Goal: Transaction & Acquisition: Download file/media

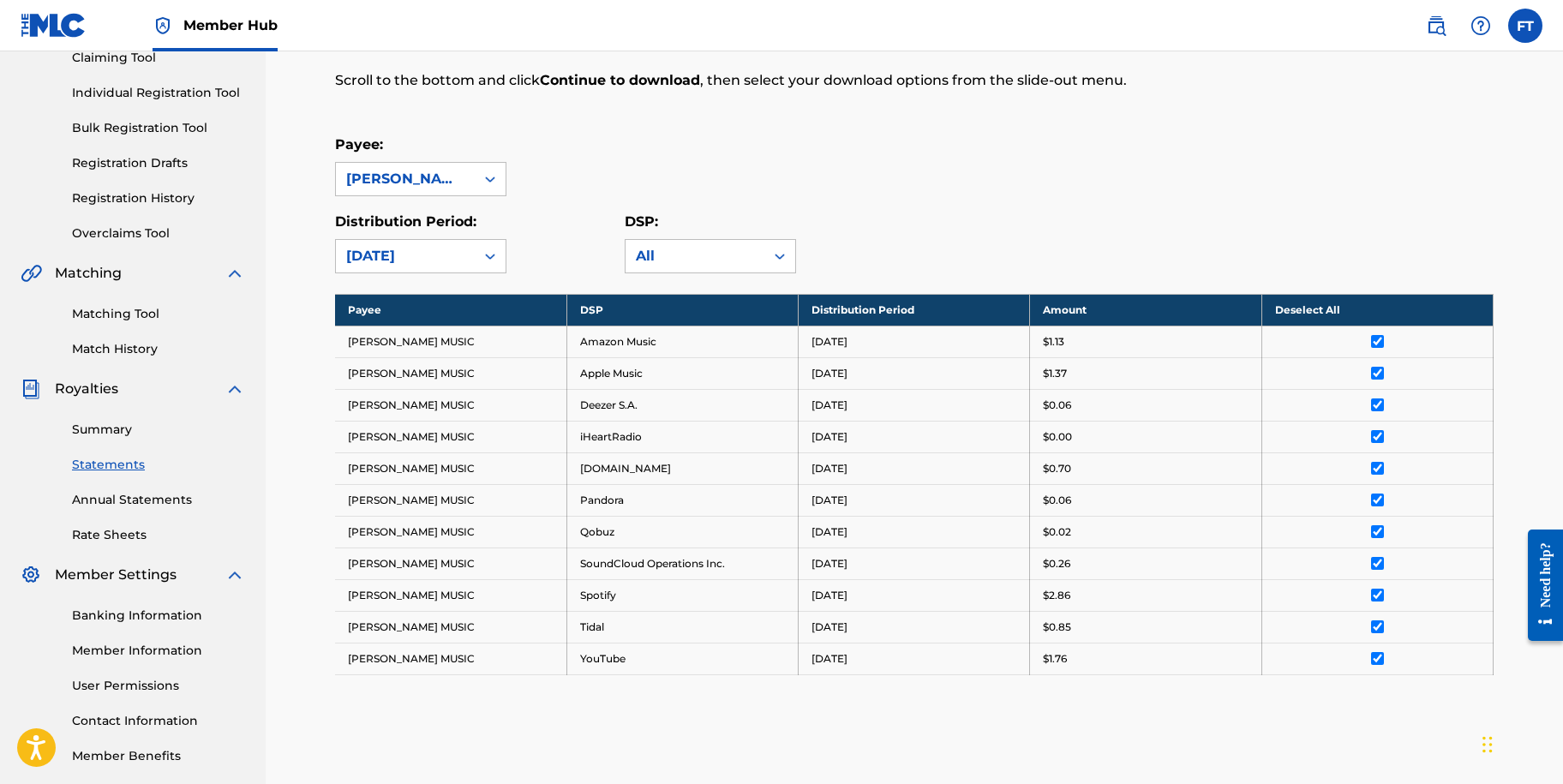
scroll to position [48, 0]
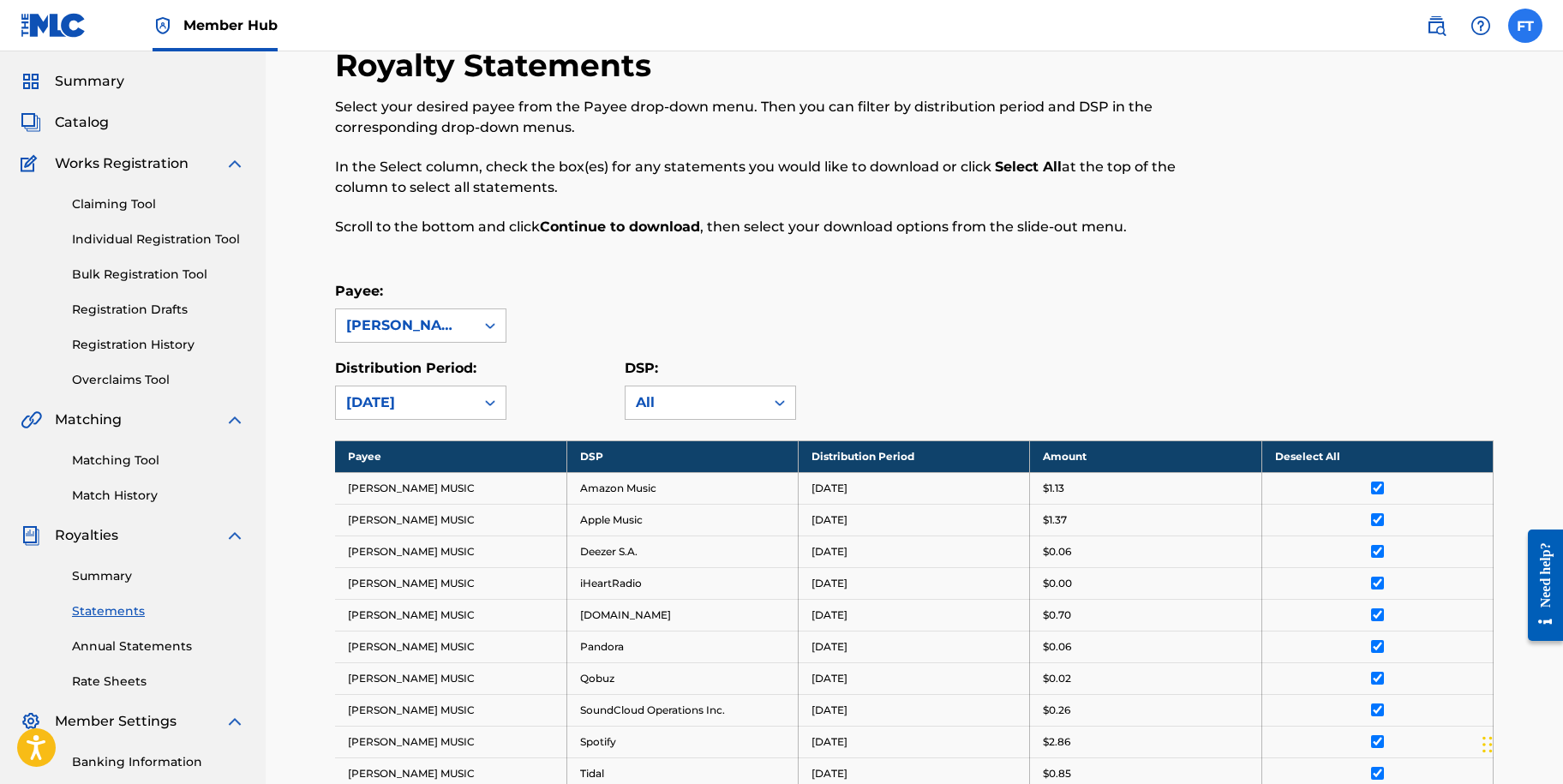
click at [1532, 26] on label at bounding box center [1525, 25] width 35 height 34
click at [1526, 26] on input "FT [PERSON_NAME] [EMAIL_ADDRESS][DOMAIN_NAME] Notification Preferences Profile …" at bounding box center [1526, 26] width 0 height 0
click at [1361, 242] on p "Log out" at bounding box center [1359, 242] width 40 height 16
click at [1526, 26] on input "FT [PERSON_NAME] [EMAIL_ADDRESS][DOMAIN_NAME] Notification Preferences Profile …" at bounding box center [1526, 26] width 0 height 0
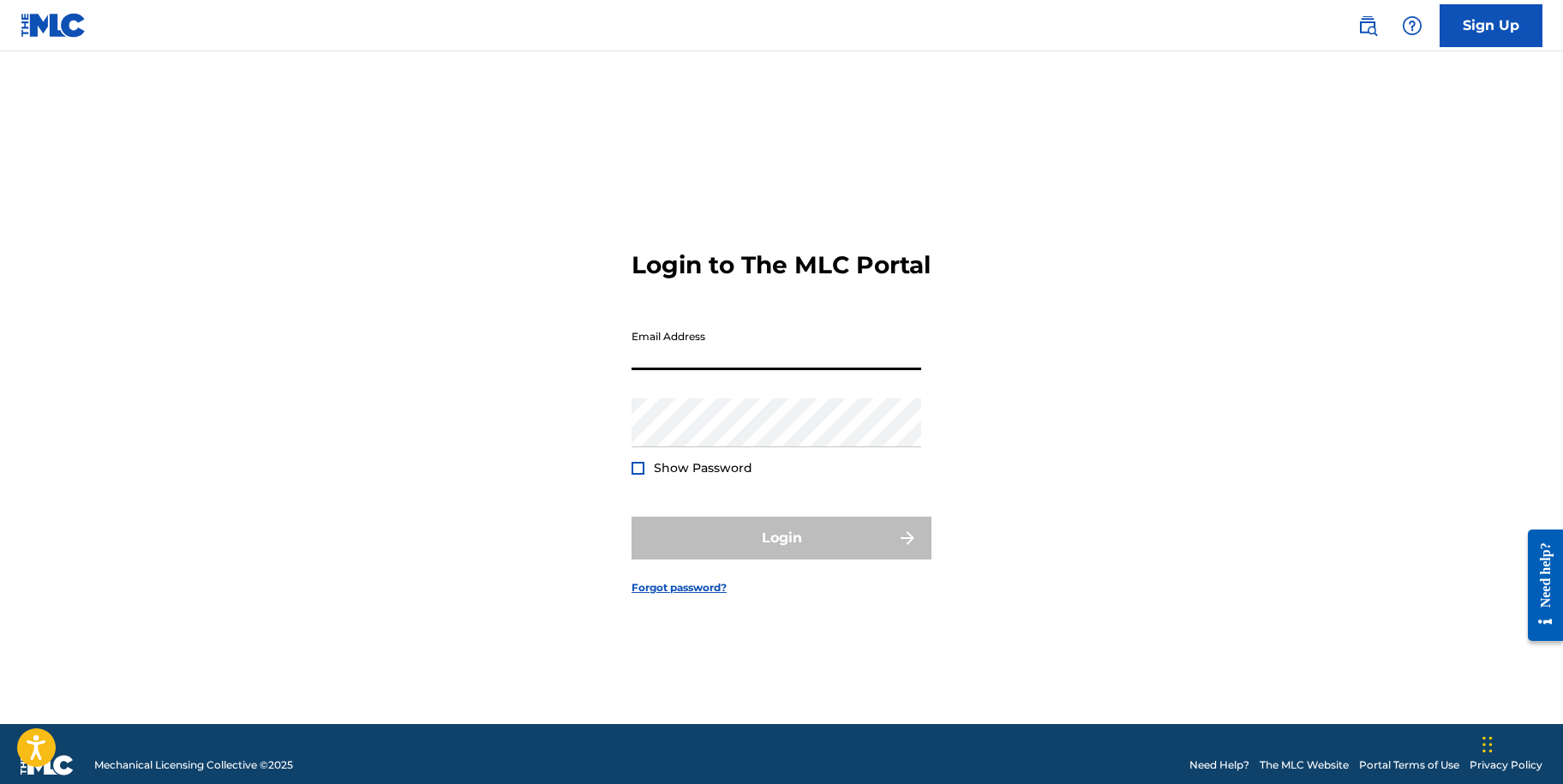
click at [740, 370] on input "Email Address" at bounding box center [776, 346] width 290 height 48
type input "[EMAIL_ADDRESS][DOMAIN_NAME]"
click at [690, 365] on input "[EMAIL_ADDRESS][DOMAIN_NAME]" at bounding box center [776, 346] width 290 height 48
click at [1046, 444] on div "Login to The MLC Portal Email Address [EMAIL_ADDRESS][DOMAIN_NAME] Password Sho…" at bounding box center [782, 408] width 1199 height 629
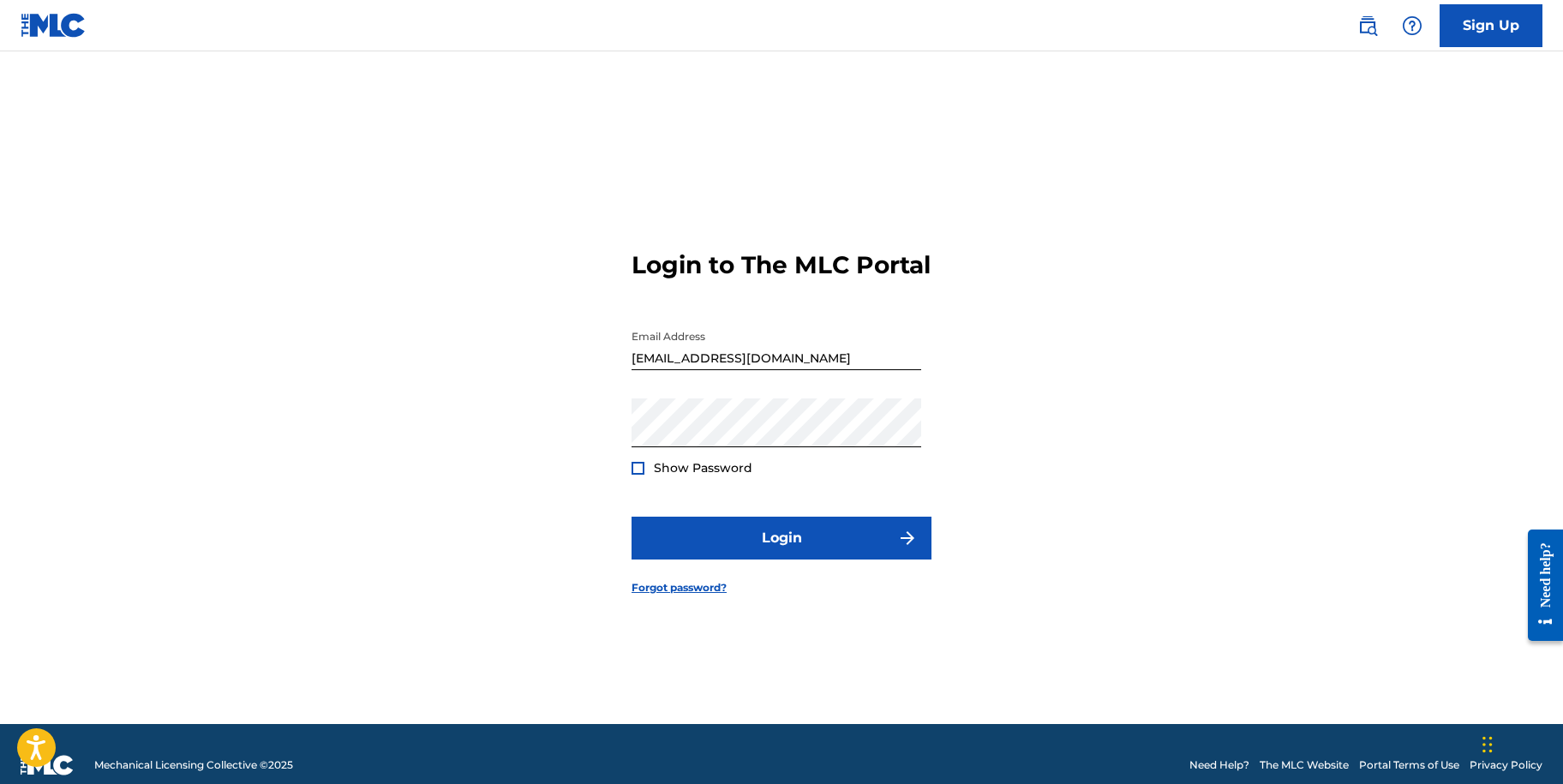
click at [633, 475] on div at bounding box center [638, 468] width 13 height 13
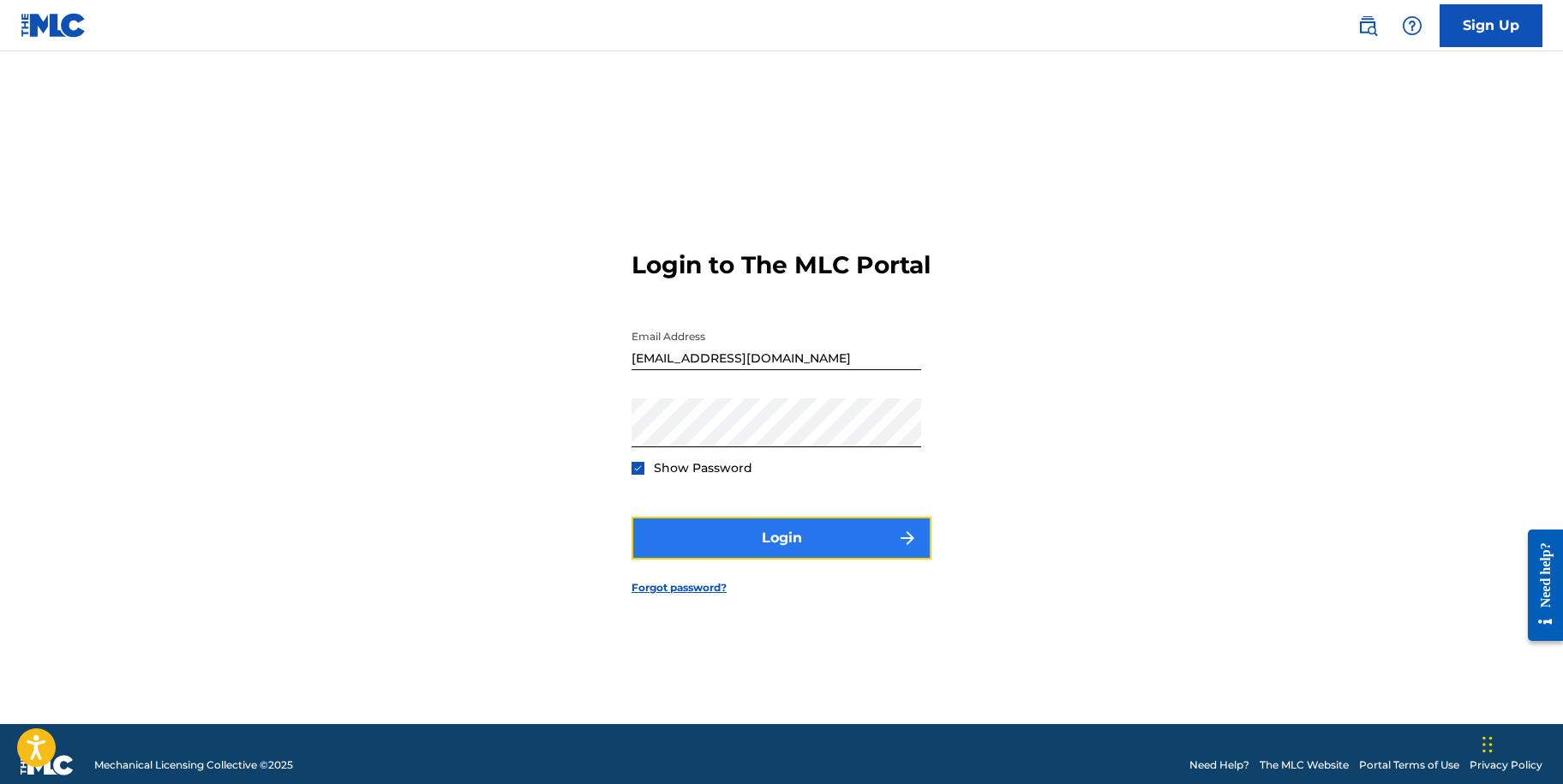
click at [730, 541] on button "Login" at bounding box center [782, 538] width 300 height 43
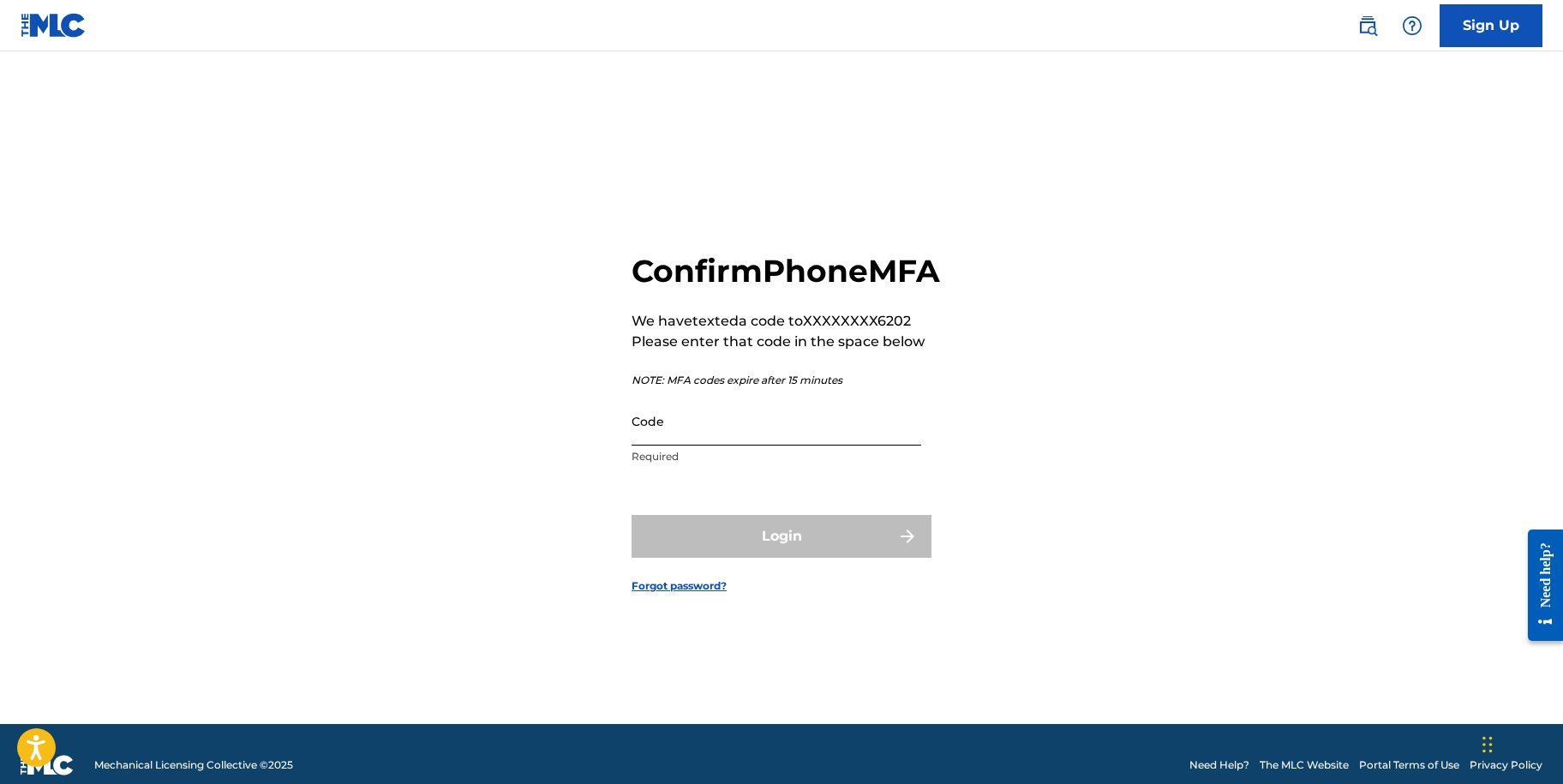
click at [671, 446] on input "Code" at bounding box center [776, 420] width 290 height 48
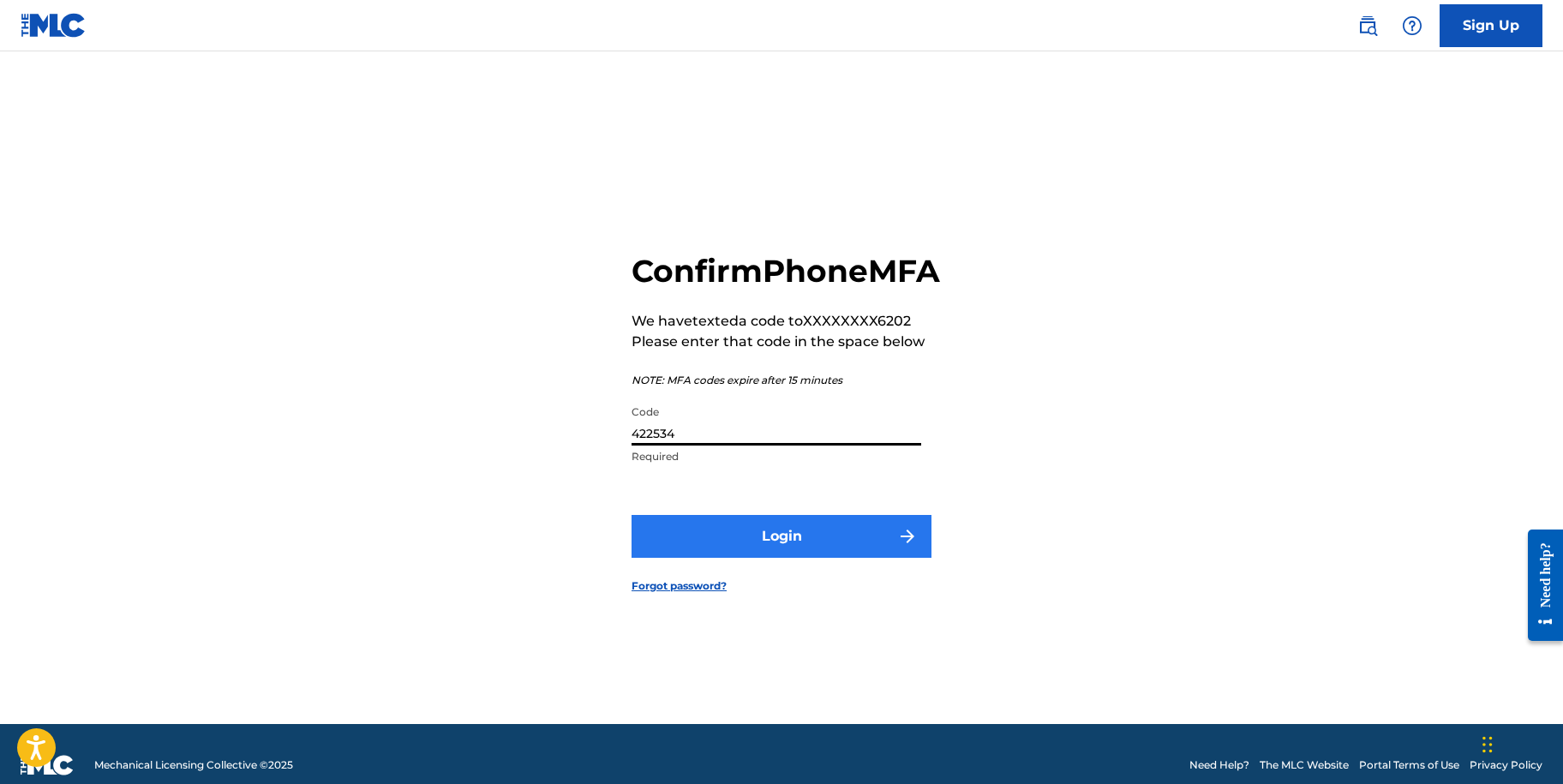
type input "422534"
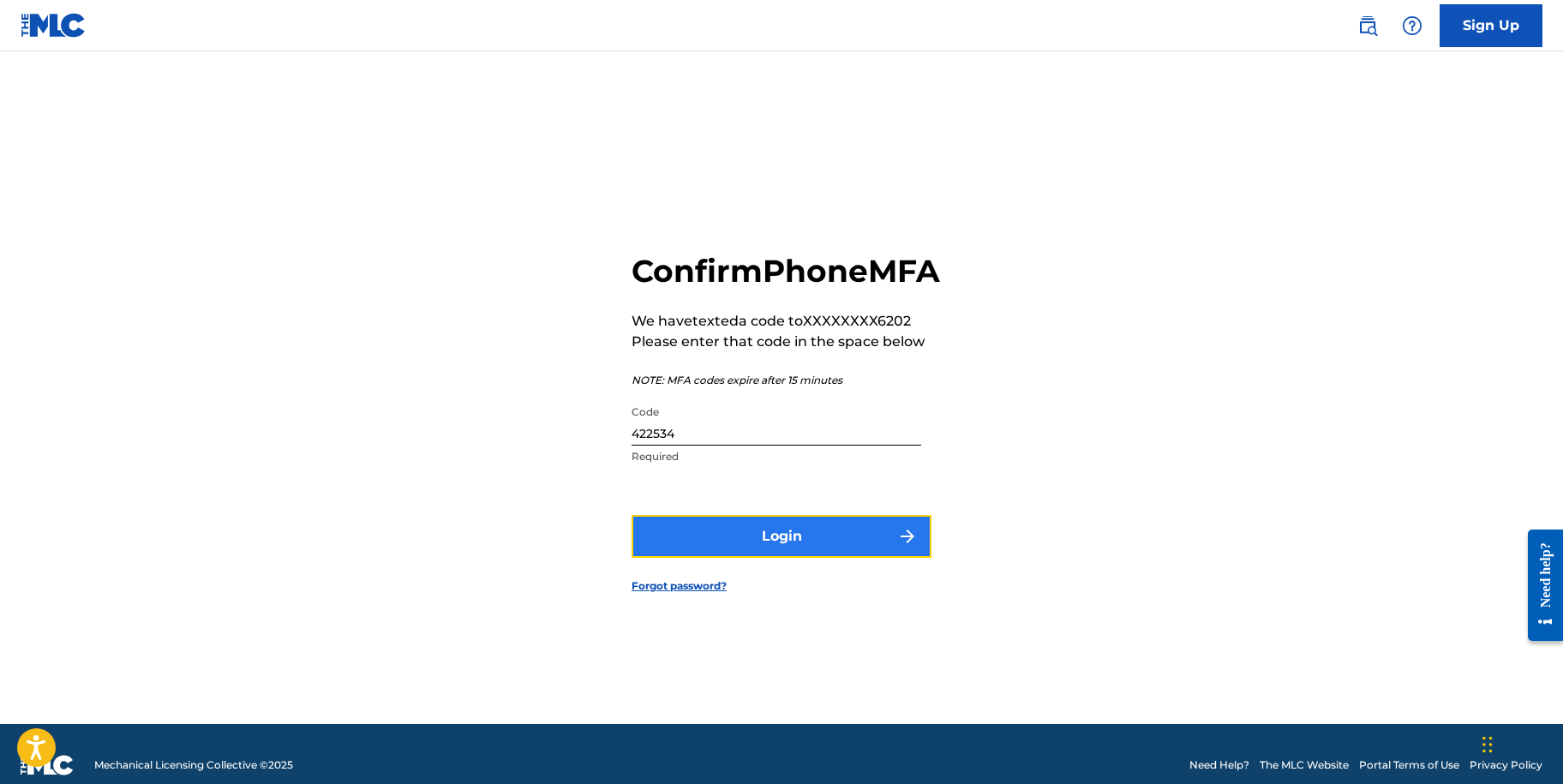
click at [734, 557] on button "Login" at bounding box center [782, 536] width 300 height 43
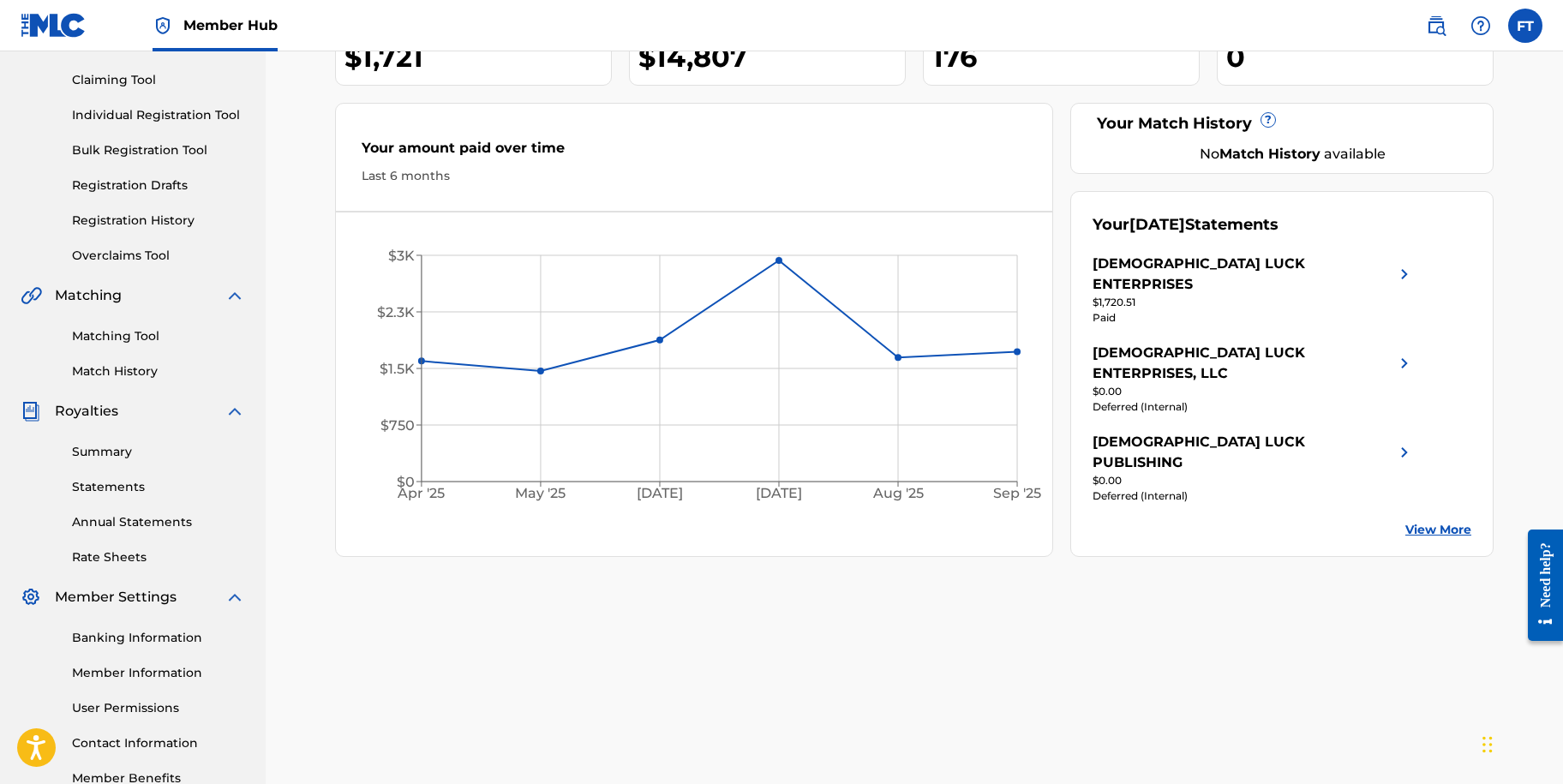
scroll to position [279, 0]
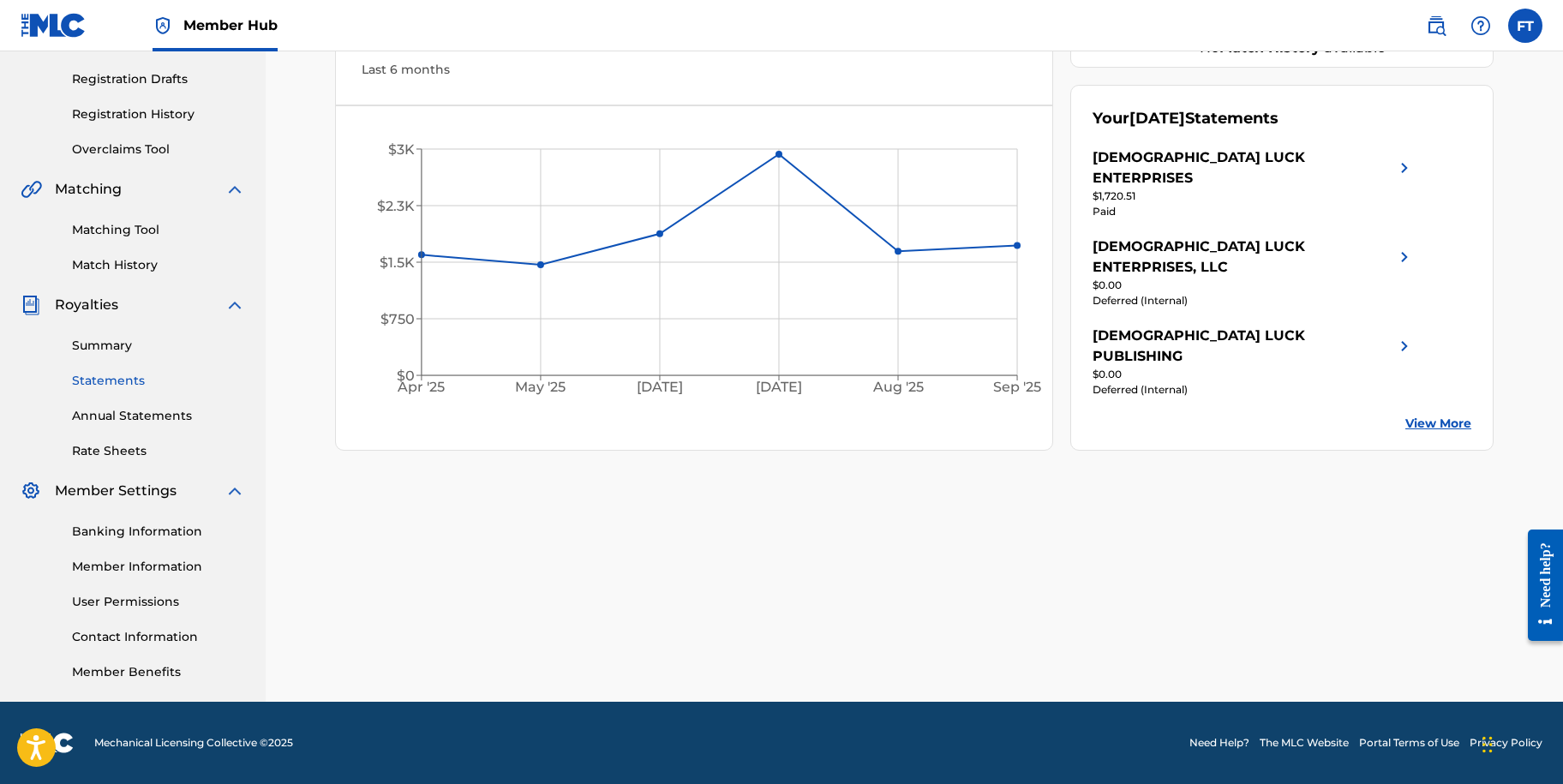
click at [90, 378] on link "Statements" at bounding box center [159, 380] width 173 height 18
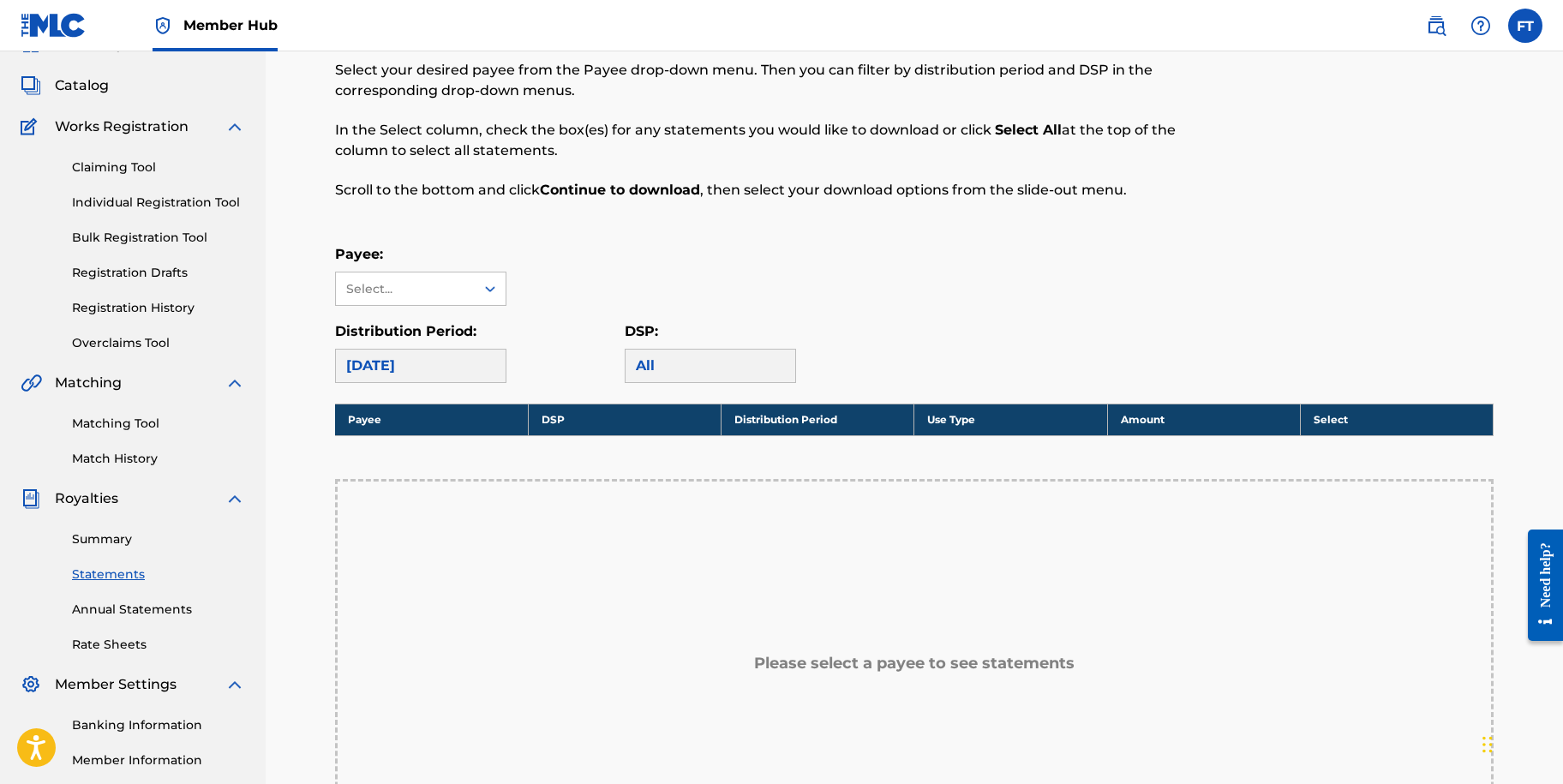
scroll to position [86, 0]
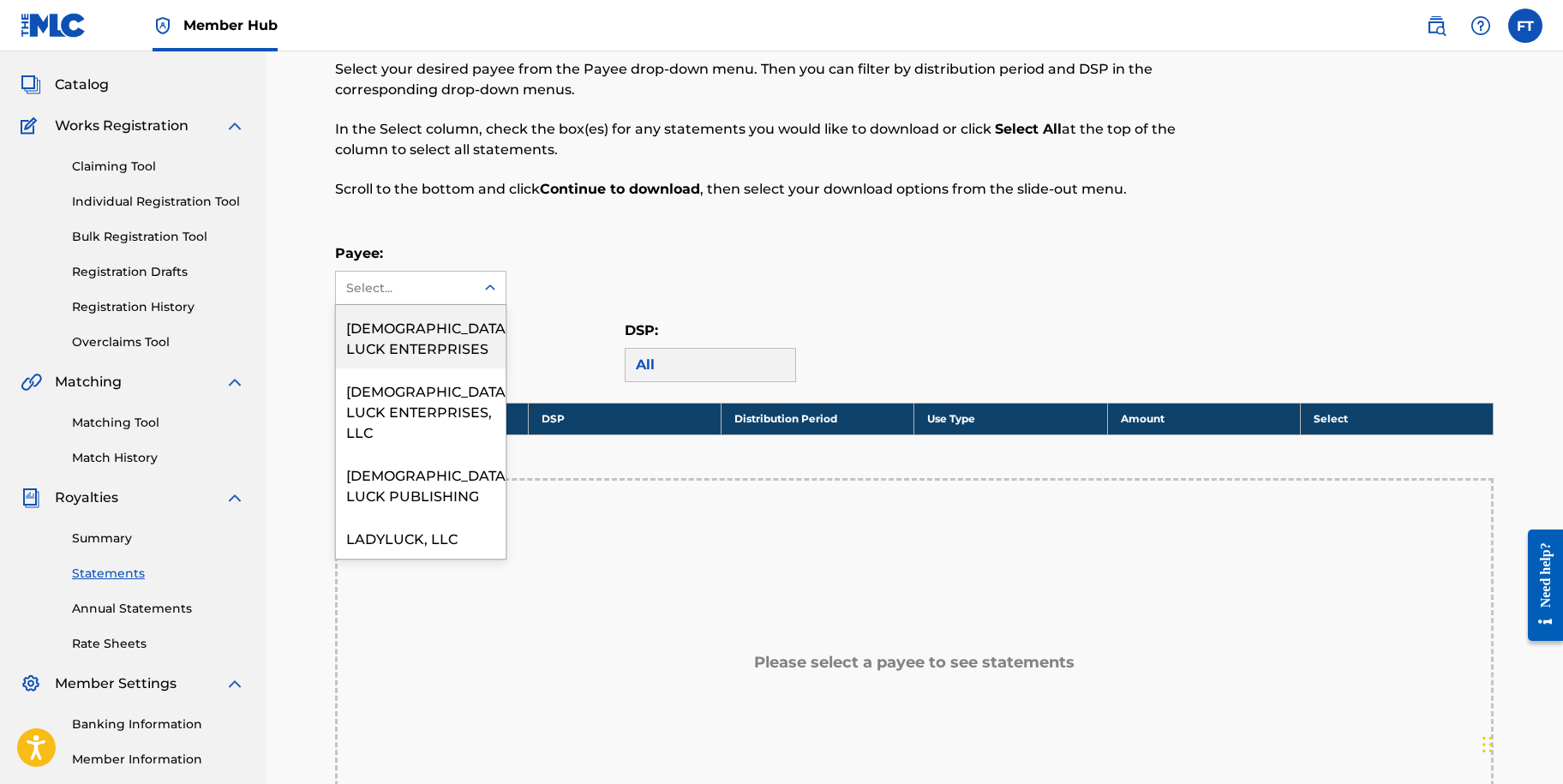
click at [491, 284] on icon at bounding box center [490, 288] width 17 height 17
click at [449, 532] on div "LADYLUCK, LLC" at bounding box center [421, 537] width 170 height 43
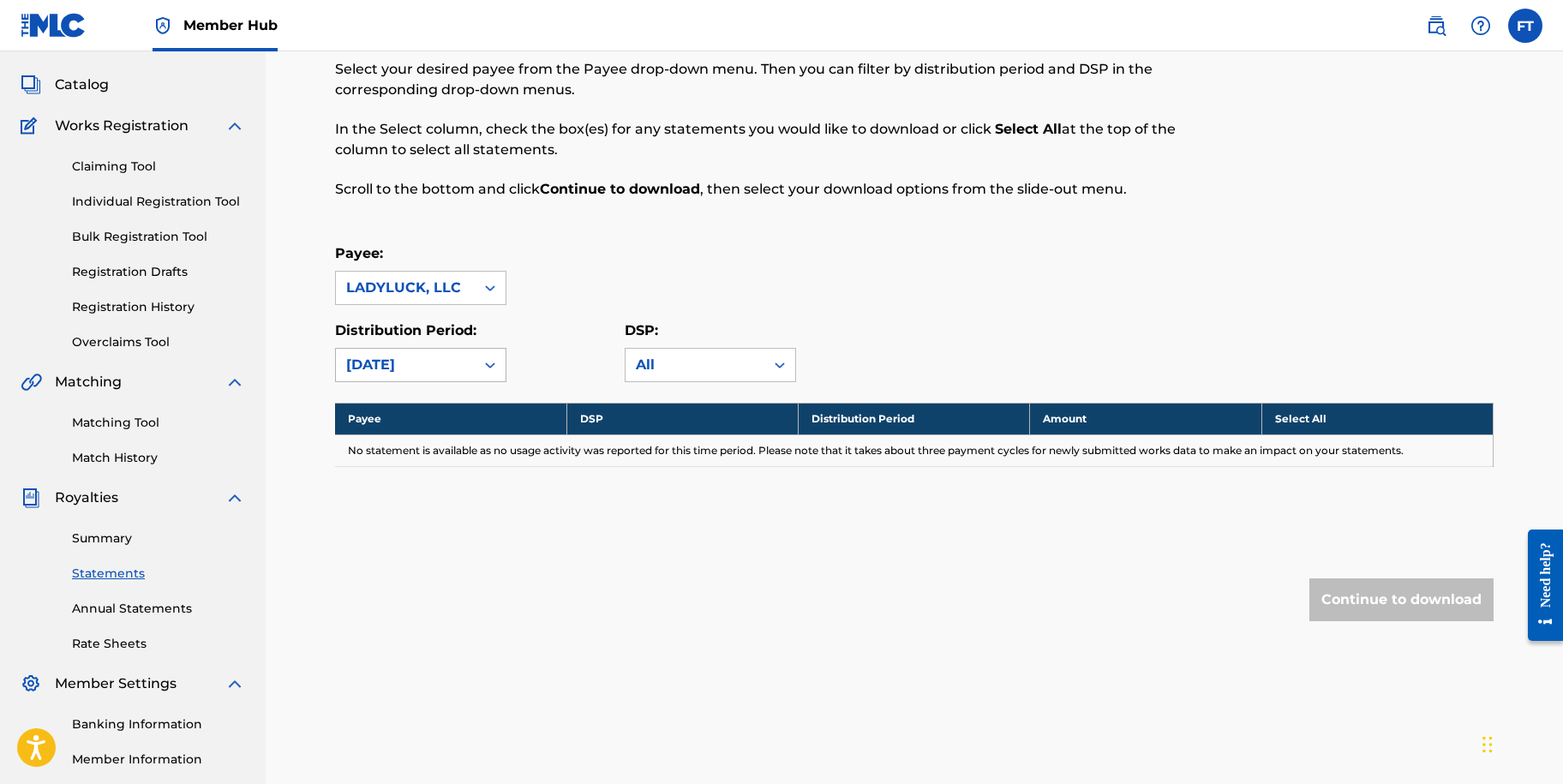
click at [497, 362] on icon at bounding box center [490, 364] width 17 height 17
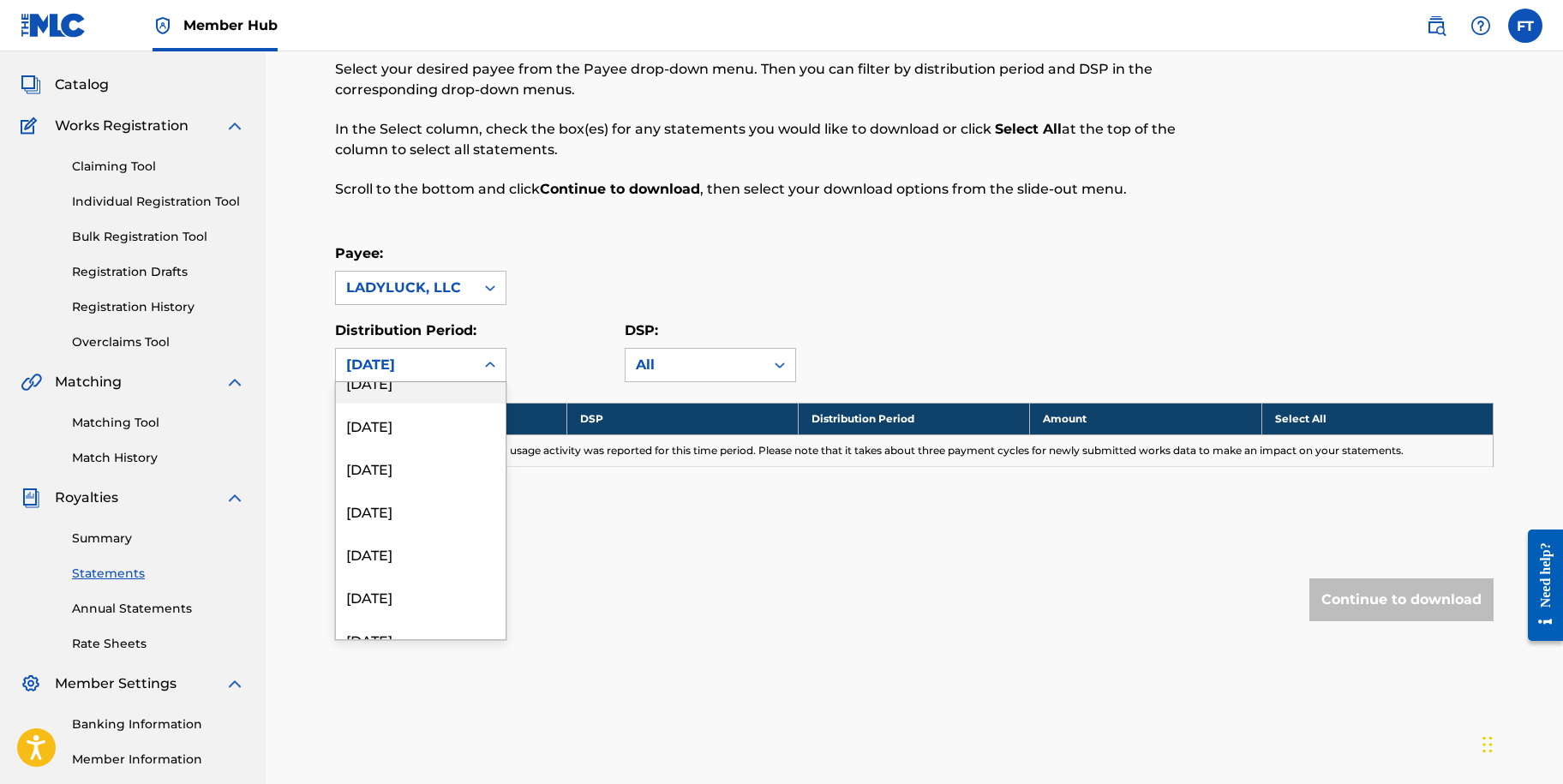
scroll to position [257, 0]
click at [441, 493] on div "[DATE]" at bounding box center [421, 489] width 170 height 43
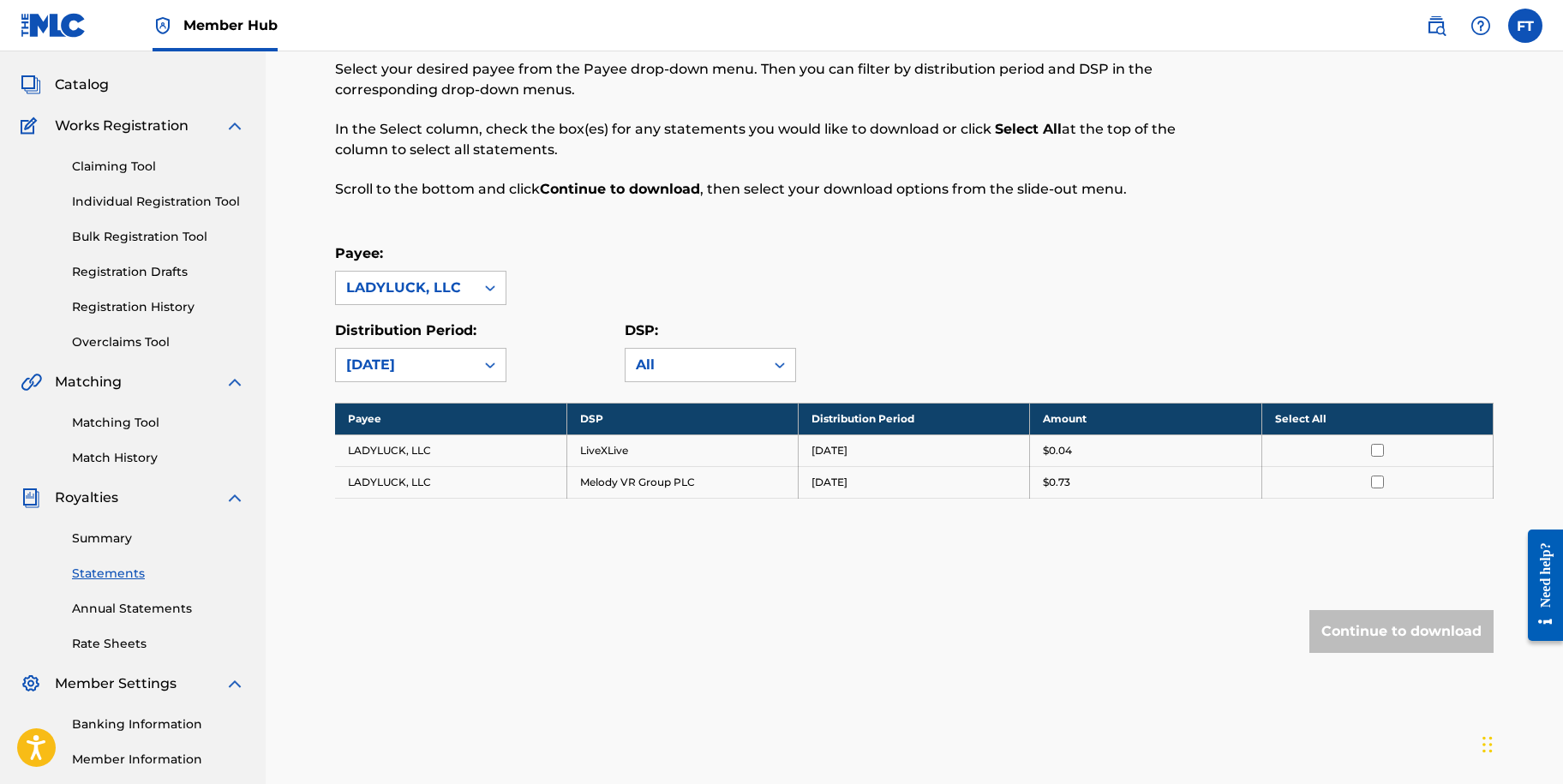
click at [1304, 417] on th "Select All" at bounding box center [1377, 419] width 231 height 32
click at [1378, 634] on button "Continue to download" at bounding box center [1402, 631] width 185 height 43
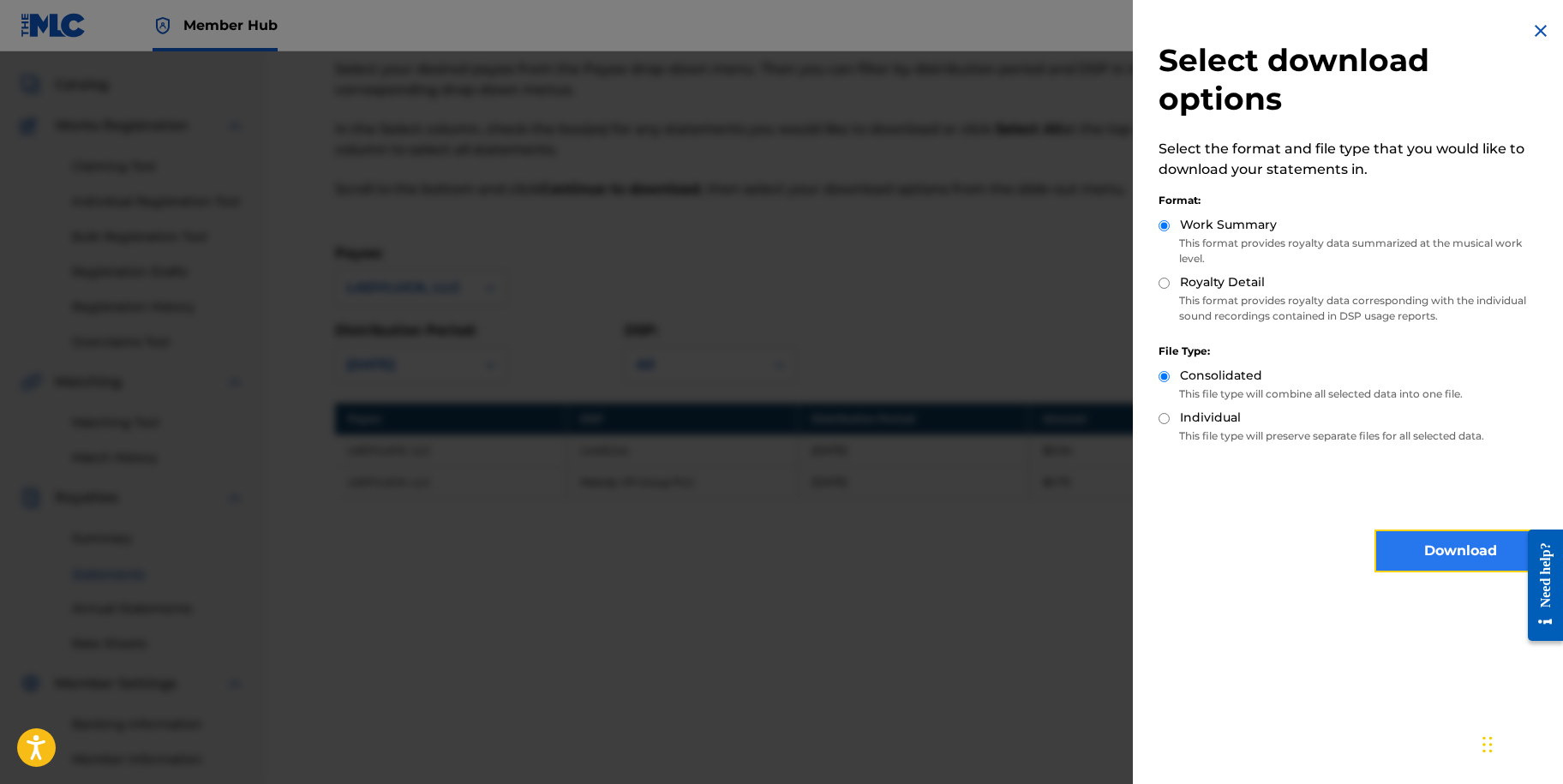
click at [1441, 544] on button "Download" at bounding box center [1460, 551] width 172 height 43
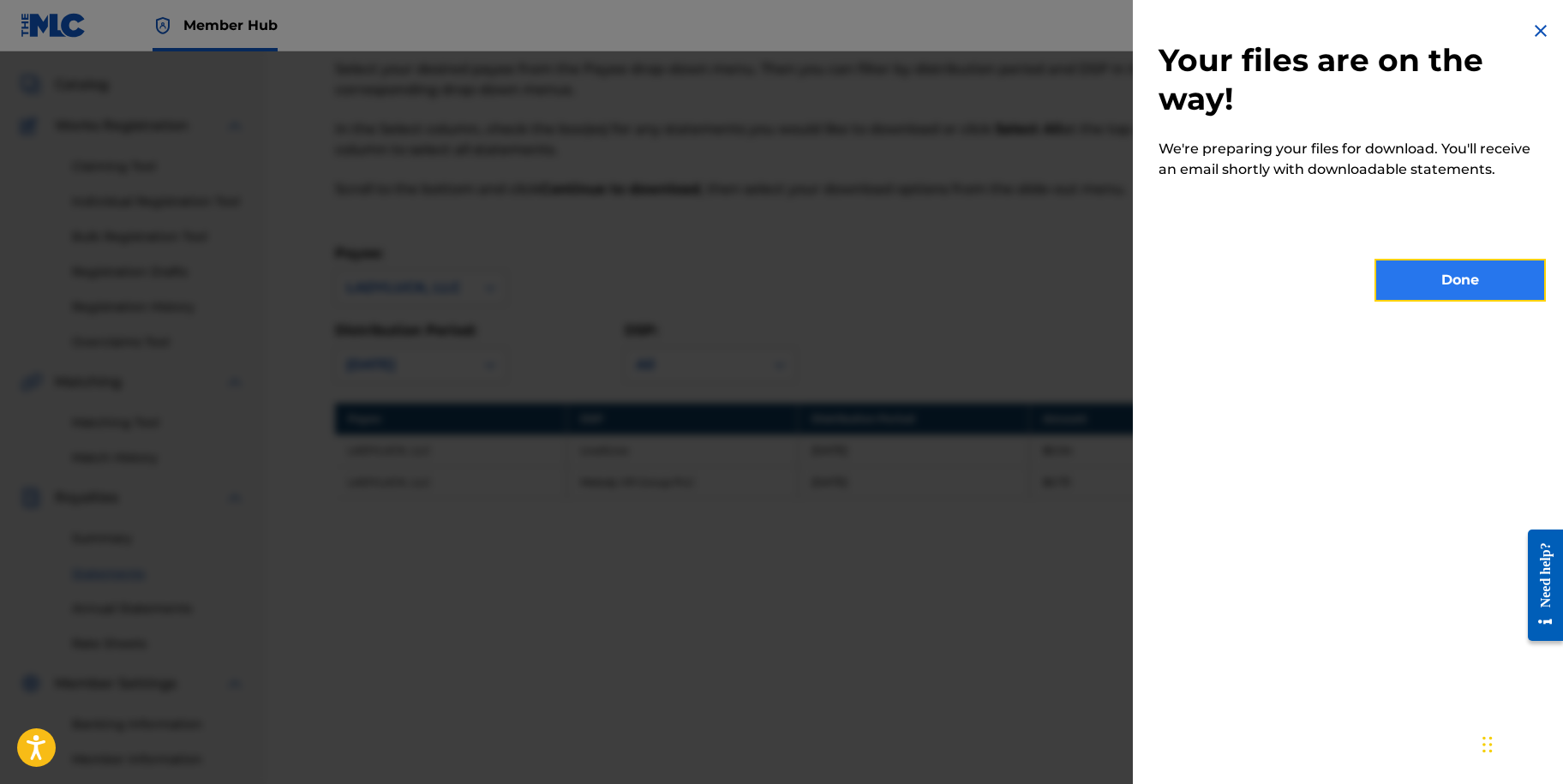
click at [1447, 284] on button "Done" at bounding box center [1460, 281] width 172 height 43
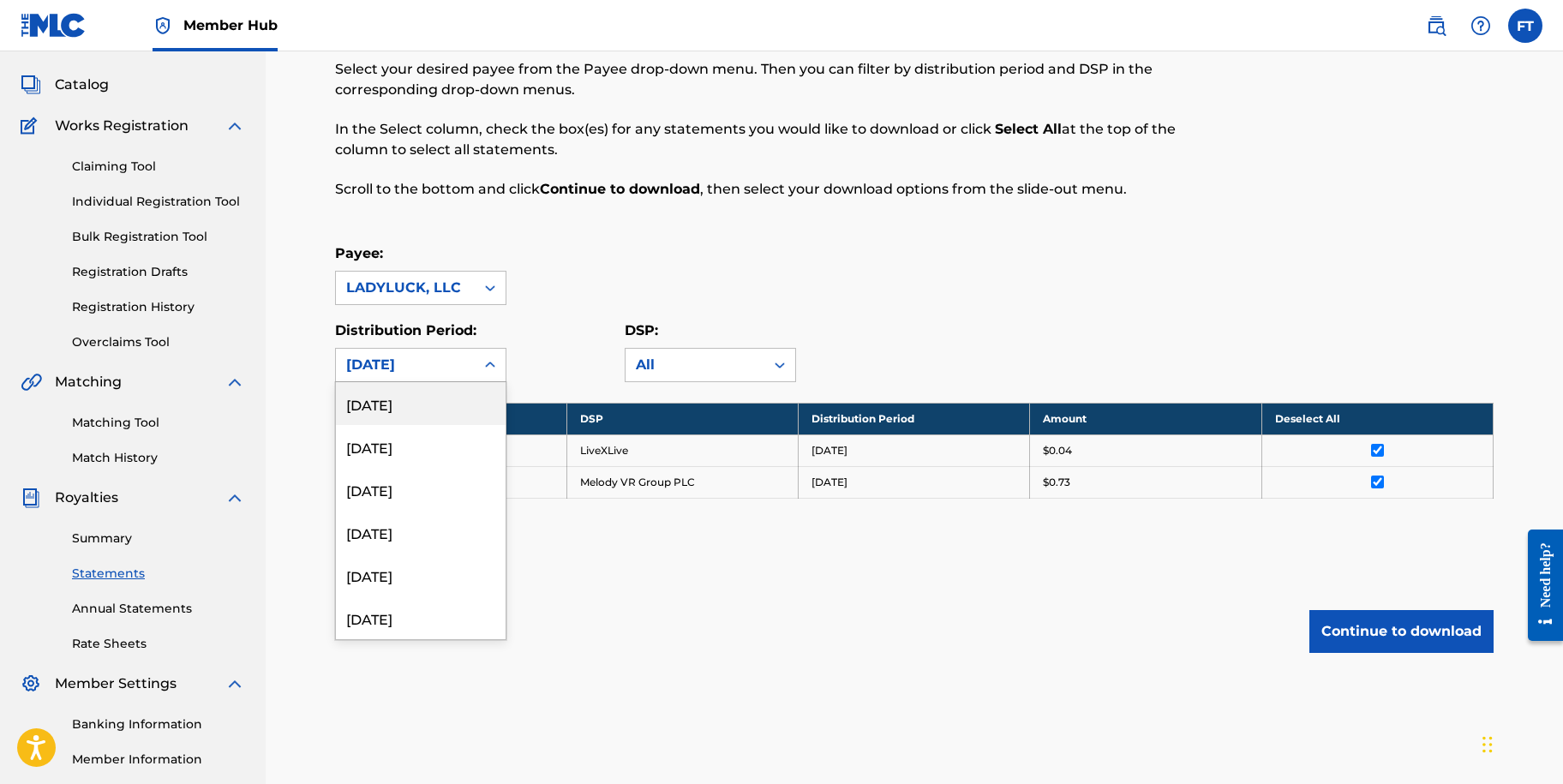
click at [492, 365] on icon at bounding box center [490, 364] width 10 height 6
click at [449, 543] on div "[DATE]" at bounding box center [421, 532] width 170 height 43
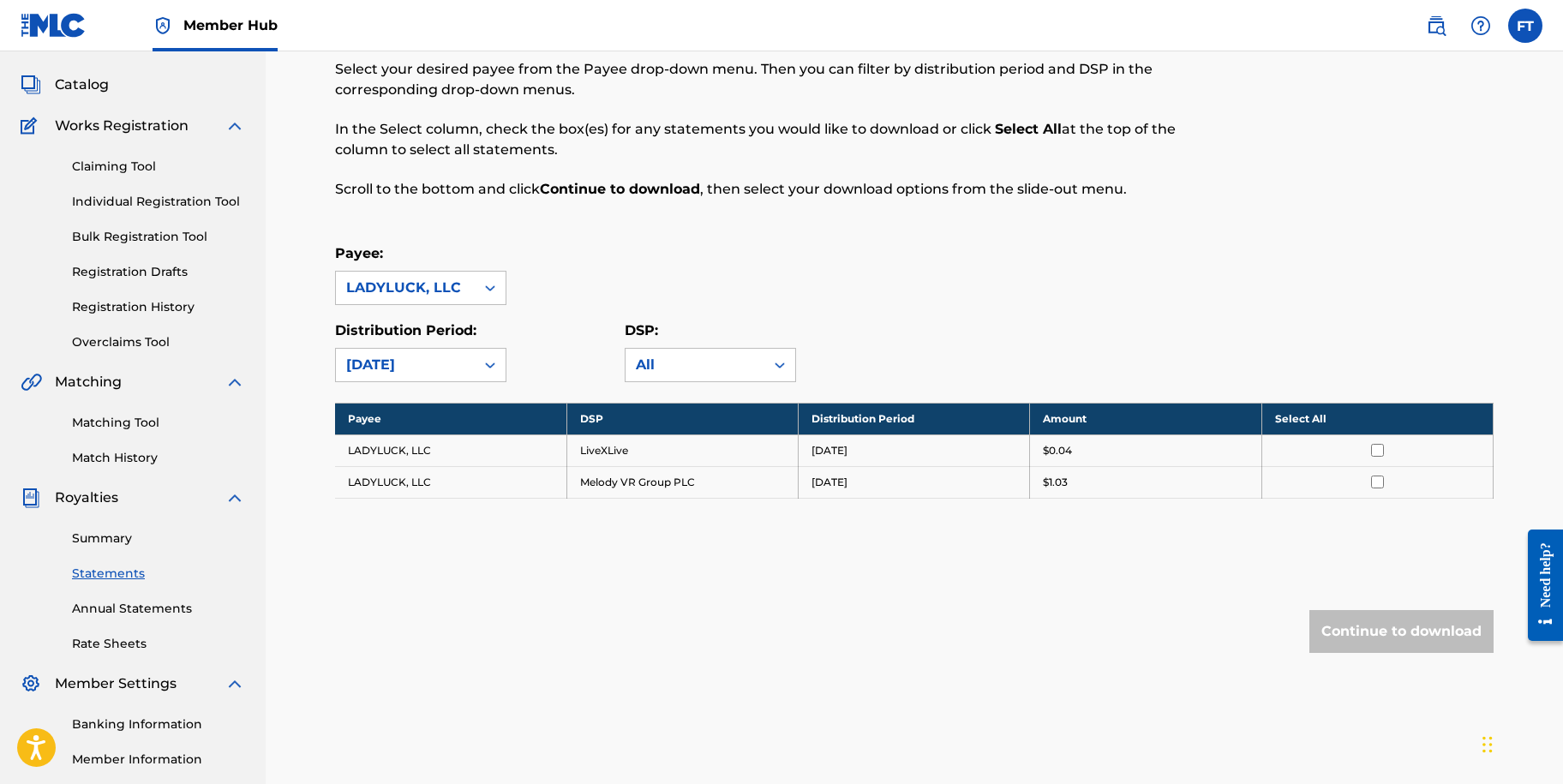
click at [1297, 423] on th "Select All" at bounding box center [1377, 419] width 231 height 32
click at [1376, 634] on button "Continue to download" at bounding box center [1402, 631] width 185 height 43
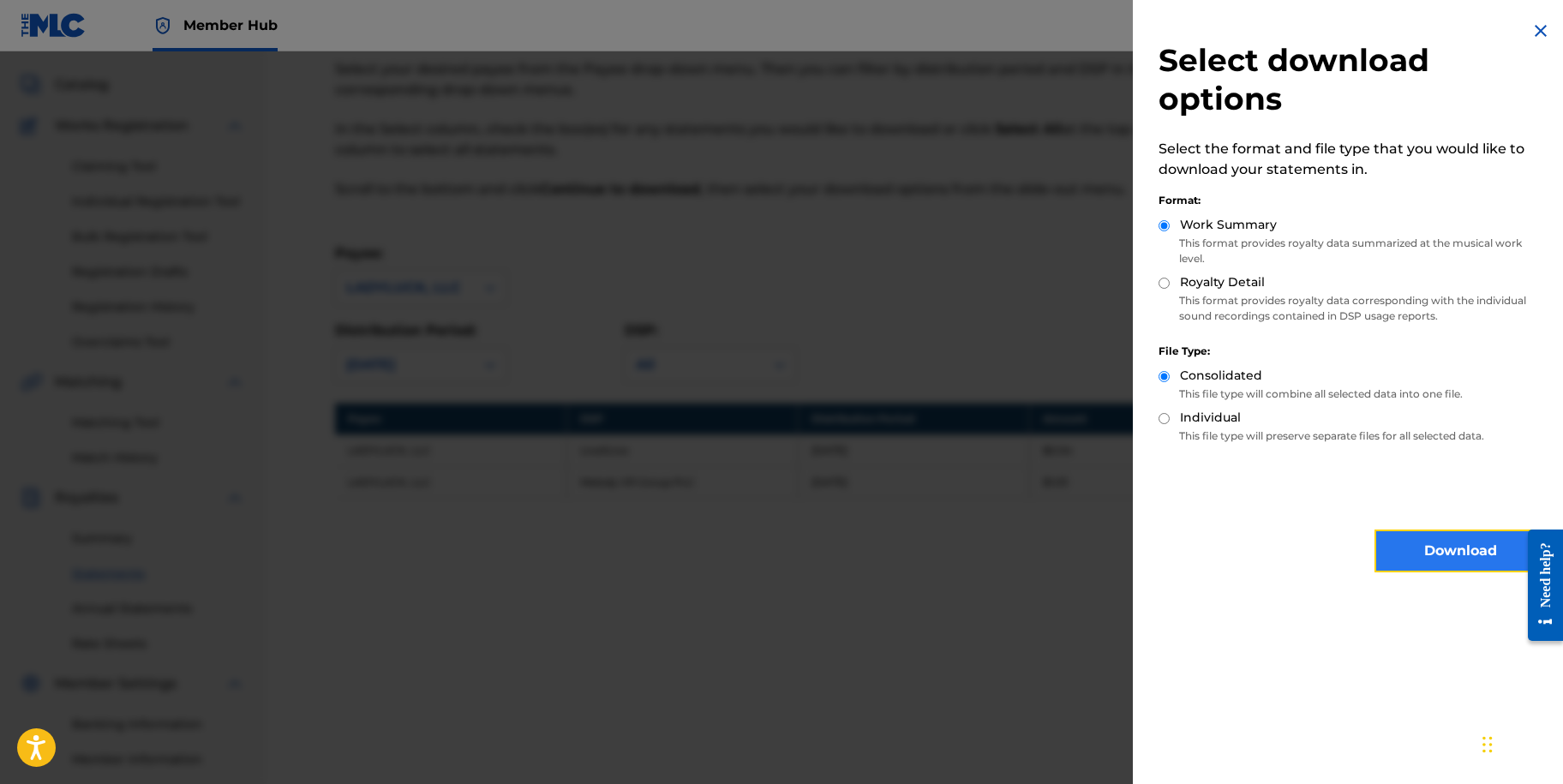
click at [1414, 548] on button "Download" at bounding box center [1460, 551] width 172 height 43
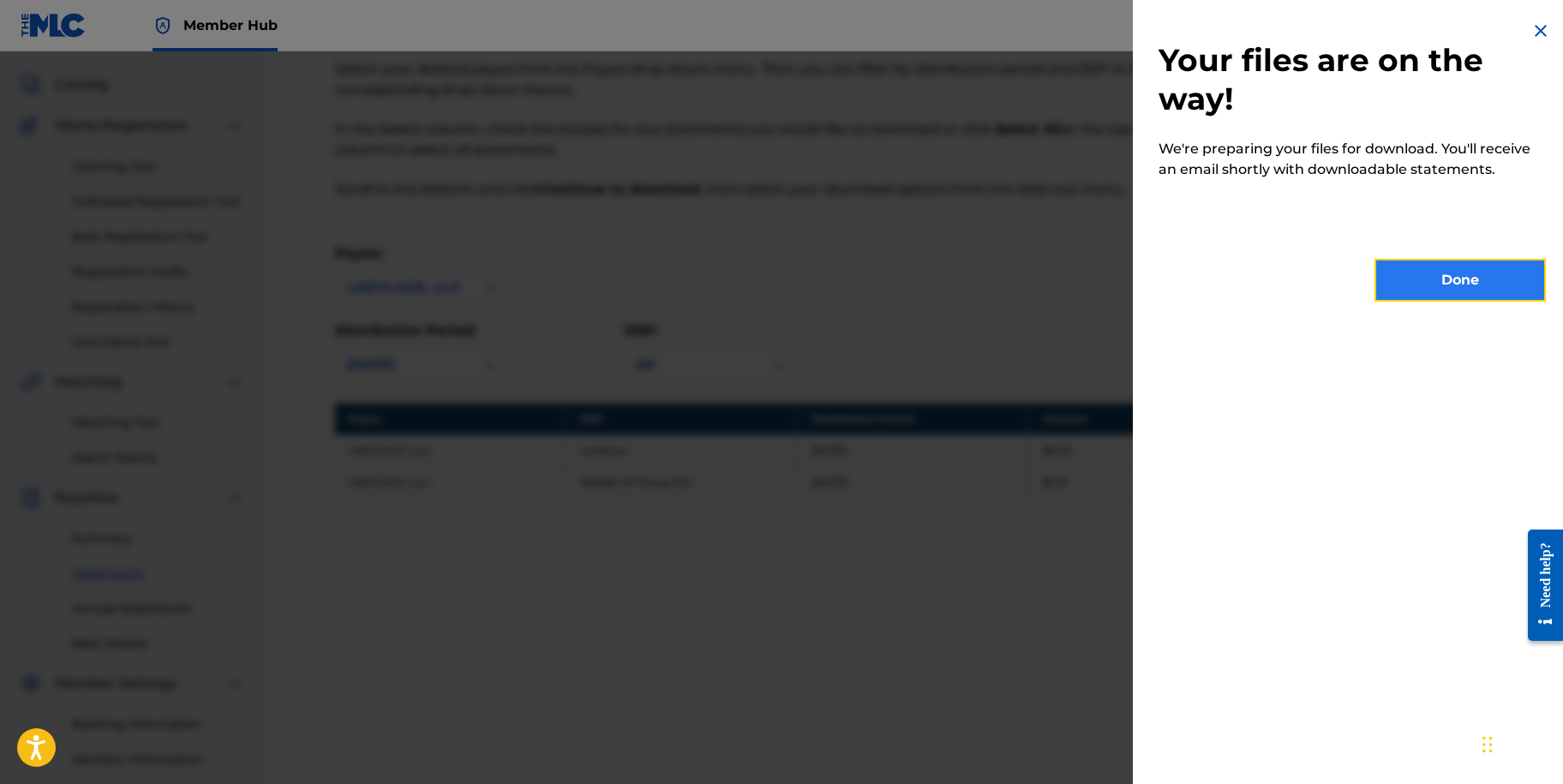
click at [1442, 295] on button "Done" at bounding box center [1460, 281] width 172 height 43
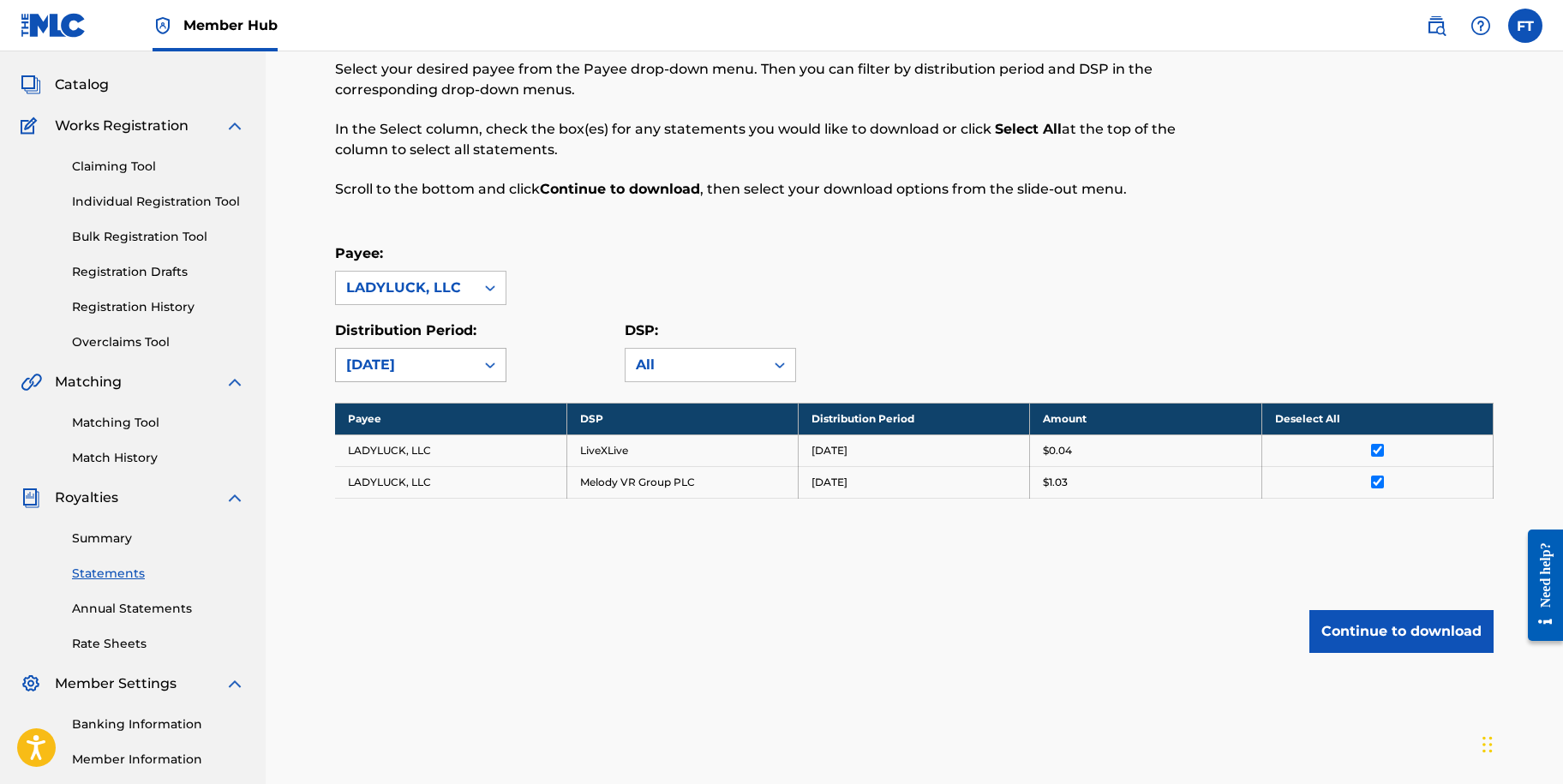
click at [488, 364] on icon at bounding box center [490, 365] width 10 height 6
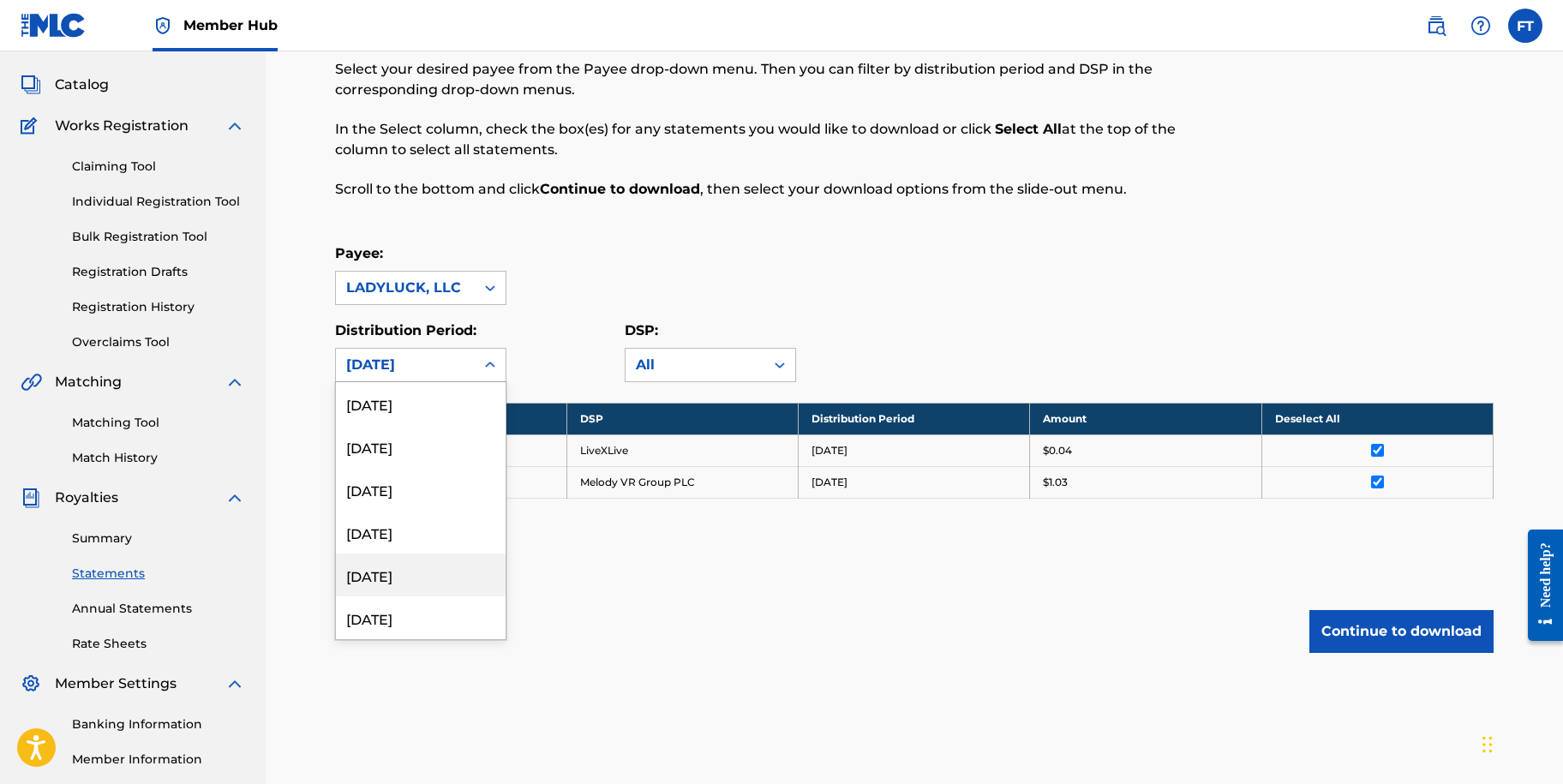
scroll to position [86, 0]
click at [411, 584] on div "[DATE]" at bounding box center [421, 575] width 170 height 43
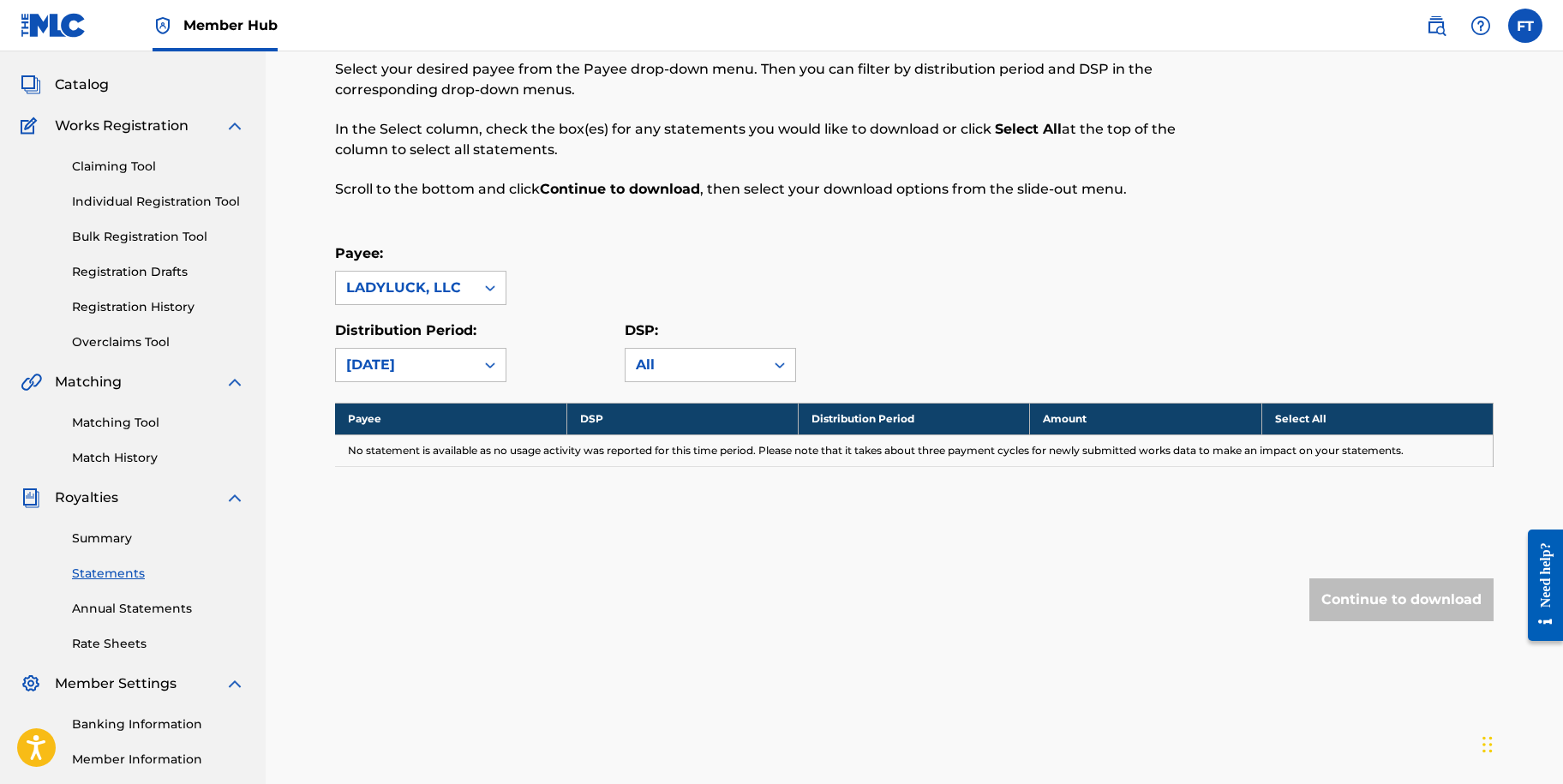
click at [495, 364] on icon at bounding box center [490, 364] width 17 height 17
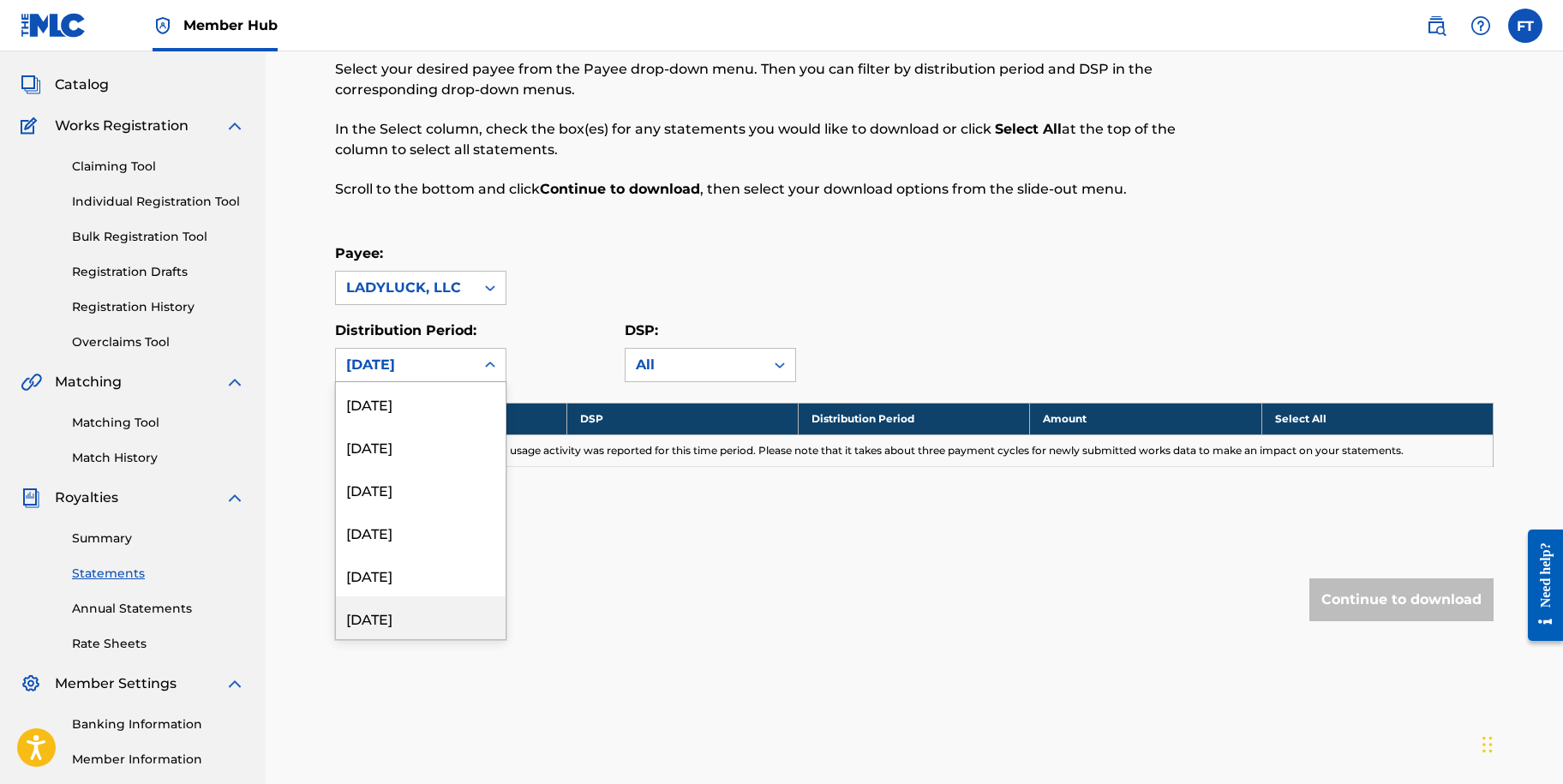
click at [435, 607] on div "[DATE]" at bounding box center [421, 618] width 170 height 43
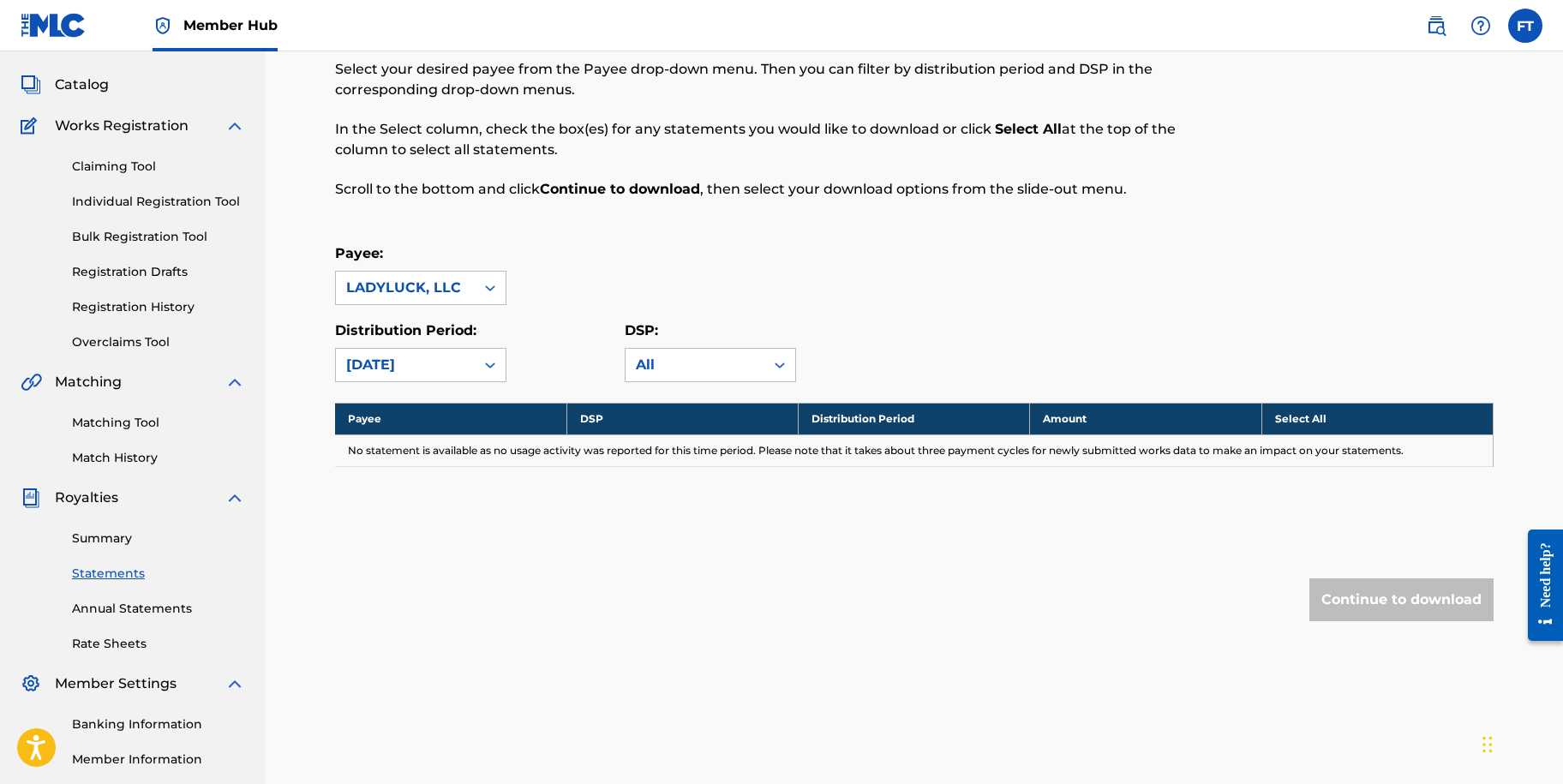
click at [927, 320] on div "Payee: LADYLUCK, LLC Distribution Period: [DATE] DSP: All" at bounding box center [914, 312] width 1158 height 139
click at [494, 362] on icon at bounding box center [490, 364] width 17 height 17
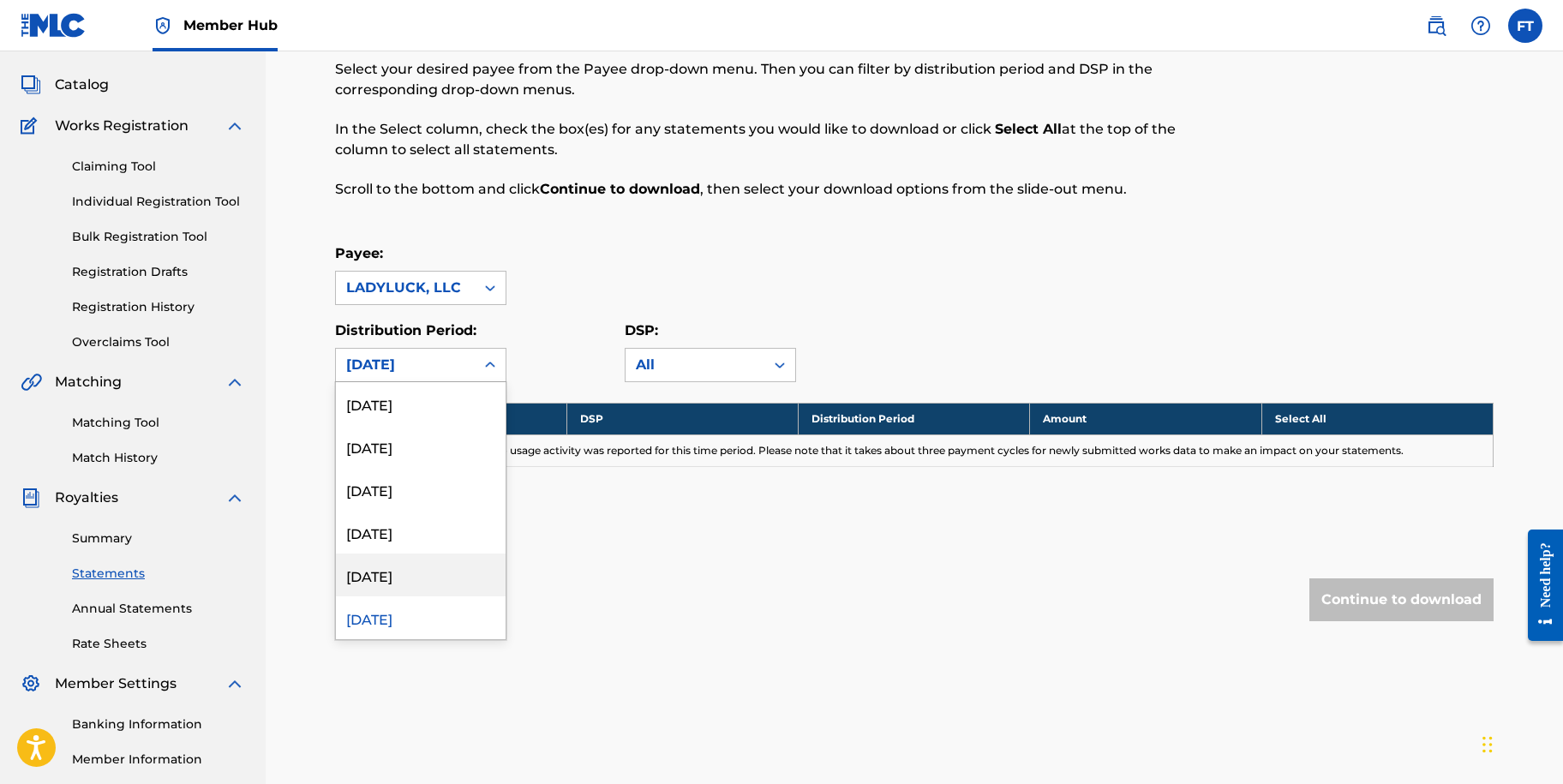
click at [397, 574] on div "[DATE]" at bounding box center [421, 575] width 170 height 43
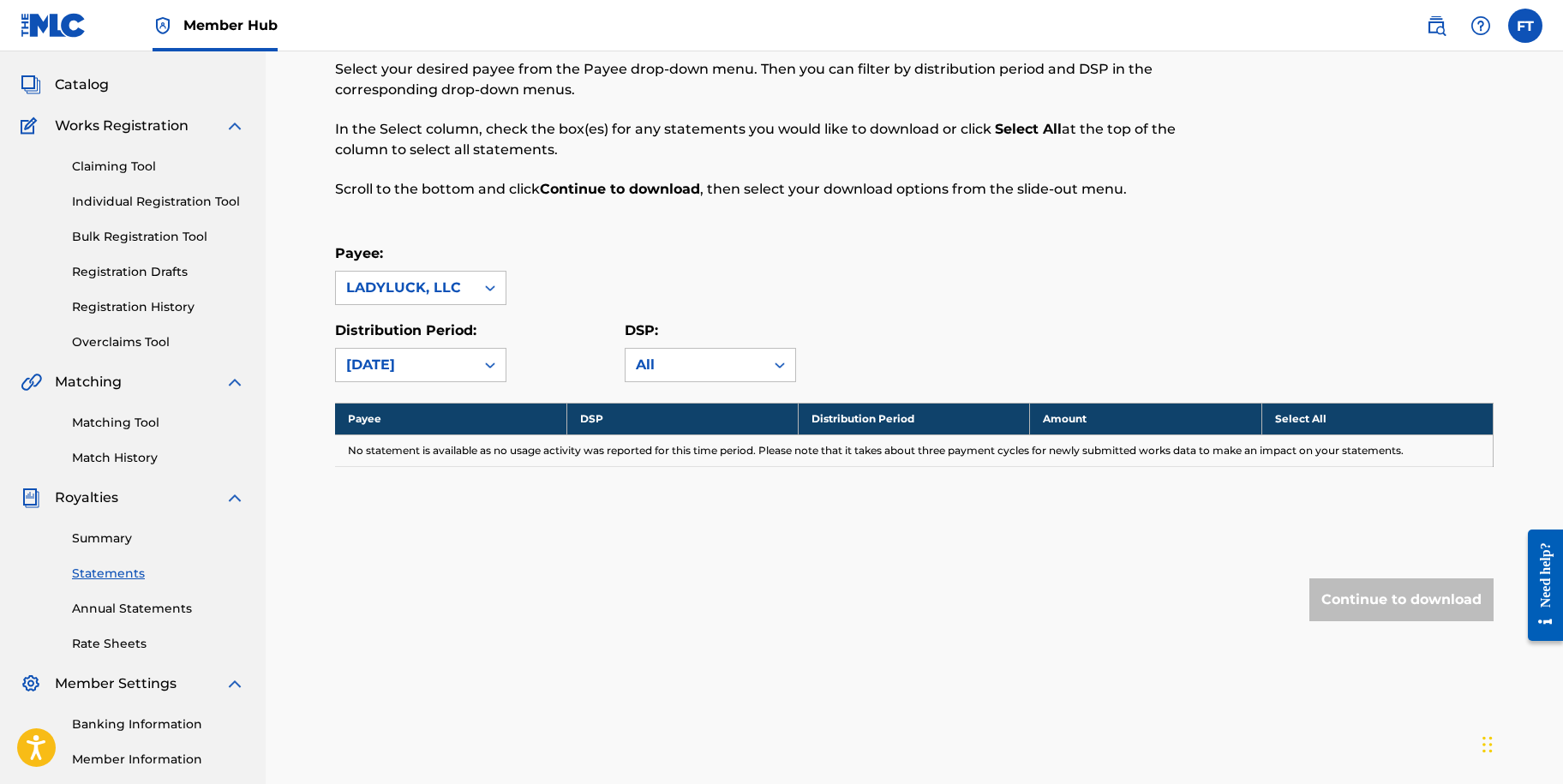
click at [671, 291] on div "Payee: LADYLUCK, LLC" at bounding box center [914, 274] width 1158 height 62
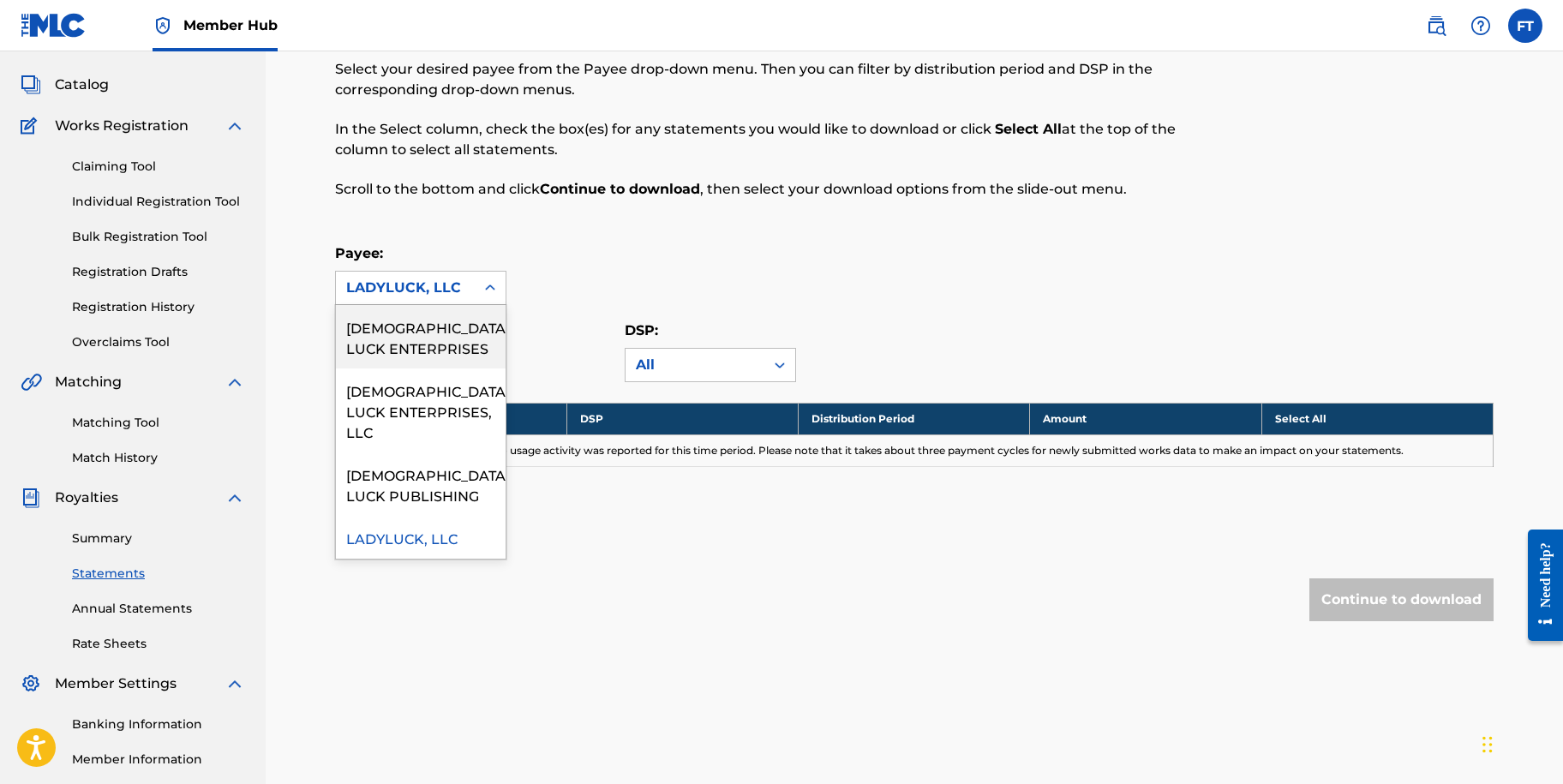
click at [487, 288] on icon at bounding box center [490, 287] width 10 height 6
click at [639, 267] on div "Payee: 4 results available. Use Up and Down to choose options, press Enter to s…" at bounding box center [914, 274] width 1158 height 62
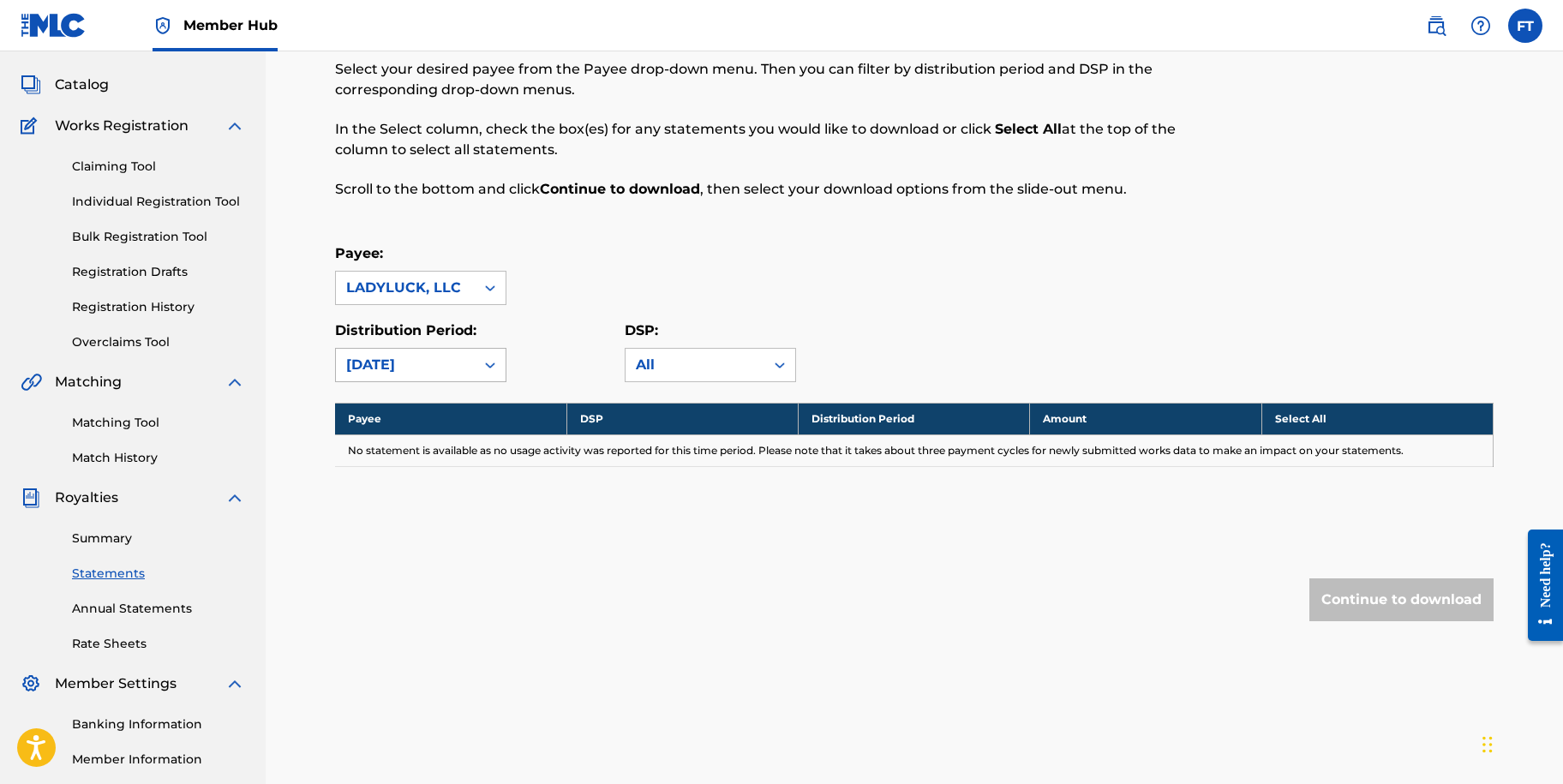
click at [479, 372] on div at bounding box center [490, 364] width 31 height 31
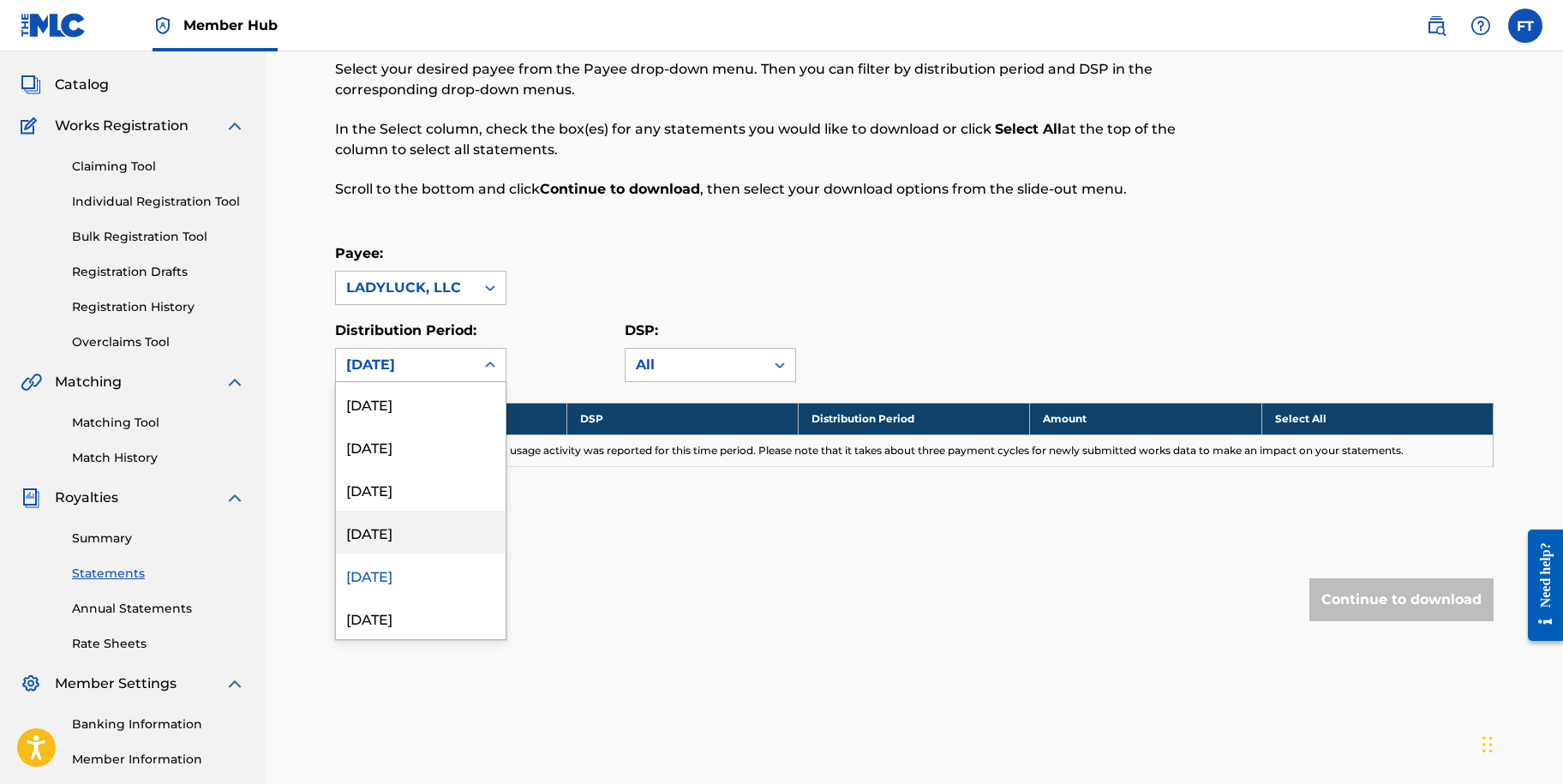
click at [457, 534] on div "[DATE]" at bounding box center [421, 532] width 170 height 43
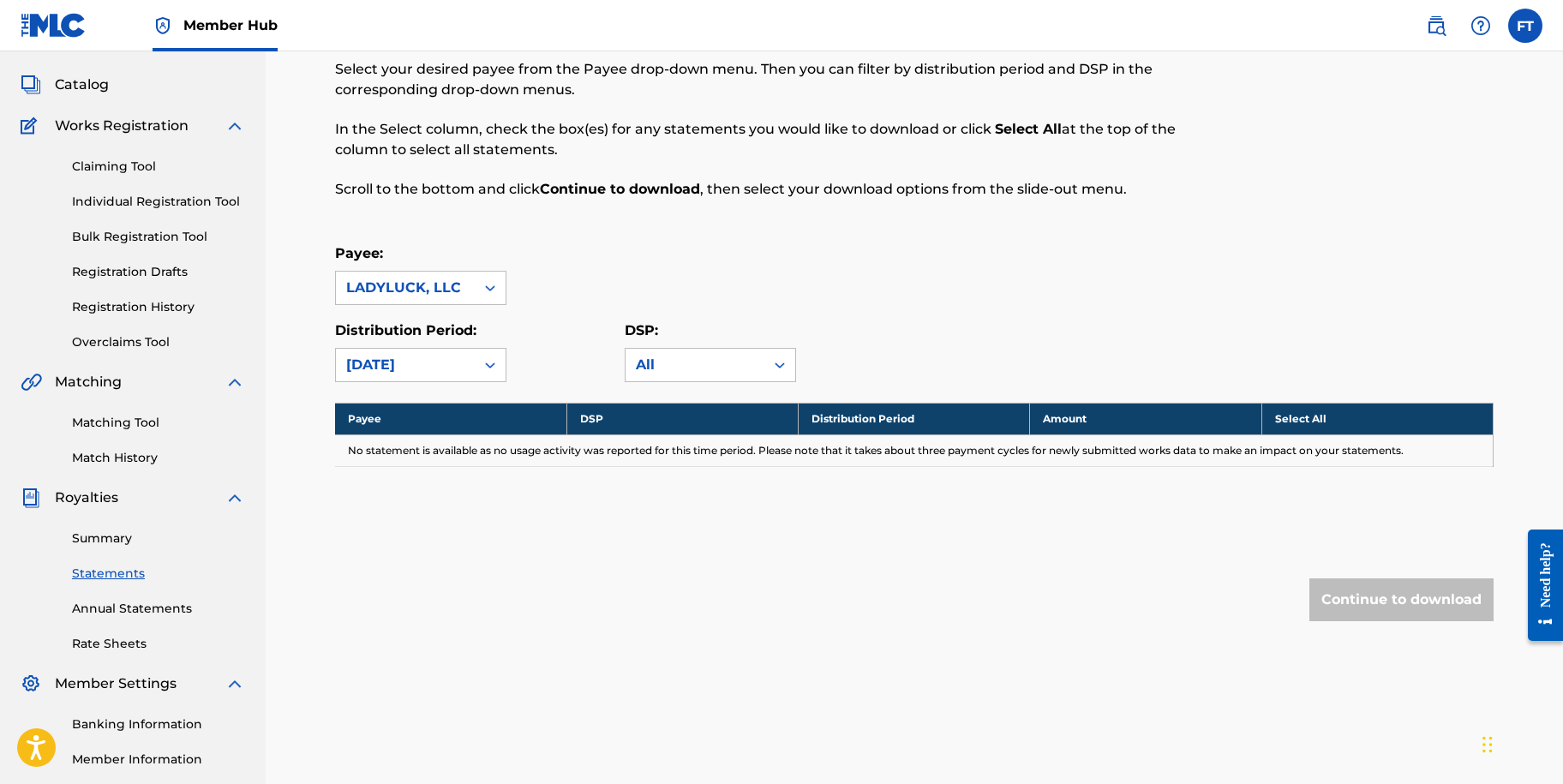
click at [965, 288] on div "Payee: LADYLUCK, LLC" at bounding box center [914, 274] width 1158 height 62
click at [468, 357] on div "[DATE]" at bounding box center [405, 364] width 139 height 33
click at [439, 490] on div "[DATE]" at bounding box center [421, 489] width 170 height 43
click at [659, 282] on div "Payee: LADYLUCK, LLC" at bounding box center [914, 274] width 1158 height 62
click at [470, 377] on div "[DATE]" at bounding box center [405, 364] width 139 height 33
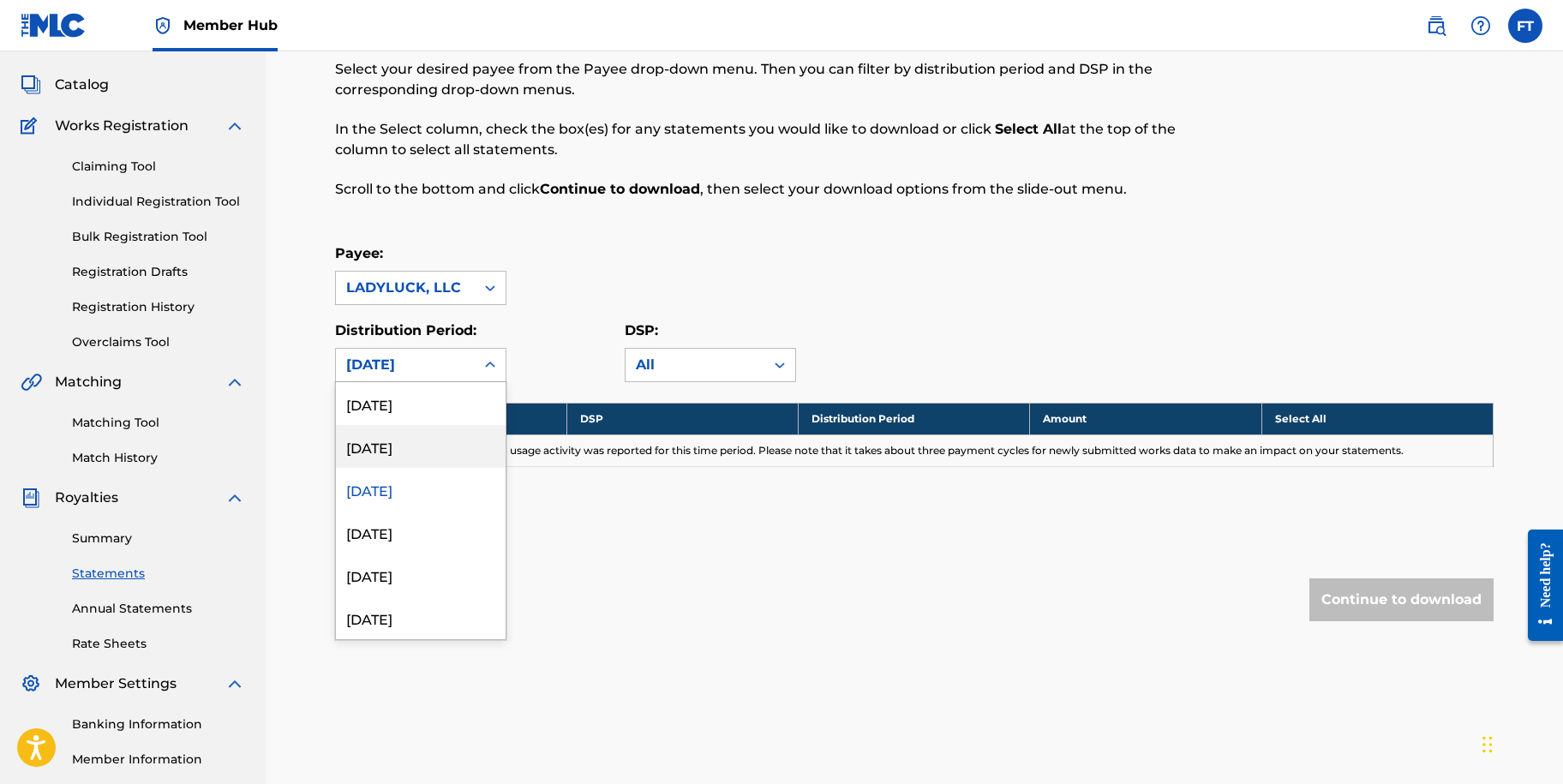
click at [414, 443] on div "[DATE]" at bounding box center [421, 447] width 170 height 43
click at [606, 276] on div "Payee: LADYLUCK, LLC" at bounding box center [914, 274] width 1158 height 62
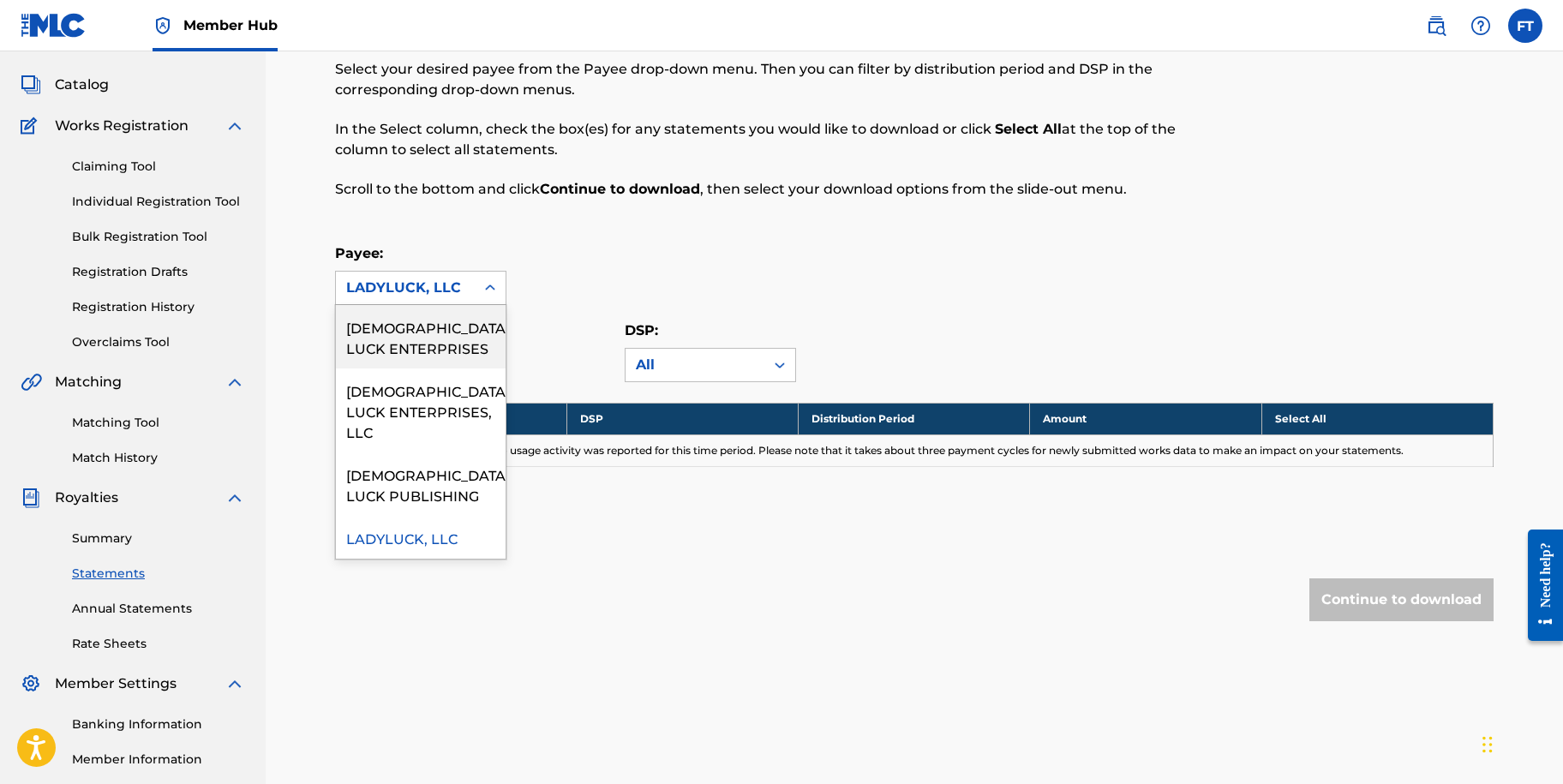
click at [470, 291] on div "LADYLUCK, LLC" at bounding box center [405, 287] width 139 height 33
click at [607, 272] on div "Payee: 4 results available. Use Up and Down to choose options, press Enter to s…" at bounding box center [914, 274] width 1158 height 62
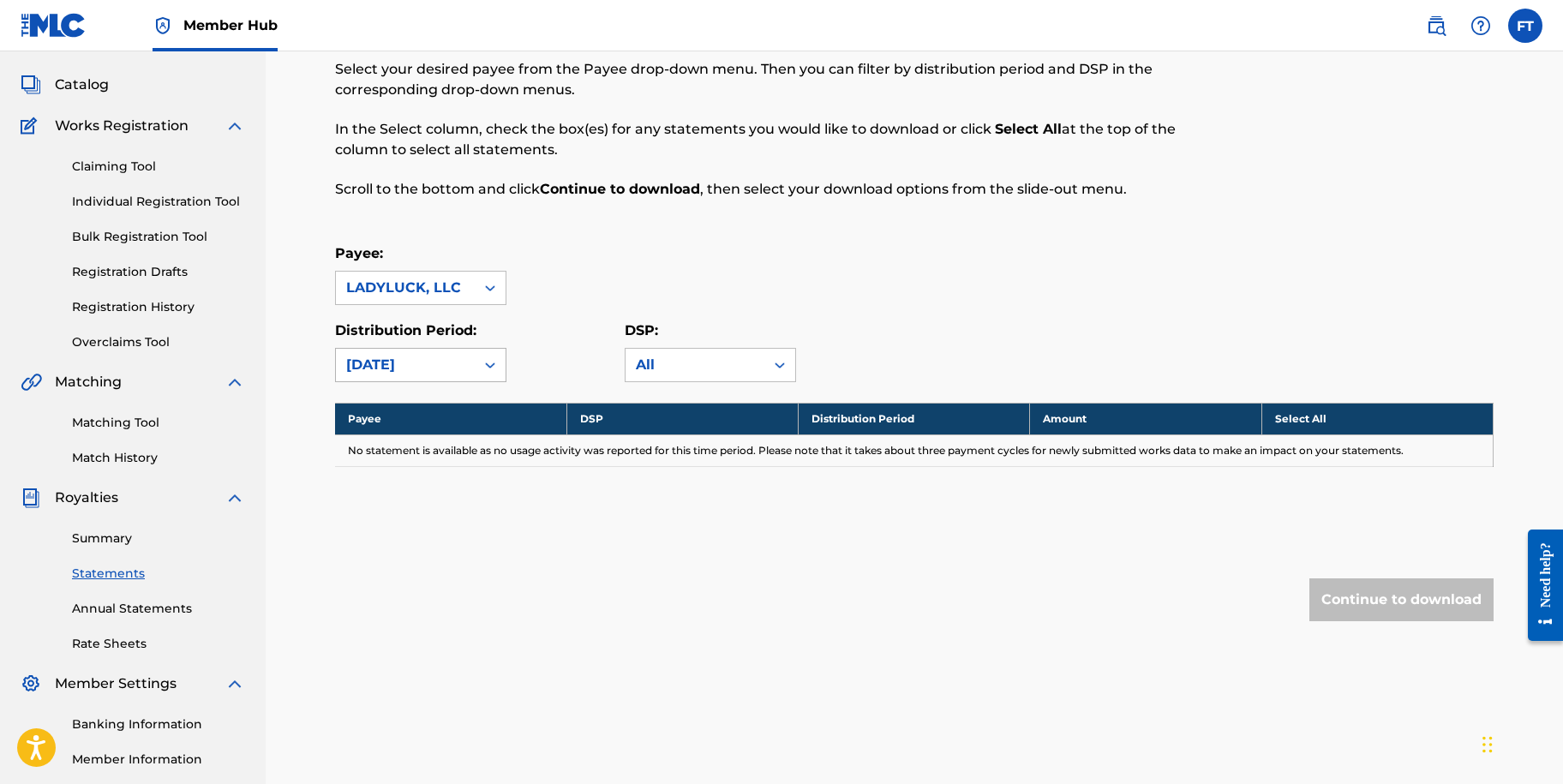
click at [469, 370] on div "[DATE]" at bounding box center [405, 364] width 139 height 33
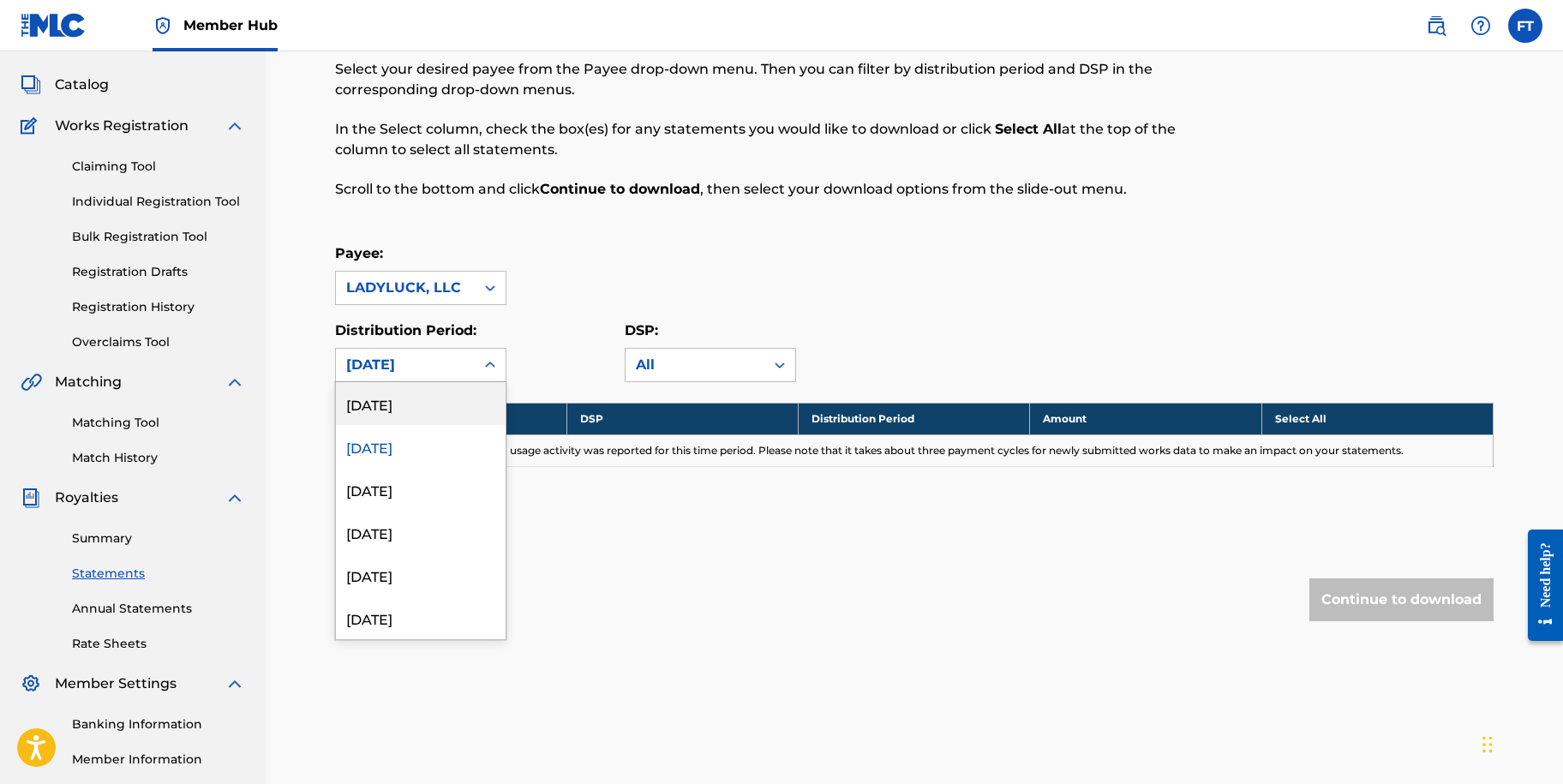
click at [449, 403] on div "[DATE]" at bounding box center [421, 404] width 170 height 43
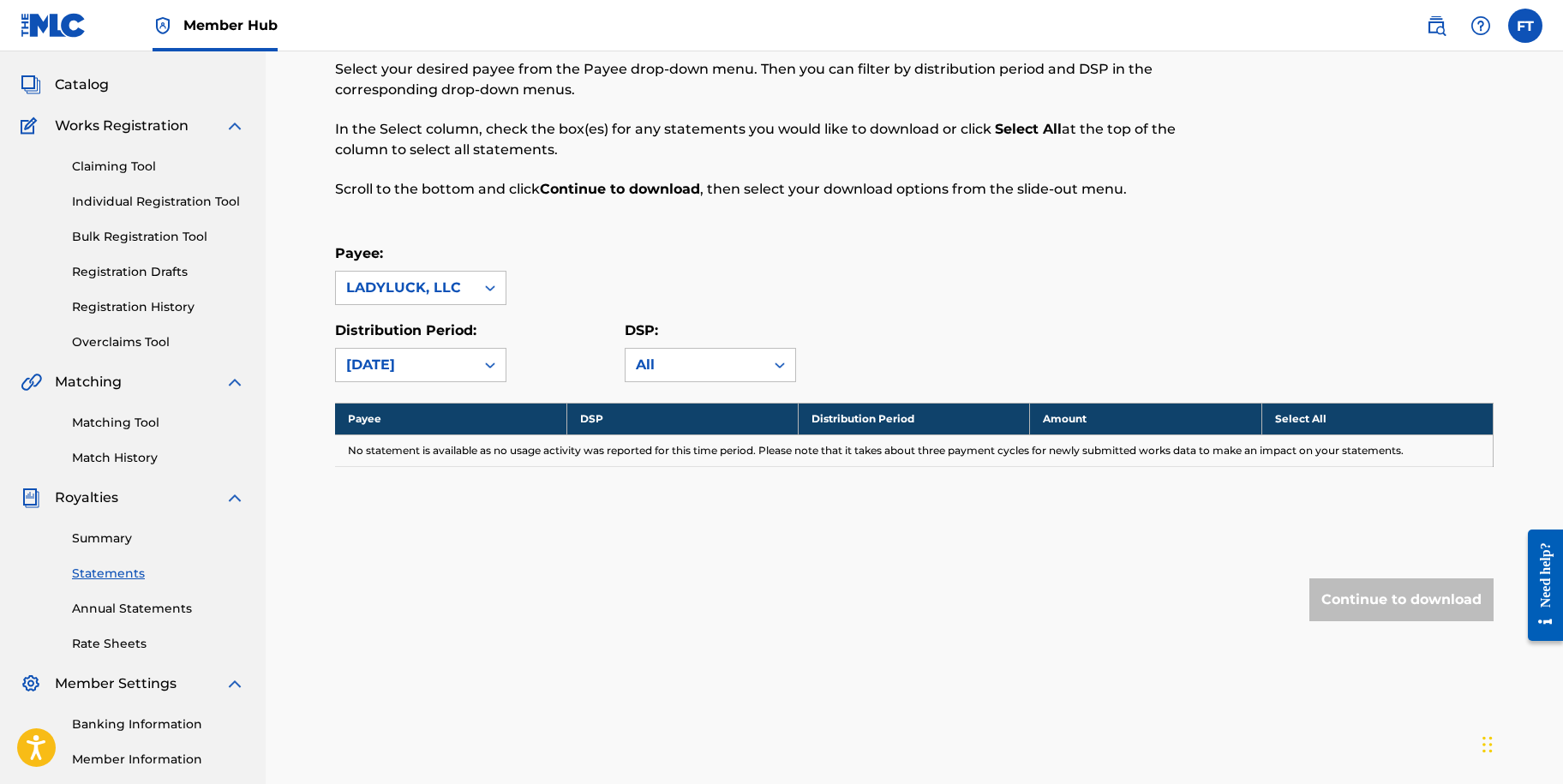
click at [591, 268] on div "Payee: LADYLUCK, LLC" at bounding box center [914, 274] width 1158 height 62
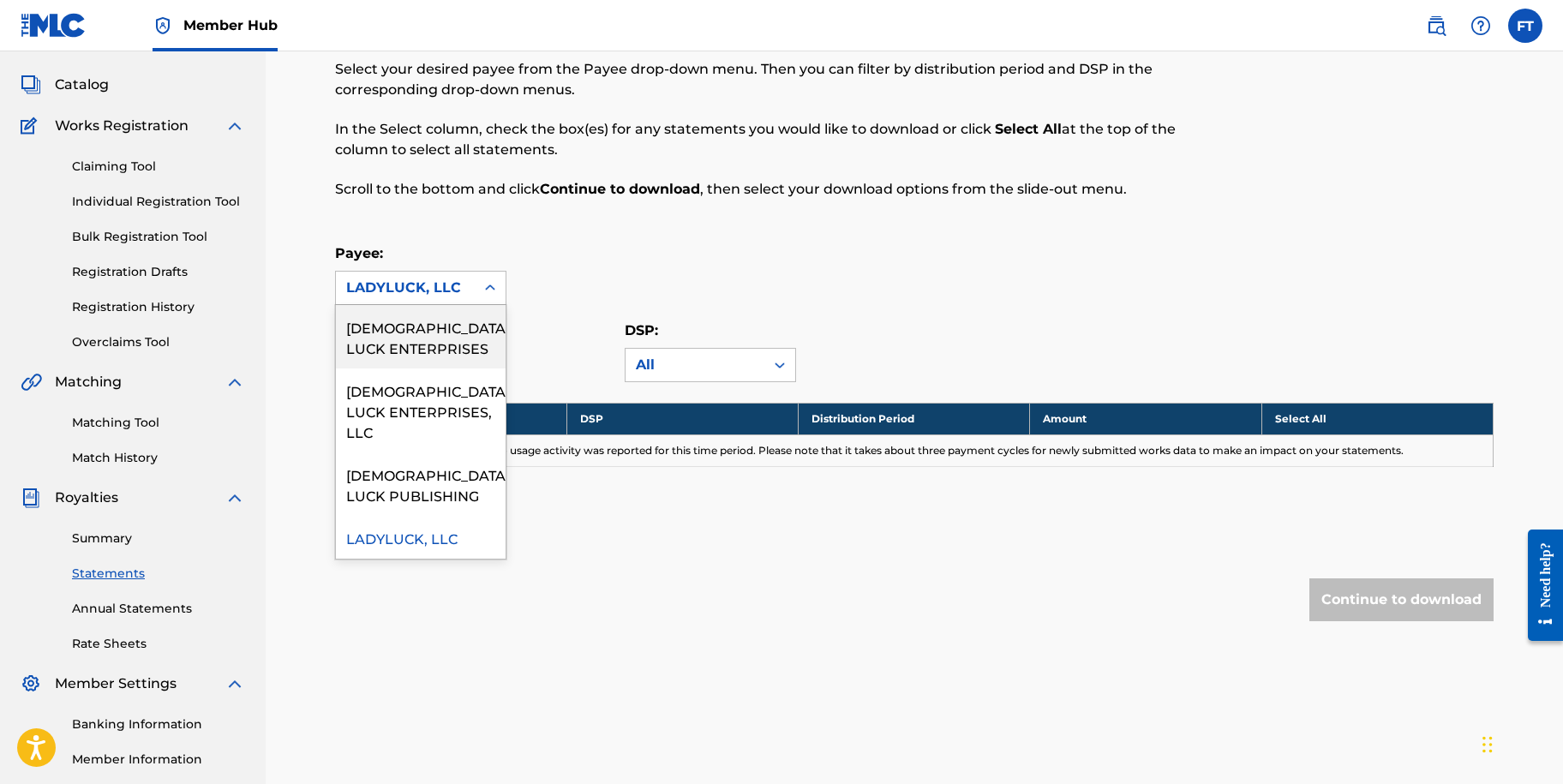
click at [494, 290] on icon at bounding box center [490, 288] width 17 height 17
click at [398, 469] on div "[DEMOGRAPHIC_DATA] LUCK PUBLISHING" at bounding box center [421, 484] width 170 height 63
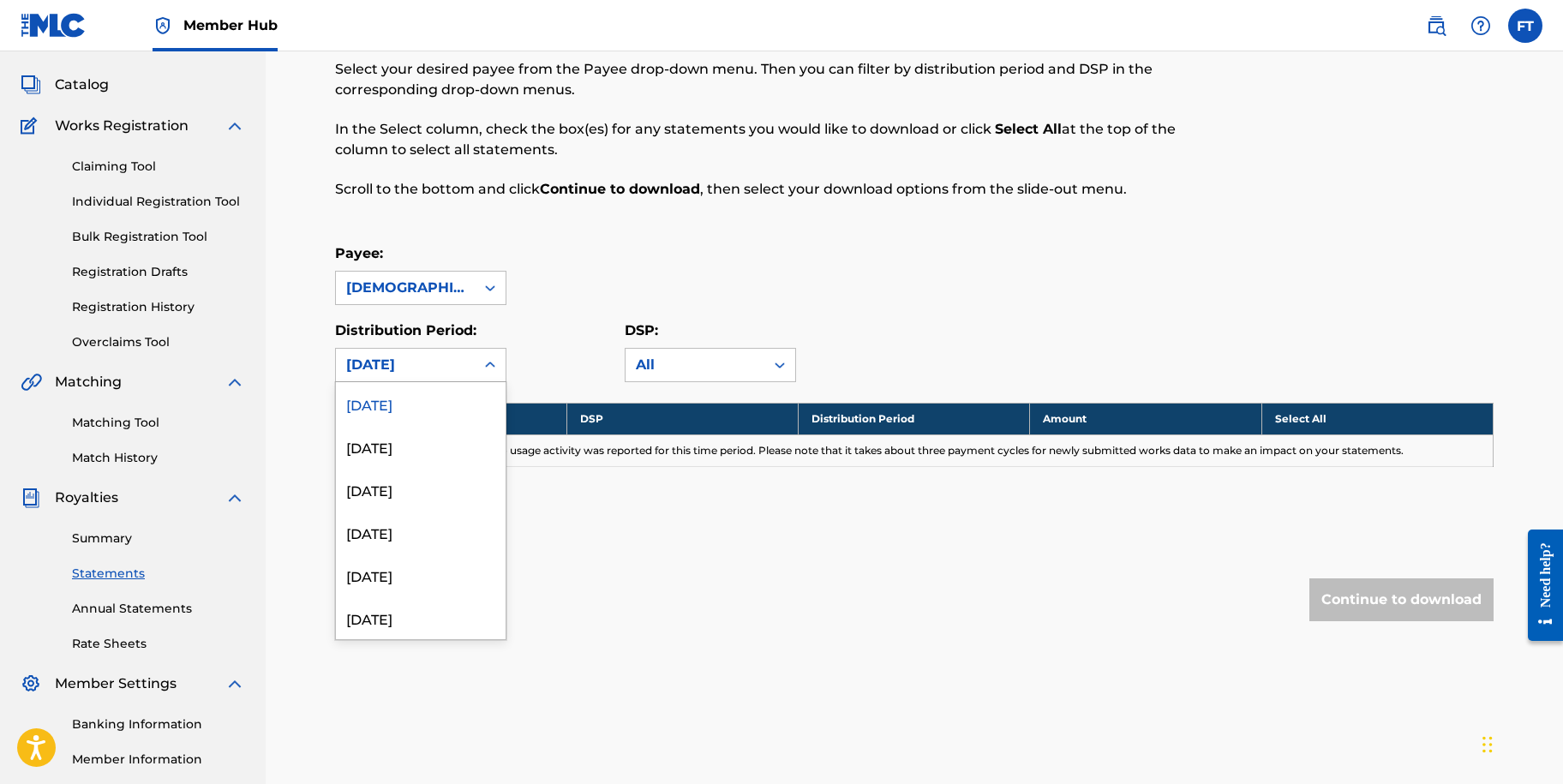
drag, startPoint x: 489, startPoint y: 364, endPoint x: 480, endPoint y: 375, distance: 14.2
click at [489, 363] on icon at bounding box center [490, 364] width 17 height 17
click at [443, 500] on div "[DATE]" at bounding box center [421, 489] width 170 height 43
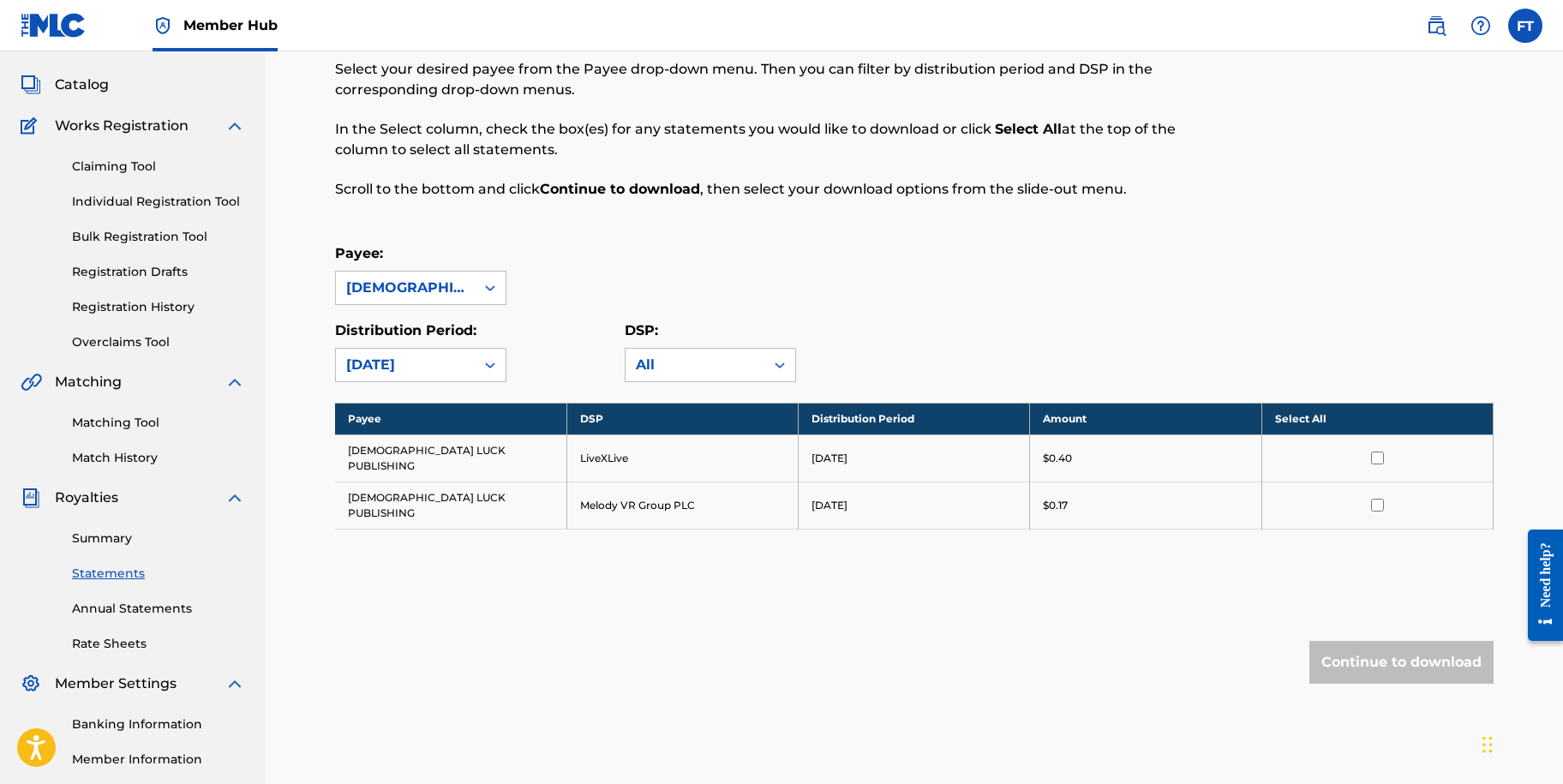
click at [892, 272] on div "Payee: [DEMOGRAPHIC_DATA] LUCK PUBLISHING" at bounding box center [914, 274] width 1158 height 62
click at [494, 284] on icon at bounding box center [490, 288] width 17 height 17
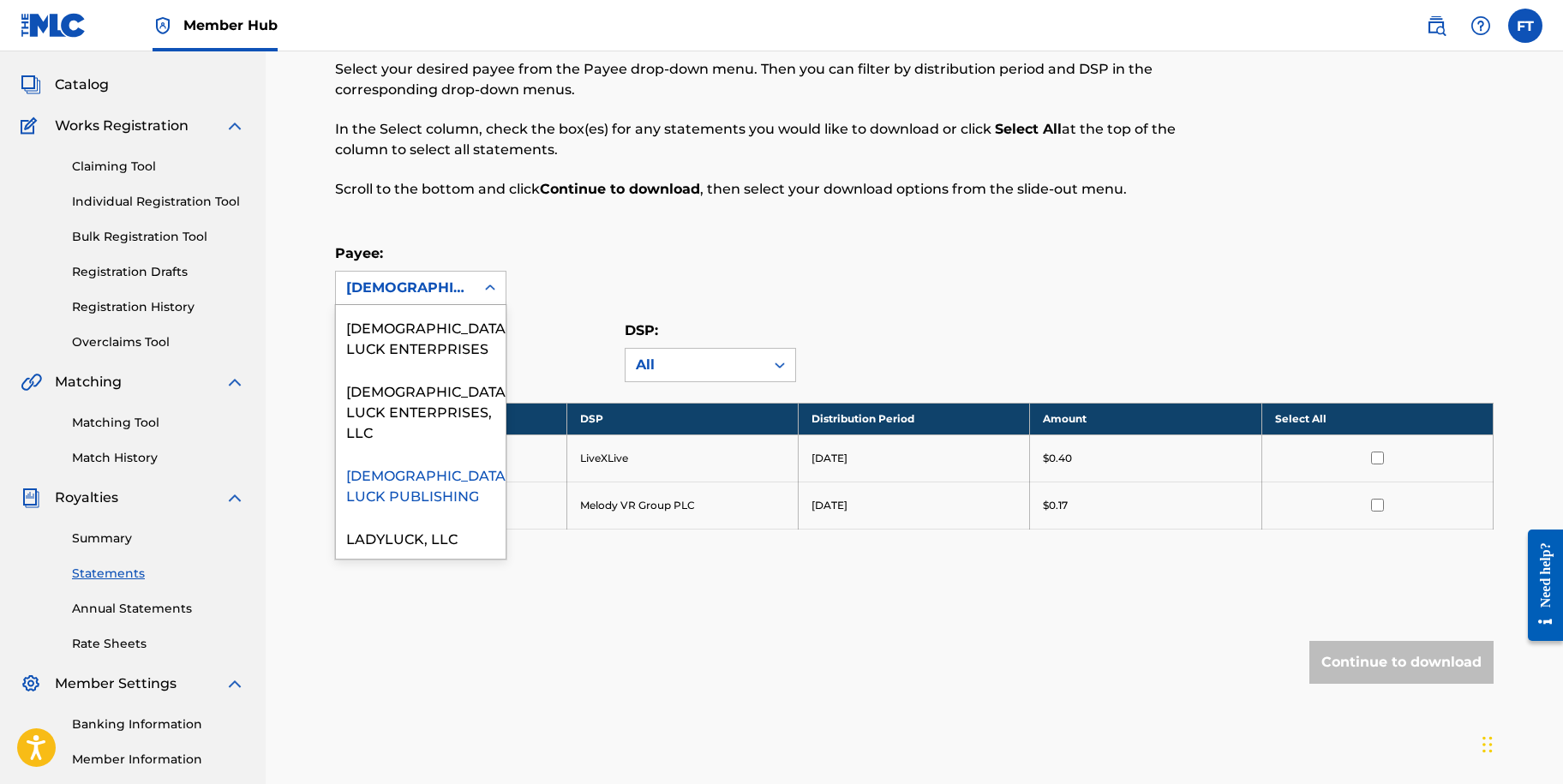
click at [438, 453] on div "[DEMOGRAPHIC_DATA] LUCK PUBLISHING" at bounding box center [421, 484] width 170 height 63
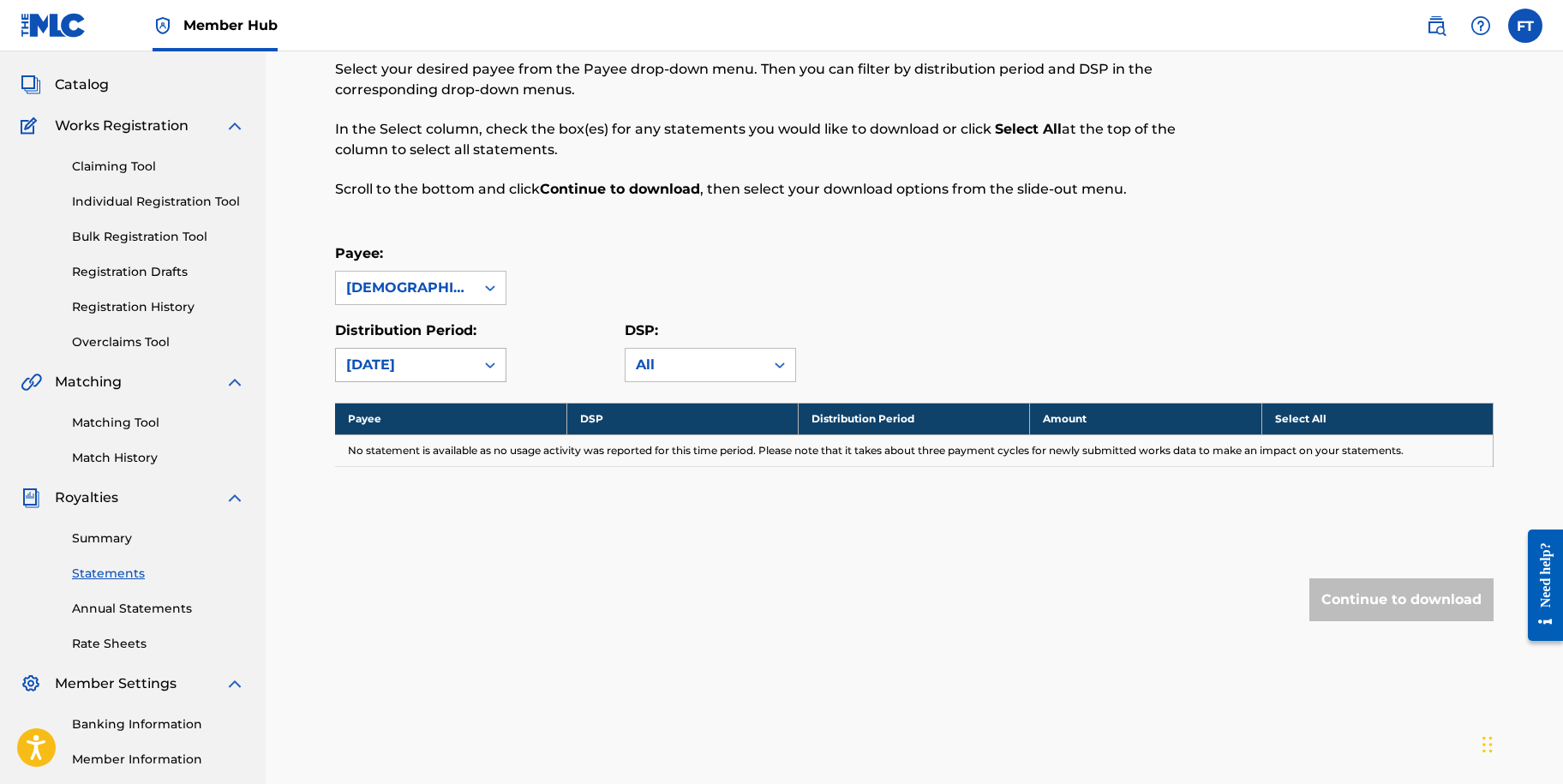
click at [475, 365] on div at bounding box center [490, 364] width 31 height 31
click at [415, 492] on div "[DATE]" at bounding box center [421, 489] width 170 height 43
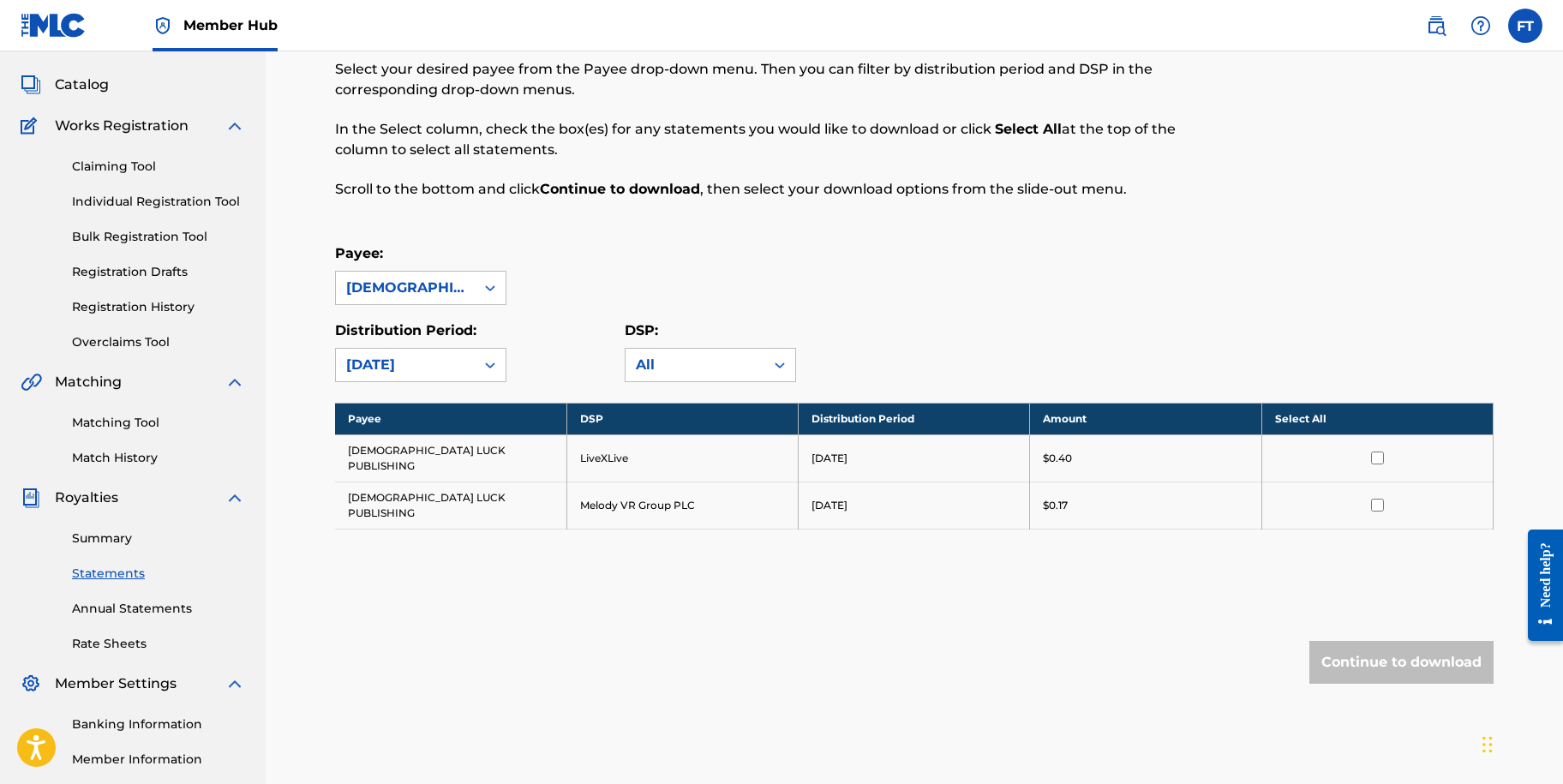
click at [968, 314] on div "Payee: [DEMOGRAPHIC_DATA] LUCK PUBLISHING Distribution Period: option [DATE], s…" at bounding box center [914, 312] width 1158 height 139
click at [1032, 308] on div "Payee: [DEMOGRAPHIC_DATA] LUCK PUBLISHING Distribution Period: [DATE] DSP: All" at bounding box center [914, 312] width 1158 height 139
click at [1303, 421] on th "Select All" at bounding box center [1377, 419] width 231 height 32
click at [1414, 640] on button "Continue to download" at bounding box center [1402, 662] width 185 height 43
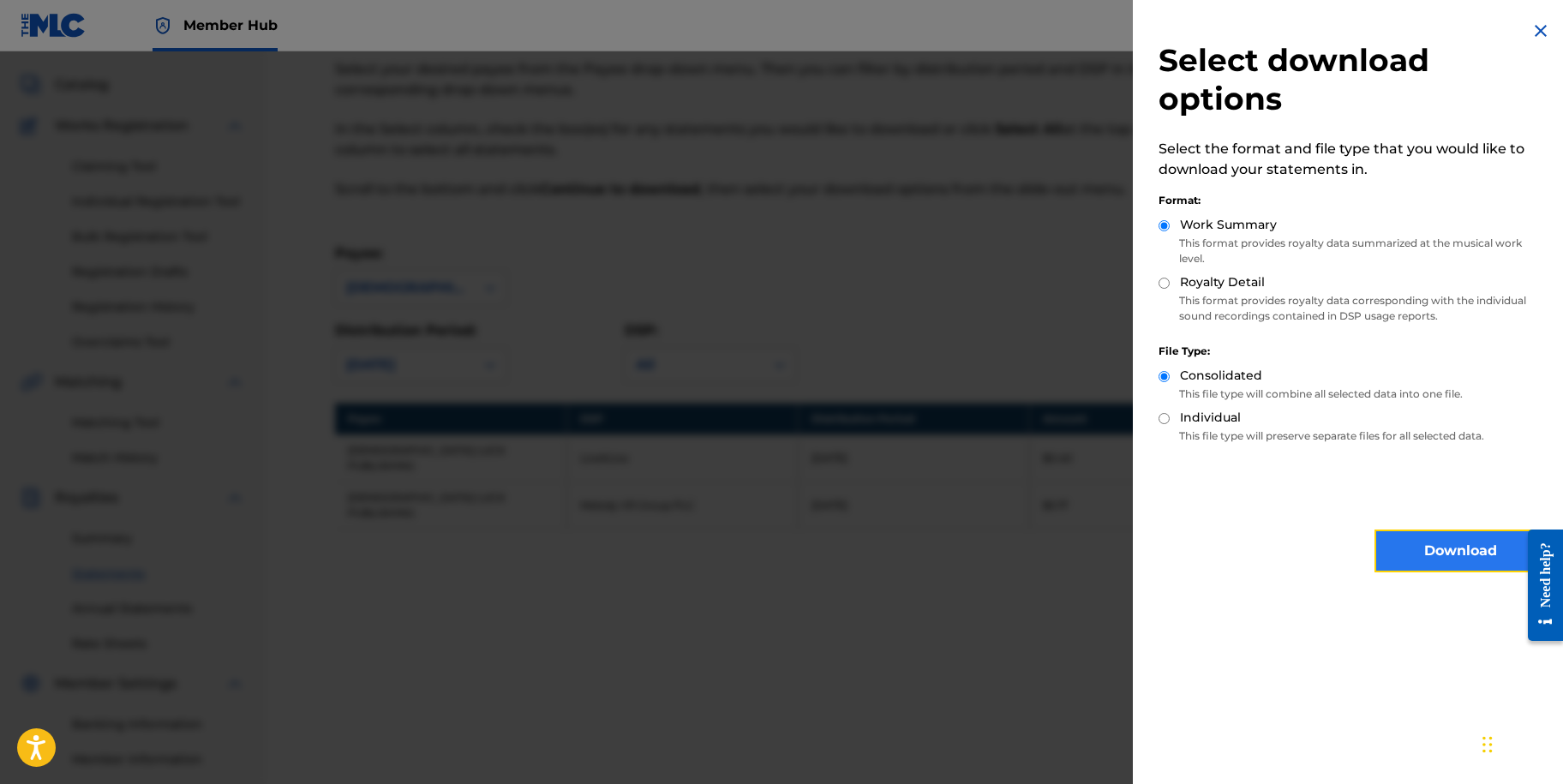
click at [1405, 545] on button "Download" at bounding box center [1460, 551] width 172 height 43
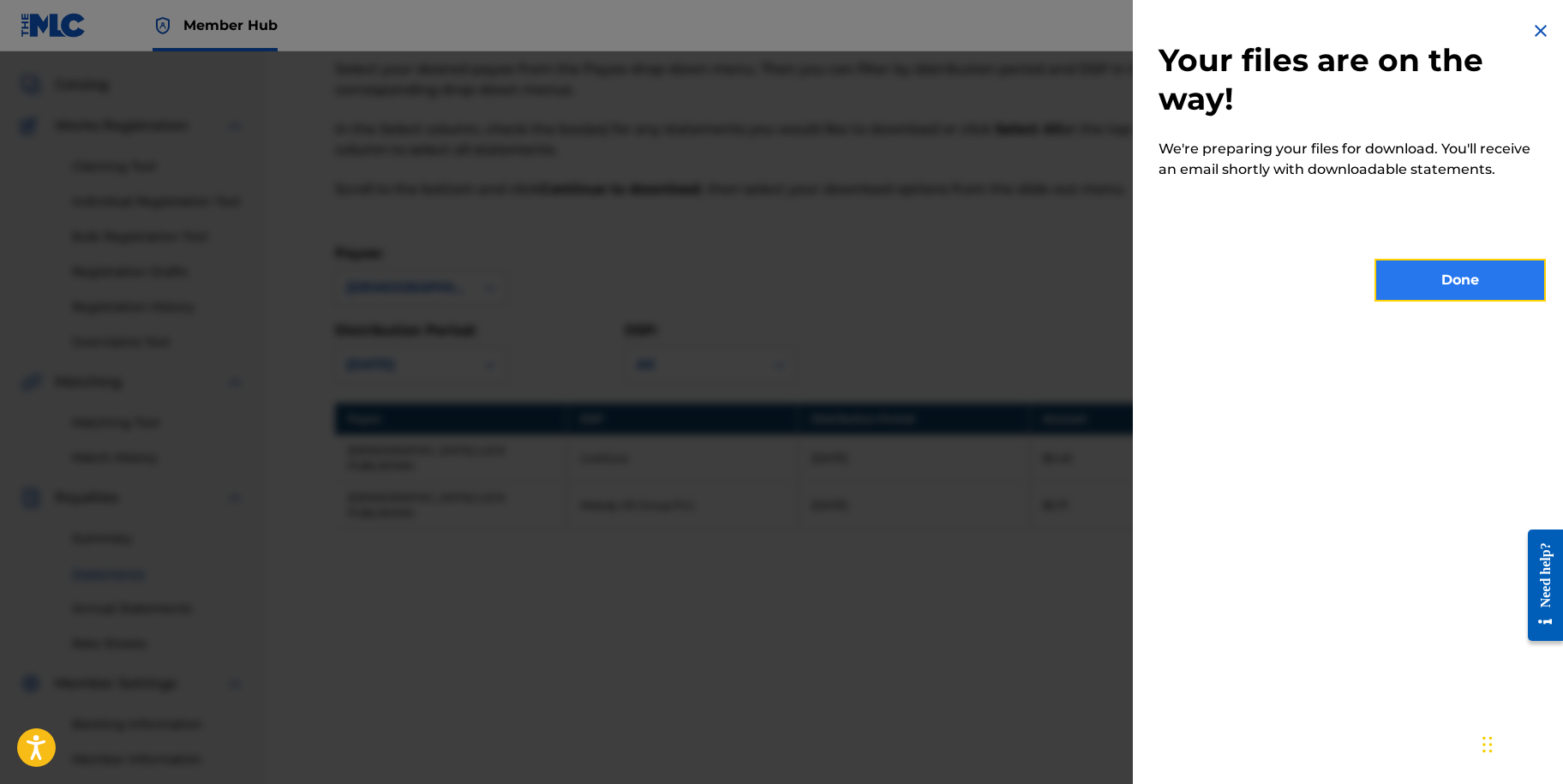
click at [1425, 295] on button "Done" at bounding box center [1460, 281] width 172 height 43
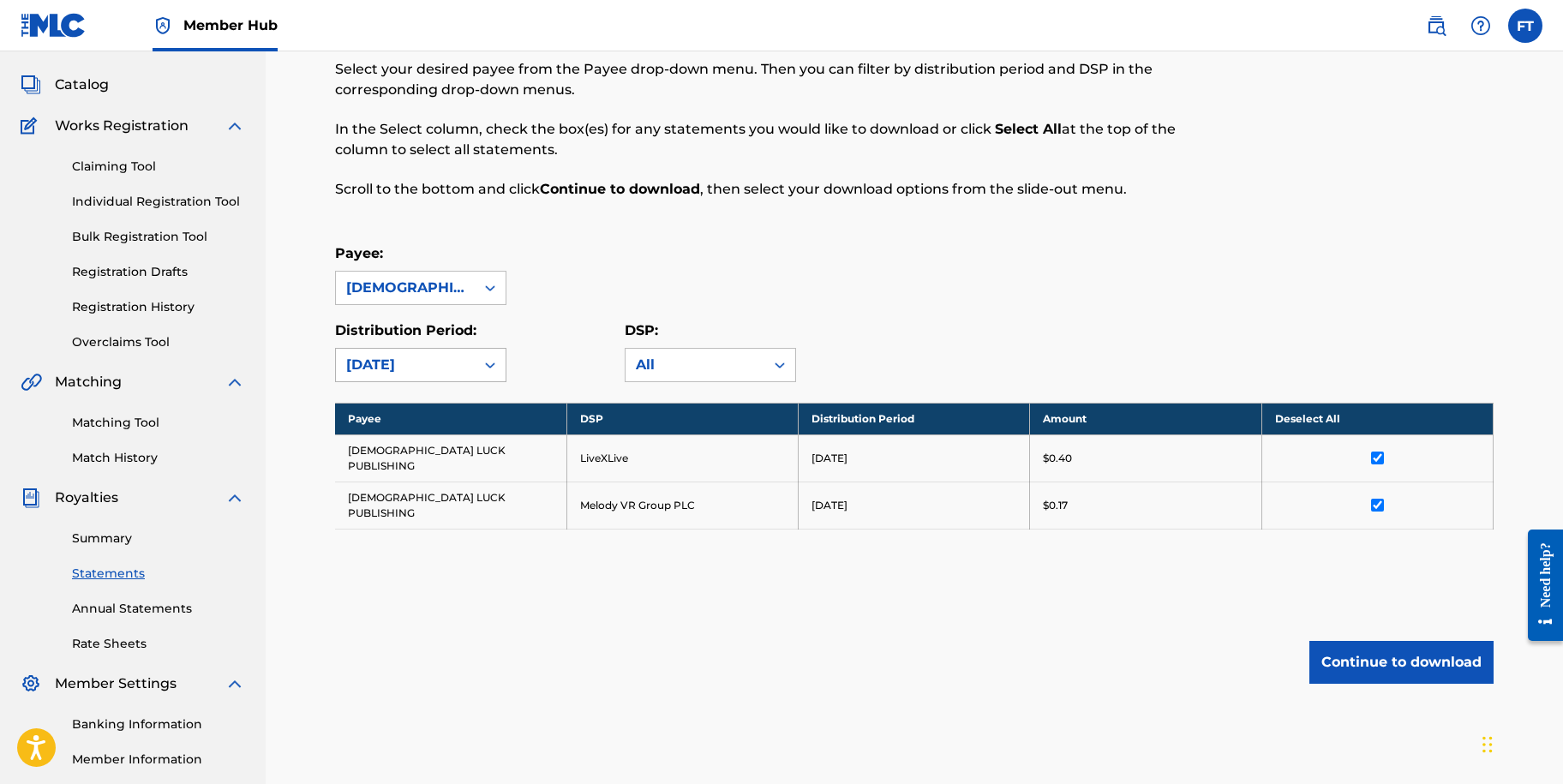
click at [486, 364] on icon at bounding box center [490, 364] width 17 height 17
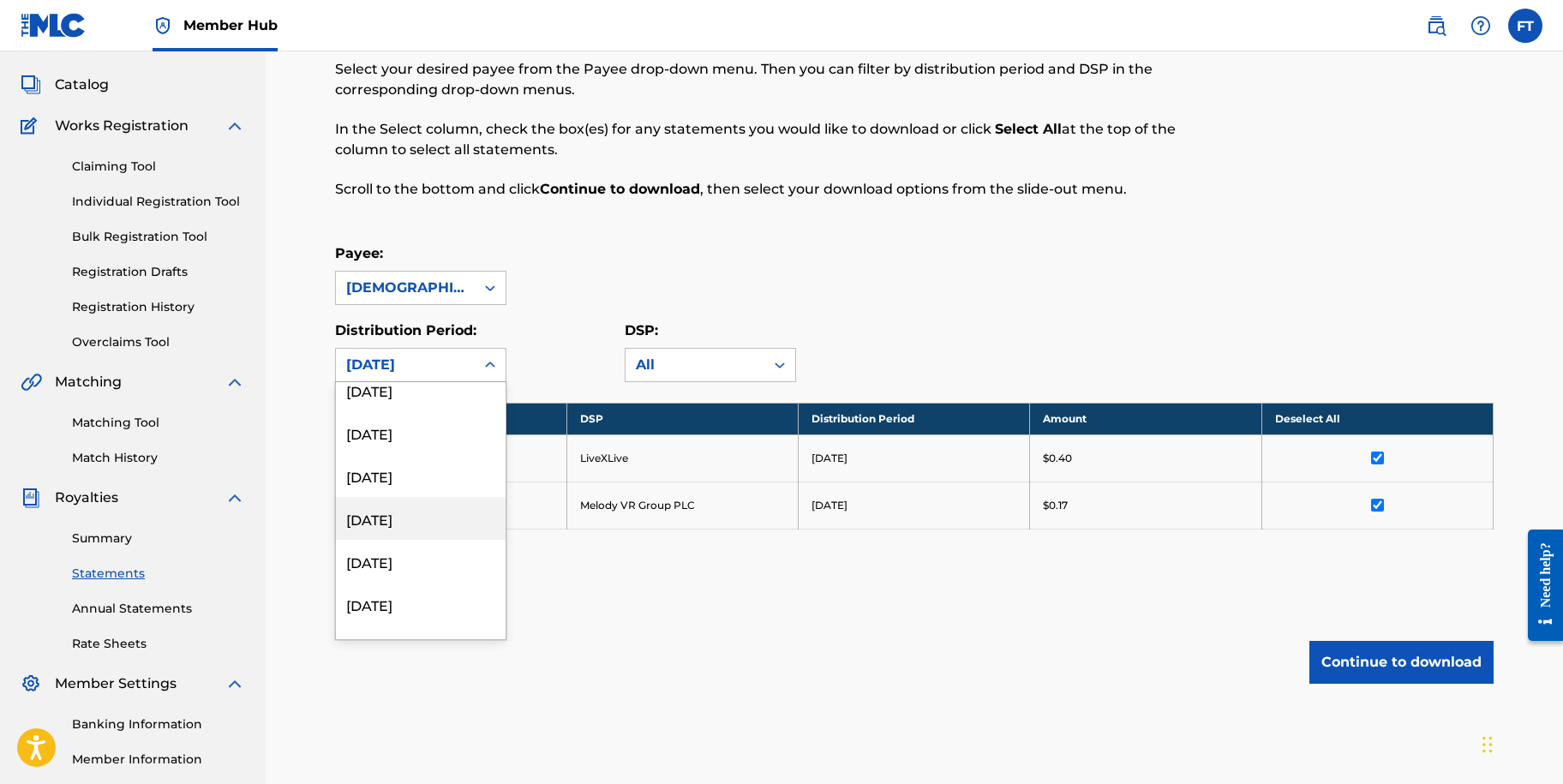
scroll to position [86, 0]
click at [401, 618] on div "[DATE]" at bounding box center [421, 618] width 170 height 43
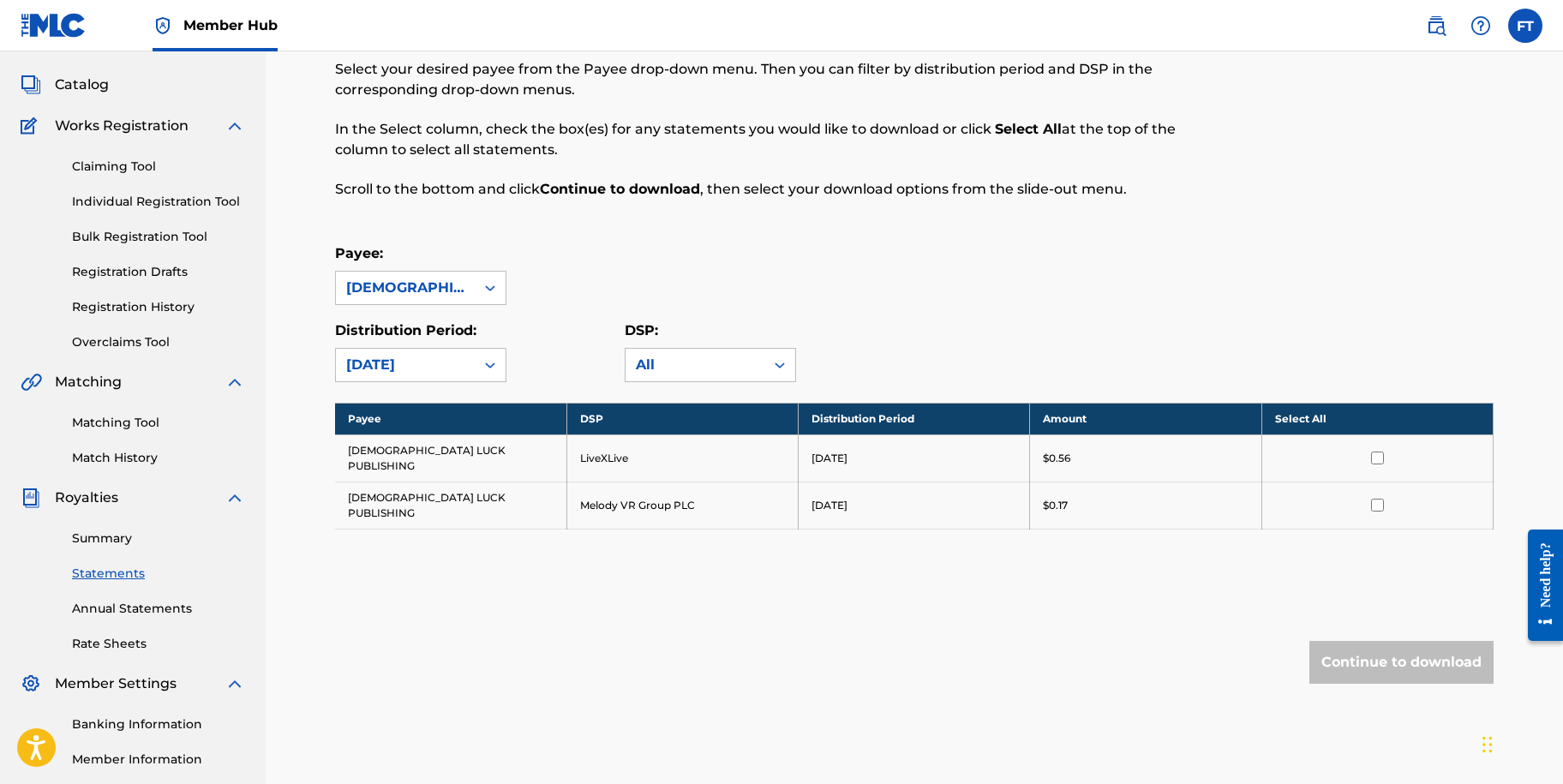
click at [1311, 409] on th "Select All" at bounding box center [1377, 419] width 231 height 32
click at [1407, 640] on button "Continue to download" at bounding box center [1402, 662] width 185 height 43
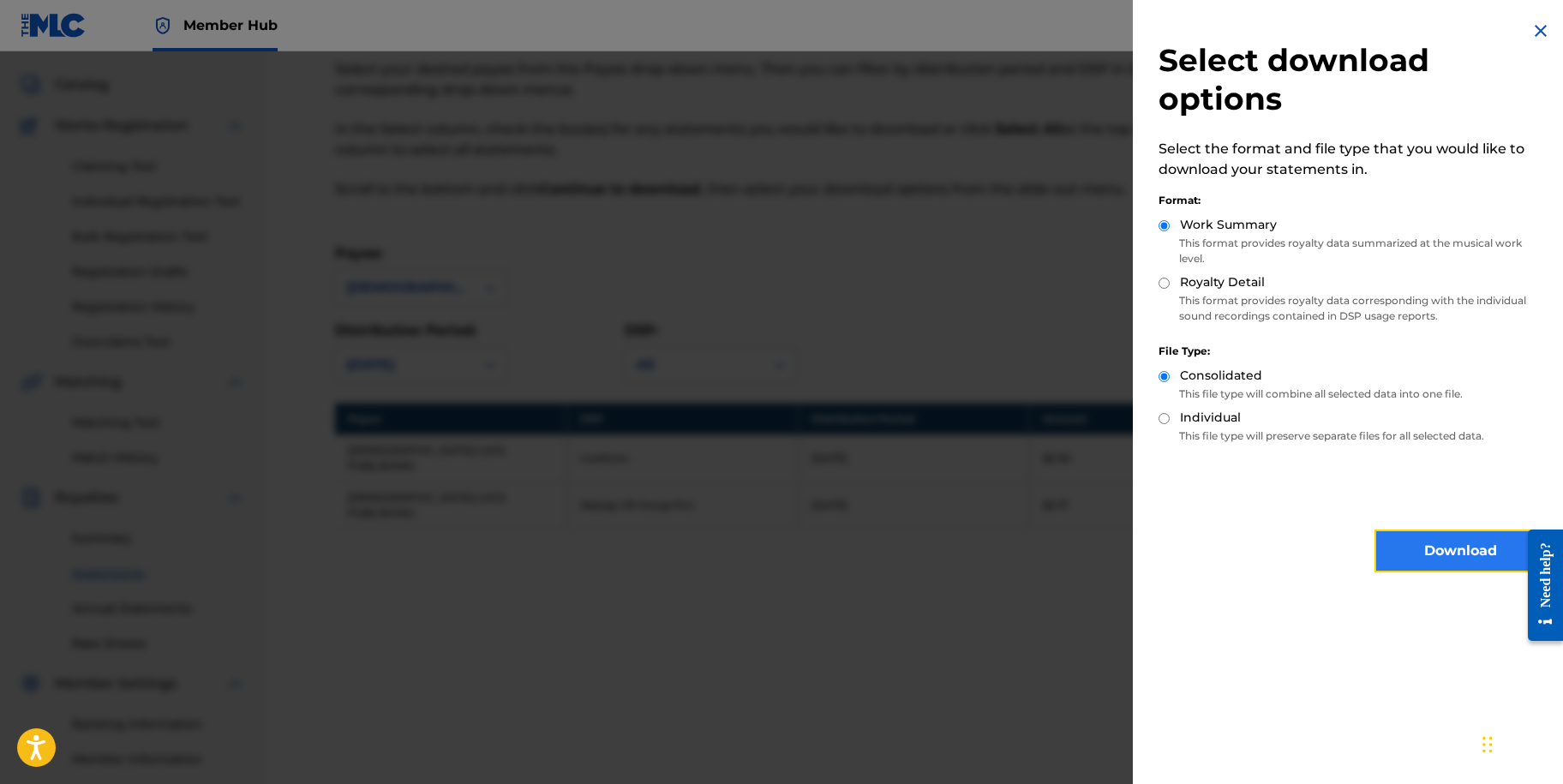
click at [1446, 564] on button "Download" at bounding box center [1460, 551] width 172 height 43
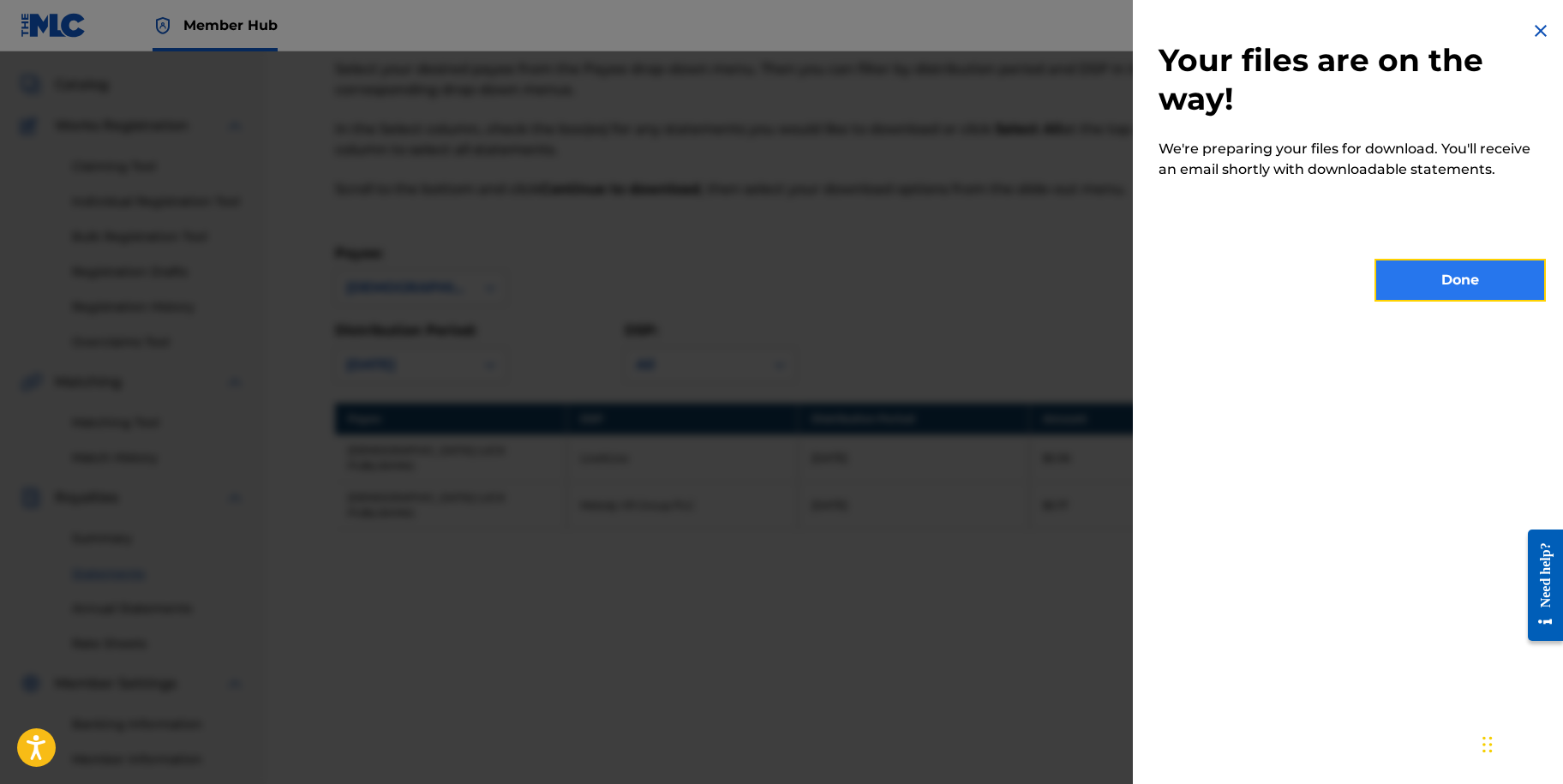
click at [1453, 282] on button "Done" at bounding box center [1460, 281] width 172 height 43
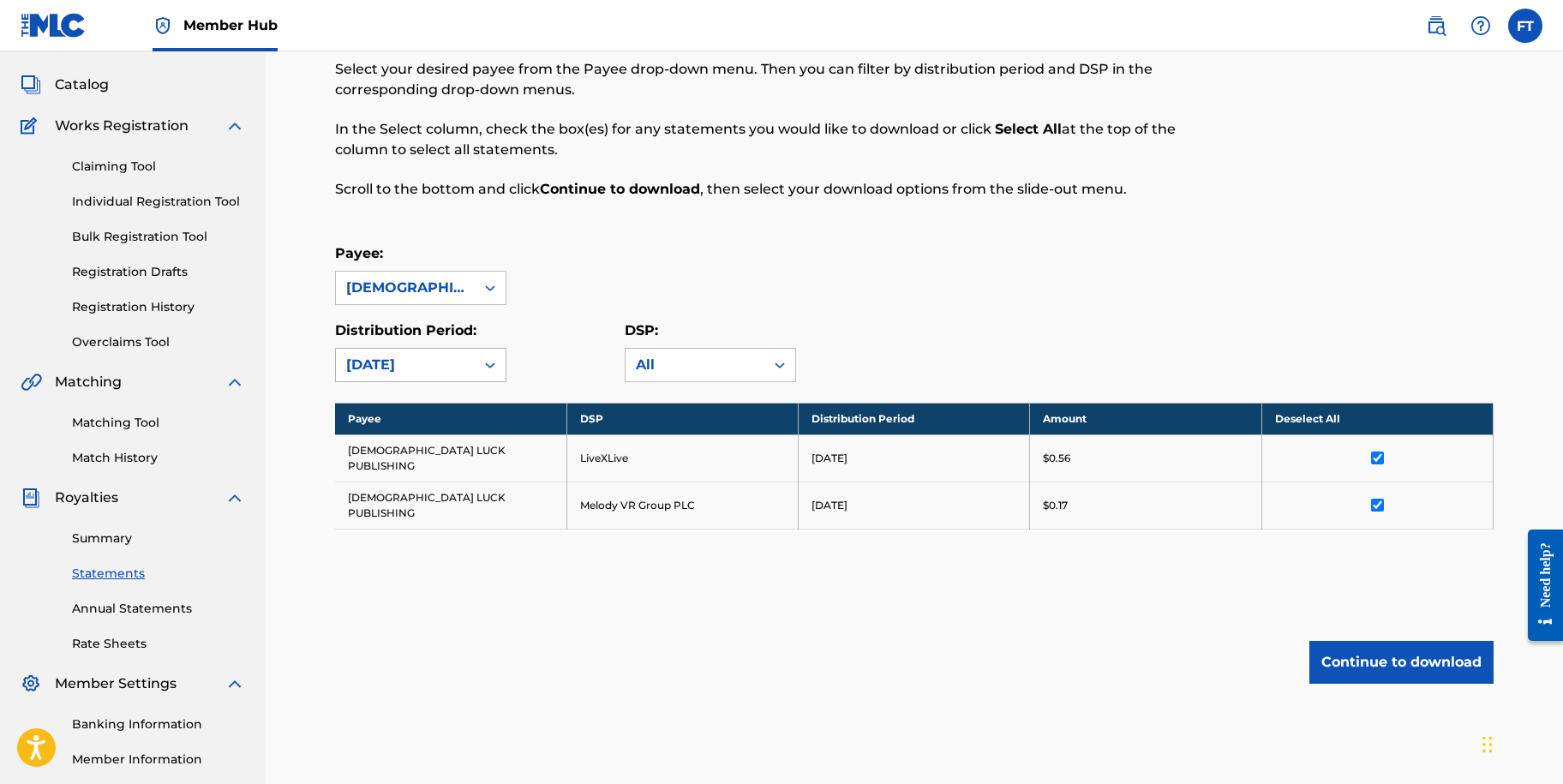
click at [473, 364] on div "[DATE]" at bounding box center [405, 364] width 139 height 33
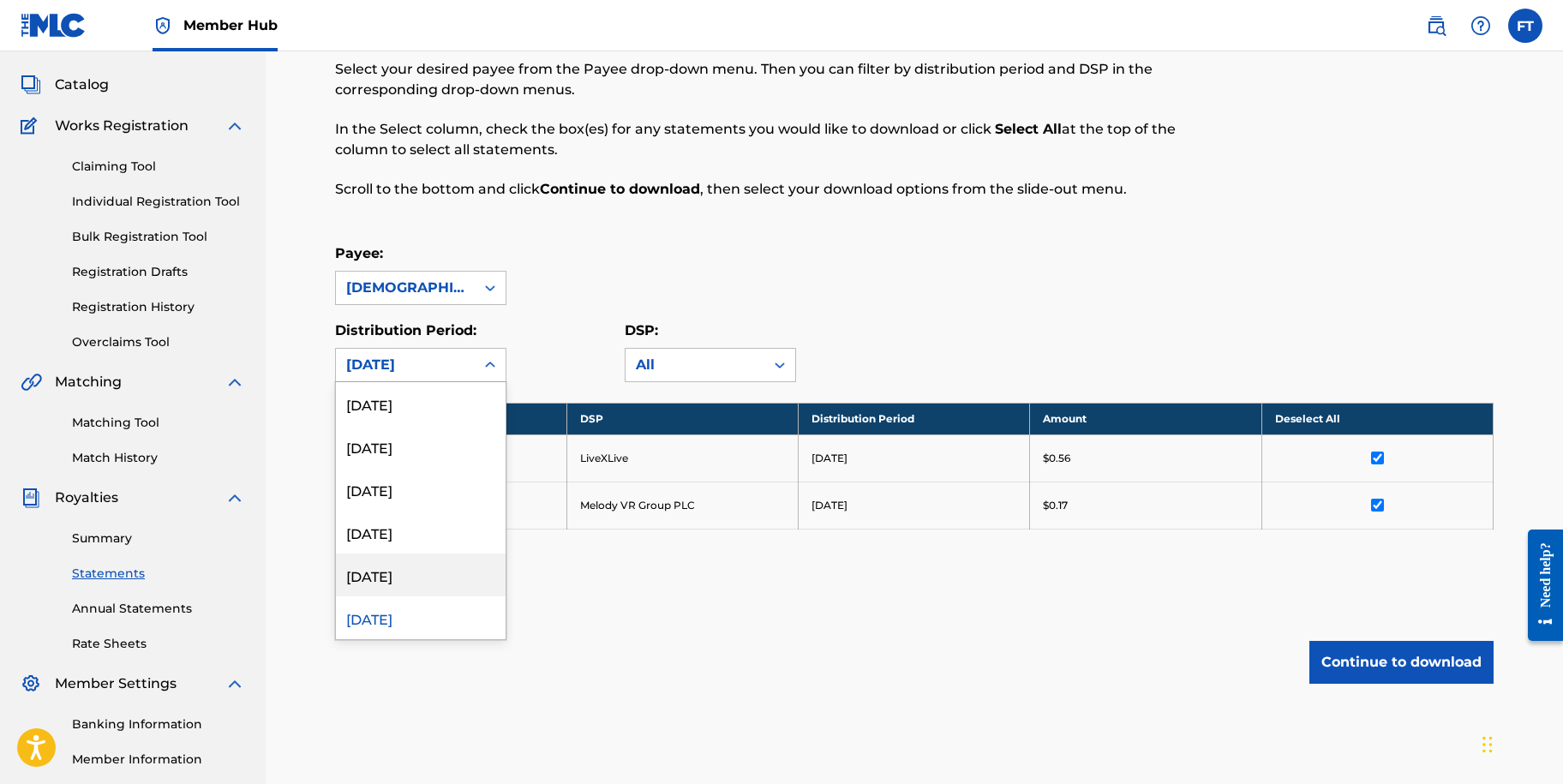
click at [438, 585] on div "[DATE]" at bounding box center [421, 575] width 170 height 43
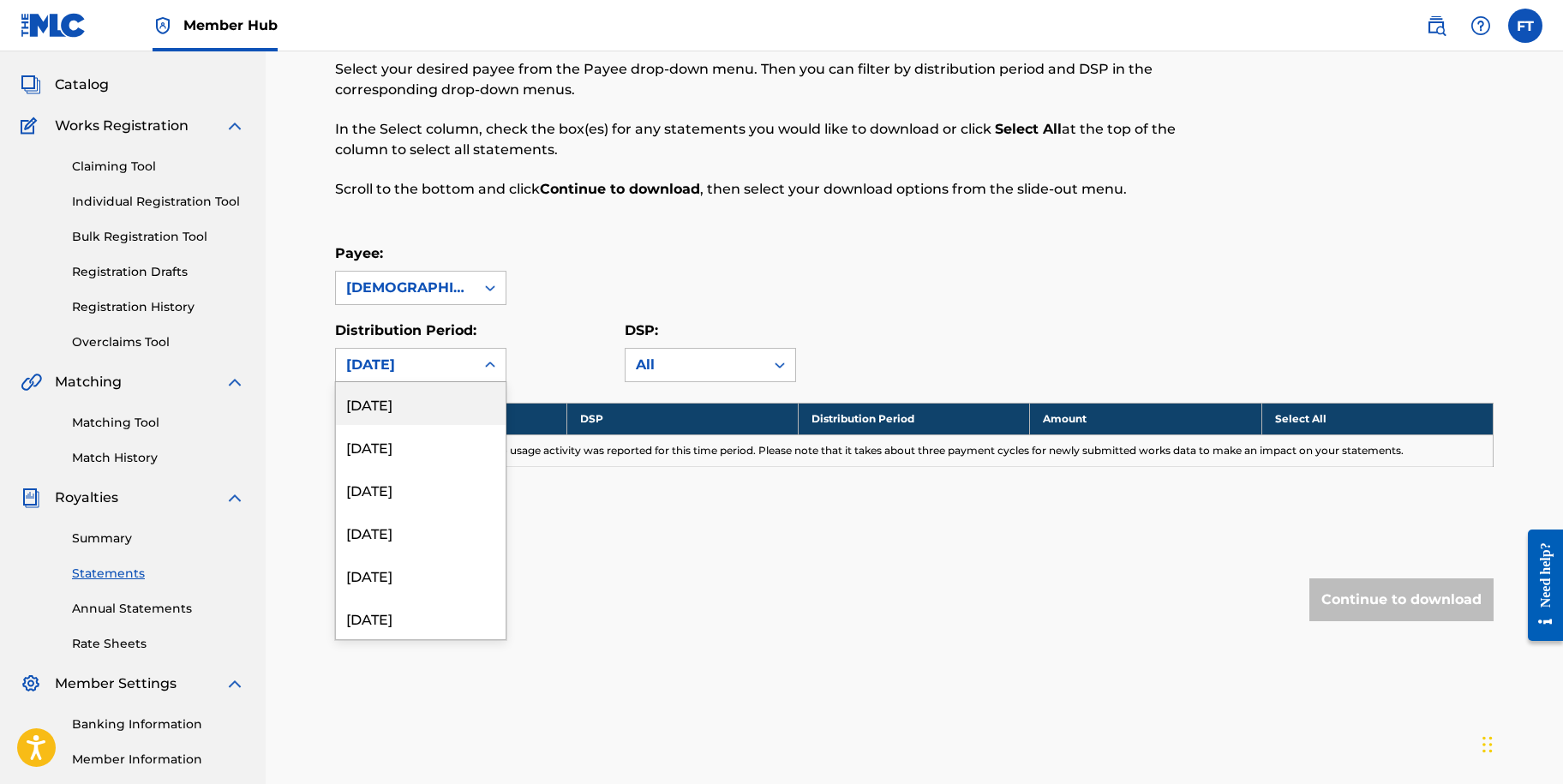
click at [491, 364] on icon at bounding box center [490, 364] width 17 height 17
click at [436, 612] on div "[DATE]" at bounding box center [421, 618] width 170 height 43
click at [902, 291] on div "Payee: [DEMOGRAPHIC_DATA] LUCK PUBLISHING" at bounding box center [914, 274] width 1158 height 62
click at [500, 364] on div at bounding box center [490, 364] width 31 height 31
click at [425, 576] on div "[DATE]" at bounding box center [421, 575] width 170 height 43
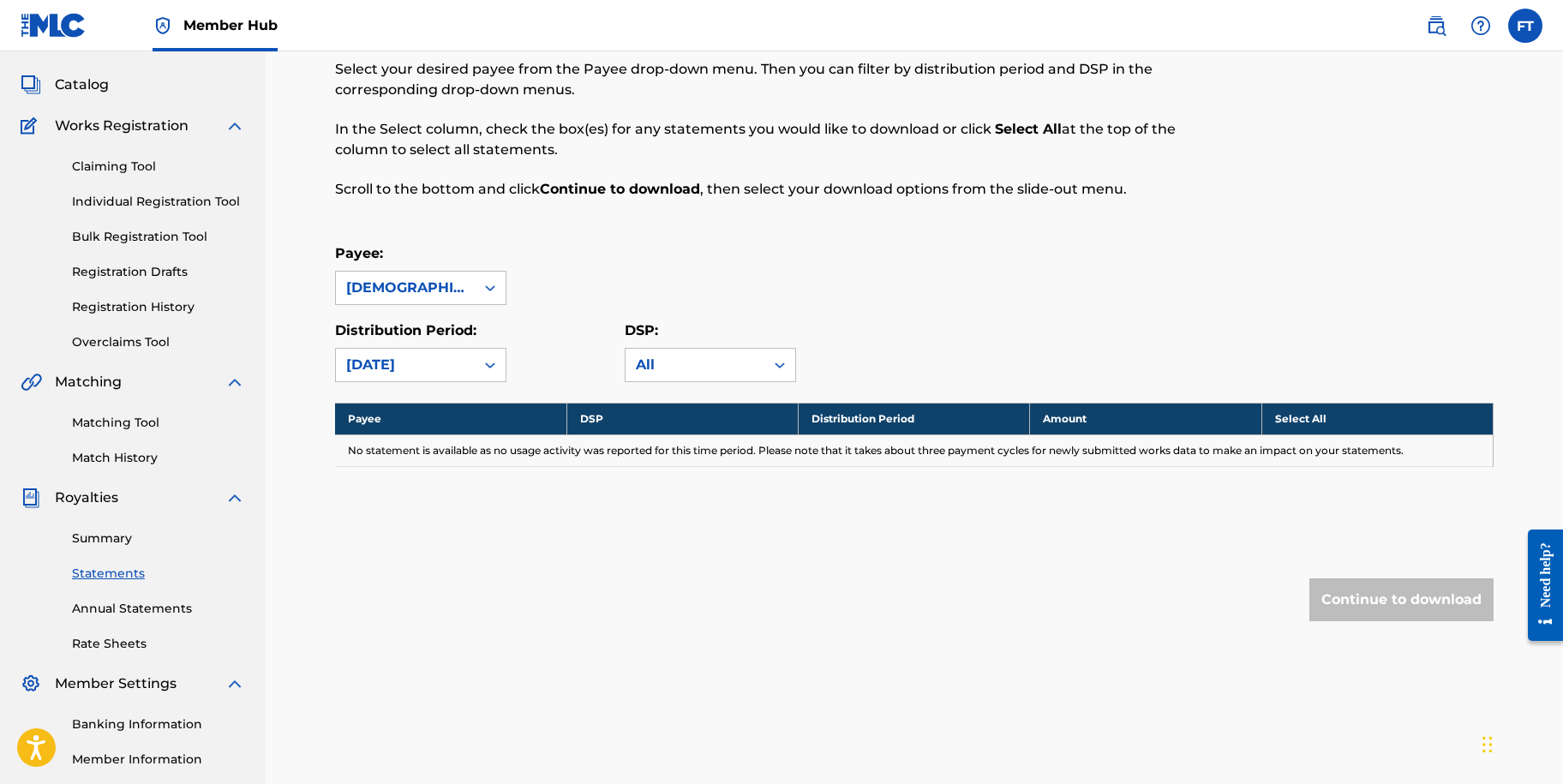
click at [904, 310] on div "Payee: [DEMOGRAPHIC_DATA] LUCK PUBLISHING Distribution Period: [DATE] DSP: All" at bounding box center [914, 312] width 1158 height 139
click at [484, 365] on icon at bounding box center [490, 364] width 17 height 17
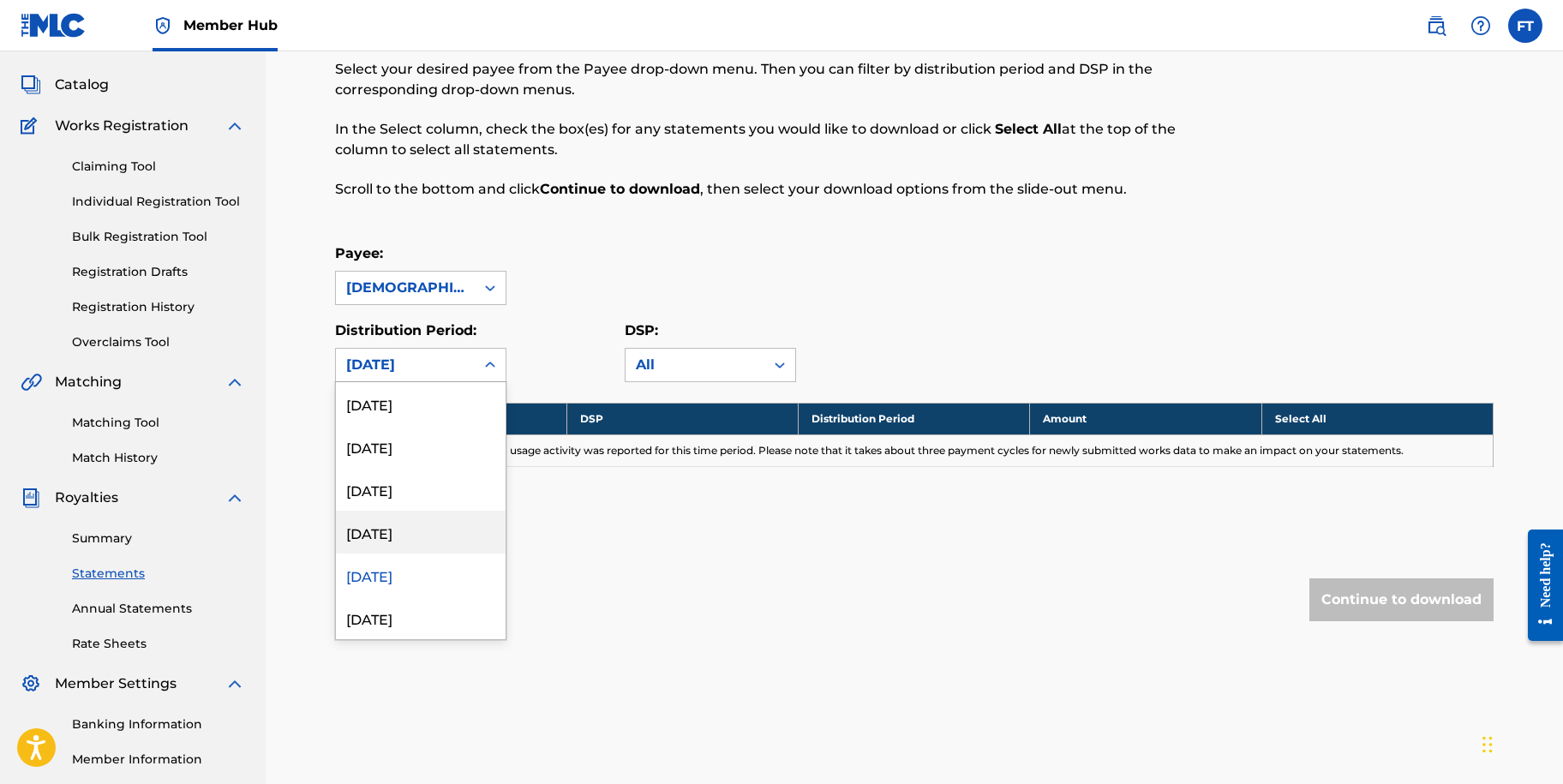
click at [416, 514] on div "[DATE]" at bounding box center [421, 532] width 170 height 43
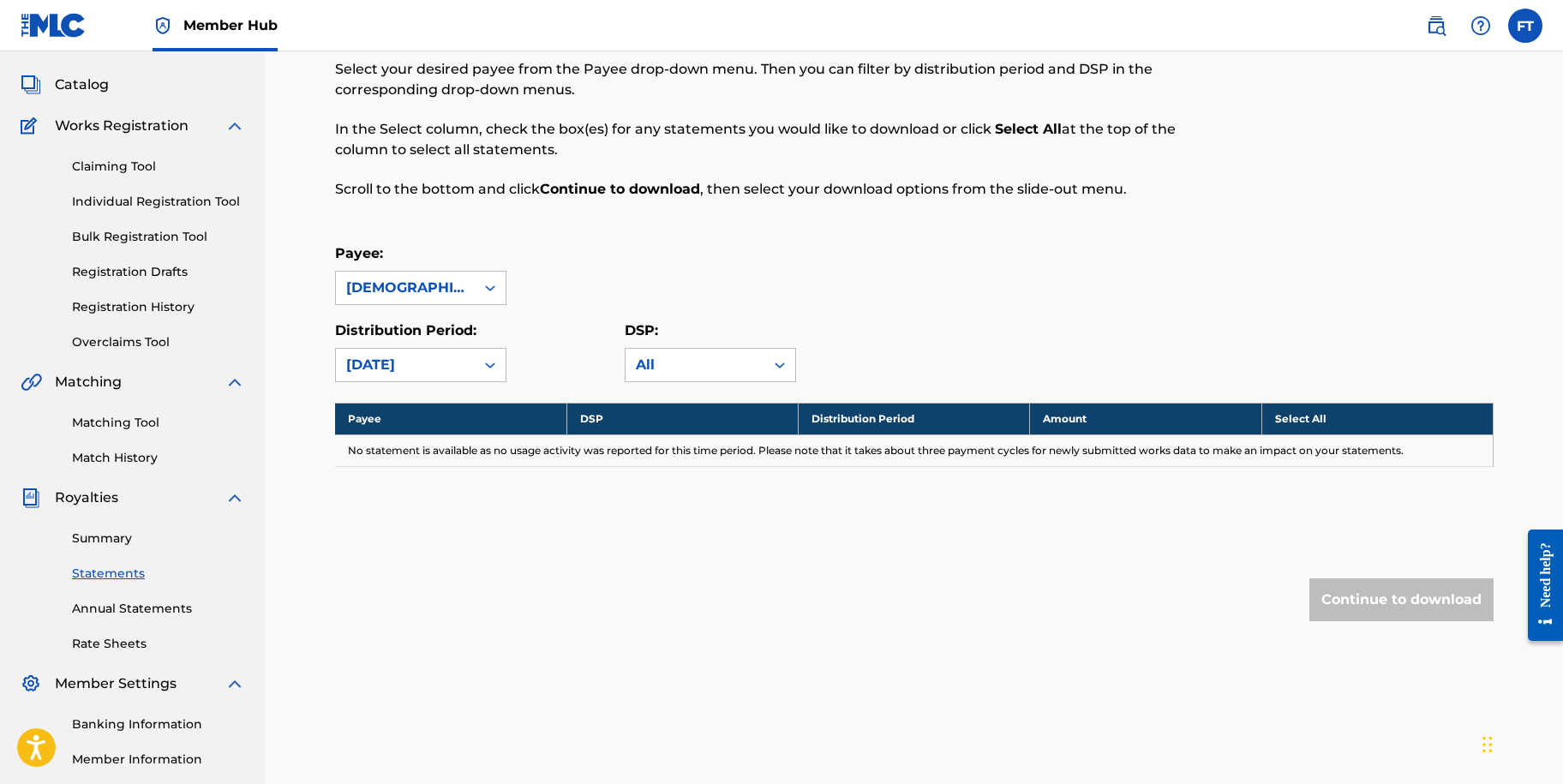
click at [810, 319] on div "Payee: [DEMOGRAPHIC_DATA] LUCK PUBLISHING Distribution Period: [DATE] DSP: All" at bounding box center [914, 312] width 1158 height 139
click at [483, 364] on icon at bounding box center [490, 364] width 17 height 17
drag, startPoint x: 439, startPoint y: 486, endPoint x: 457, endPoint y: 469, distance: 24.8
click at [443, 479] on div "[DATE]" at bounding box center [421, 489] width 170 height 43
click at [734, 311] on div "Payee: [DEMOGRAPHIC_DATA] LUCK PUBLISHING Distribution Period: option [DATE], s…" at bounding box center [914, 312] width 1158 height 139
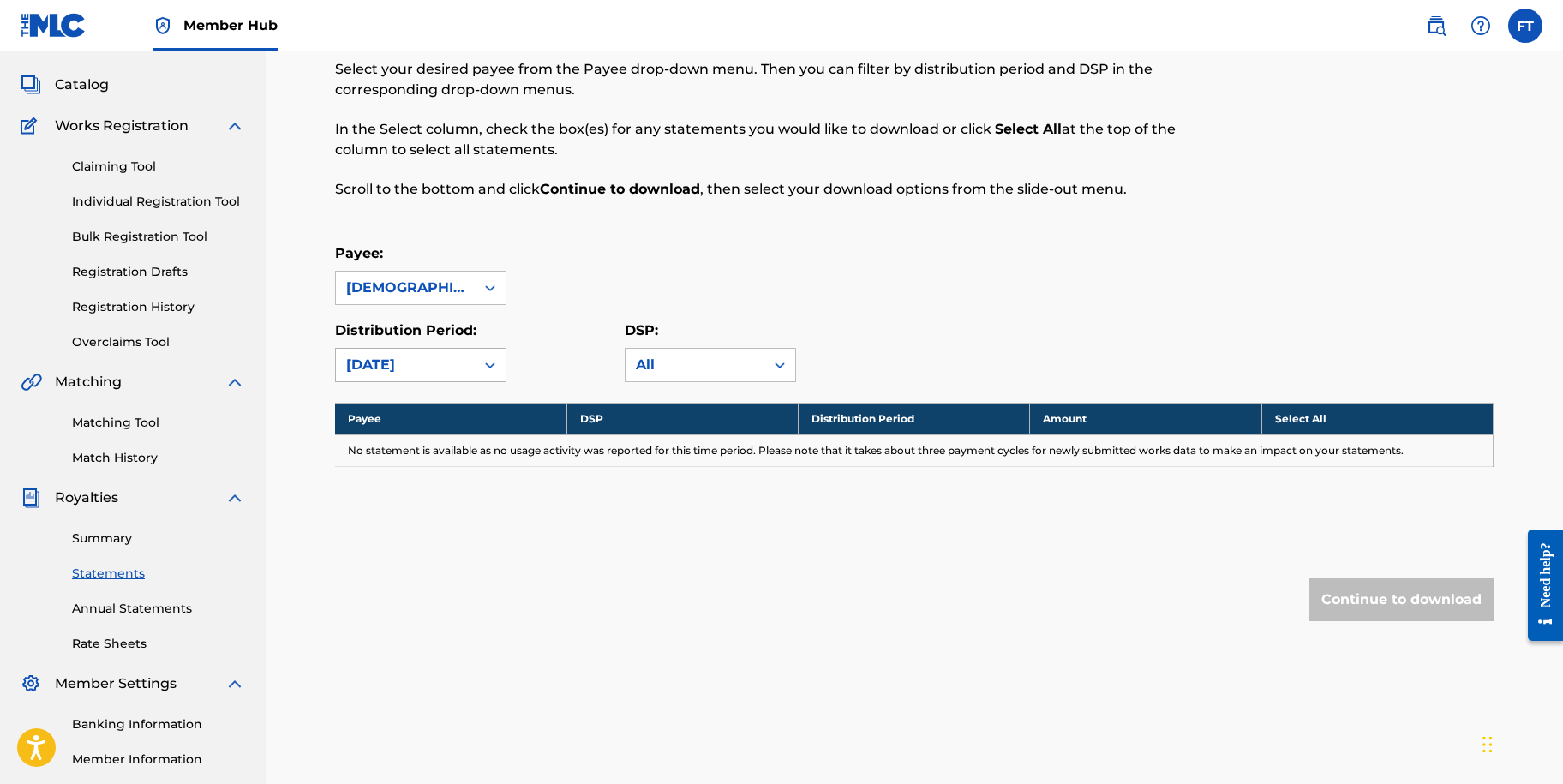
click at [481, 362] on icon at bounding box center [490, 364] width 17 height 17
click at [442, 434] on div "[DATE]" at bounding box center [421, 447] width 170 height 43
drag, startPoint x: 672, startPoint y: 286, endPoint x: 625, endPoint y: 301, distance: 49.3
click at [673, 282] on div "Payee: [DEMOGRAPHIC_DATA] LUCK PUBLISHING" at bounding box center [914, 274] width 1158 height 62
click at [459, 361] on div "[DATE]" at bounding box center [405, 364] width 118 height 21
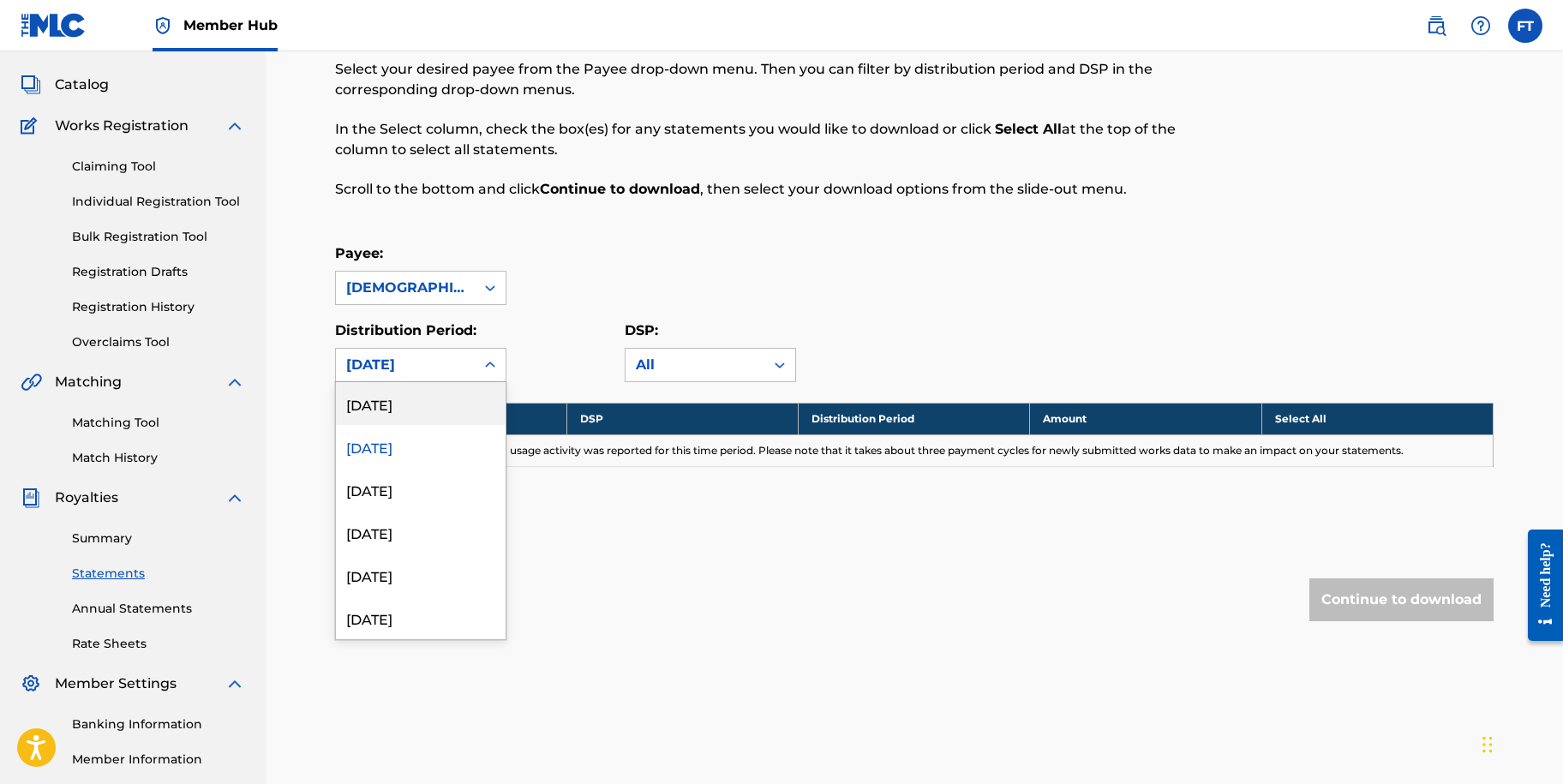
click at [417, 412] on div "[DATE]" at bounding box center [421, 404] width 170 height 43
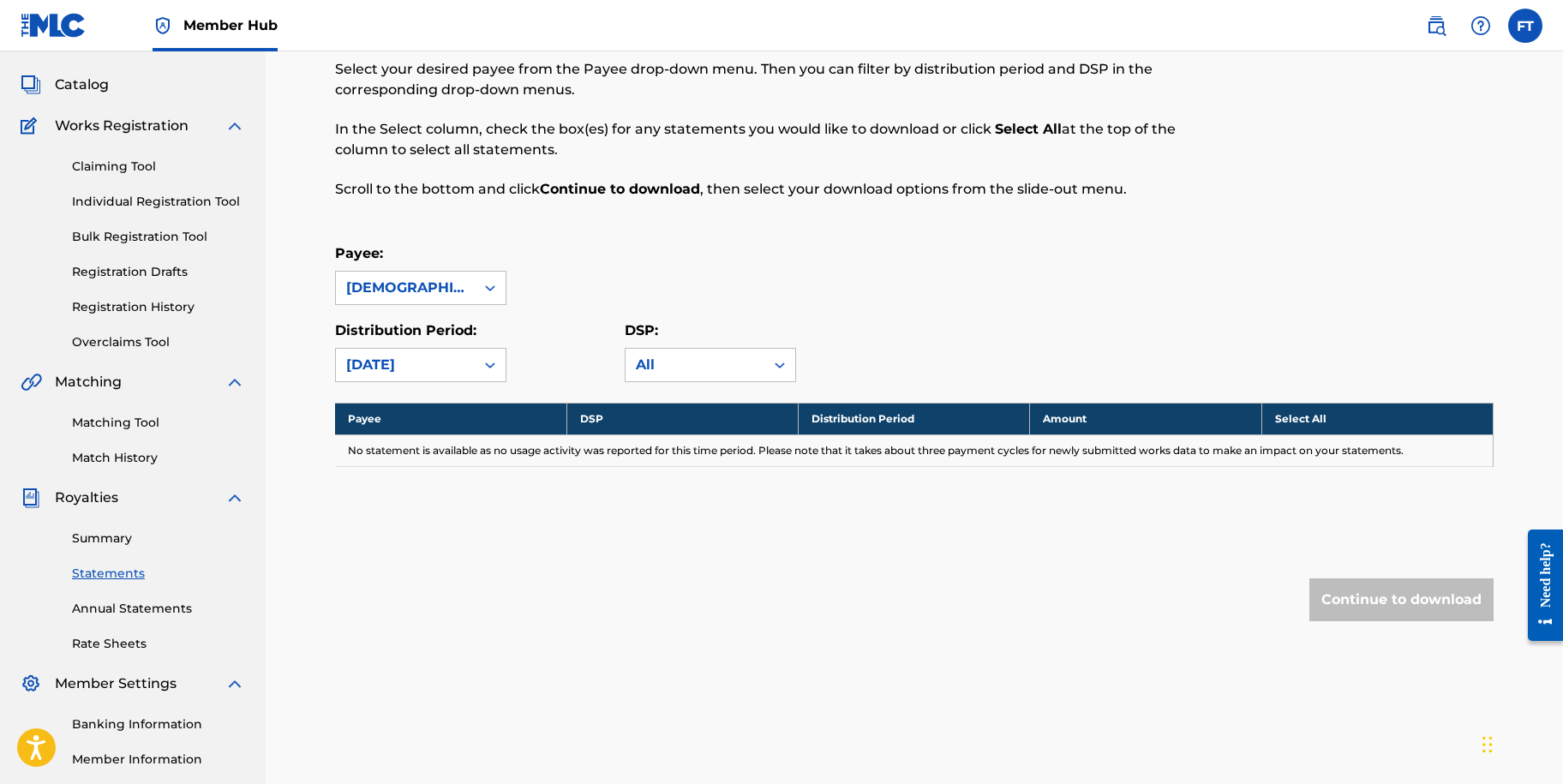
click at [556, 293] on div "Payee: [DEMOGRAPHIC_DATA] LUCK PUBLISHING" at bounding box center [914, 274] width 1158 height 62
click at [465, 288] on div "[DEMOGRAPHIC_DATA] LUCK PUBLISHING" at bounding box center [405, 287] width 139 height 33
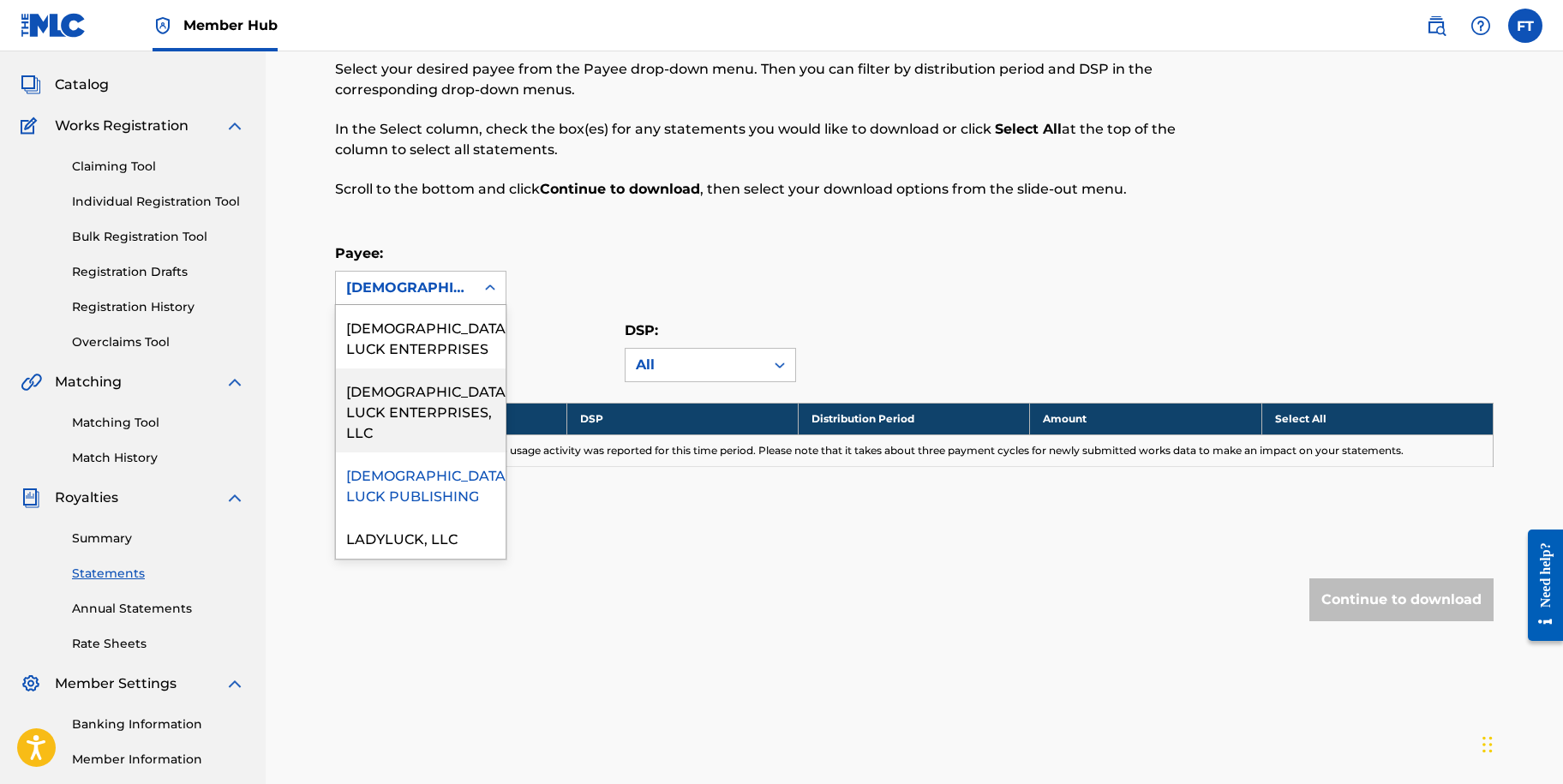
click at [440, 399] on div "[DEMOGRAPHIC_DATA] LUCK ENTERPRISES, LLC" at bounding box center [421, 410] width 170 height 84
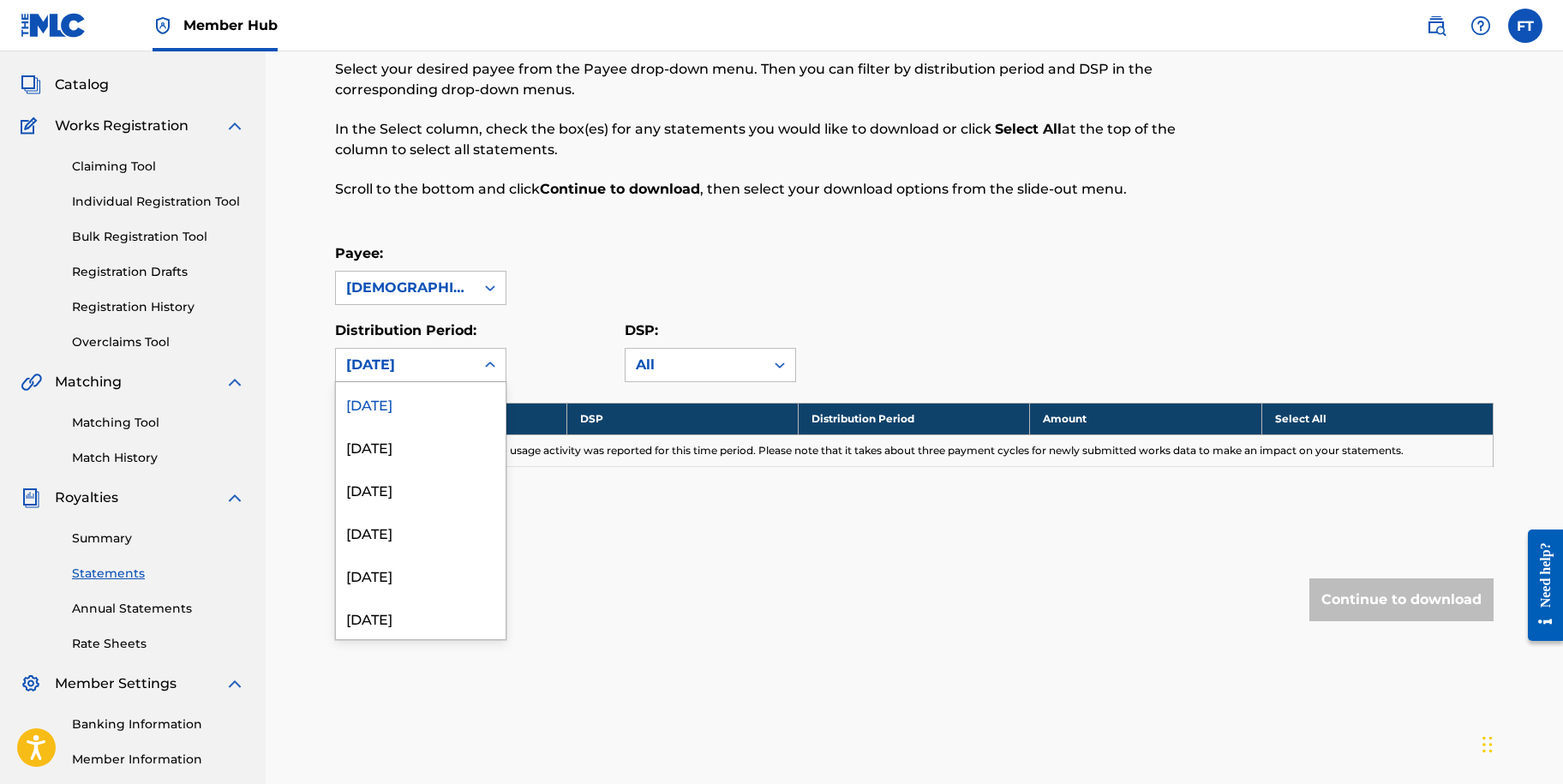
click at [501, 365] on div at bounding box center [490, 364] width 31 height 31
click at [408, 433] on div "[DATE]" at bounding box center [421, 447] width 170 height 43
click at [548, 355] on div "Distribution Period: [DATE]" at bounding box center [479, 351] width 290 height 62
click at [488, 364] on icon at bounding box center [490, 365] width 10 height 6
click at [421, 476] on div "[DATE]" at bounding box center [421, 489] width 170 height 43
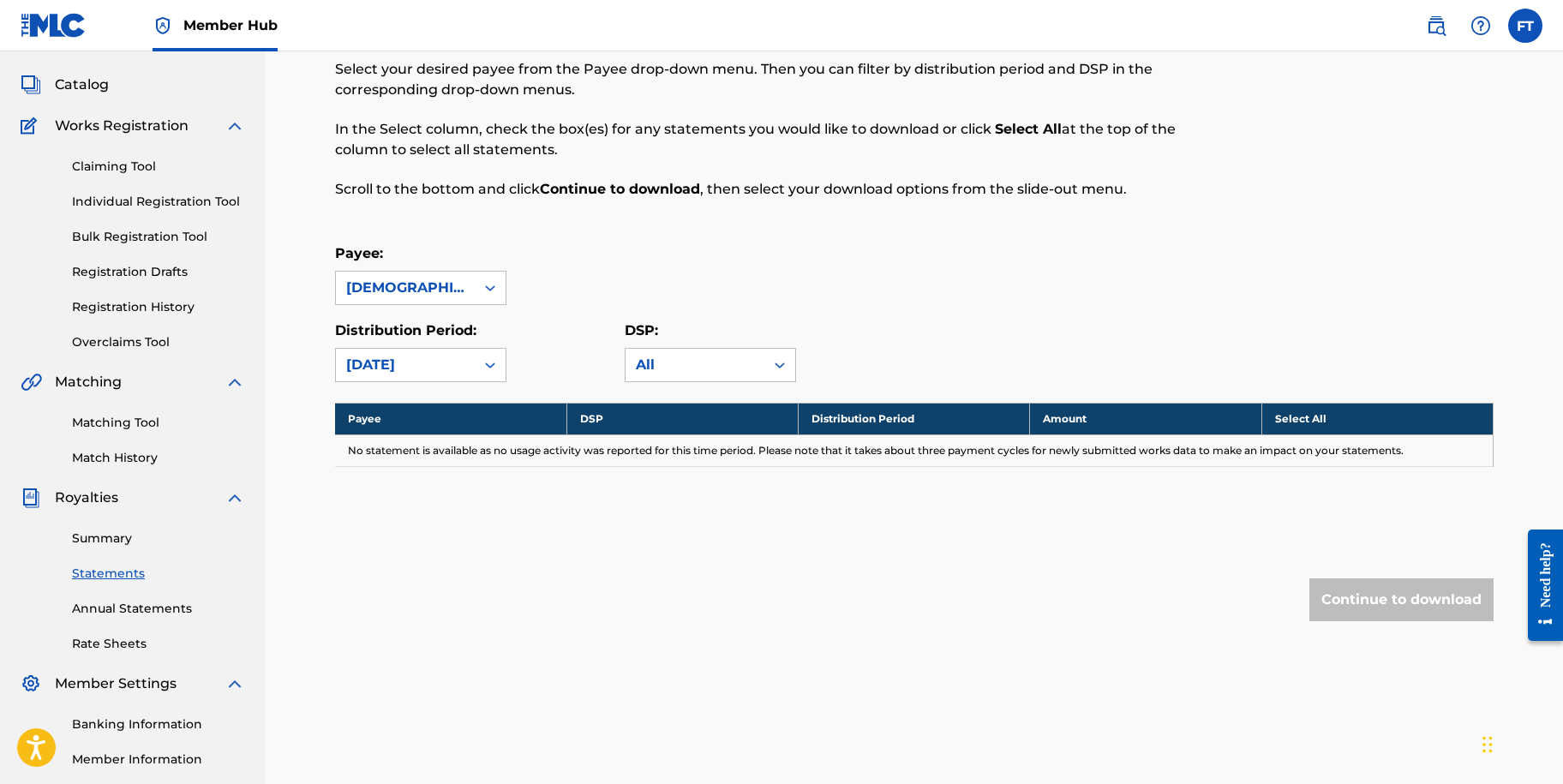
click at [553, 344] on div "Distribution Period: [DATE]" at bounding box center [479, 351] width 290 height 62
click at [479, 363] on div at bounding box center [490, 364] width 31 height 31
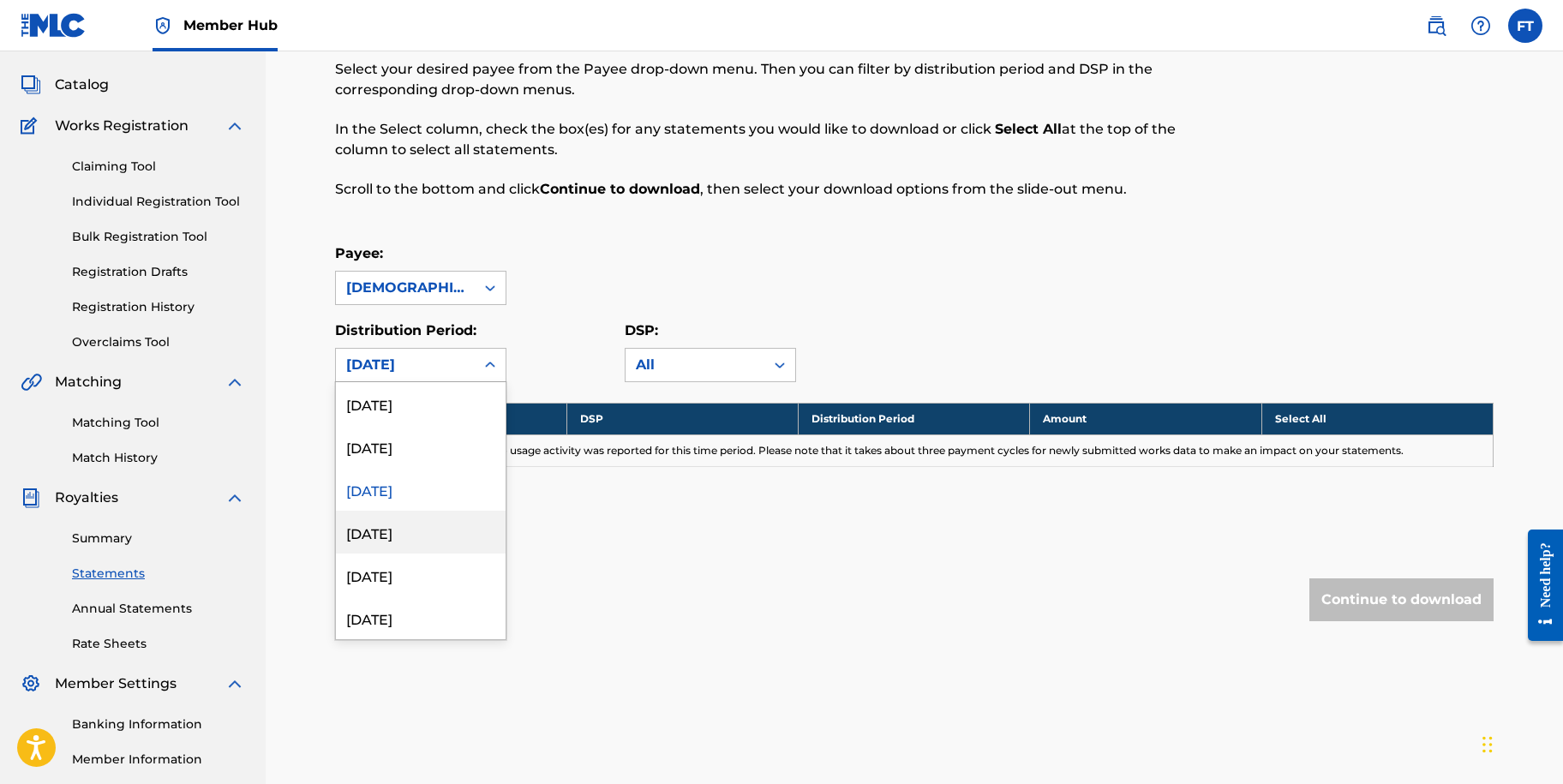
drag, startPoint x: 406, startPoint y: 530, endPoint x: 460, endPoint y: 469, distance: 81.5
click at [407, 529] on div "[DATE]" at bounding box center [421, 532] width 170 height 43
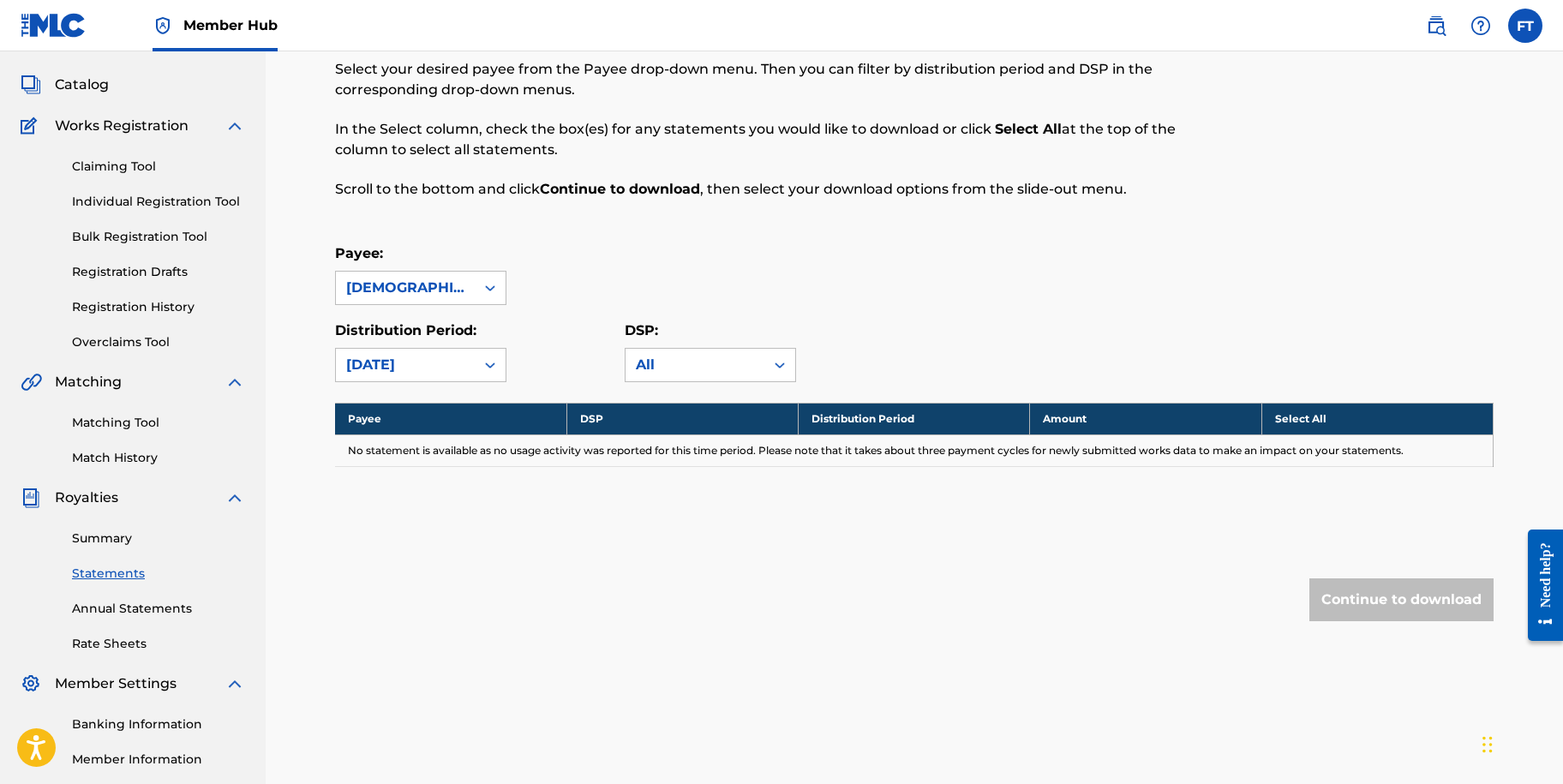
click at [546, 342] on div "Distribution Period: option [DATE], selected. [DATE]" at bounding box center [479, 351] width 290 height 62
click at [491, 362] on icon at bounding box center [490, 364] width 17 height 17
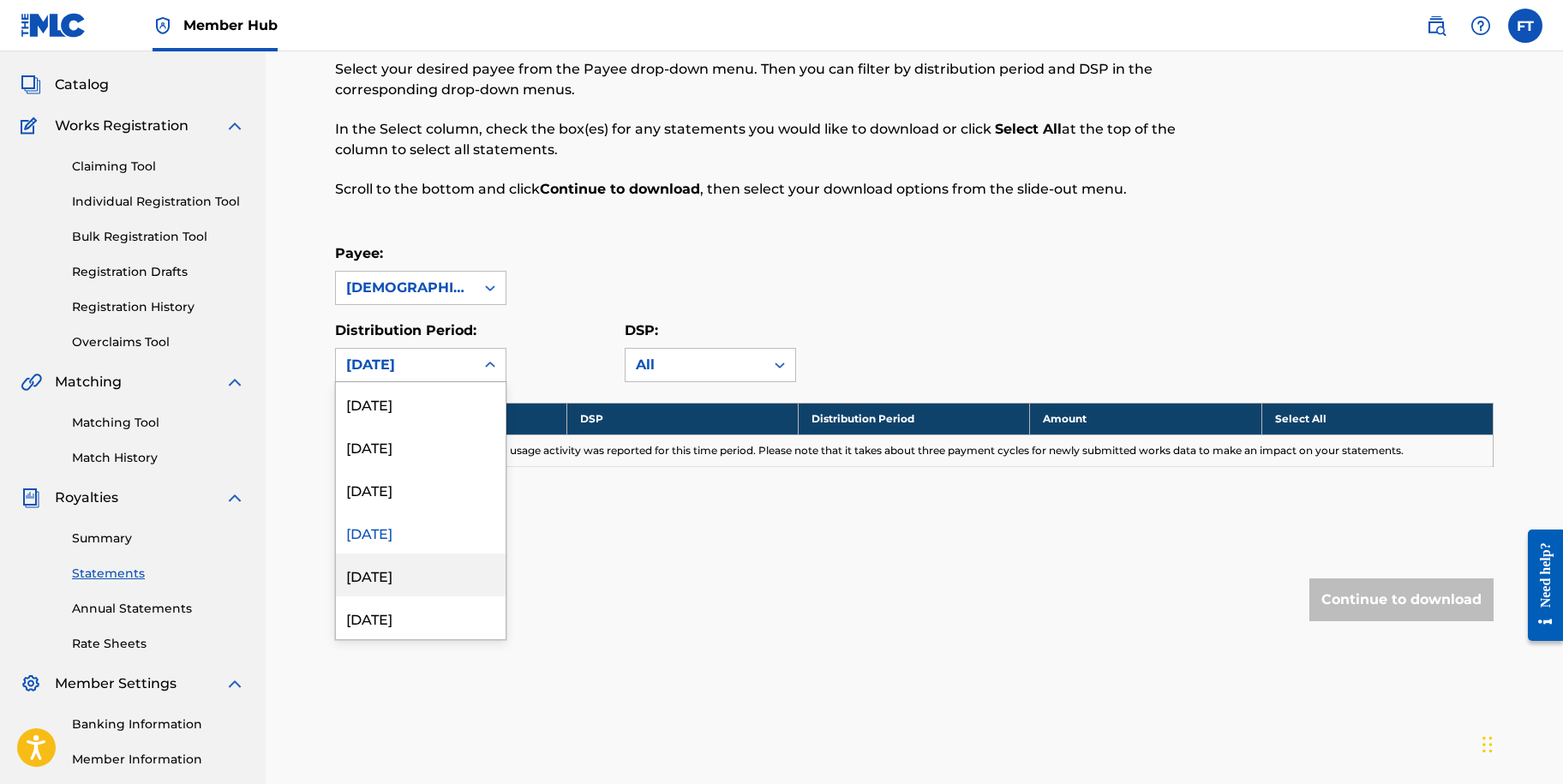
drag, startPoint x: 408, startPoint y: 567, endPoint x: 495, endPoint y: 472, distance: 128.8
click at [412, 561] on div "[DATE]" at bounding box center [421, 575] width 170 height 43
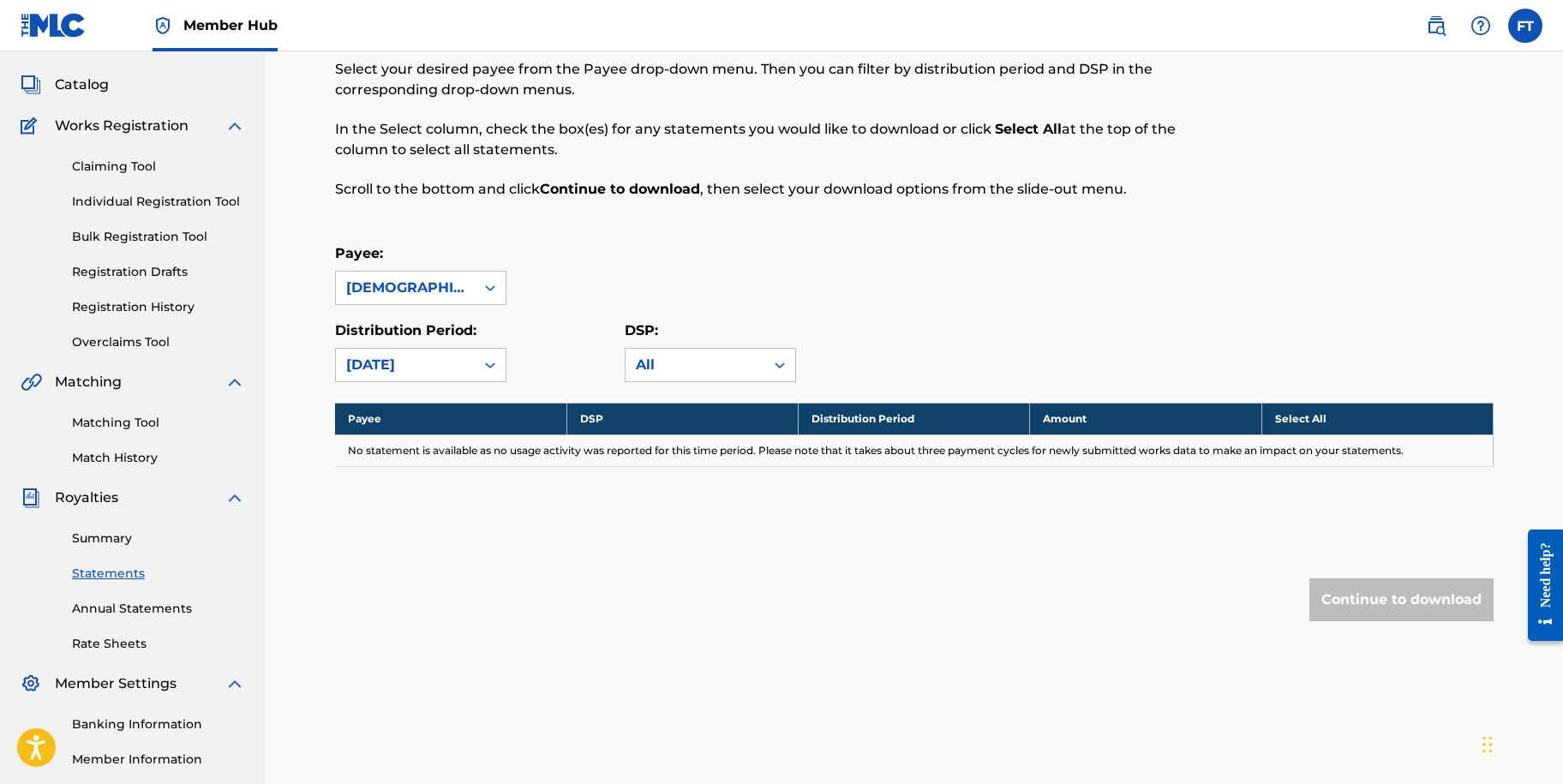
click at [549, 352] on div "Distribution Period: option [DATE], selected. [DATE]" at bounding box center [479, 351] width 290 height 62
click at [487, 366] on icon at bounding box center [490, 364] width 17 height 17
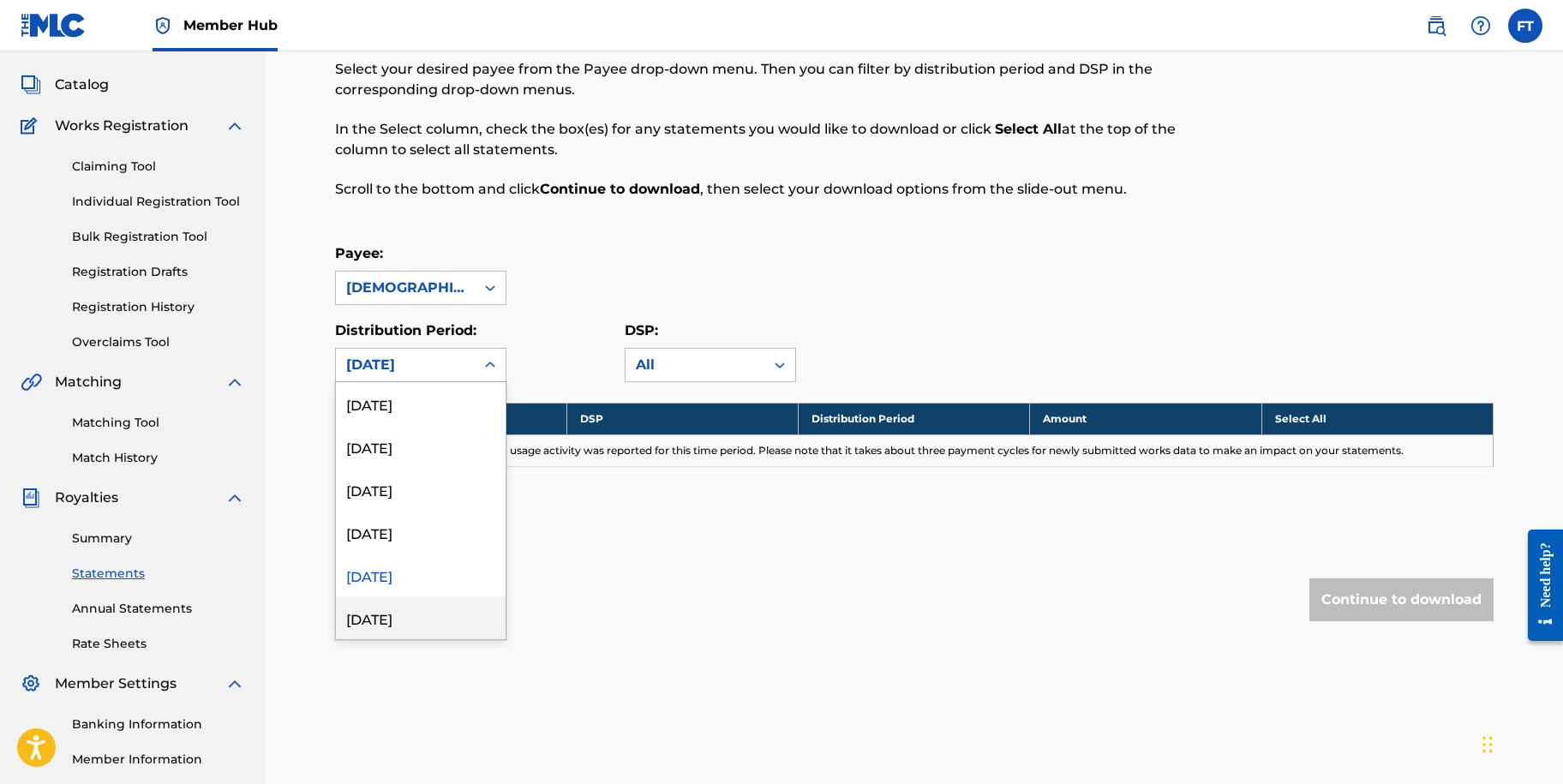
drag, startPoint x: 411, startPoint y: 607, endPoint x: 418, endPoint y: 598, distance: 11.4
click at [412, 605] on div "[DATE]" at bounding box center [421, 618] width 170 height 43
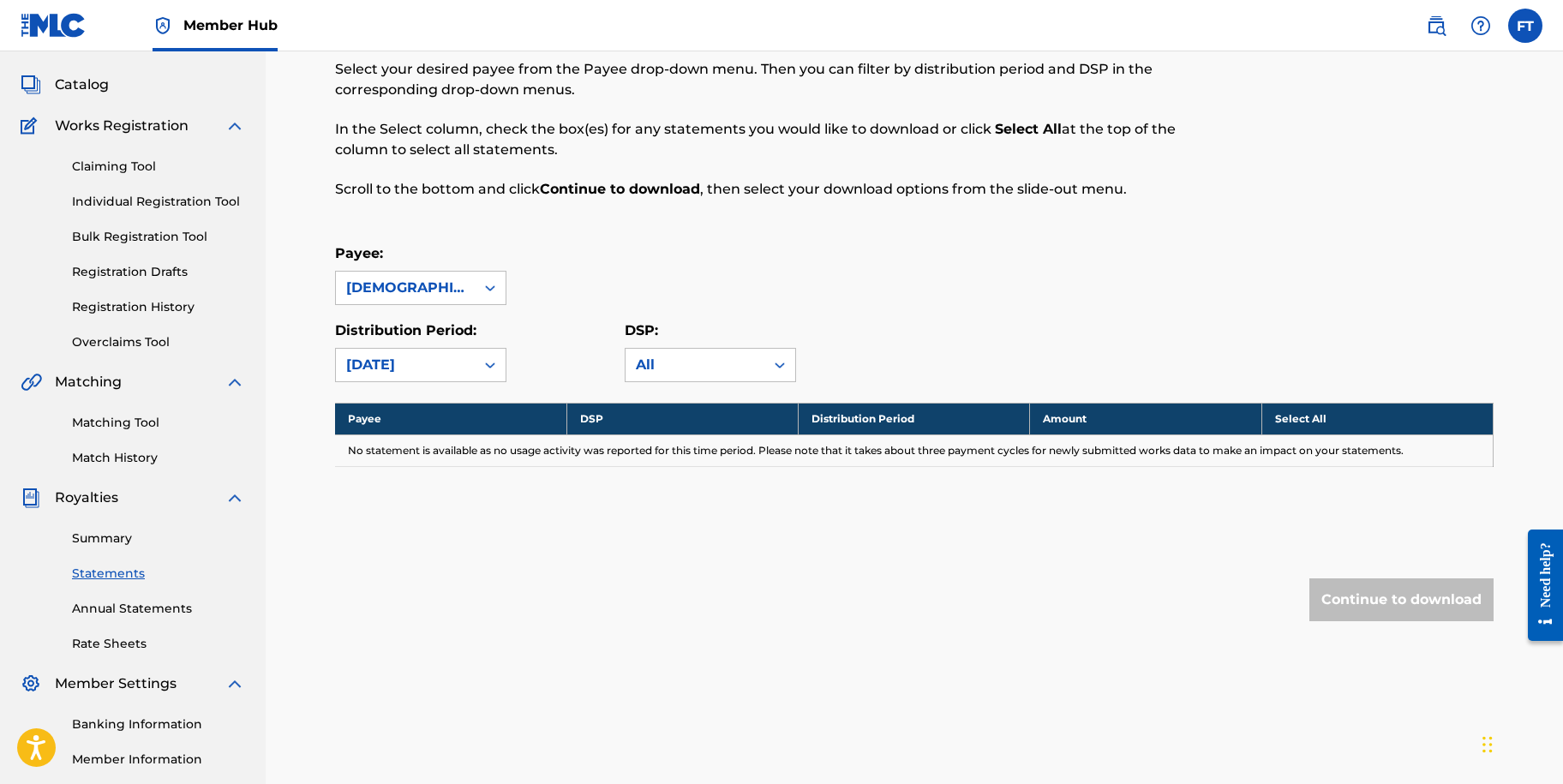
click at [539, 323] on div "Distribution Period: [DATE]" at bounding box center [479, 351] width 290 height 62
click at [481, 363] on icon at bounding box center [490, 364] width 17 height 17
click at [418, 402] on div "[DATE]" at bounding box center [421, 404] width 170 height 43
click at [539, 329] on div "Distribution Period: option [DATE], selected. [DATE]" at bounding box center [479, 351] width 290 height 62
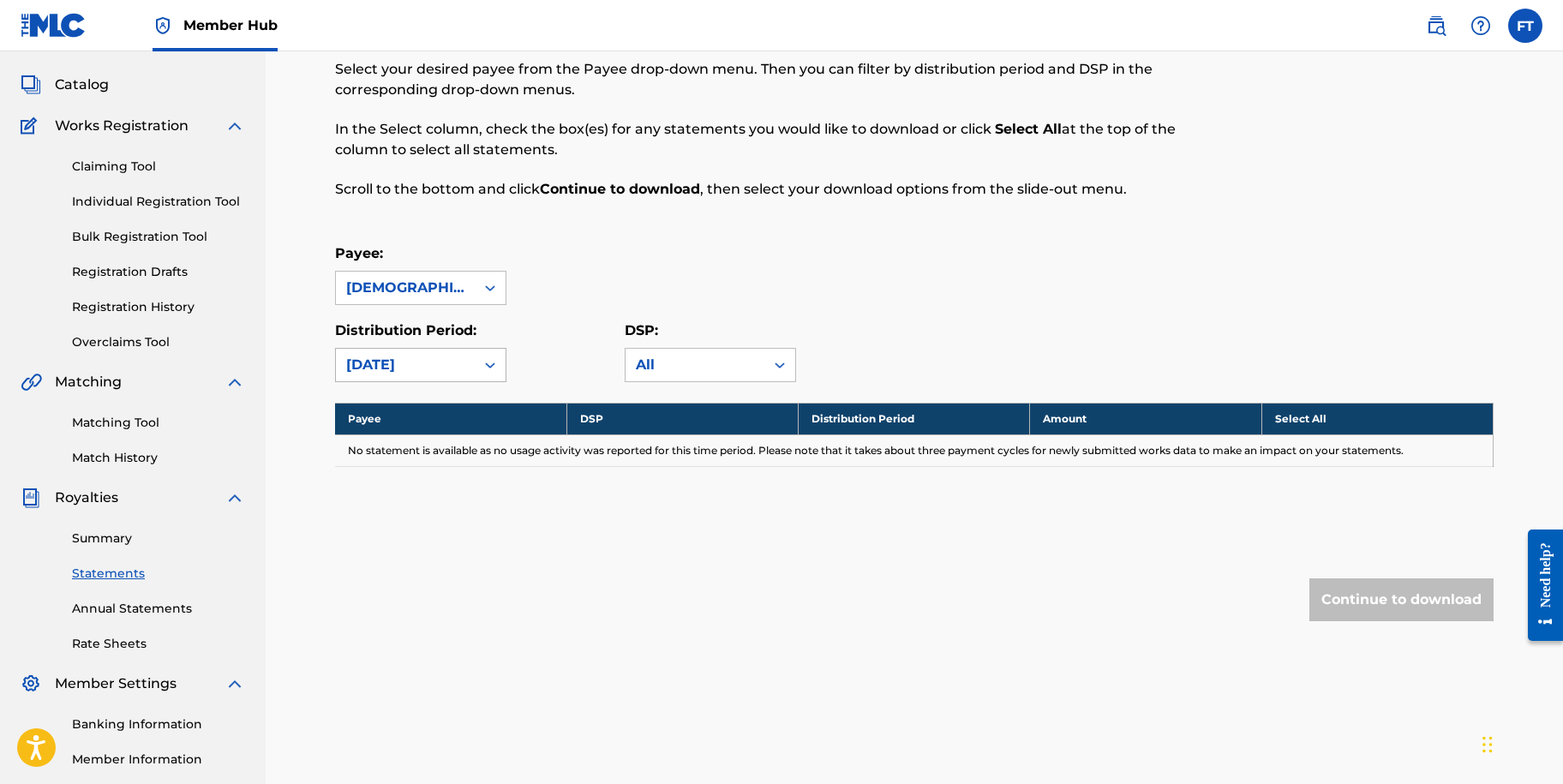
click at [489, 364] on icon at bounding box center [490, 364] width 17 height 17
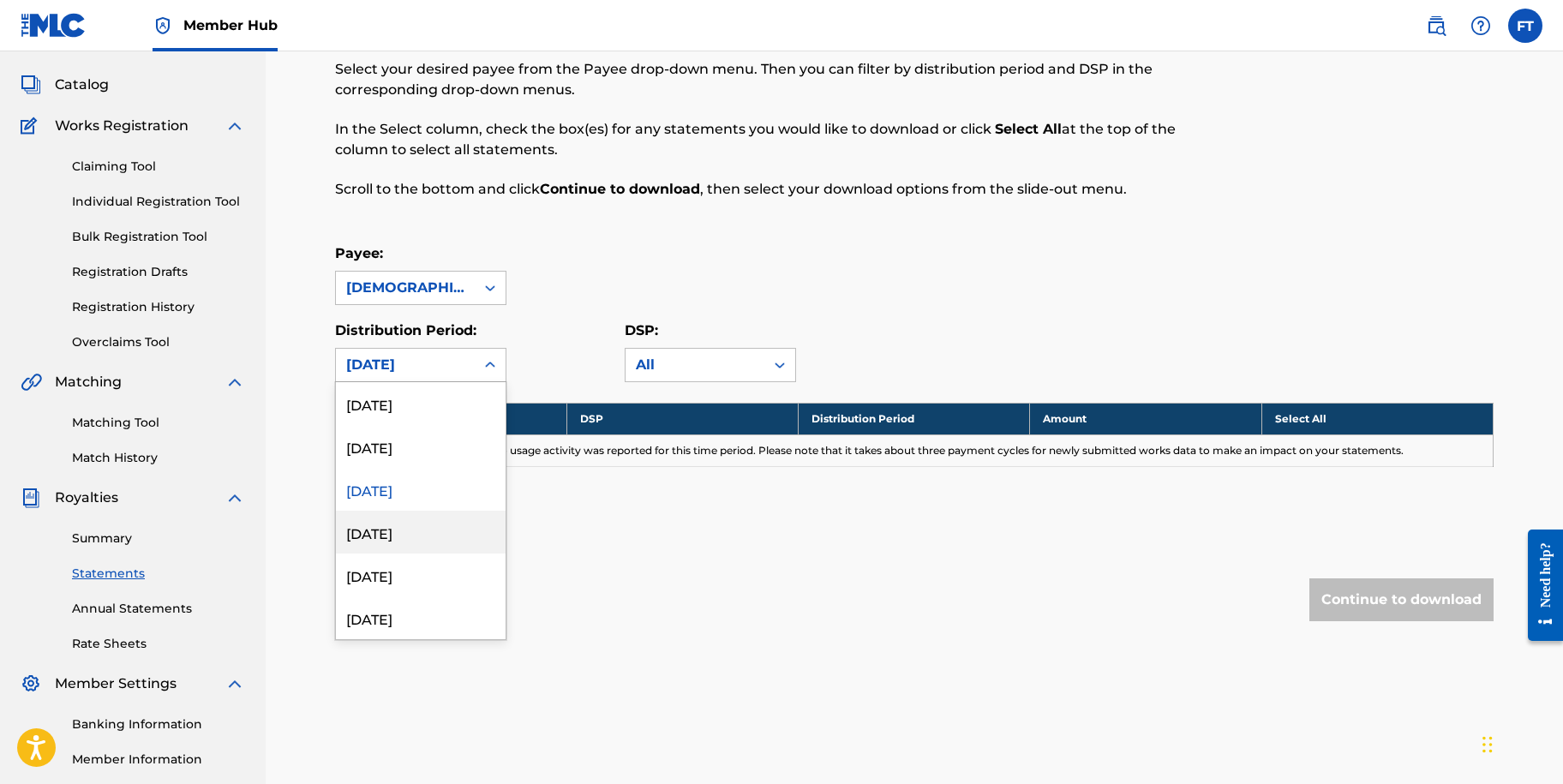
click at [438, 537] on div "[DATE]" at bounding box center [421, 532] width 170 height 43
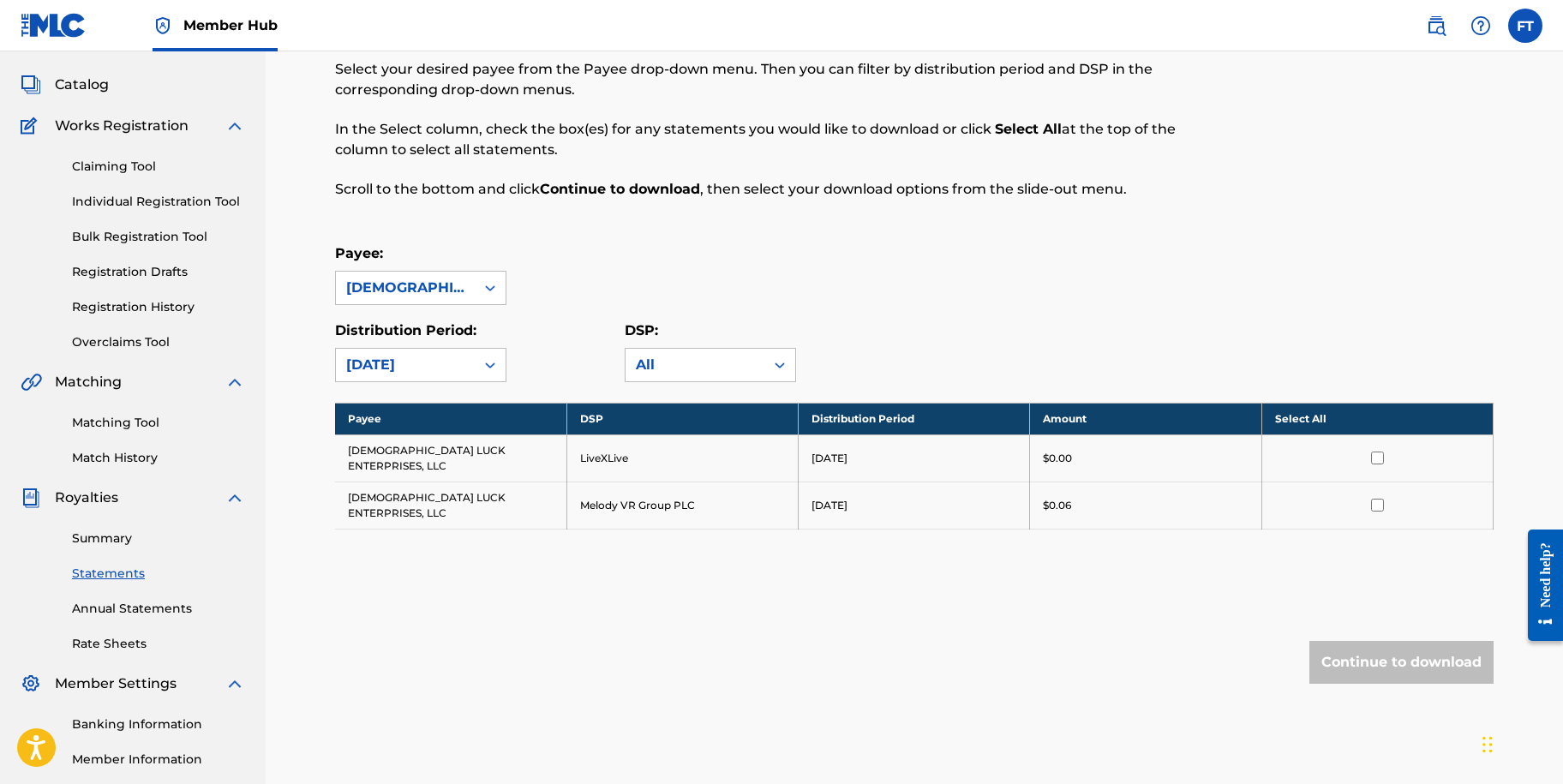
click at [1316, 422] on th "Select All" at bounding box center [1377, 419] width 231 height 32
click at [1418, 640] on button "Continue to download" at bounding box center [1402, 662] width 185 height 43
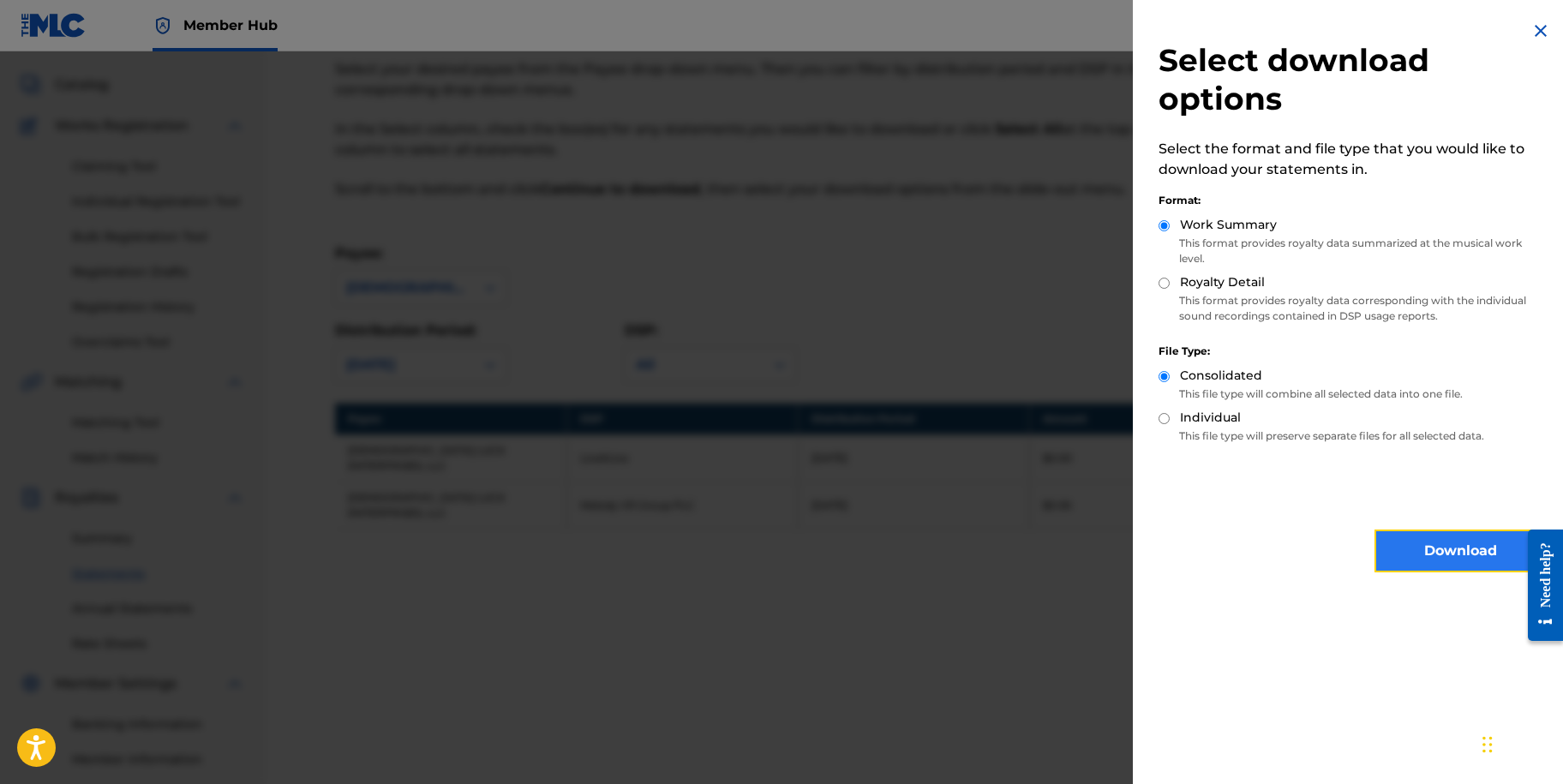
click at [1429, 540] on button "Download" at bounding box center [1460, 551] width 172 height 43
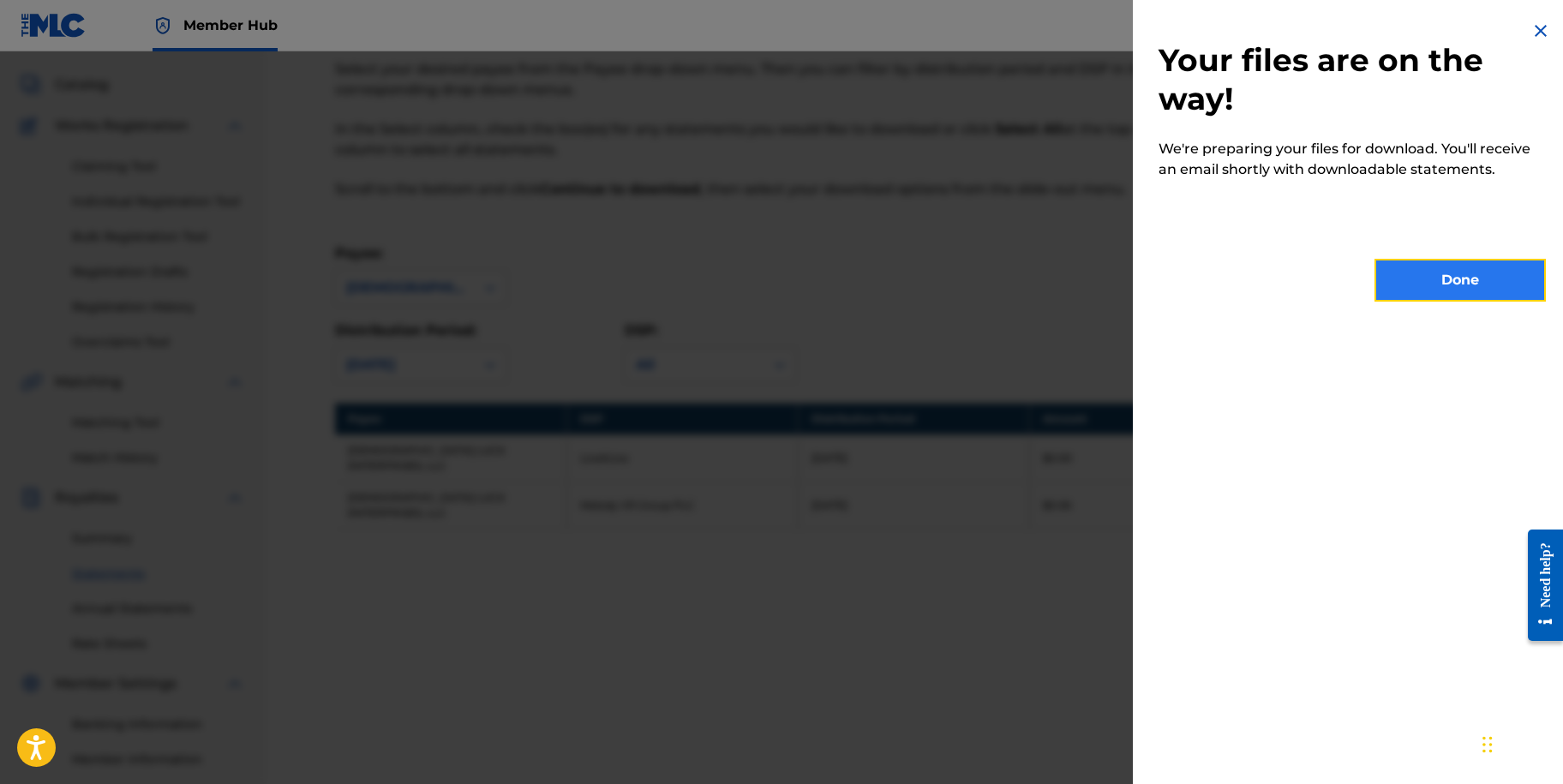
click at [1463, 288] on button "Done" at bounding box center [1460, 281] width 172 height 43
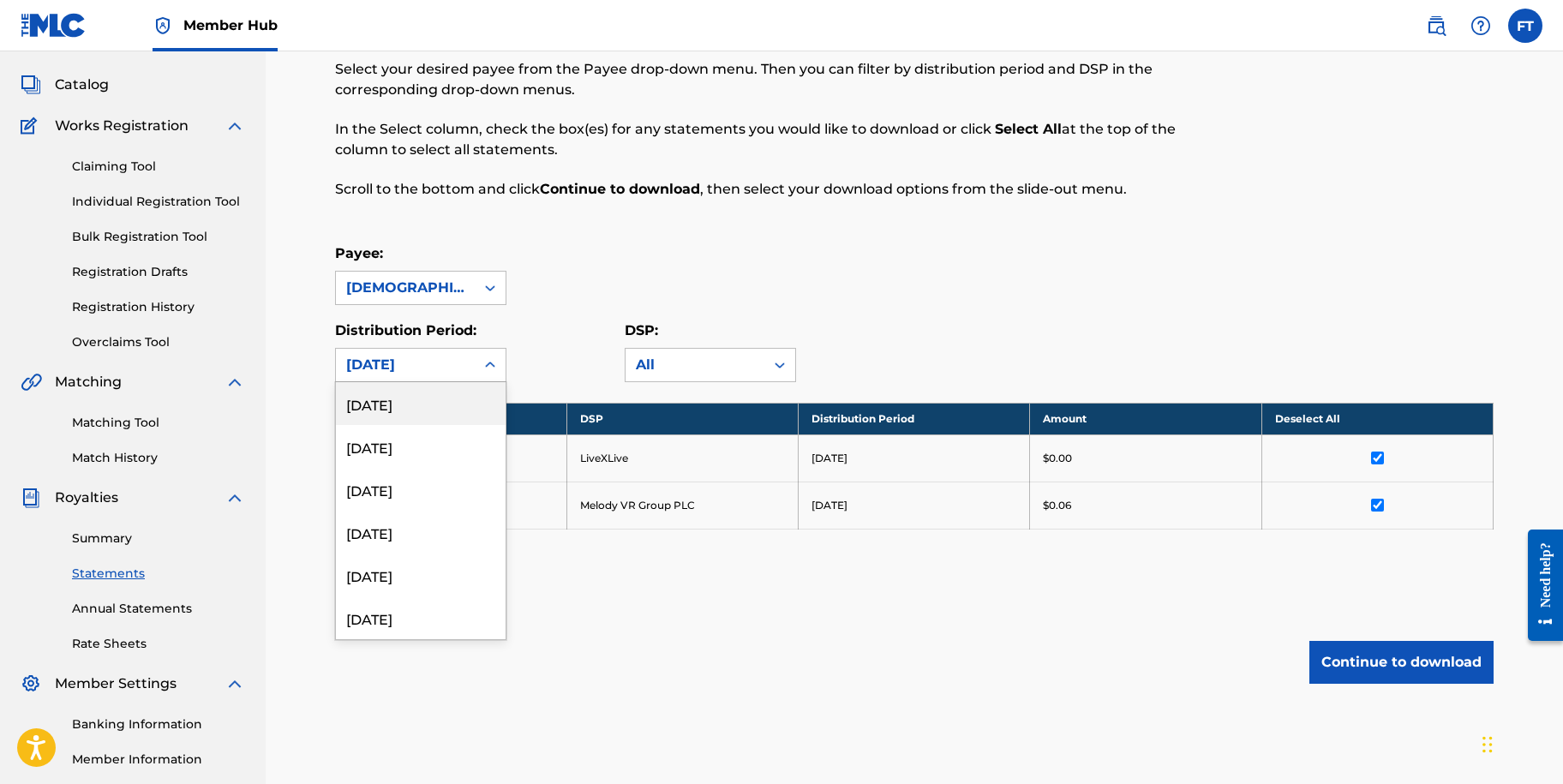
click at [488, 358] on icon at bounding box center [490, 364] width 17 height 17
click at [428, 587] on div "[DATE]" at bounding box center [421, 575] width 170 height 43
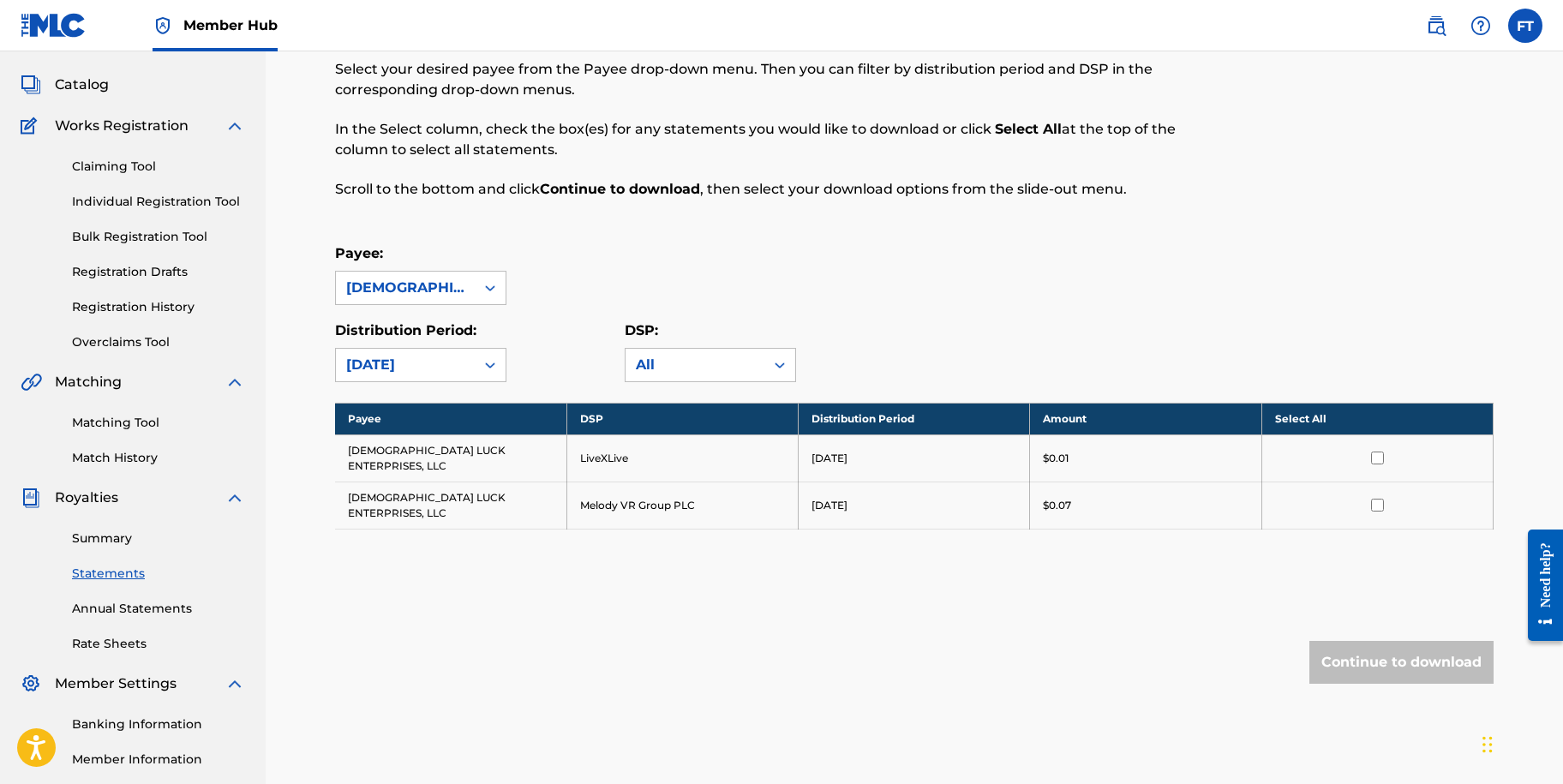
click at [1321, 419] on th "Select All" at bounding box center [1377, 419] width 231 height 32
click at [1409, 640] on button "Continue to download" at bounding box center [1402, 662] width 185 height 43
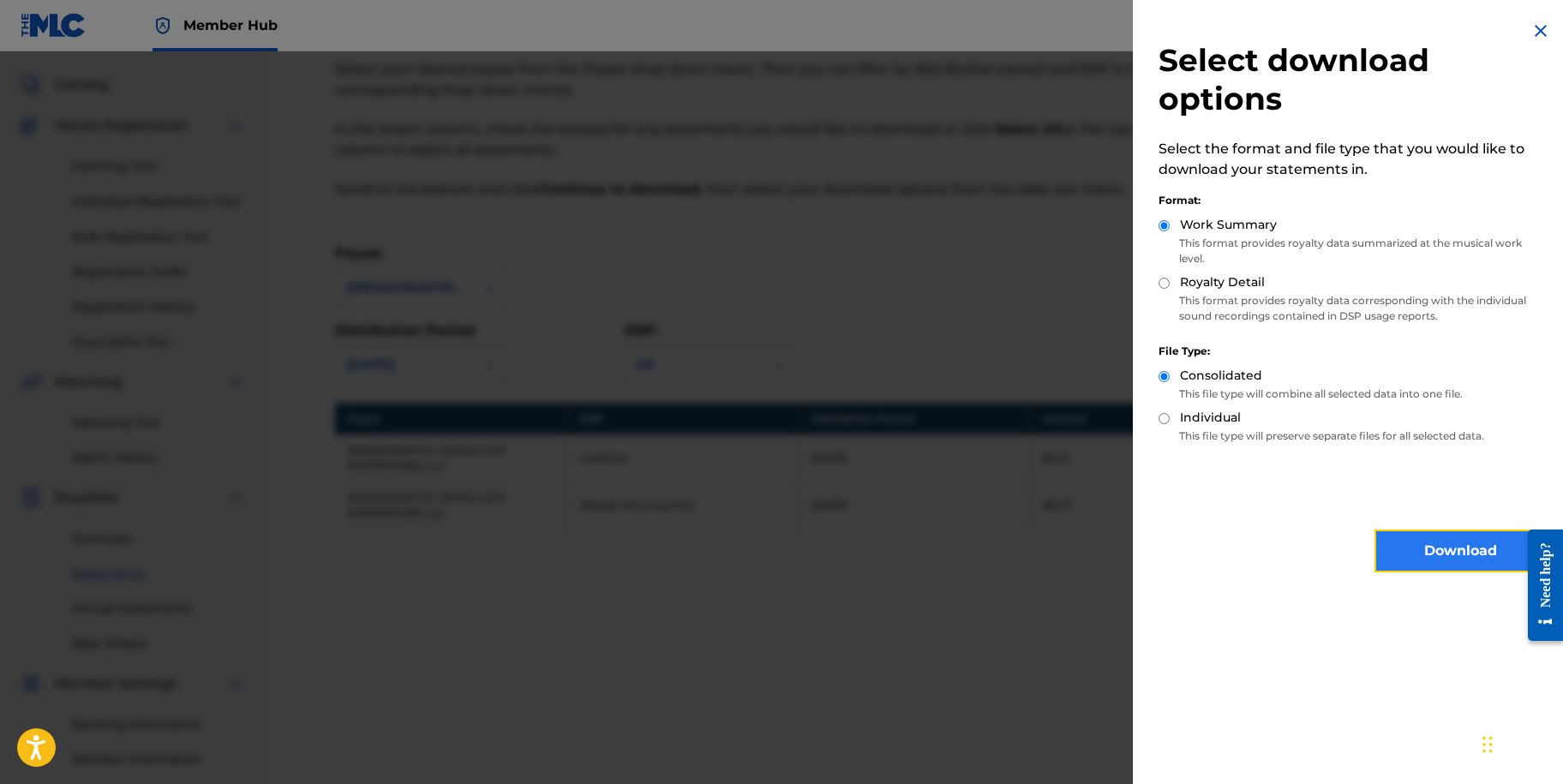
click at [1477, 558] on button "Download" at bounding box center [1460, 551] width 172 height 43
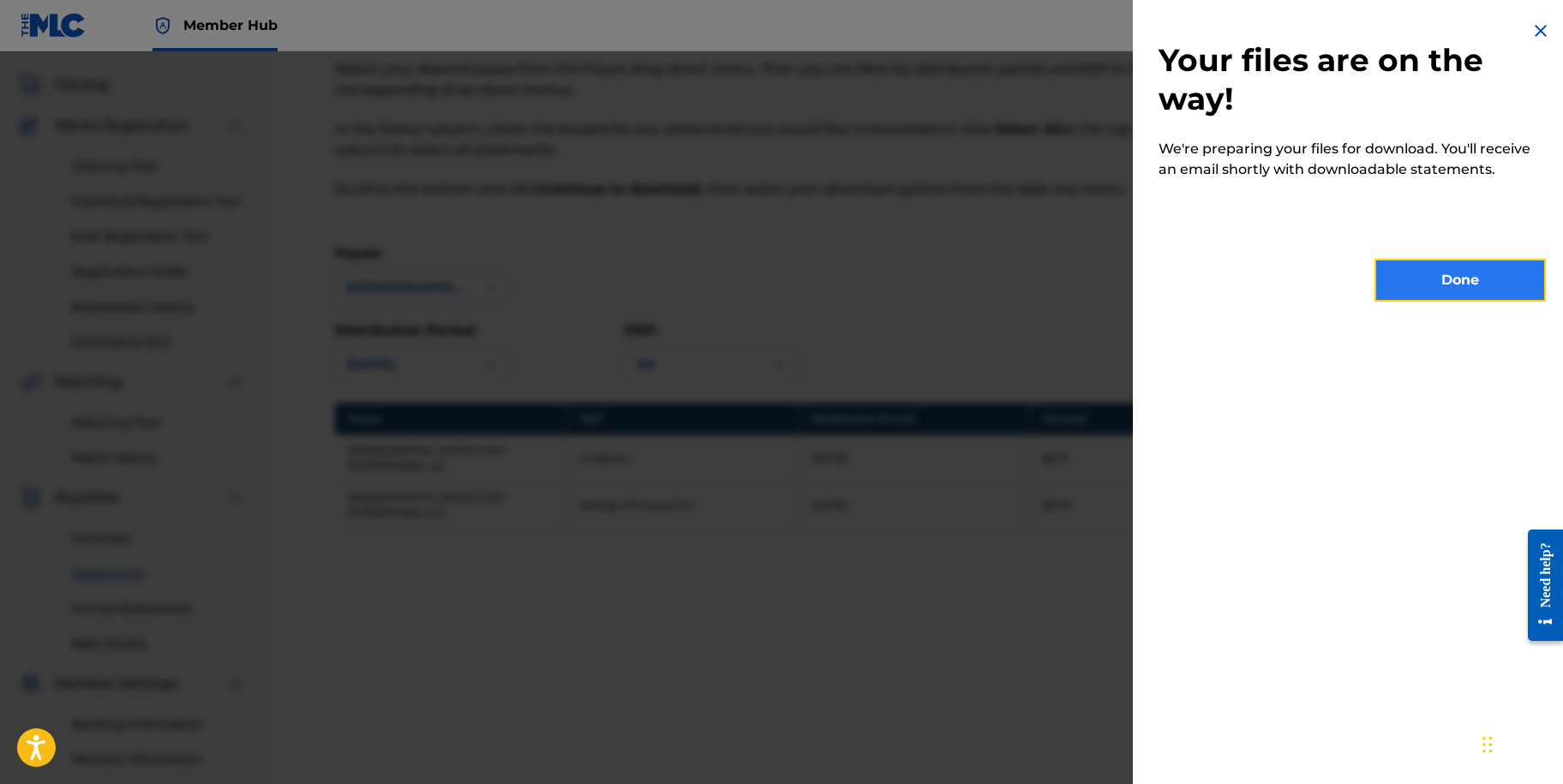
click at [1440, 291] on button "Done" at bounding box center [1460, 281] width 172 height 43
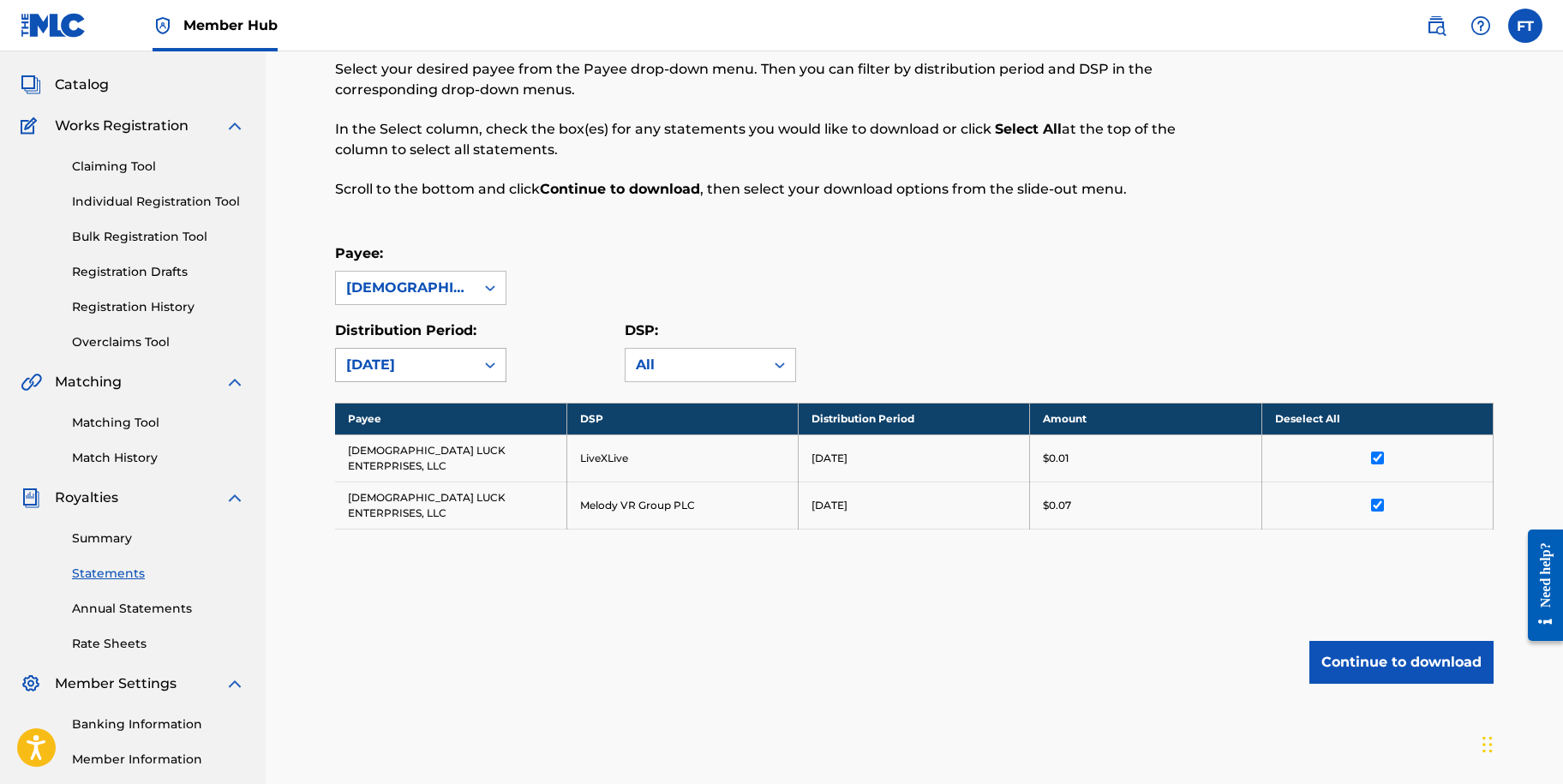
click at [493, 367] on icon at bounding box center [490, 364] width 17 height 17
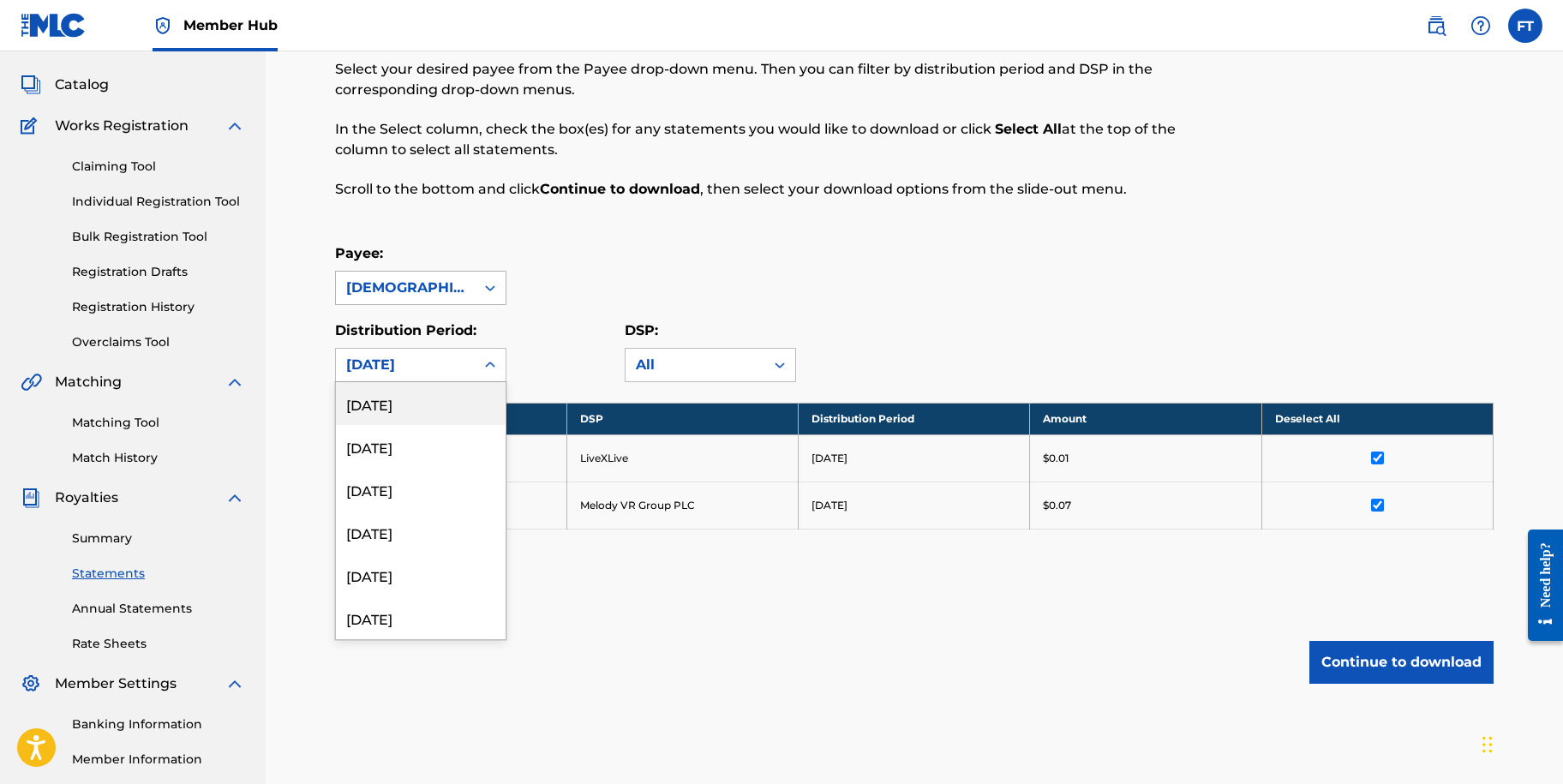
click at [491, 284] on icon at bounding box center [490, 288] width 17 height 17
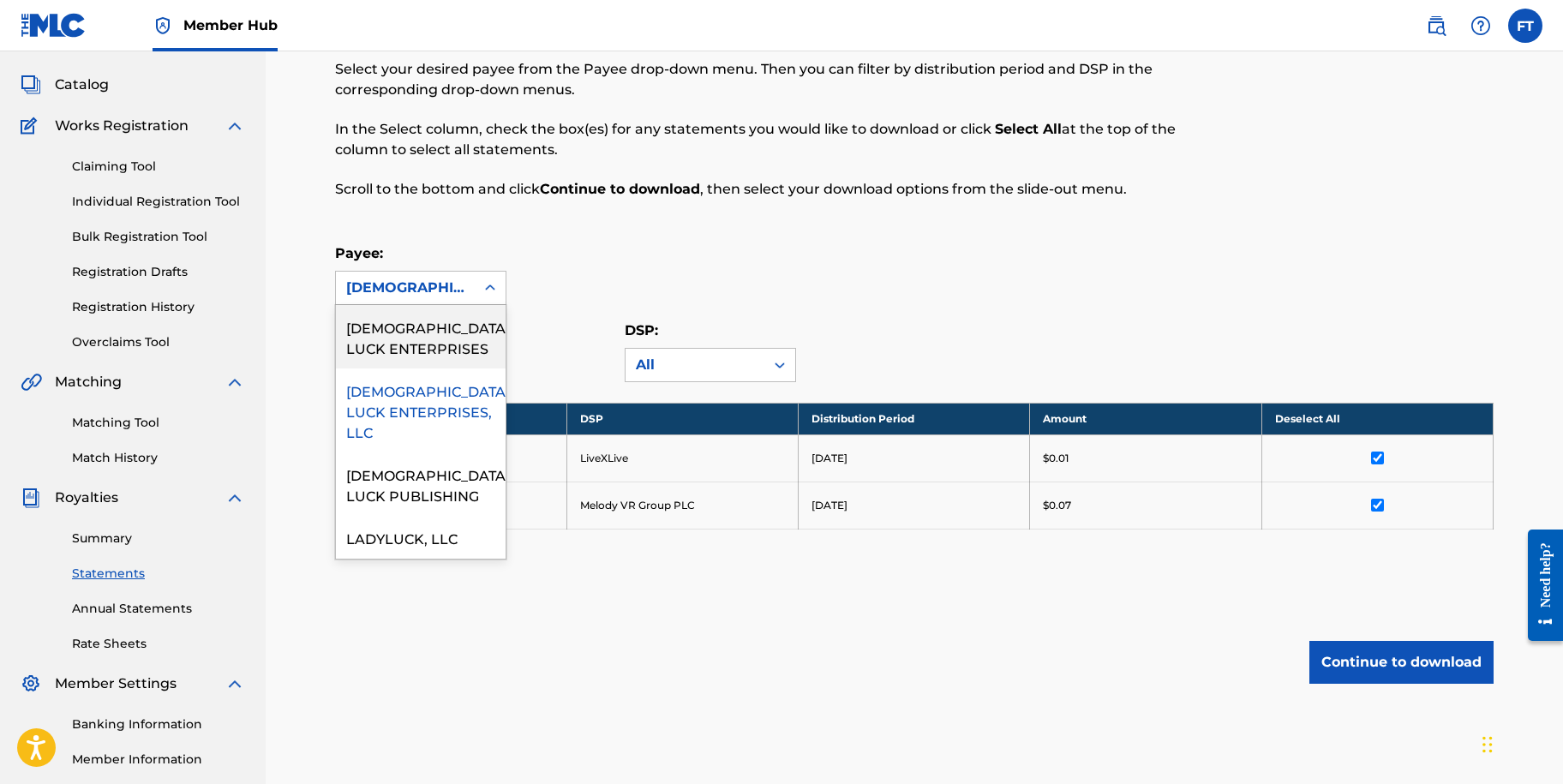
click at [426, 333] on div "[DEMOGRAPHIC_DATA] LUCK ENTERPRISES" at bounding box center [421, 337] width 170 height 63
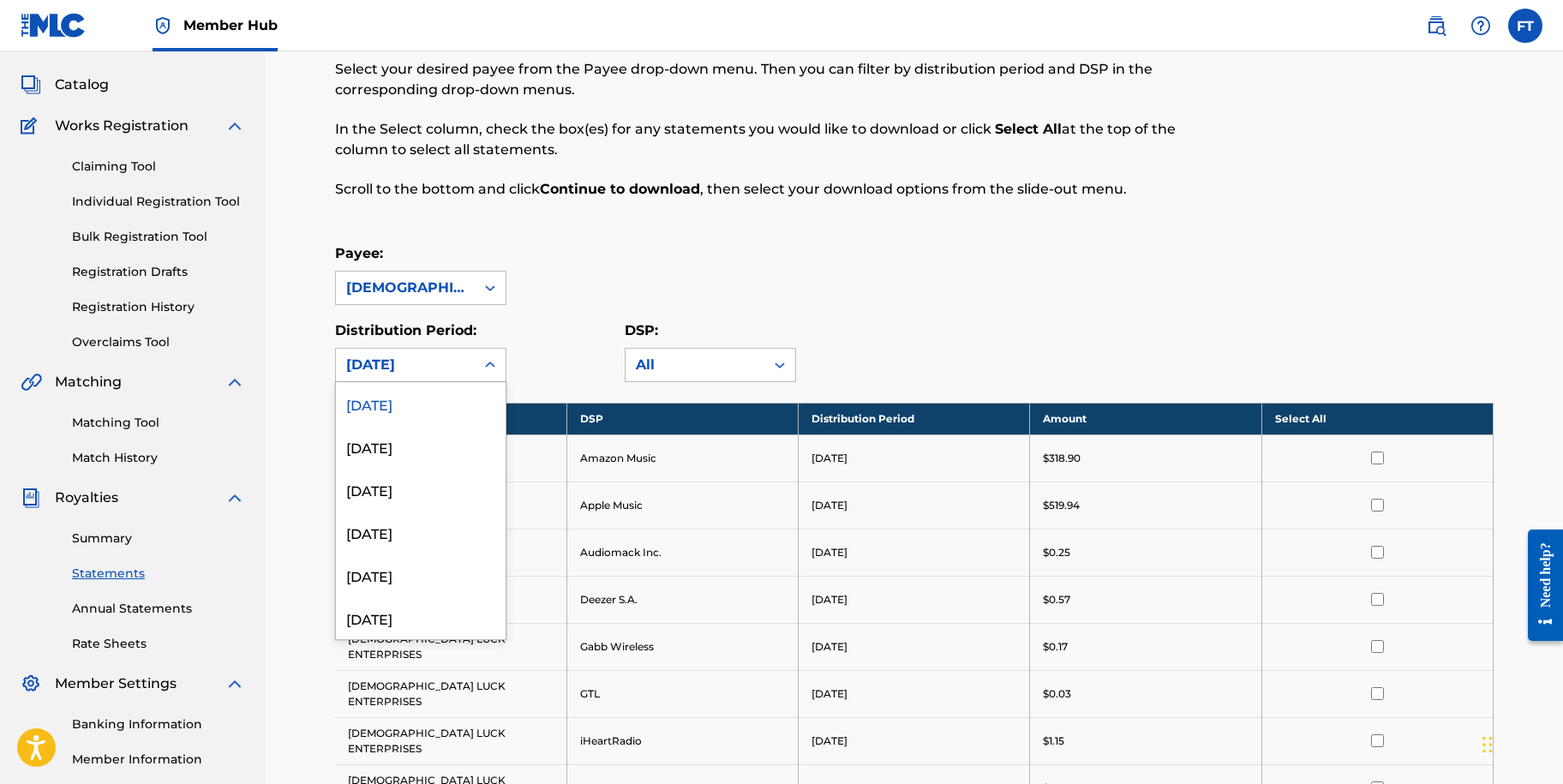
click at [480, 367] on div at bounding box center [490, 364] width 31 height 31
click at [454, 426] on div "[DATE]" at bounding box center [421, 447] width 170 height 43
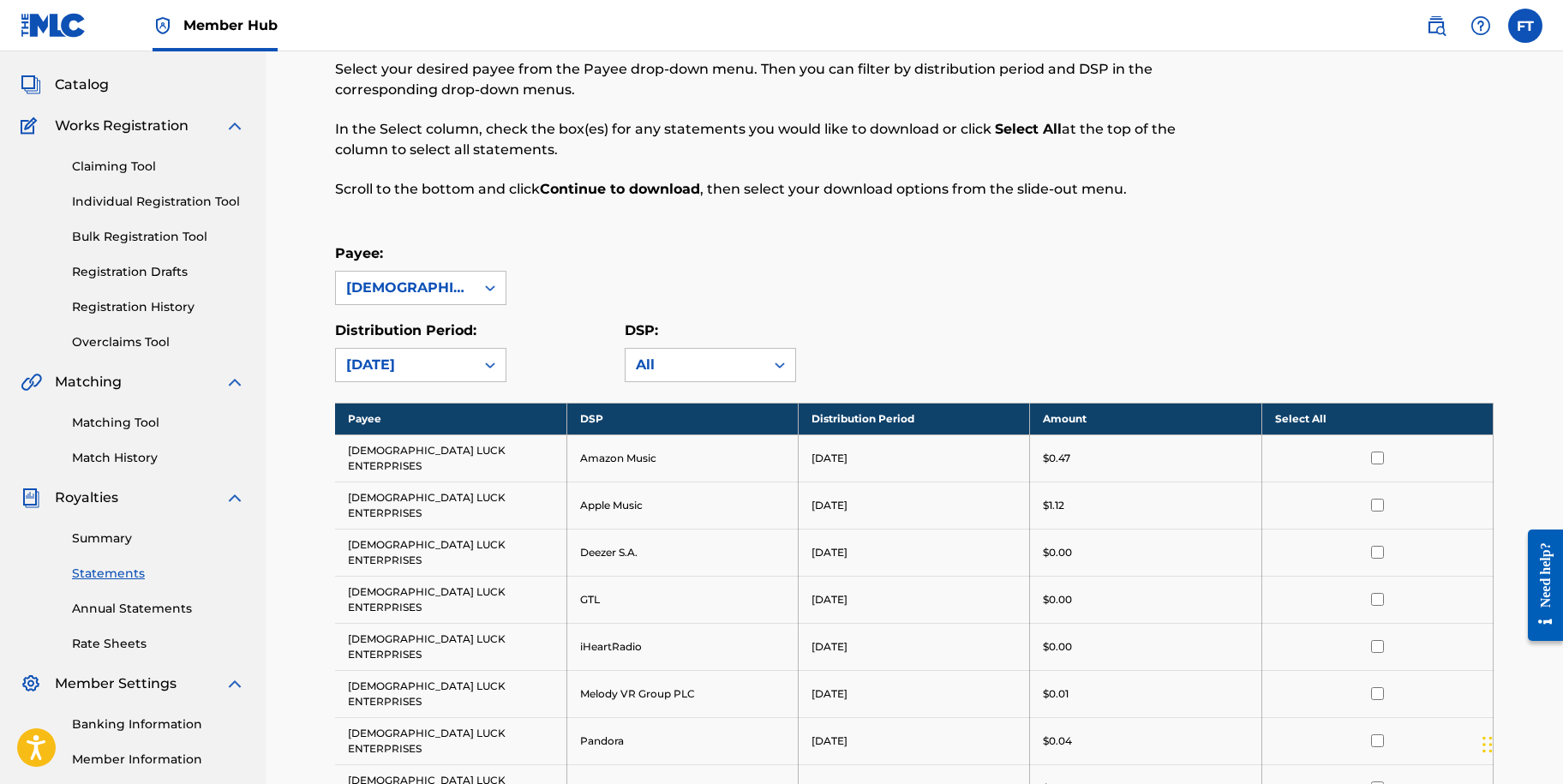
click at [481, 373] on icon at bounding box center [490, 364] width 17 height 17
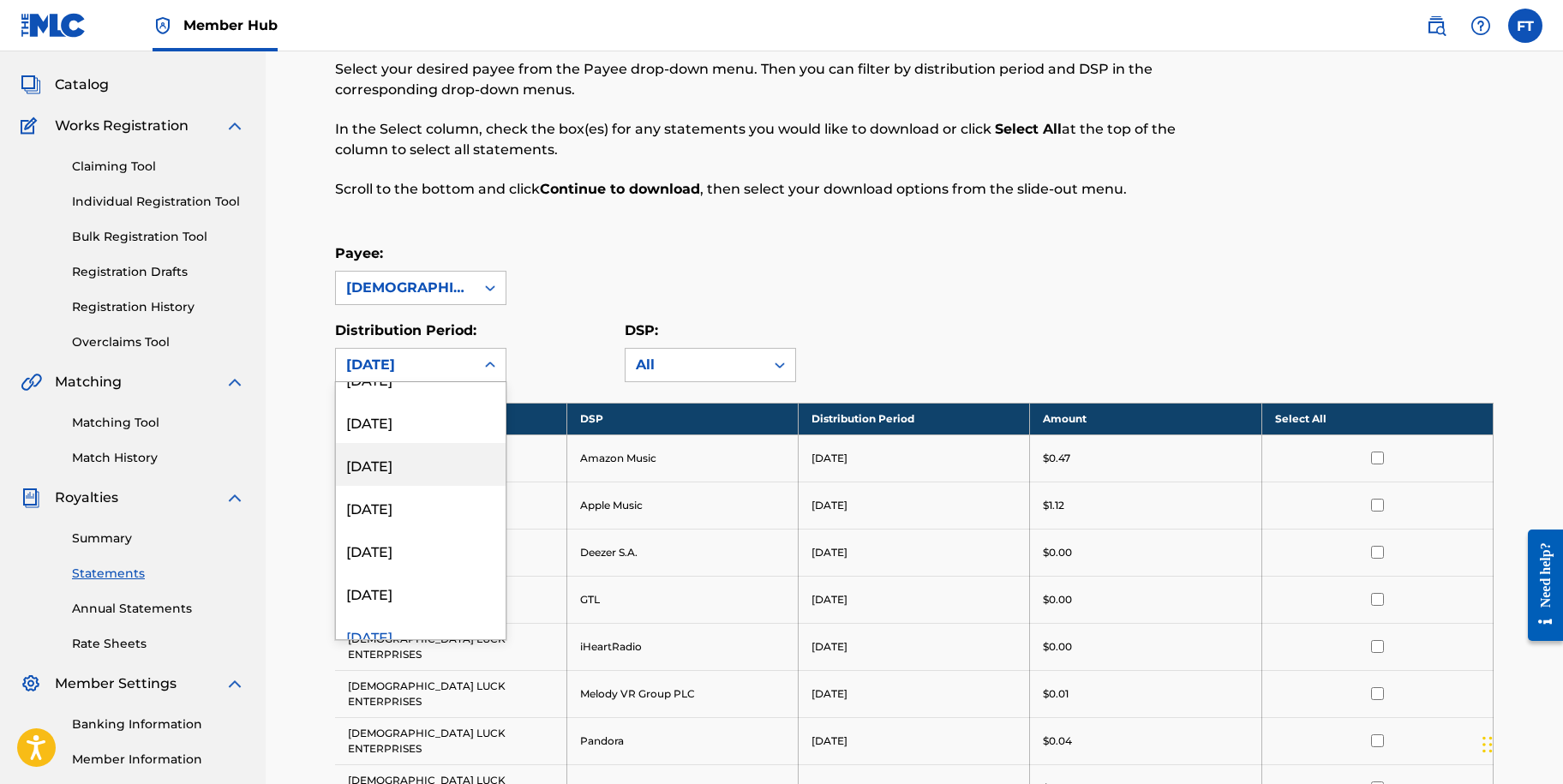
scroll to position [172, 0]
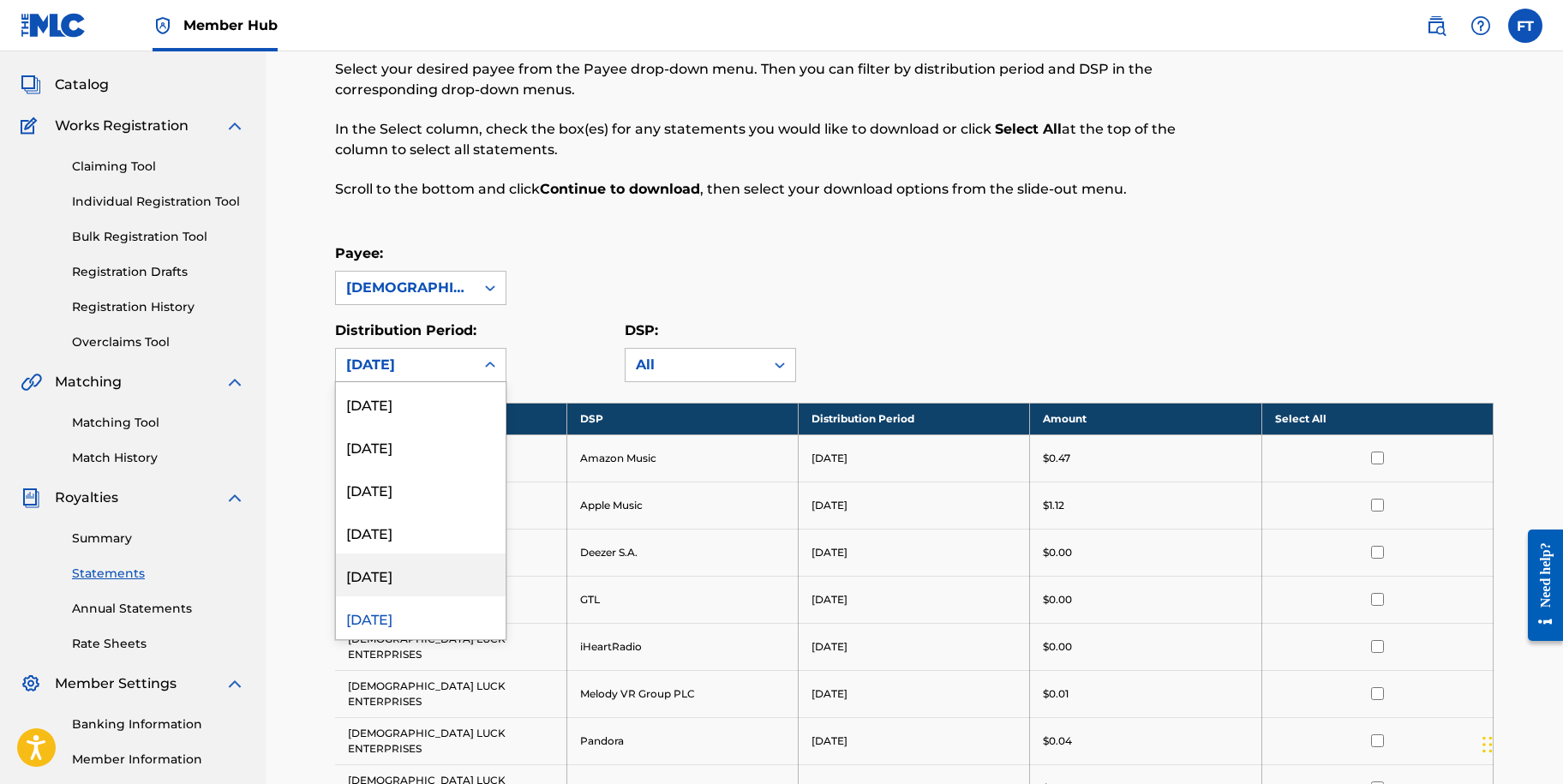
click at [412, 571] on div "[DATE]" at bounding box center [421, 575] width 170 height 43
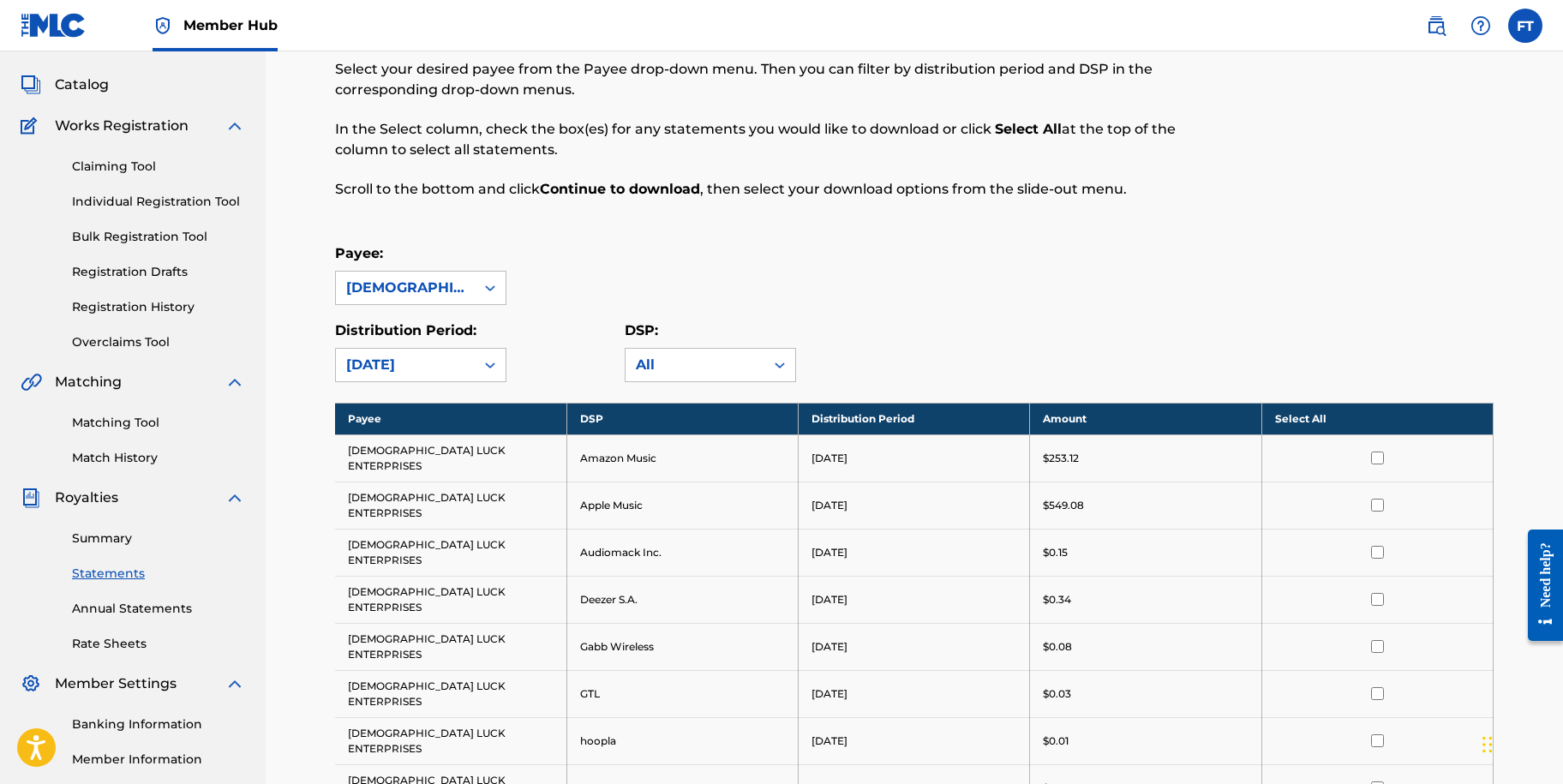
click at [1307, 412] on th "Select All" at bounding box center [1377, 419] width 231 height 32
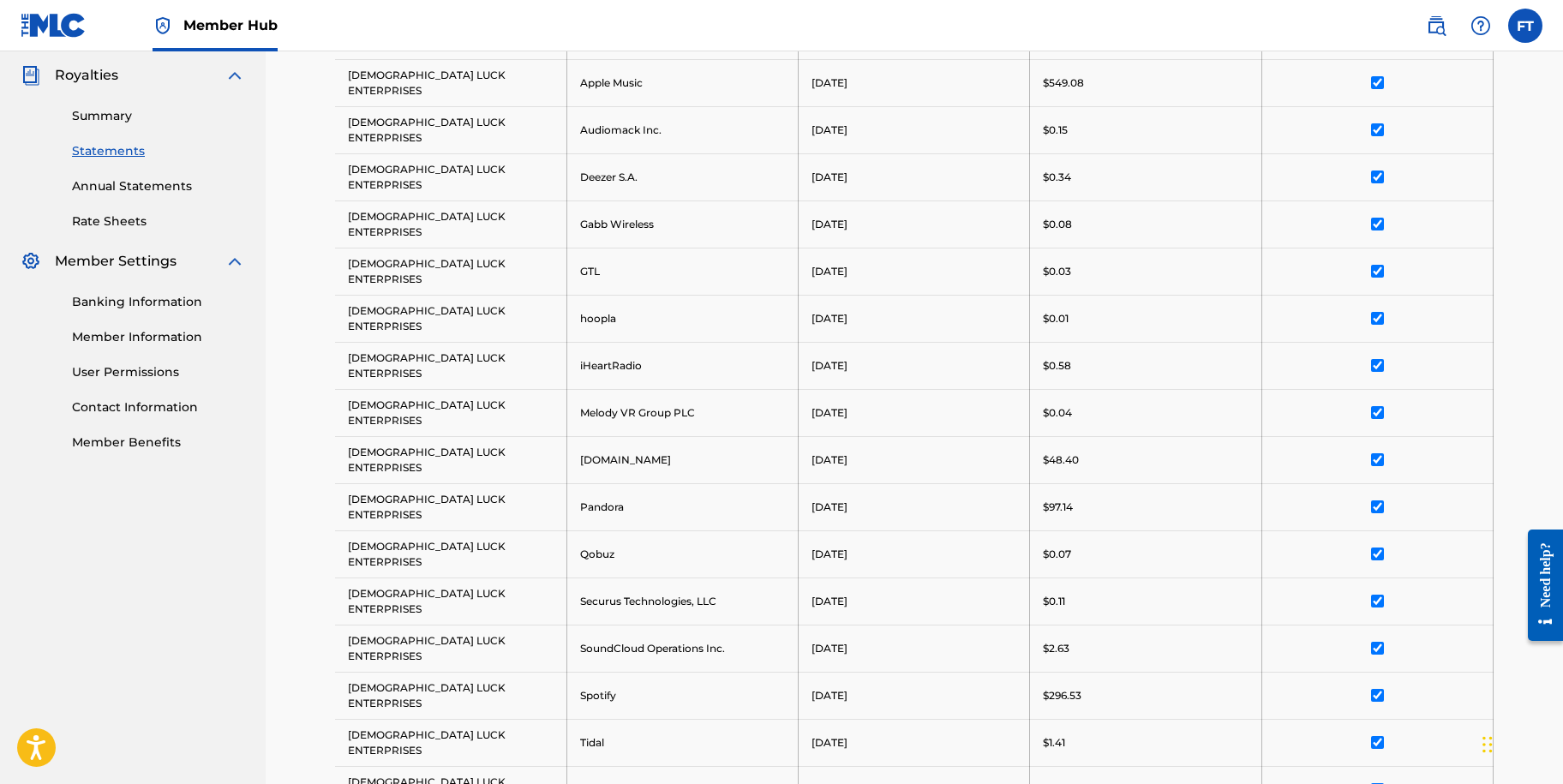
scroll to position [599, 0]
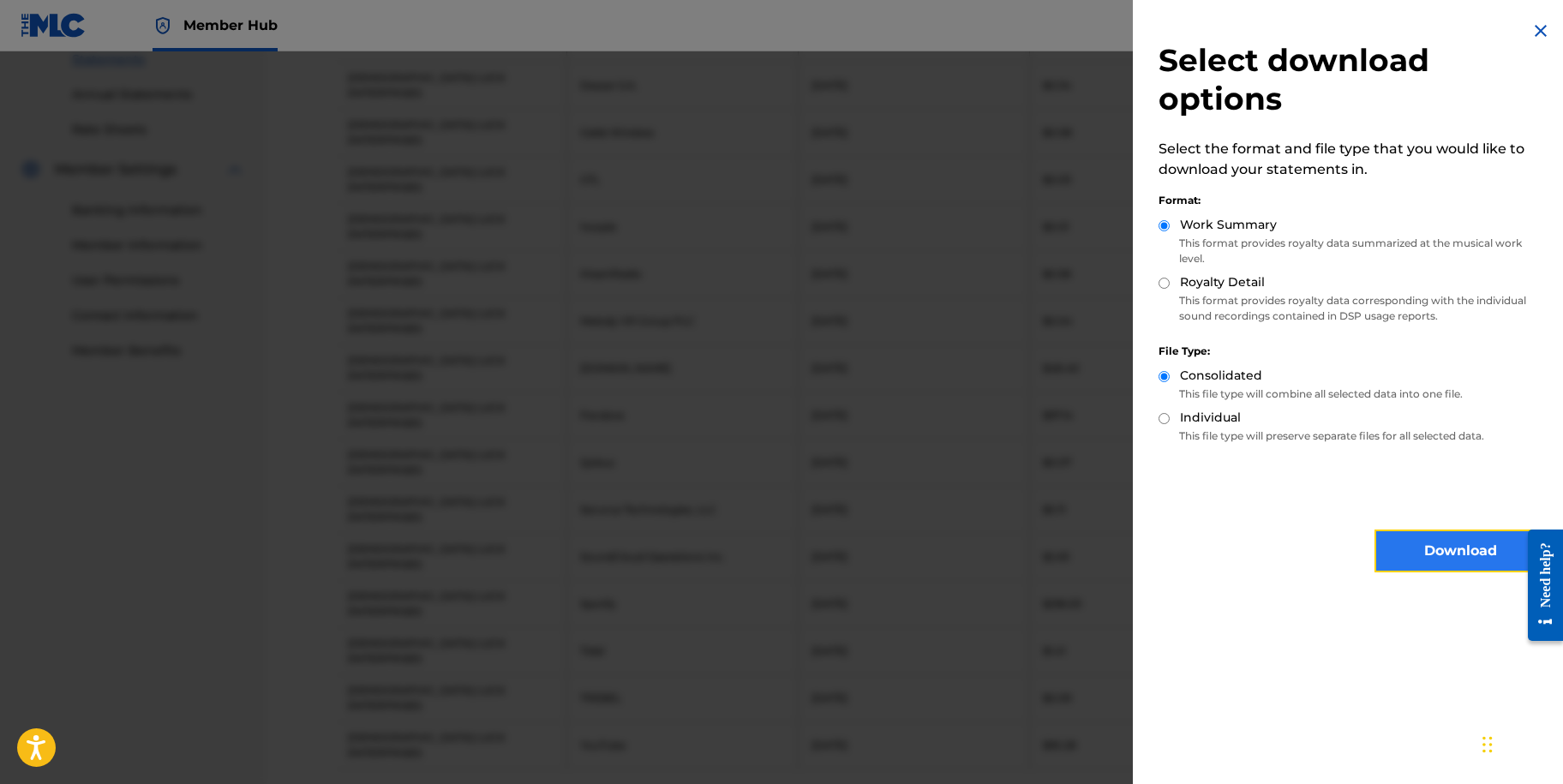
click at [1407, 549] on button "Download" at bounding box center [1460, 551] width 172 height 43
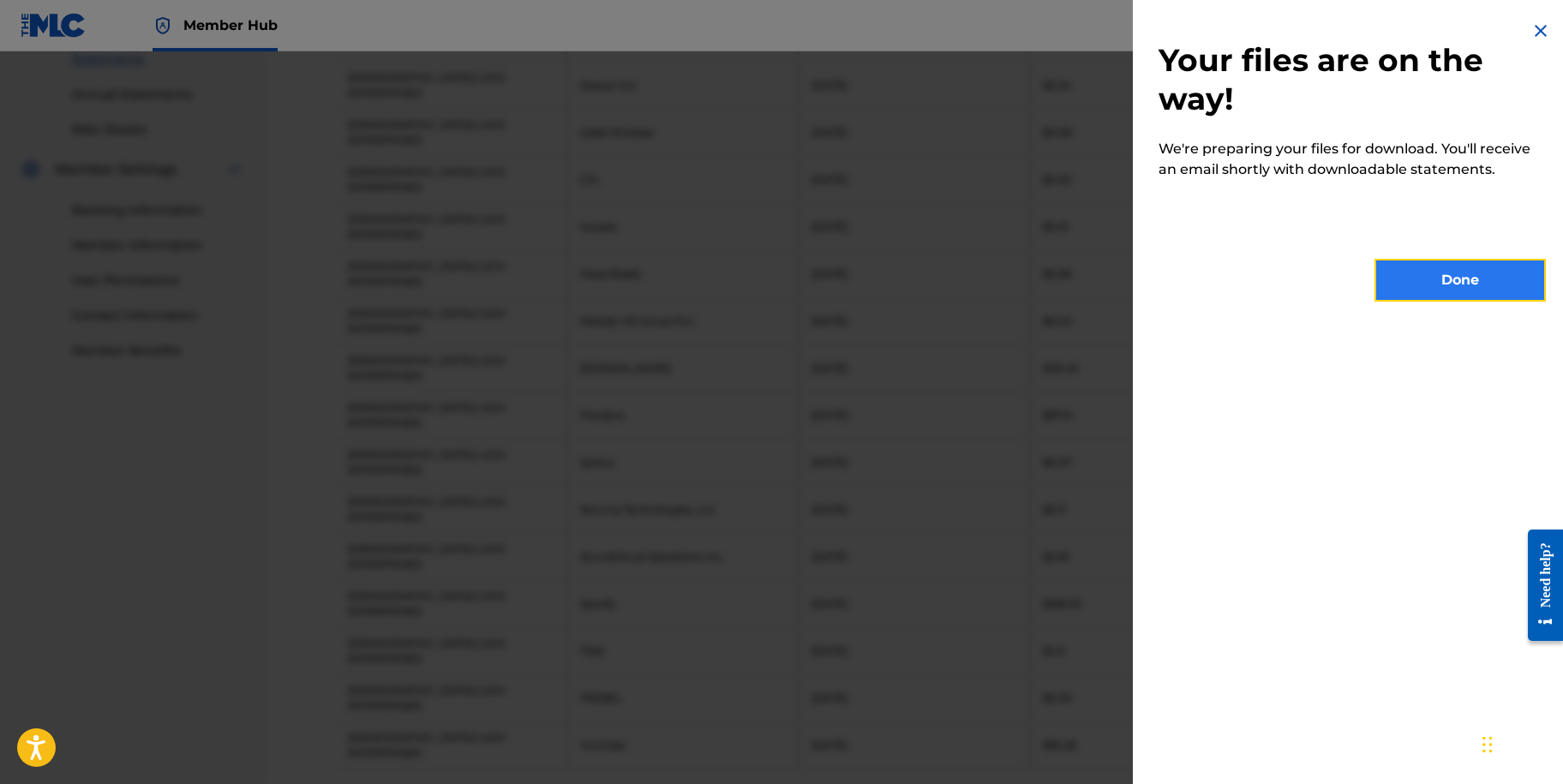
click at [1414, 299] on button "Done" at bounding box center [1460, 281] width 172 height 43
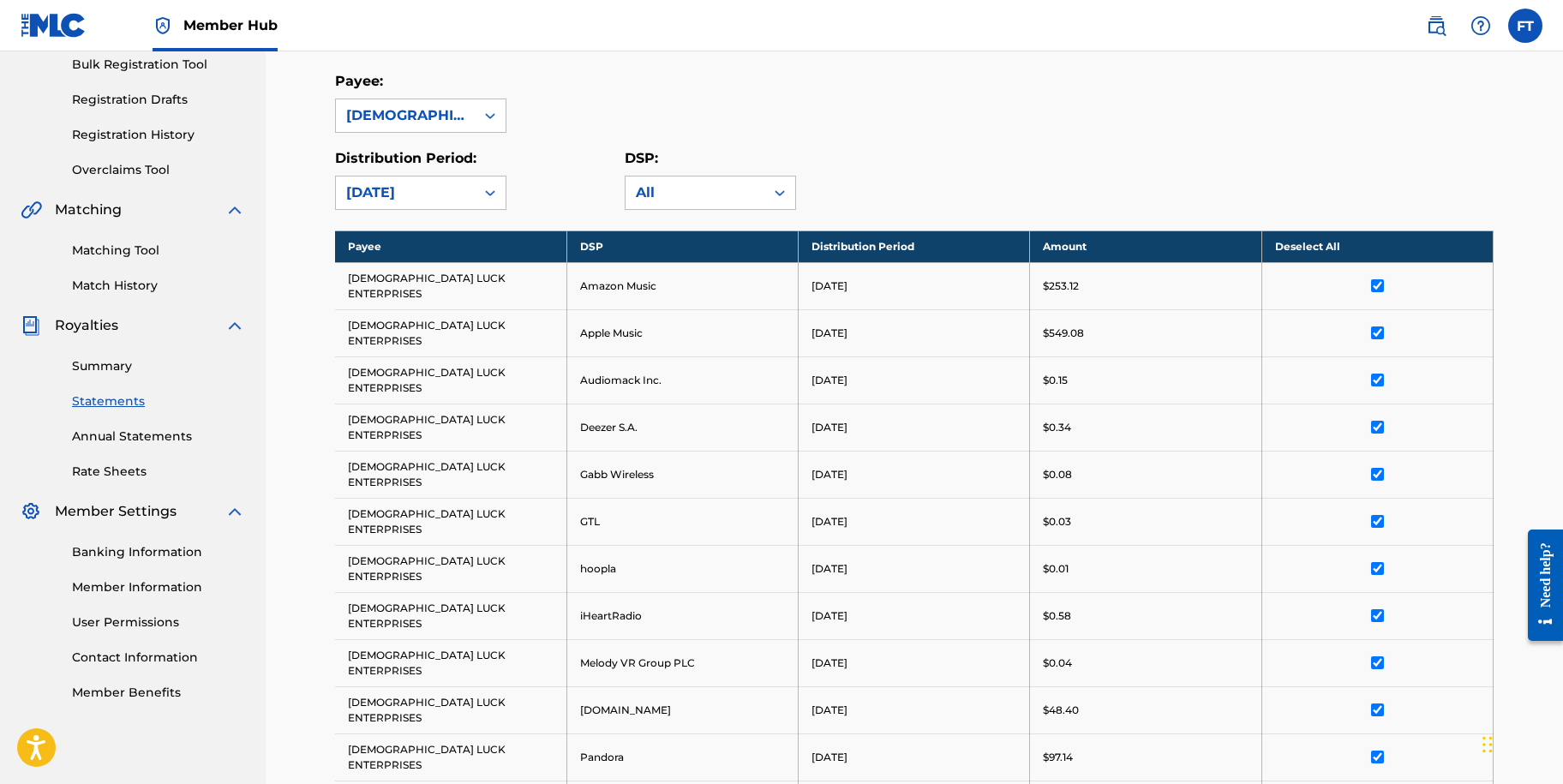
scroll to position [257, 0]
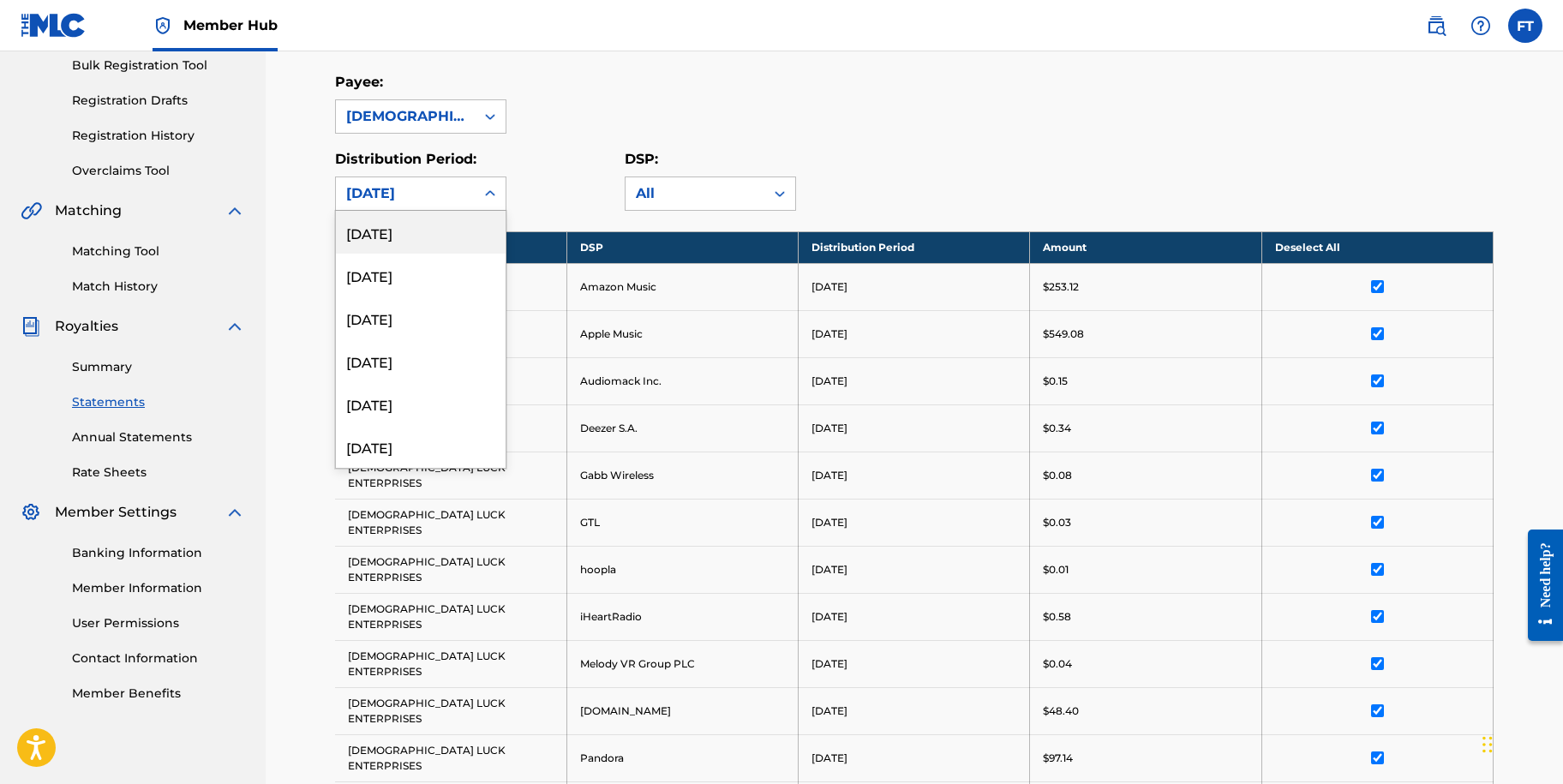
click at [491, 194] on icon at bounding box center [490, 193] width 10 height 6
click at [408, 351] on div "[DATE]" at bounding box center [421, 361] width 170 height 43
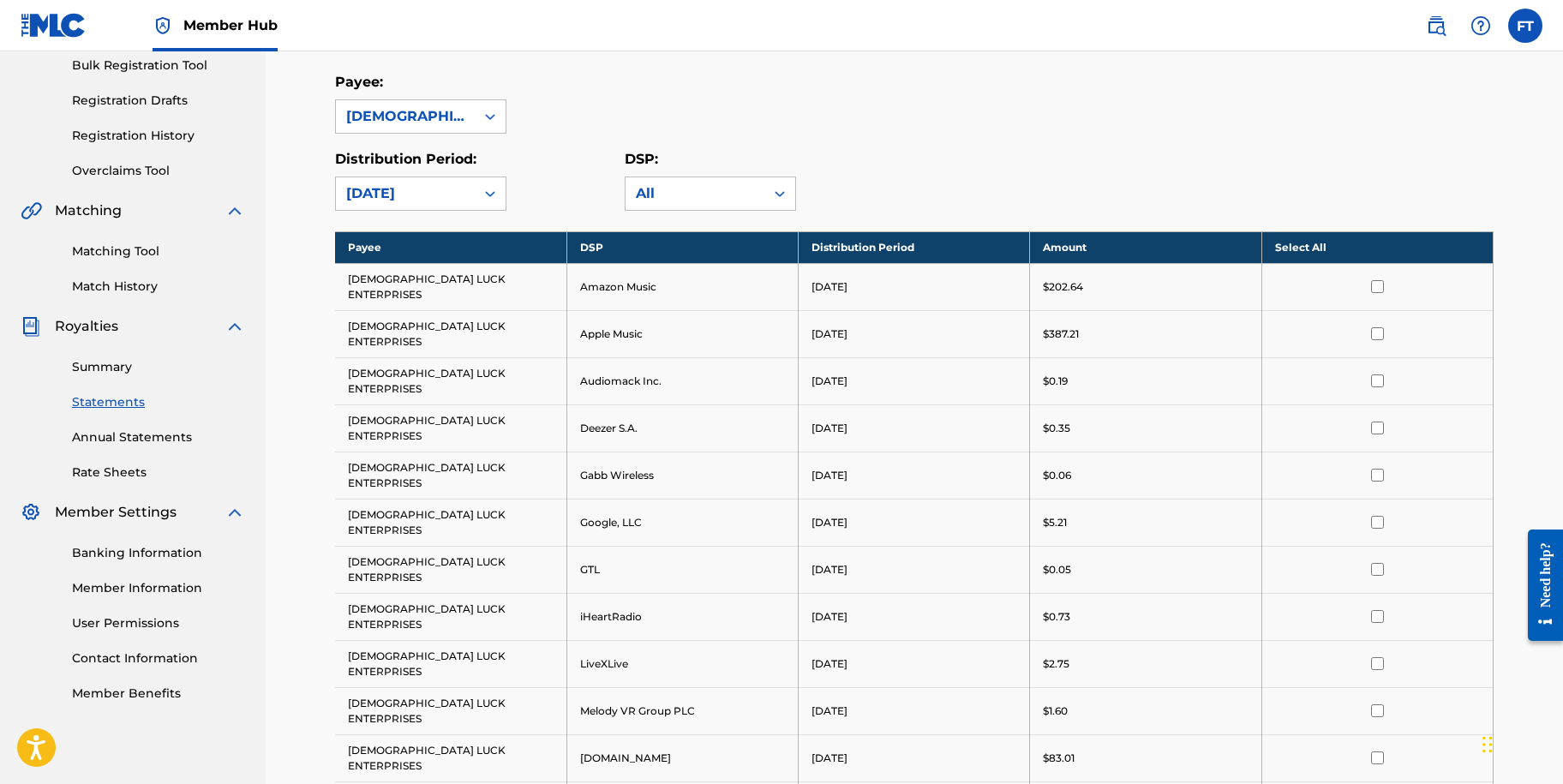
click at [1307, 248] on th "Select All" at bounding box center [1377, 247] width 231 height 32
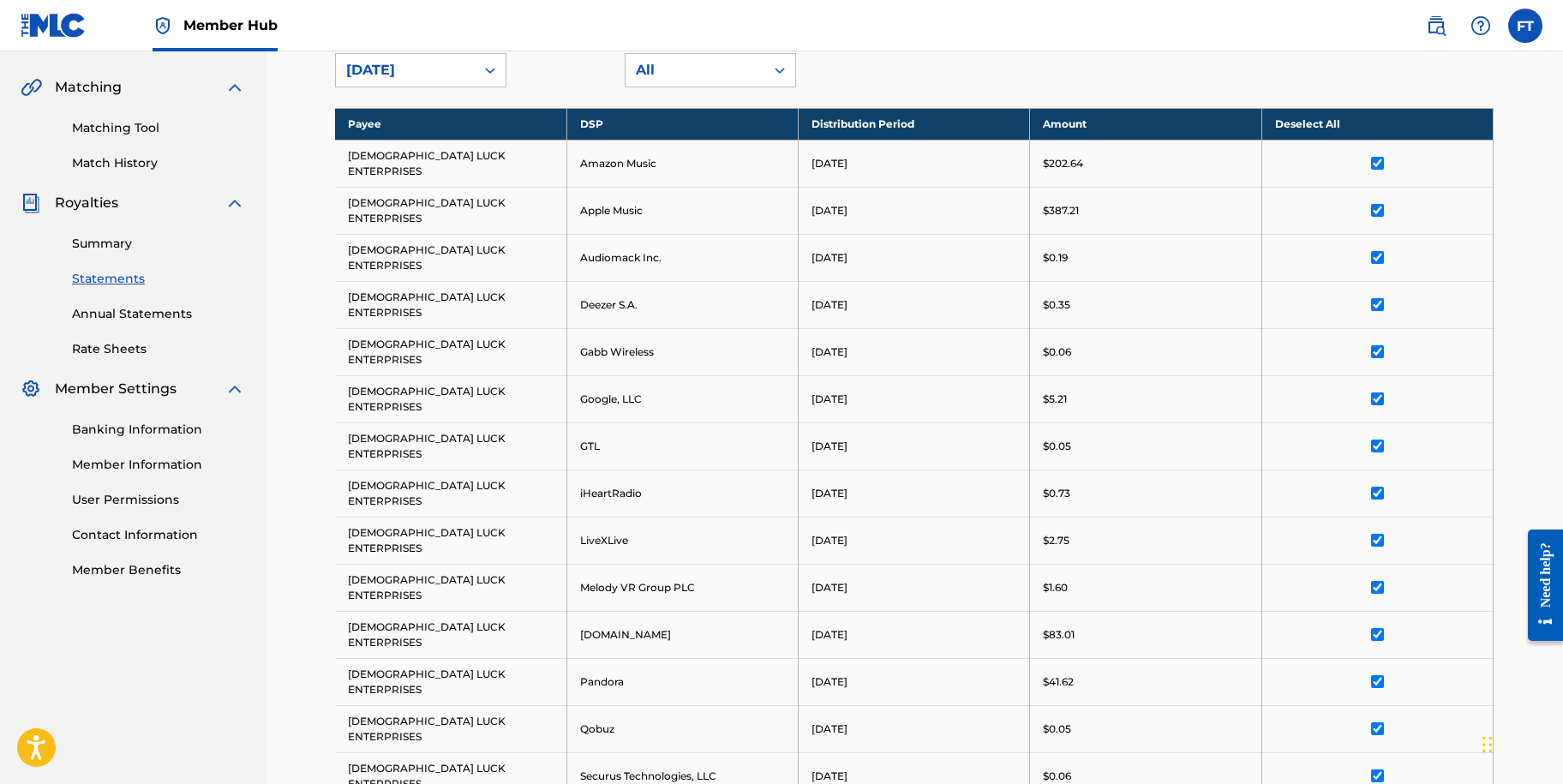
scroll to position [644, 0]
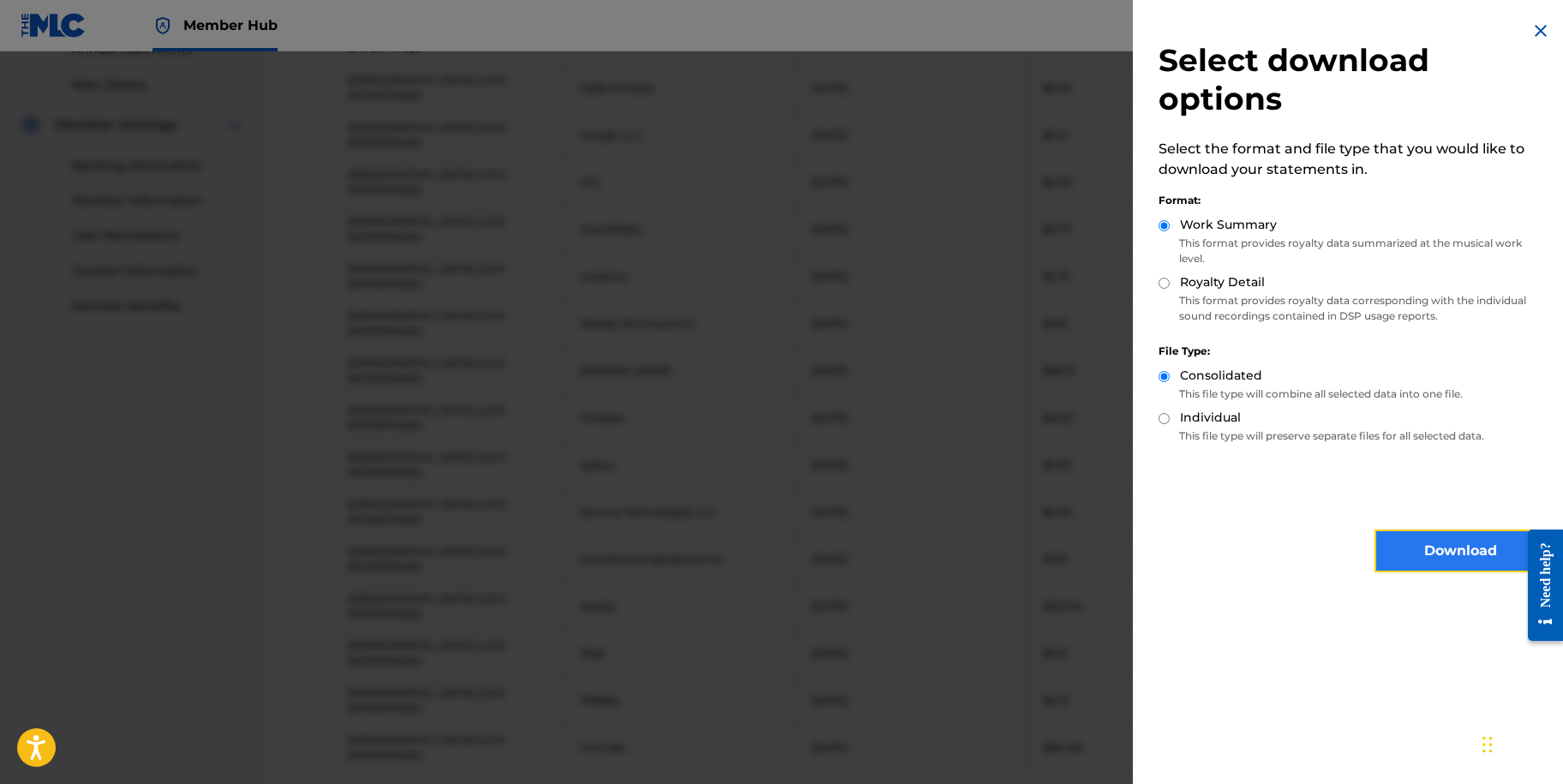
click at [1421, 548] on button "Download" at bounding box center [1460, 551] width 172 height 43
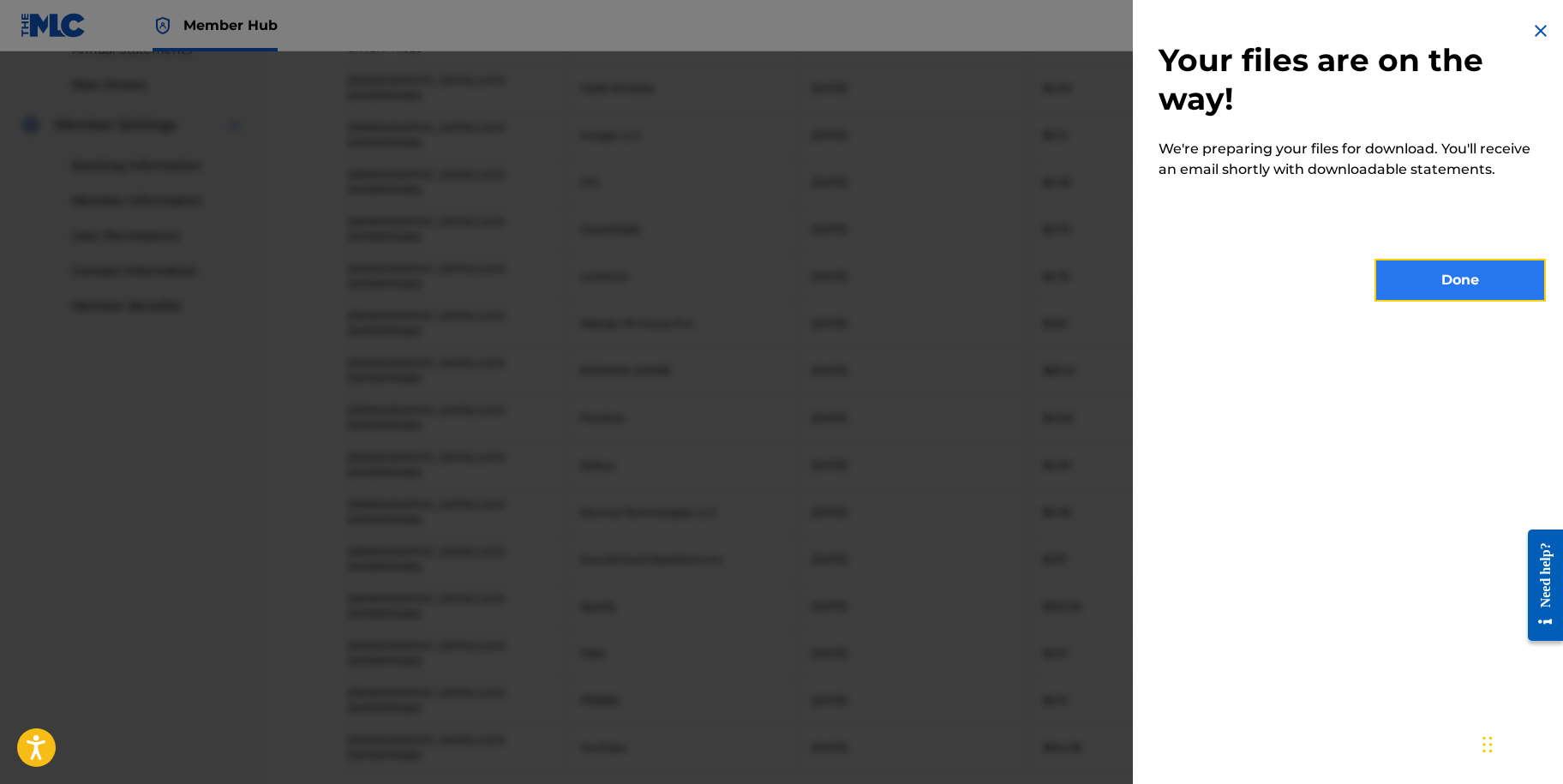
click at [1408, 294] on button "Done" at bounding box center [1460, 281] width 172 height 43
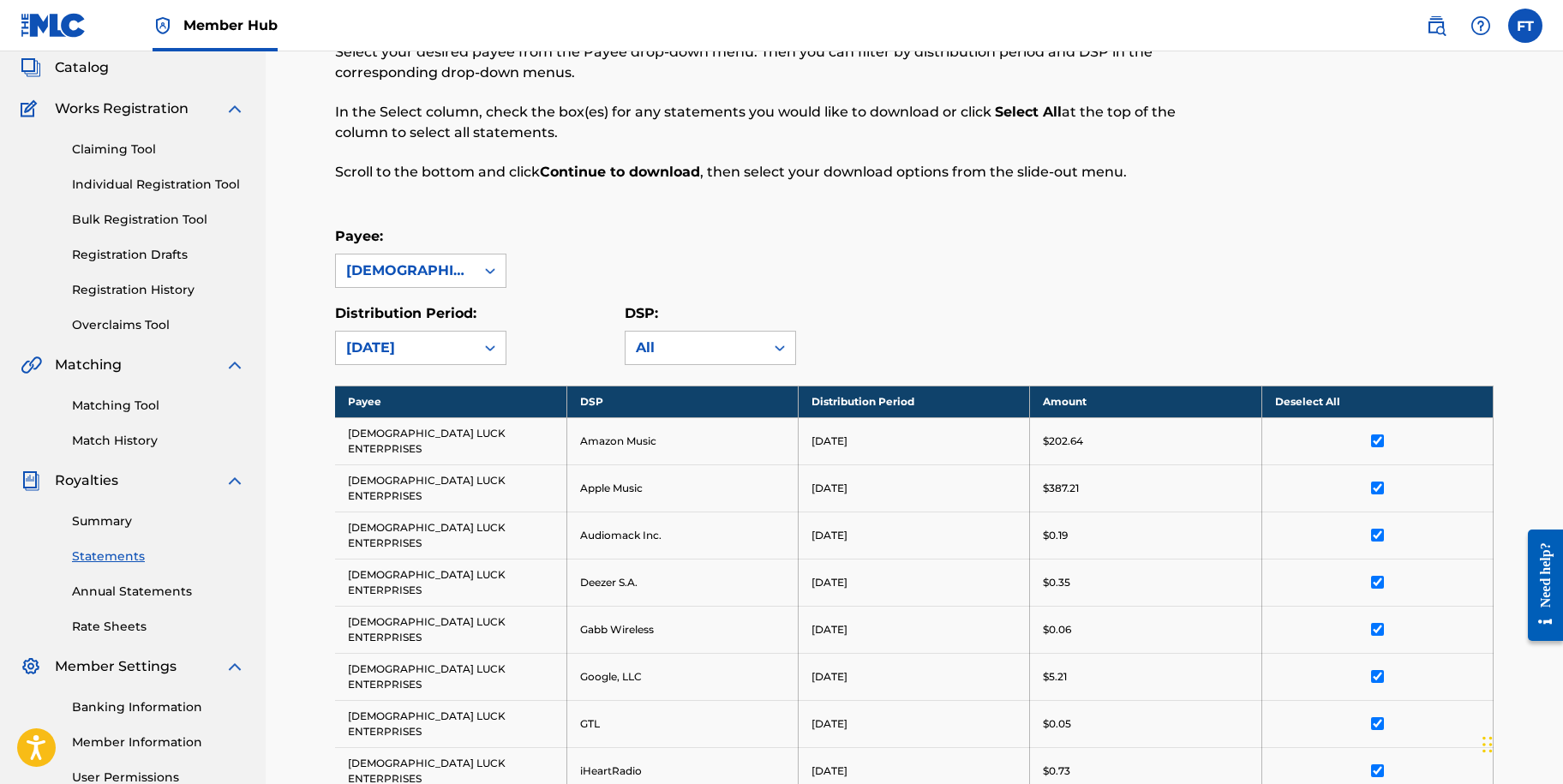
scroll to position [45, 0]
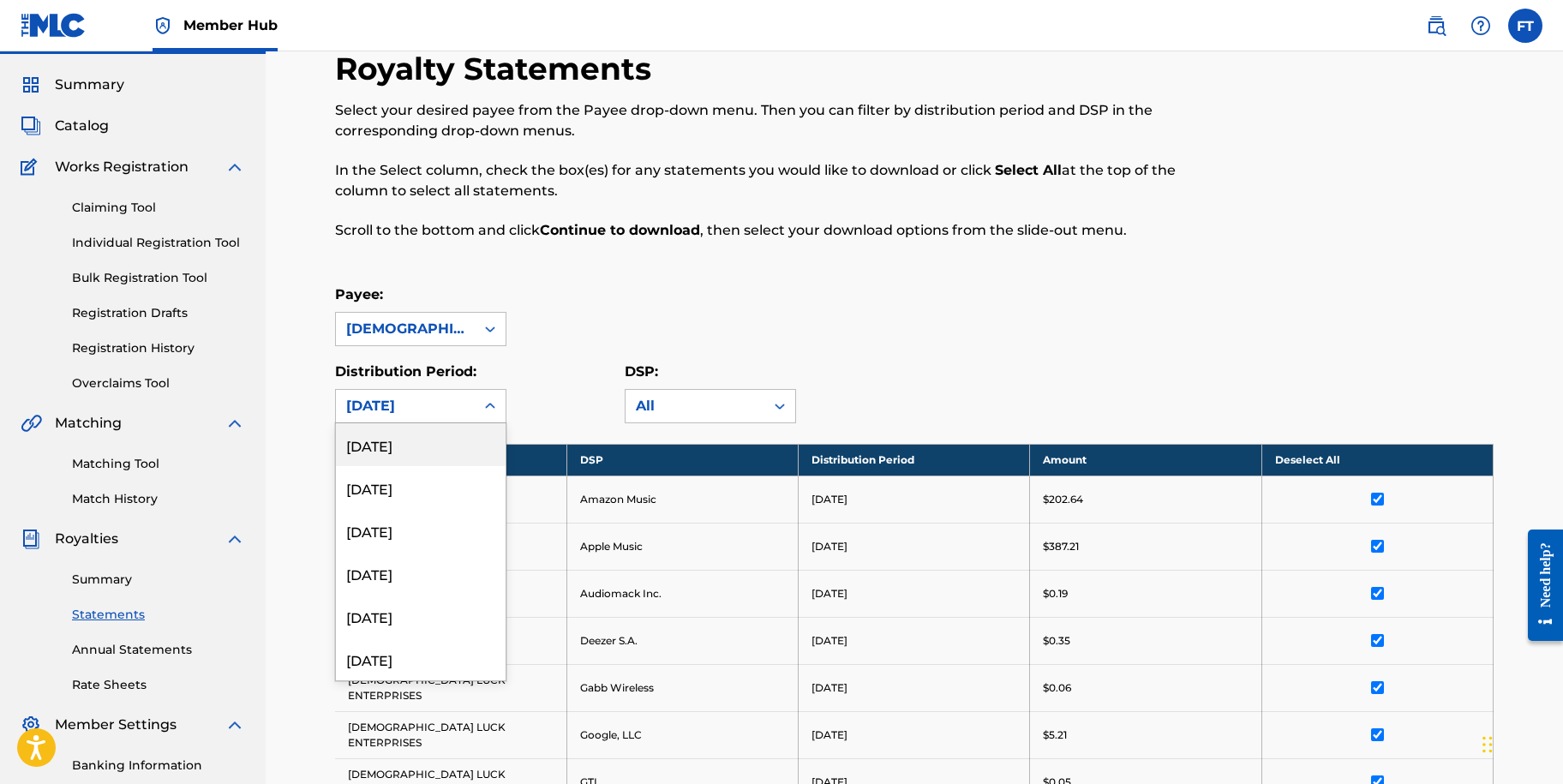
click at [487, 406] on icon at bounding box center [490, 406] width 10 height 6
click at [408, 539] on div "[DATE]" at bounding box center [421, 530] width 170 height 43
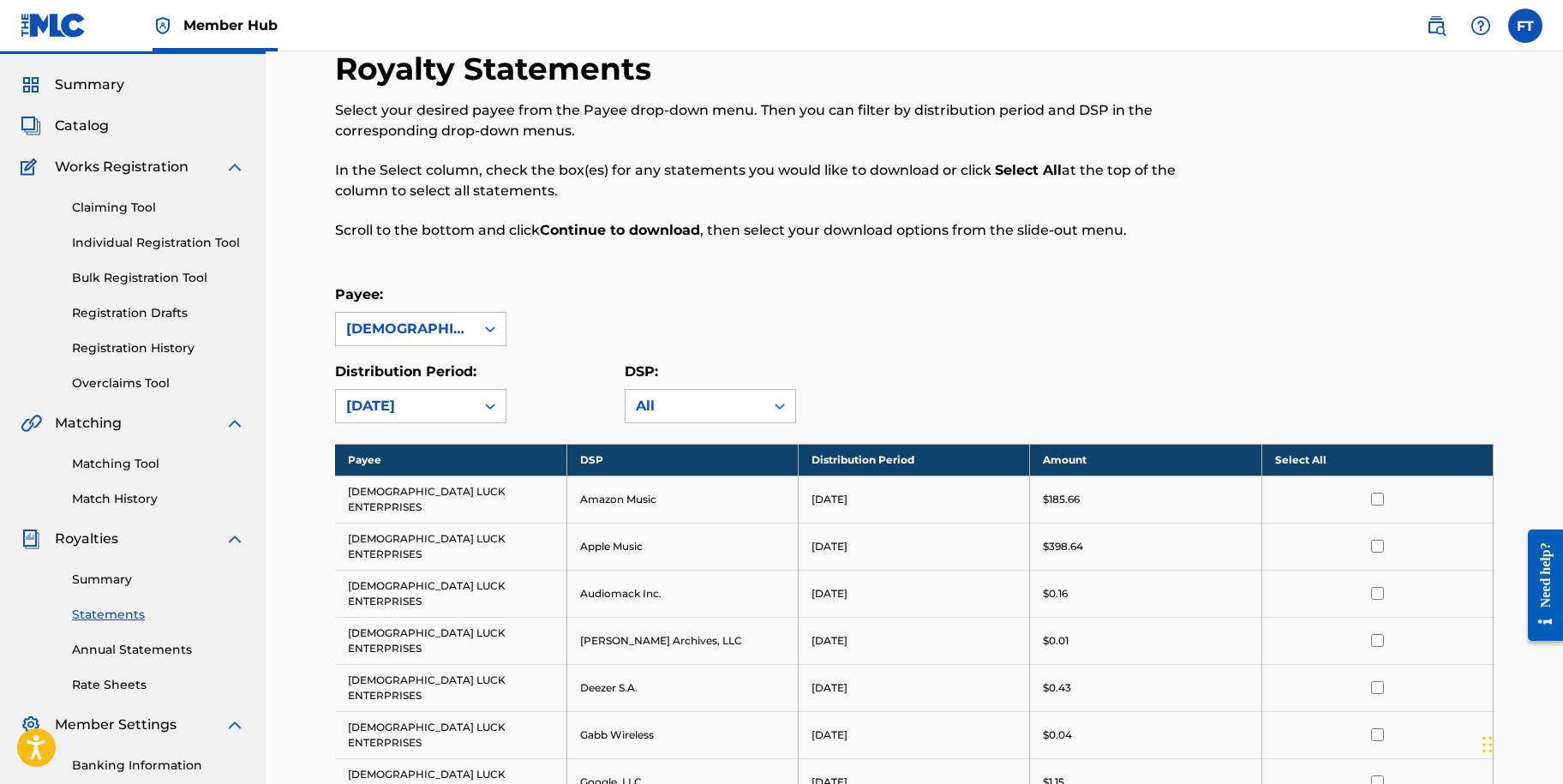
click at [1304, 453] on th "Select All" at bounding box center [1377, 460] width 231 height 32
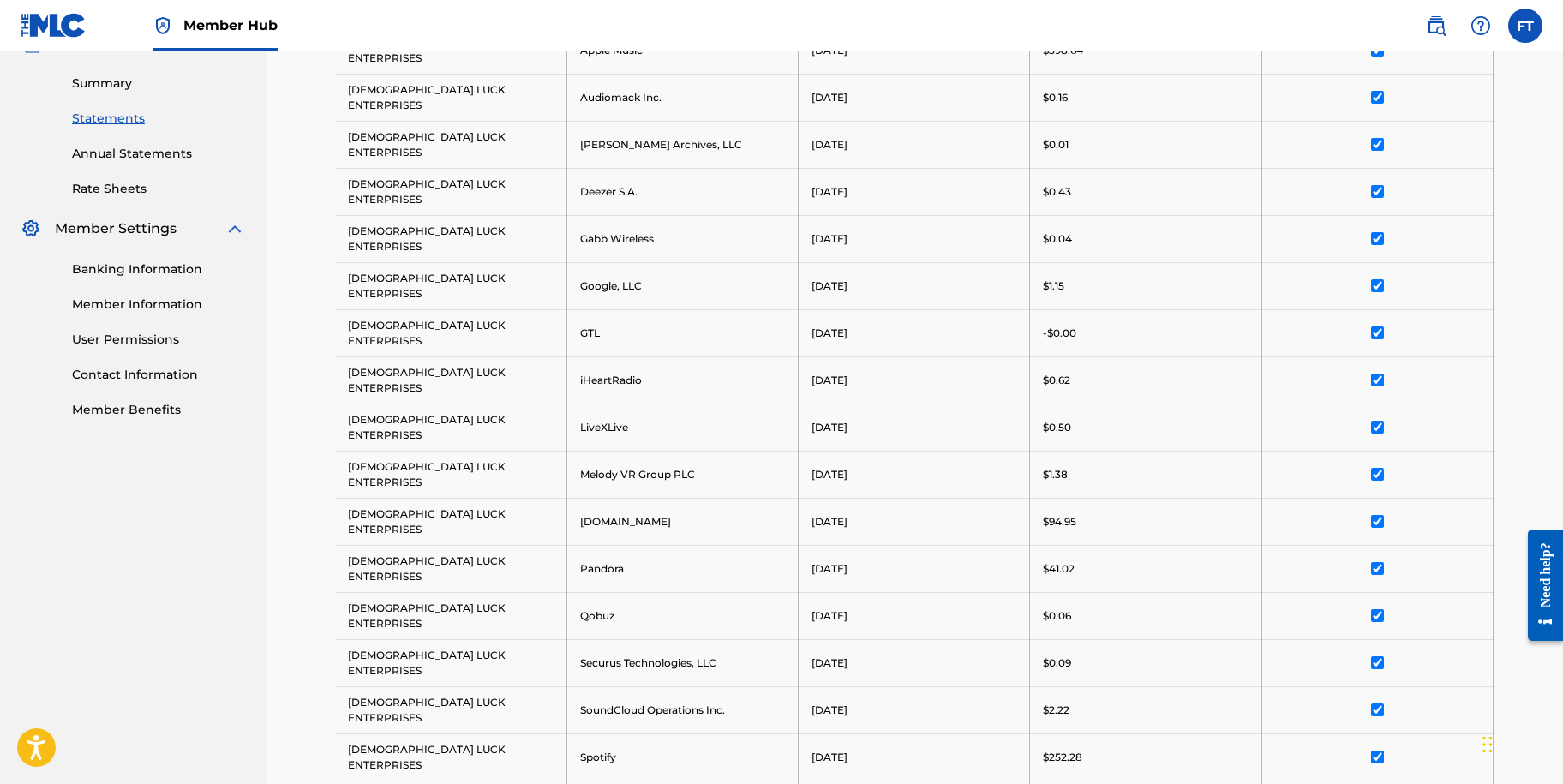
scroll to position [558, 0]
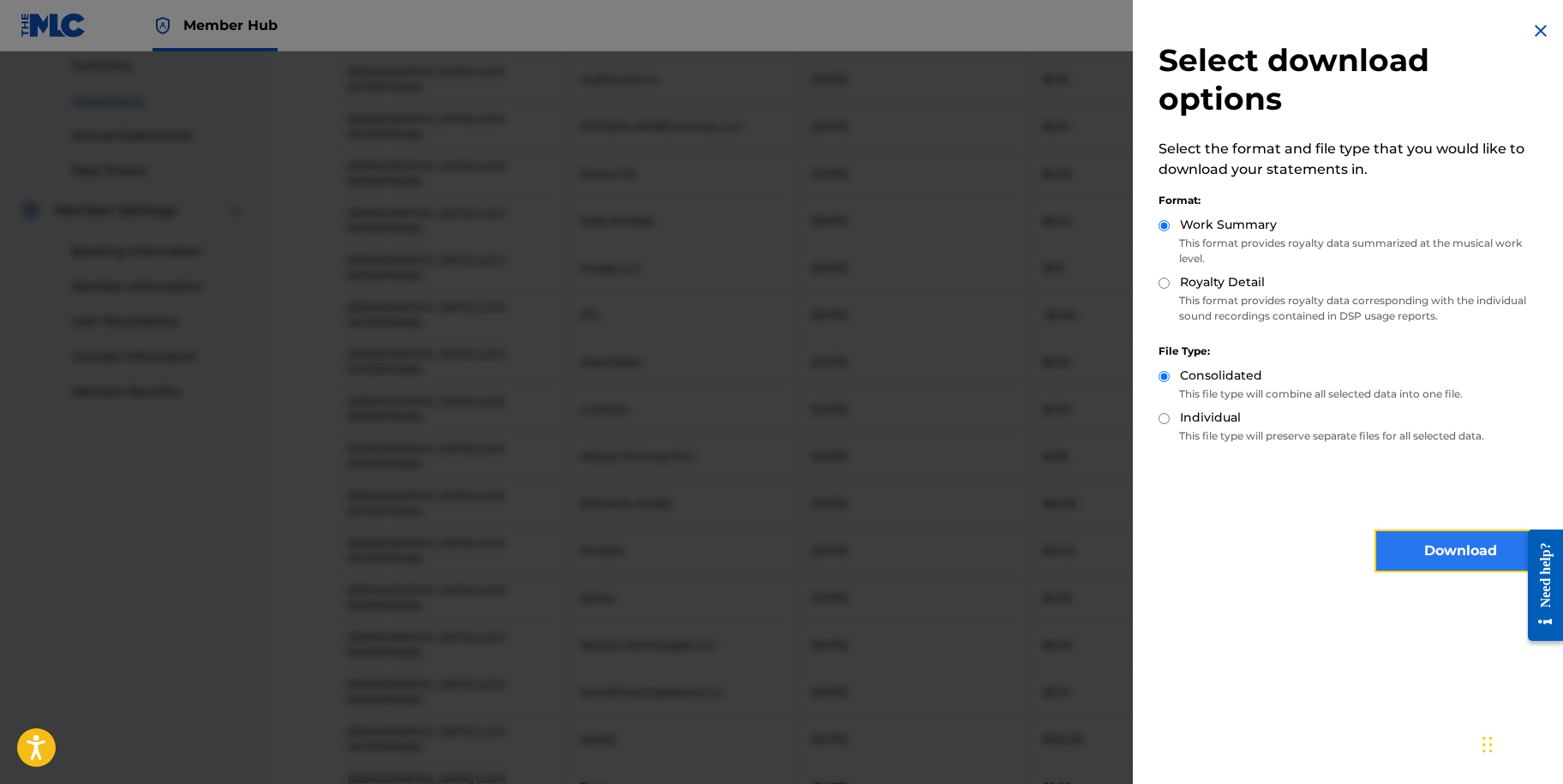
click at [1431, 549] on button "Download" at bounding box center [1460, 551] width 172 height 43
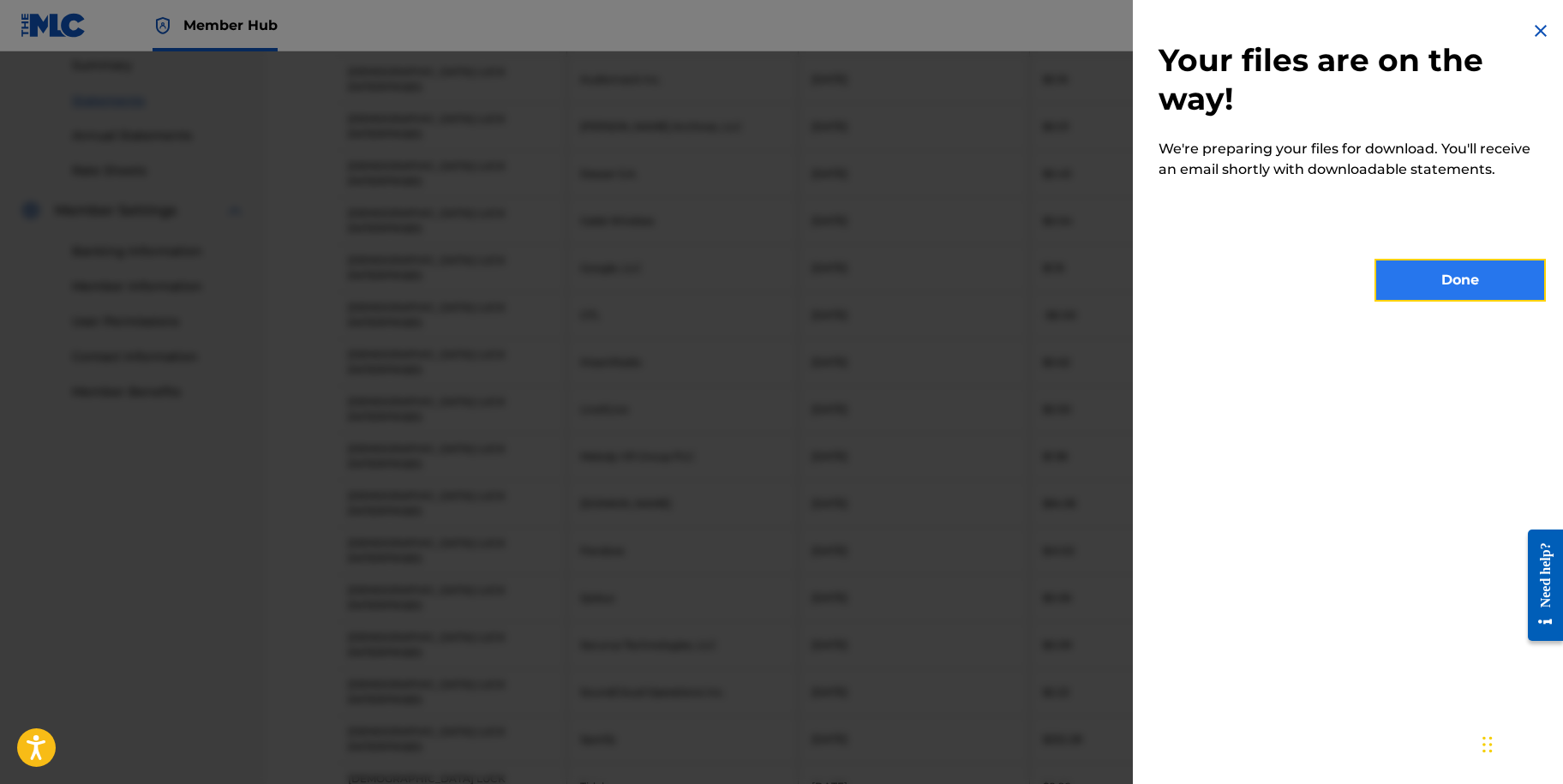
click at [1453, 288] on button "Done" at bounding box center [1460, 281] width 172 height 43
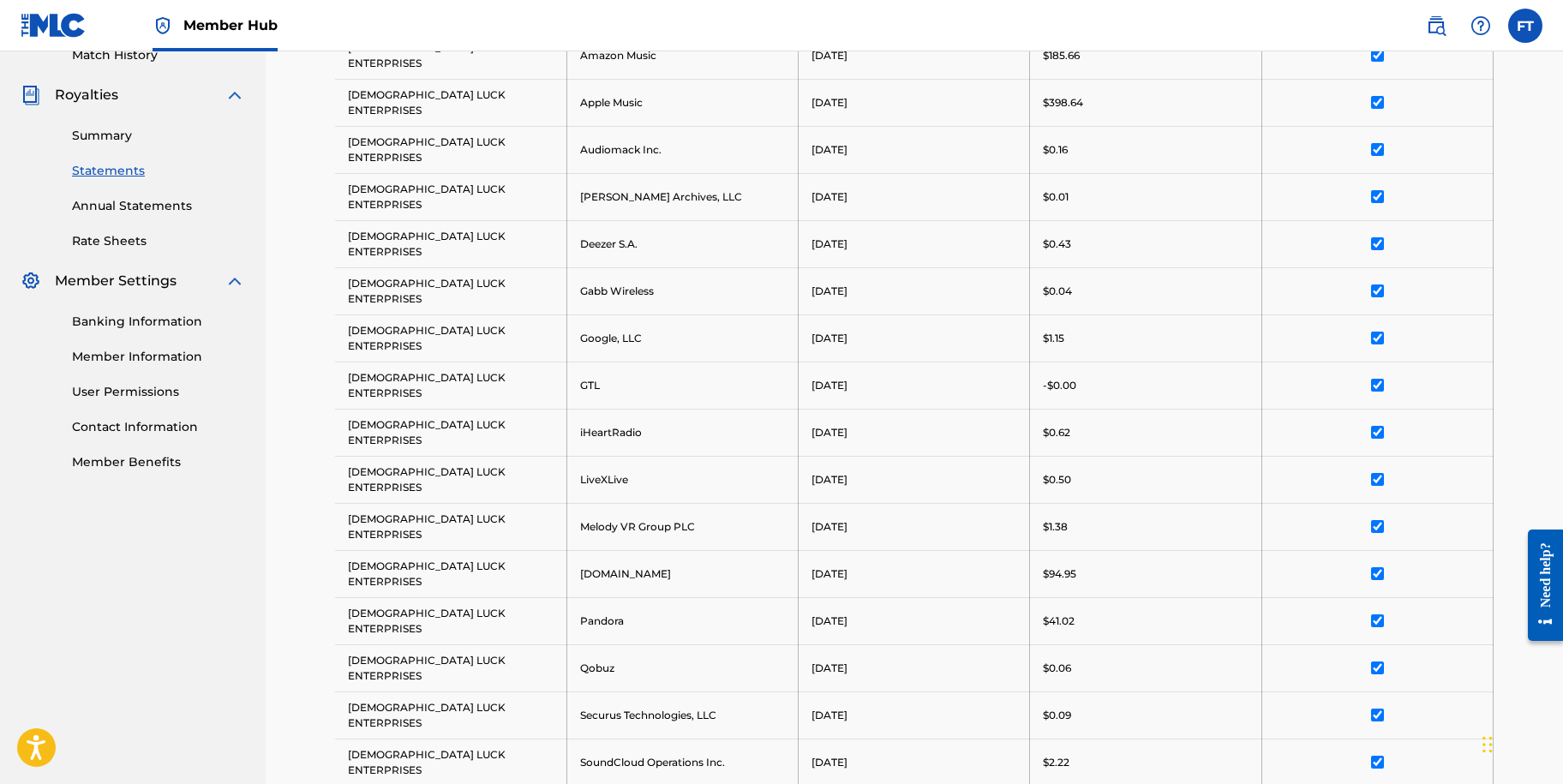
scroll to position [301, 0]
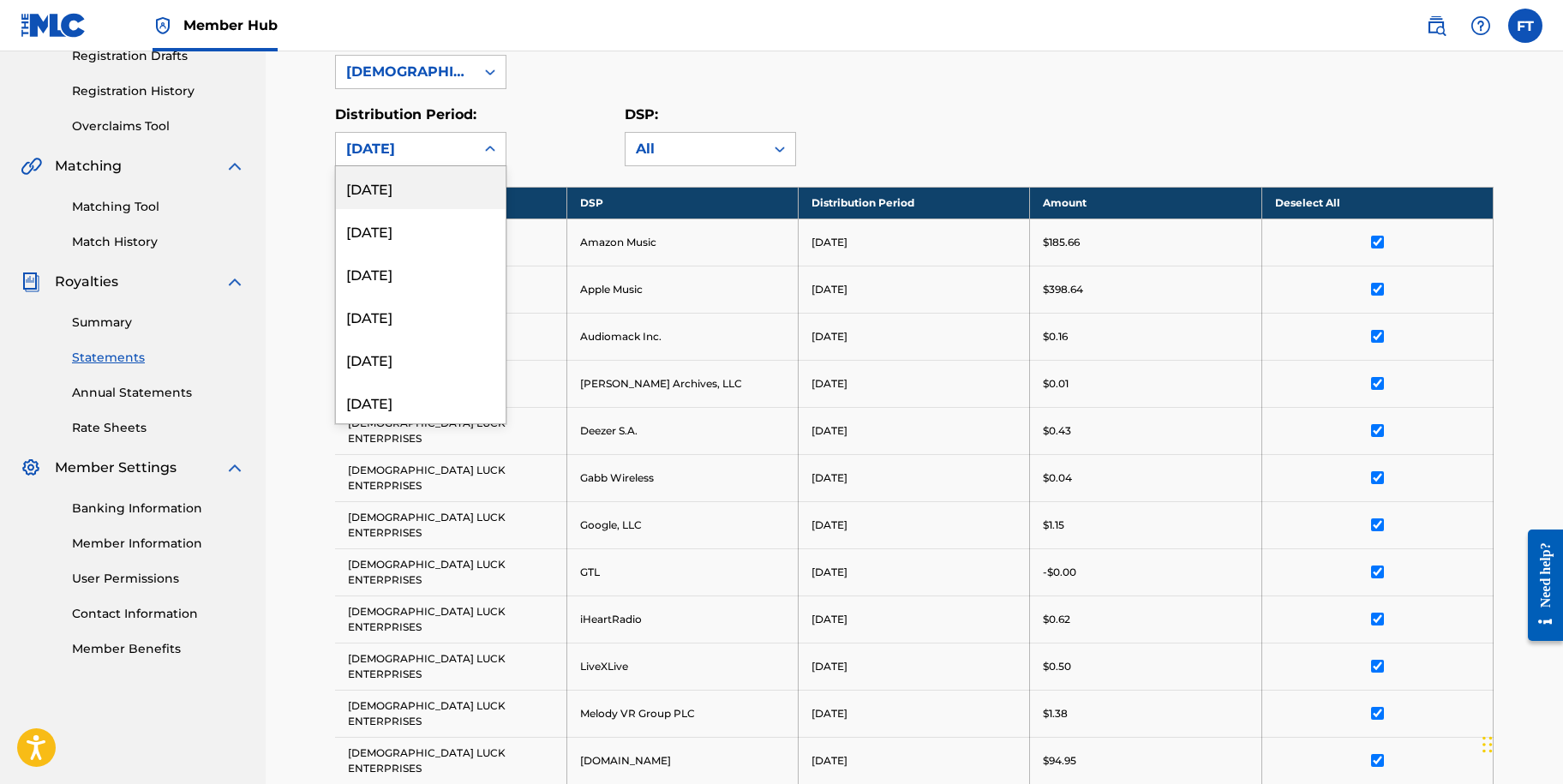
click at [493, 153] on icon at bounding box center [490, 149] width 17 height 17
click at [412, 406] on div "[DATE]" at bounding box center [421, 402] width 170 height 43
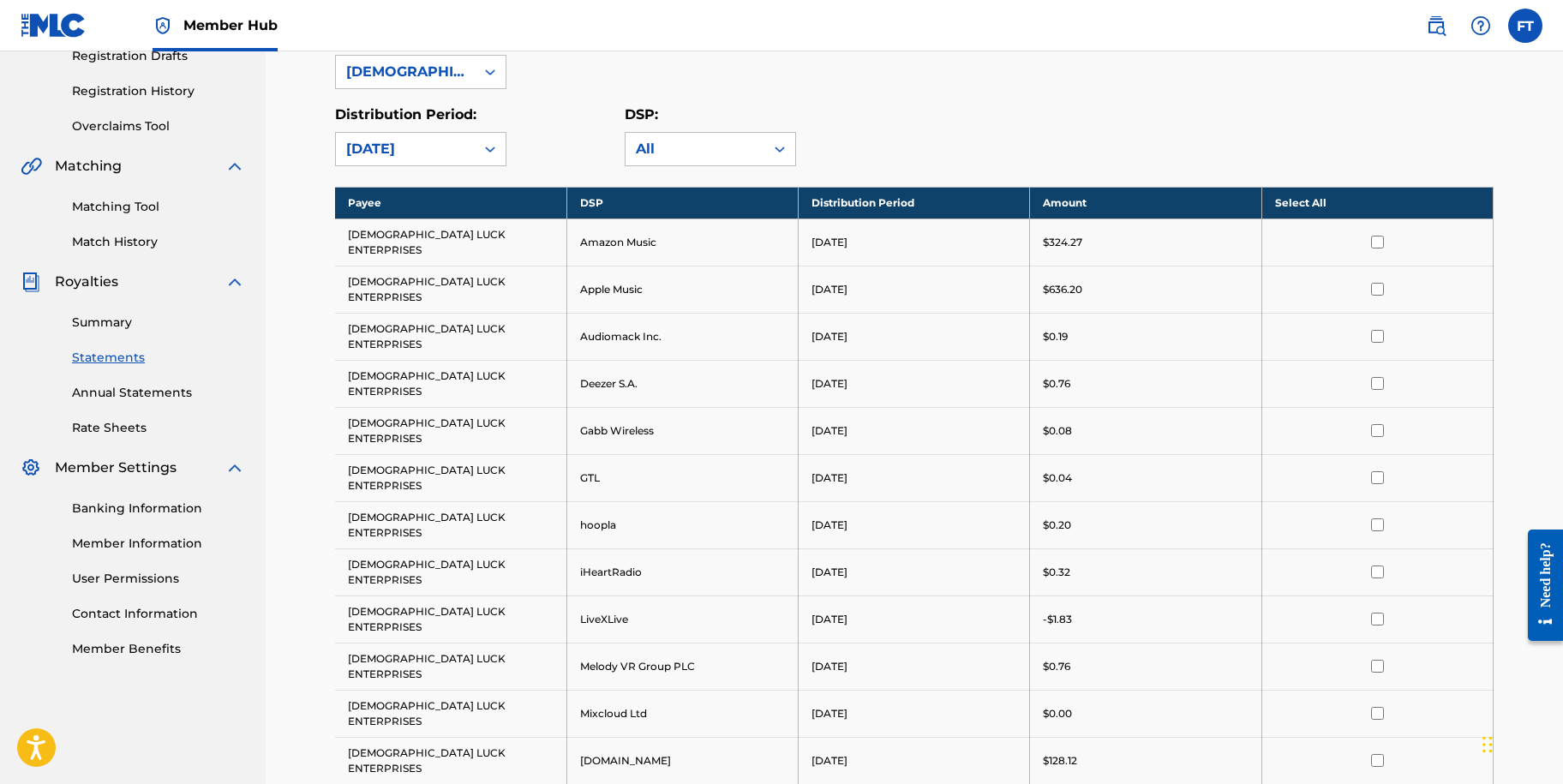
click at [1299, 208] on th "Select All" at bounding box center [1377, 202] width 231 height 32
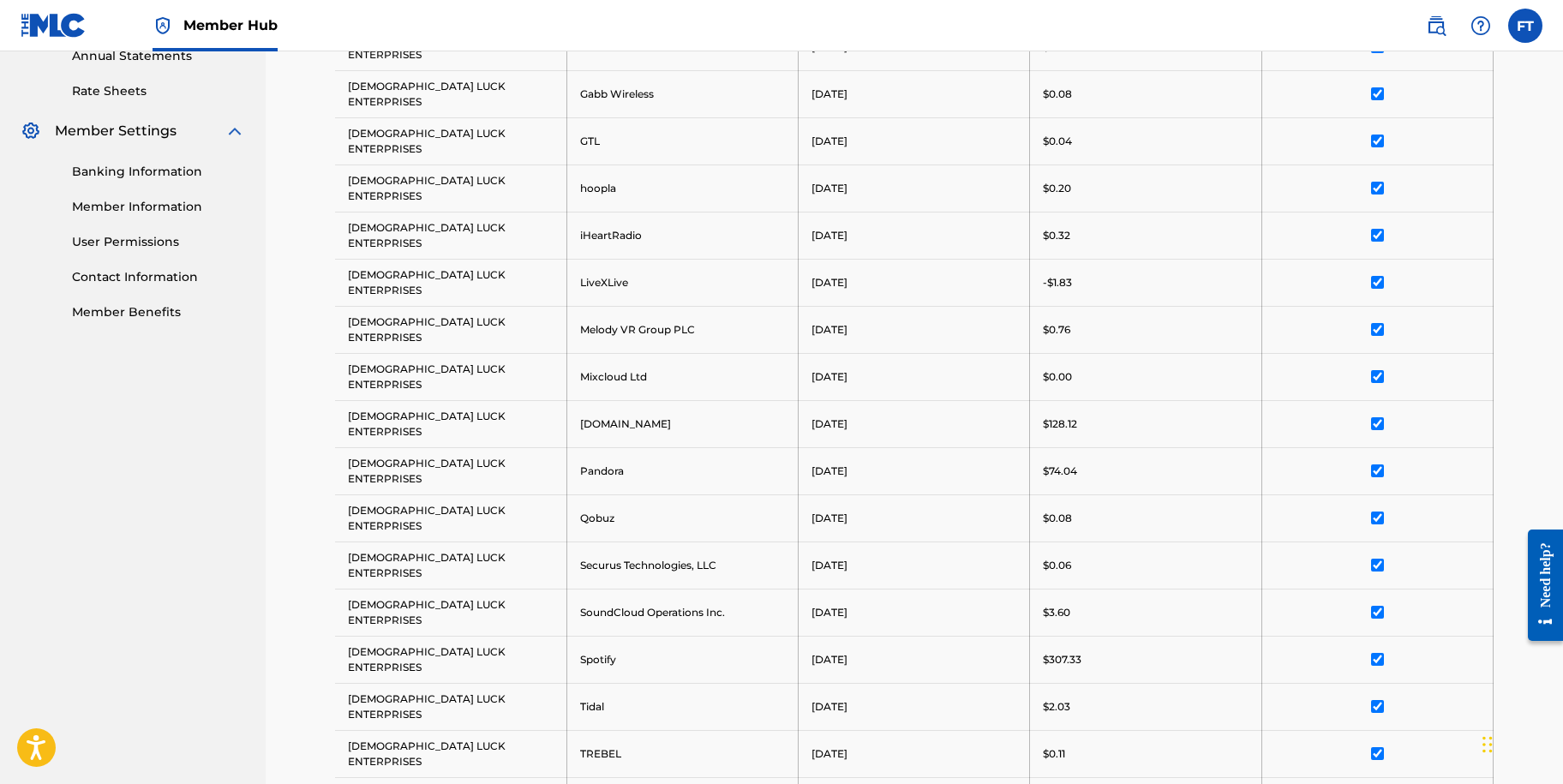
scroll to position [676, 0]
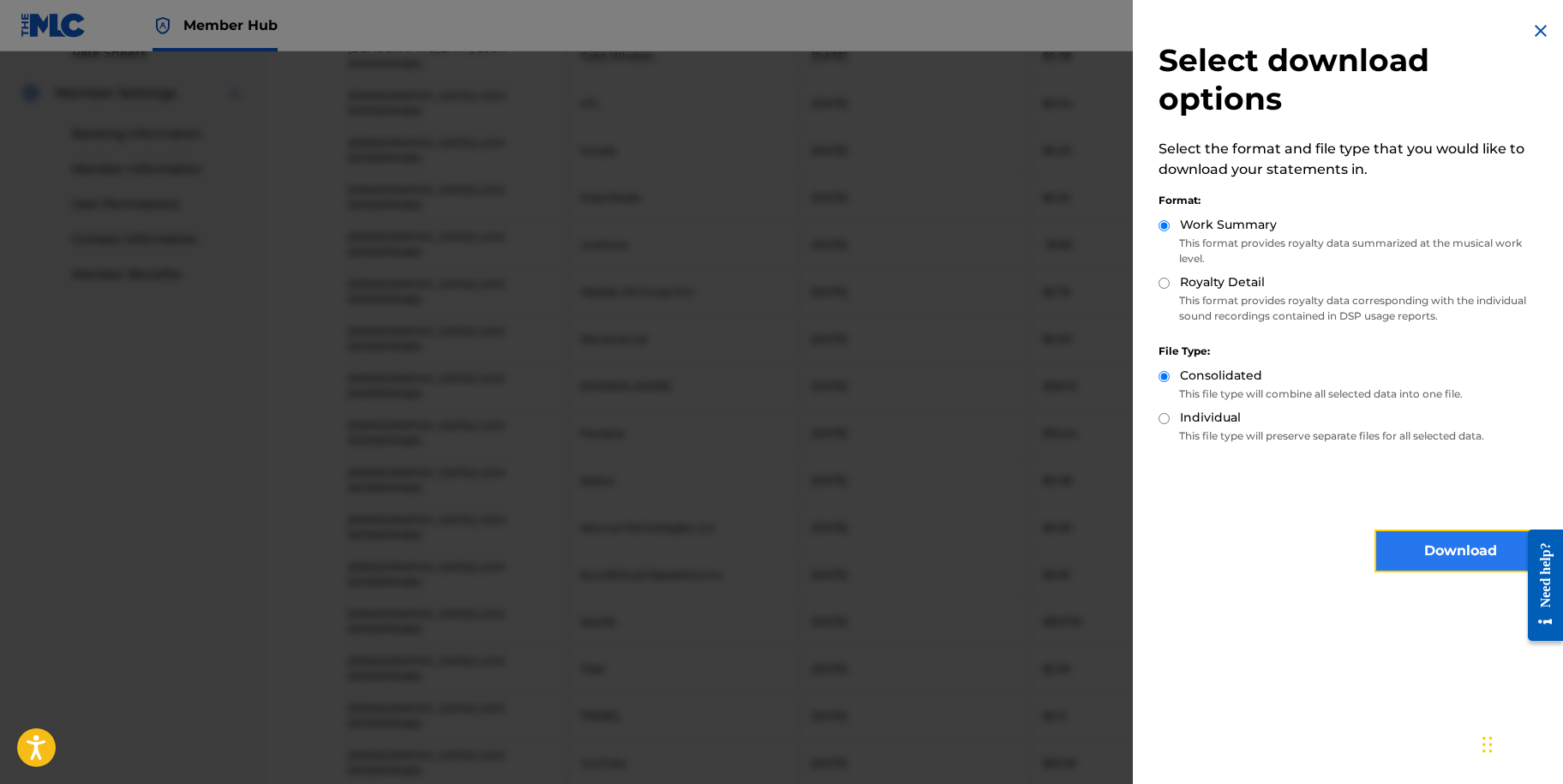
click at [1424, 543] on button "Download" at bounding box center [1460, 551] width 172 height 43
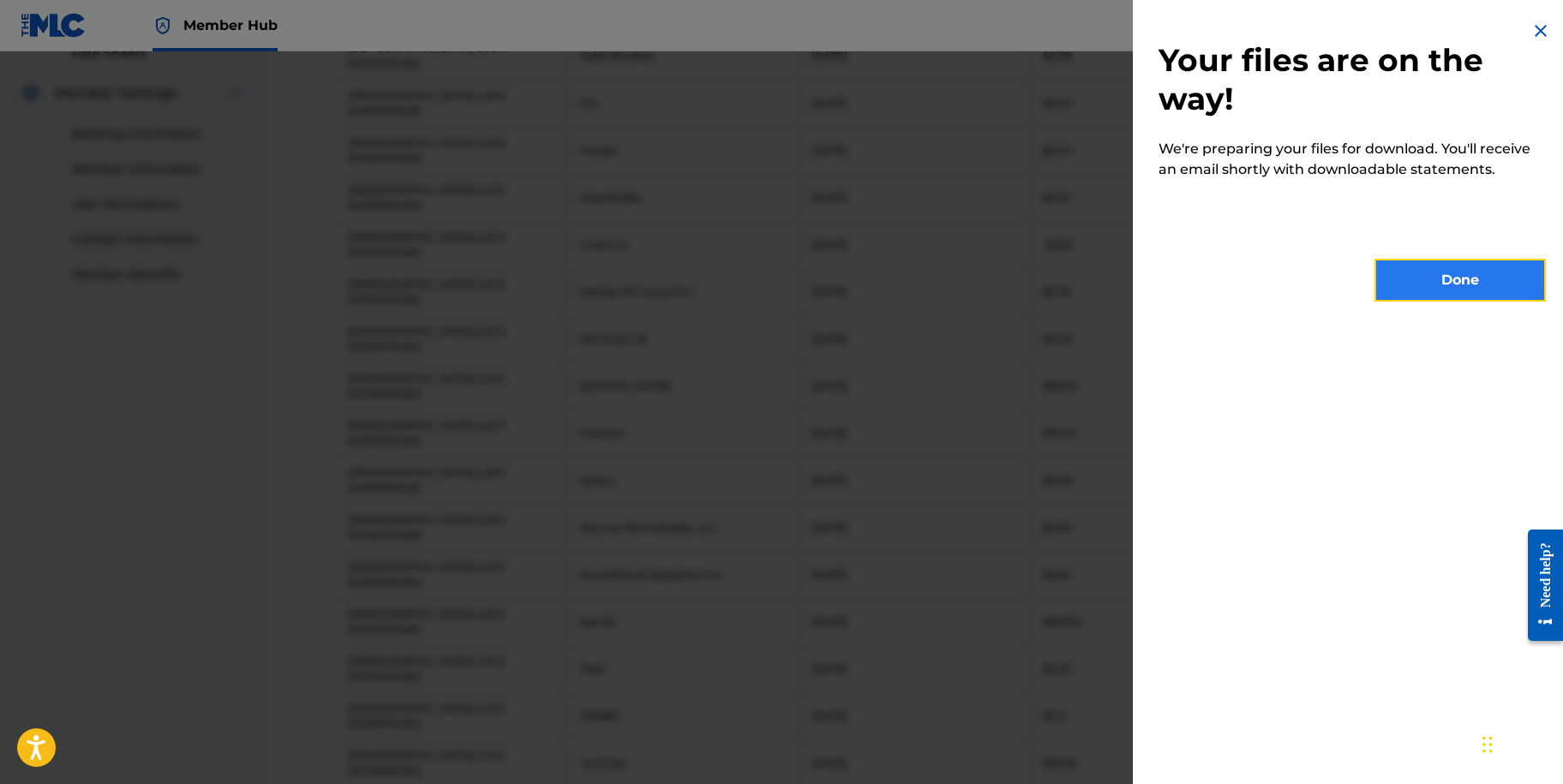
click at [1414, 271] on button "Done" at bounding box center [1460, 281] width 172 height 43
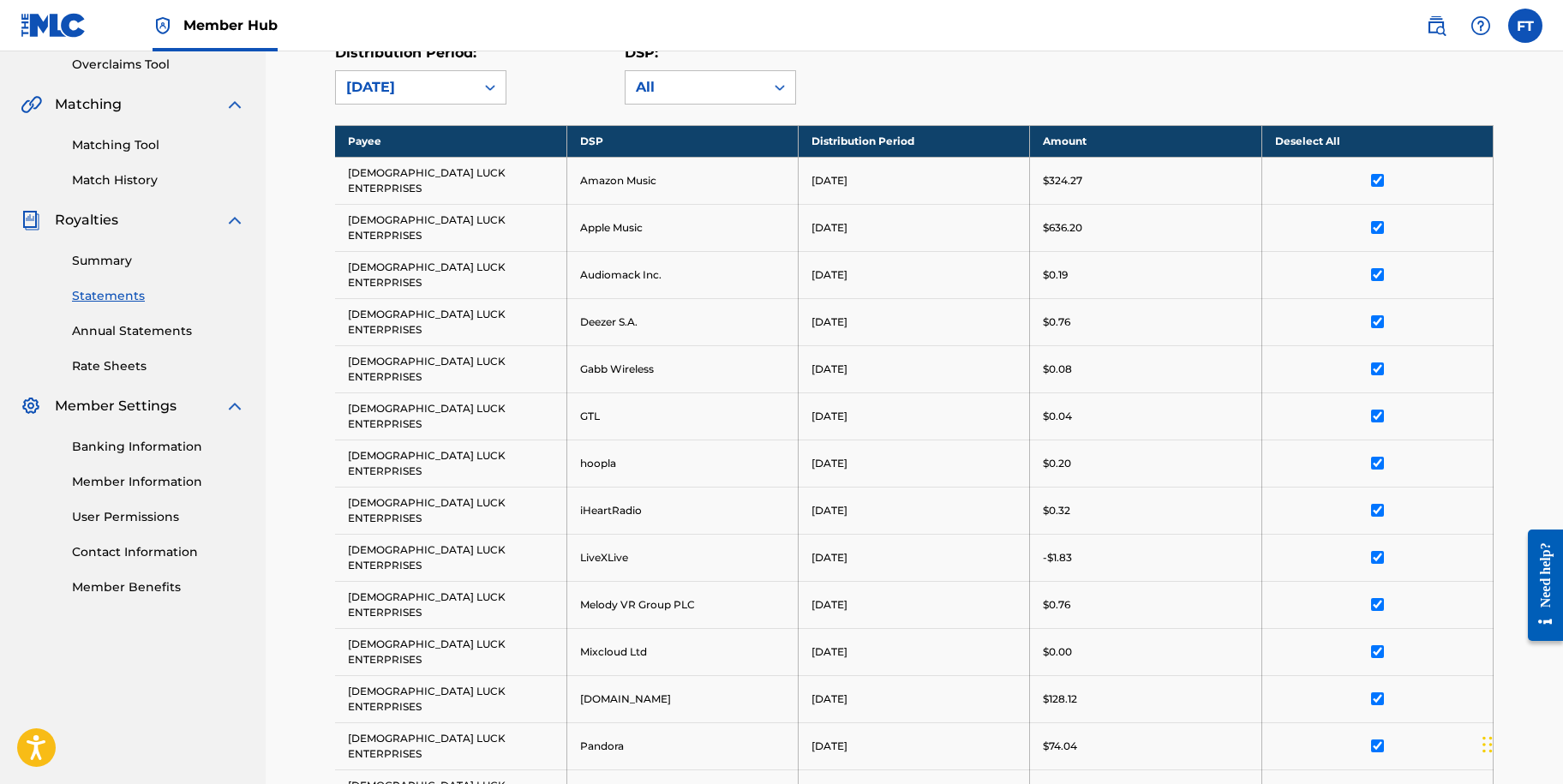
scroll to position [333, 0]
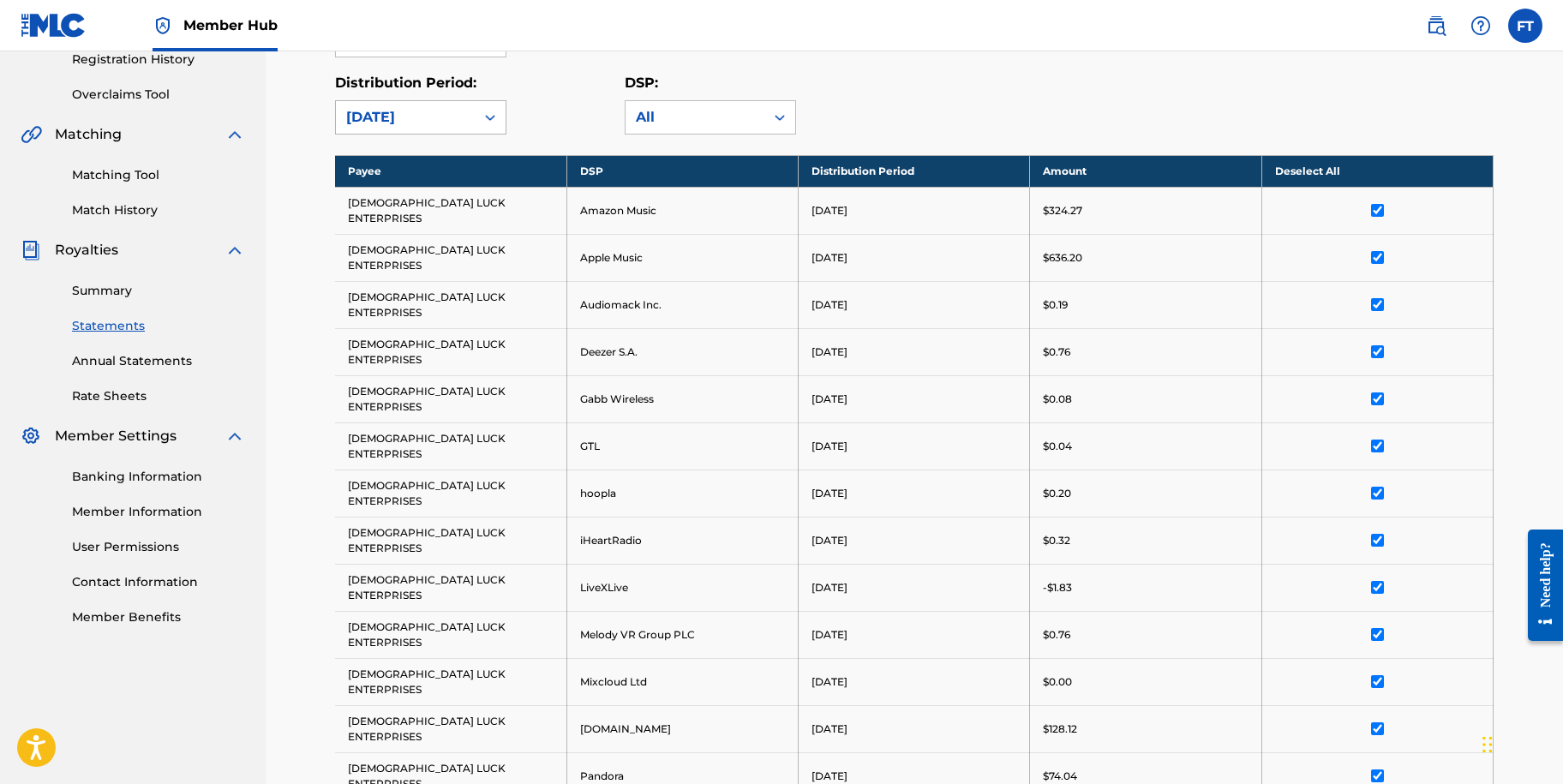
click at [470, 120] on div "[DATE]" at bounding box center [405, 117] width 139 height 33
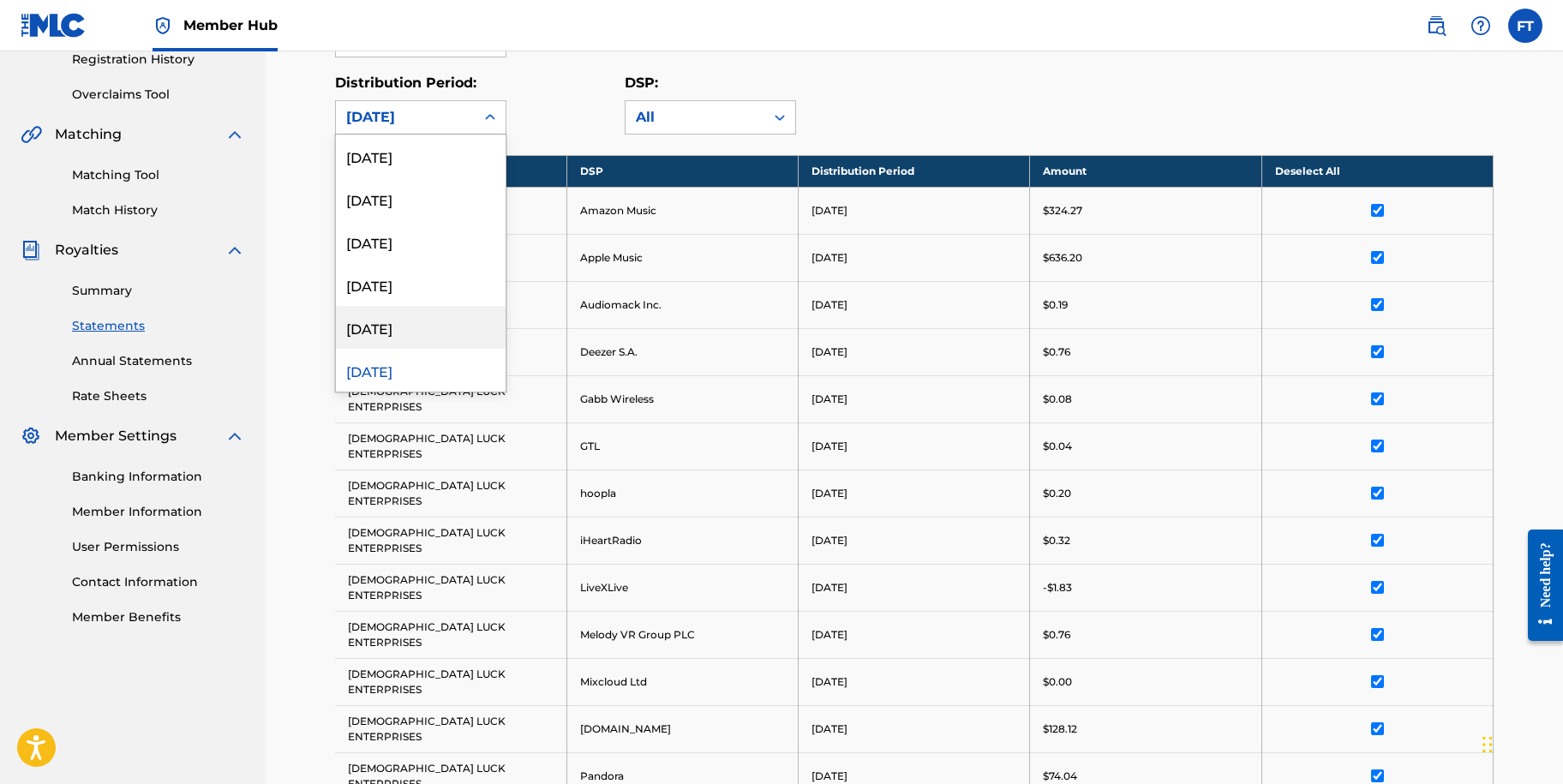
click at [391, 328] on div "[DATE]" at bounding box center [421, 327] width 170 height 43
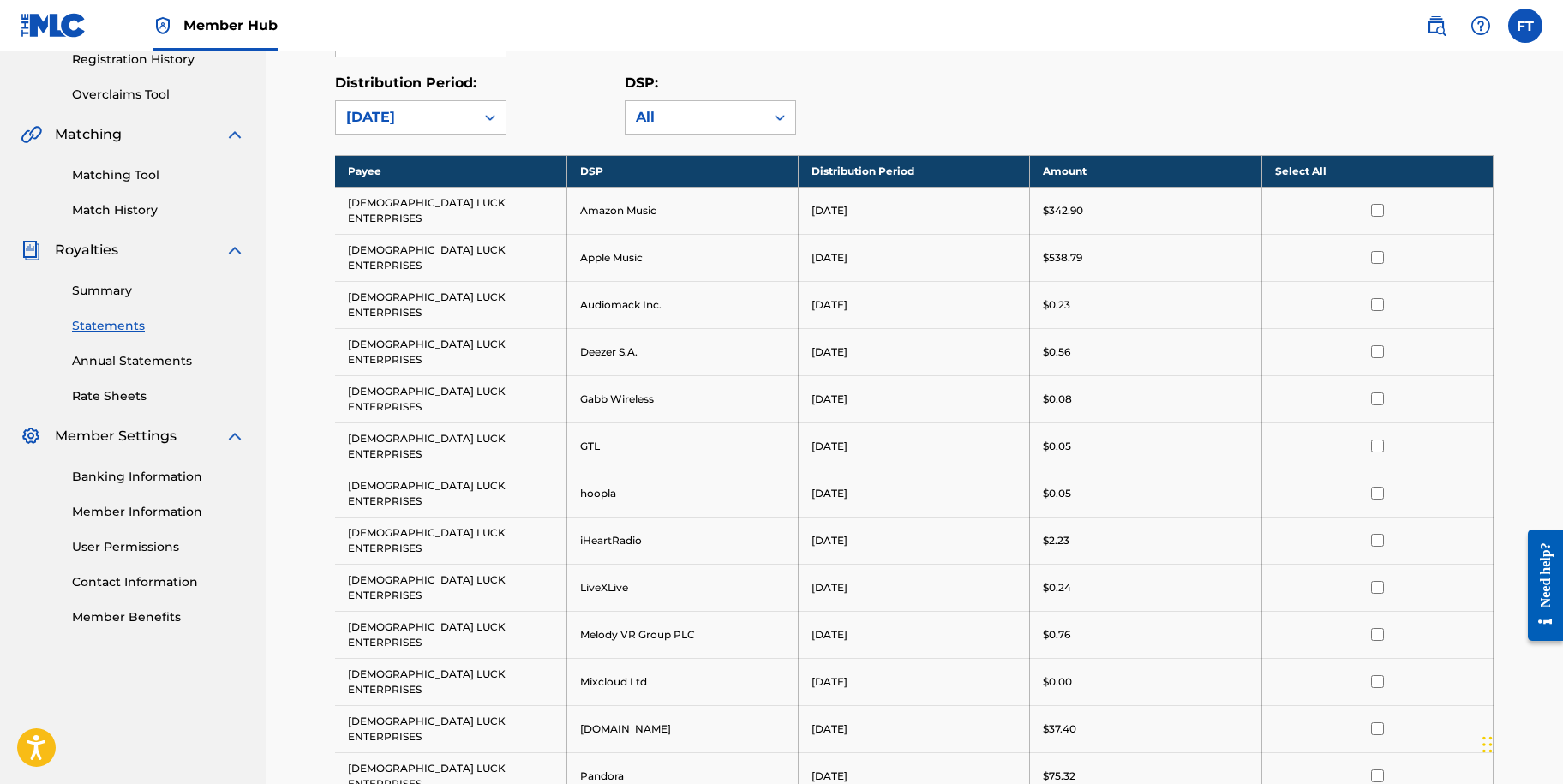
click at [1310, 172] on th "Select All" at bounding box center [1377, 171] width 231 height 32
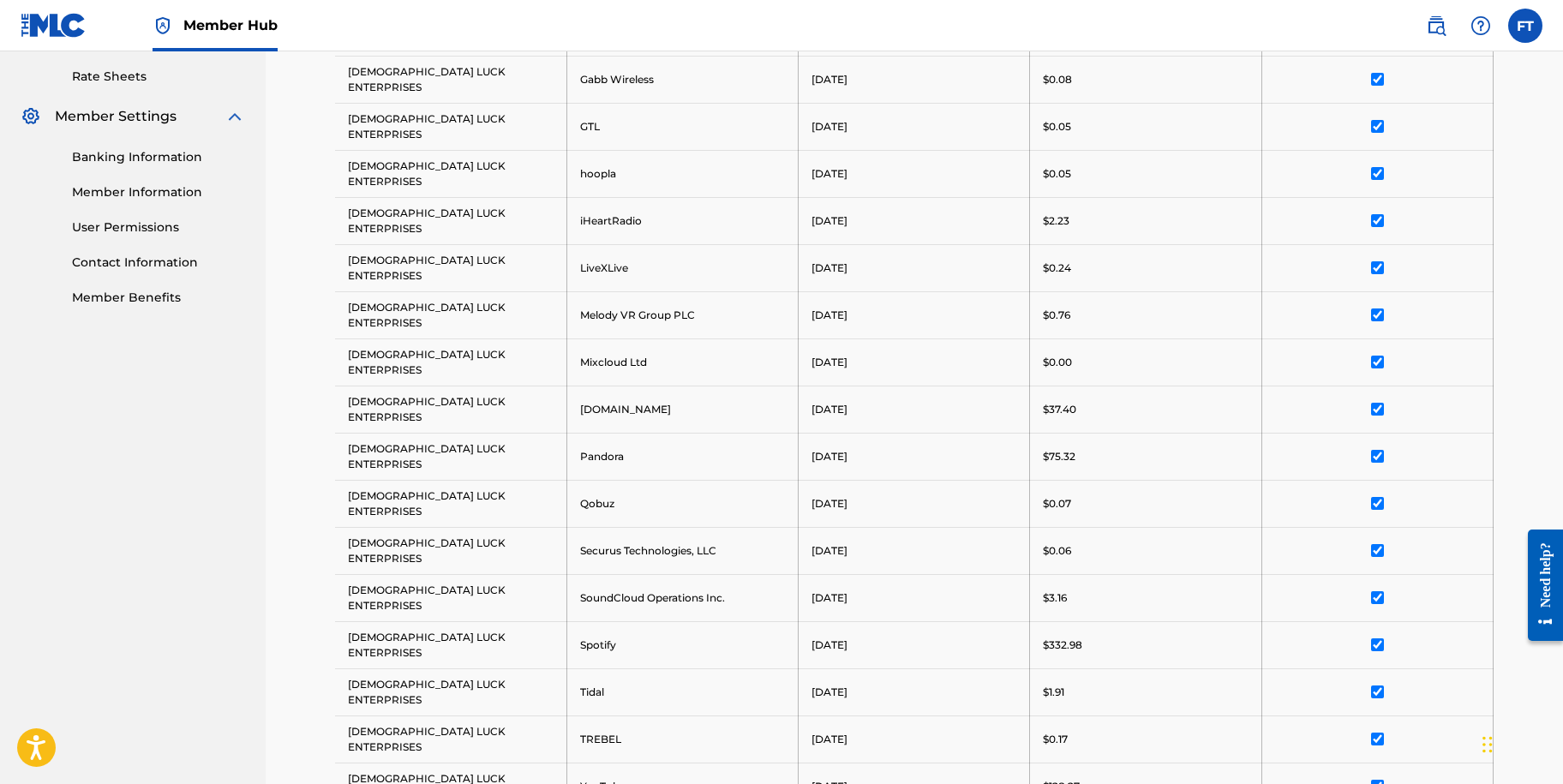
scroll to position [676, 0]
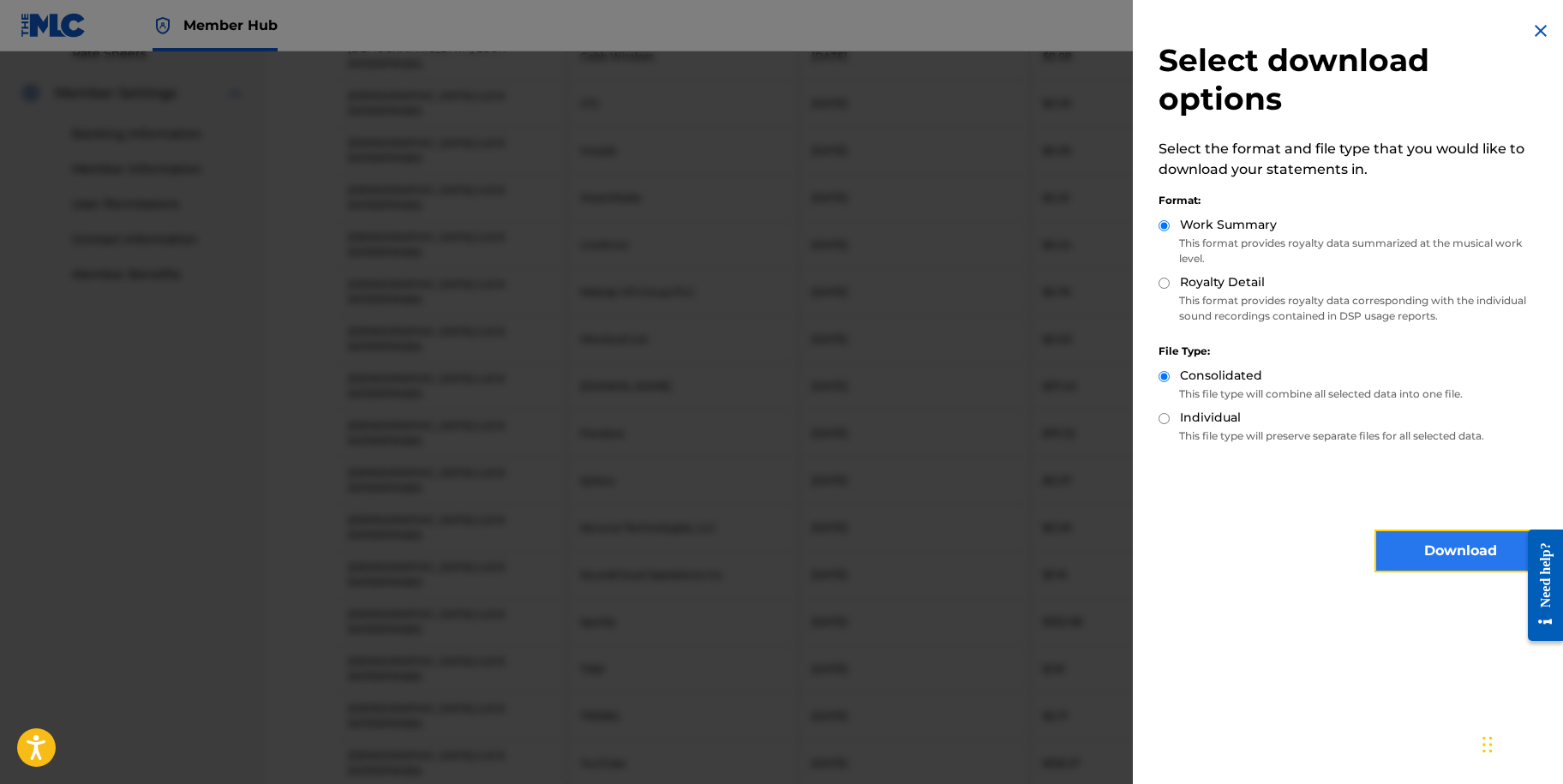
click at [1391, 537] on button "Download" at bounding box center [1460, 551] width 172 height 43
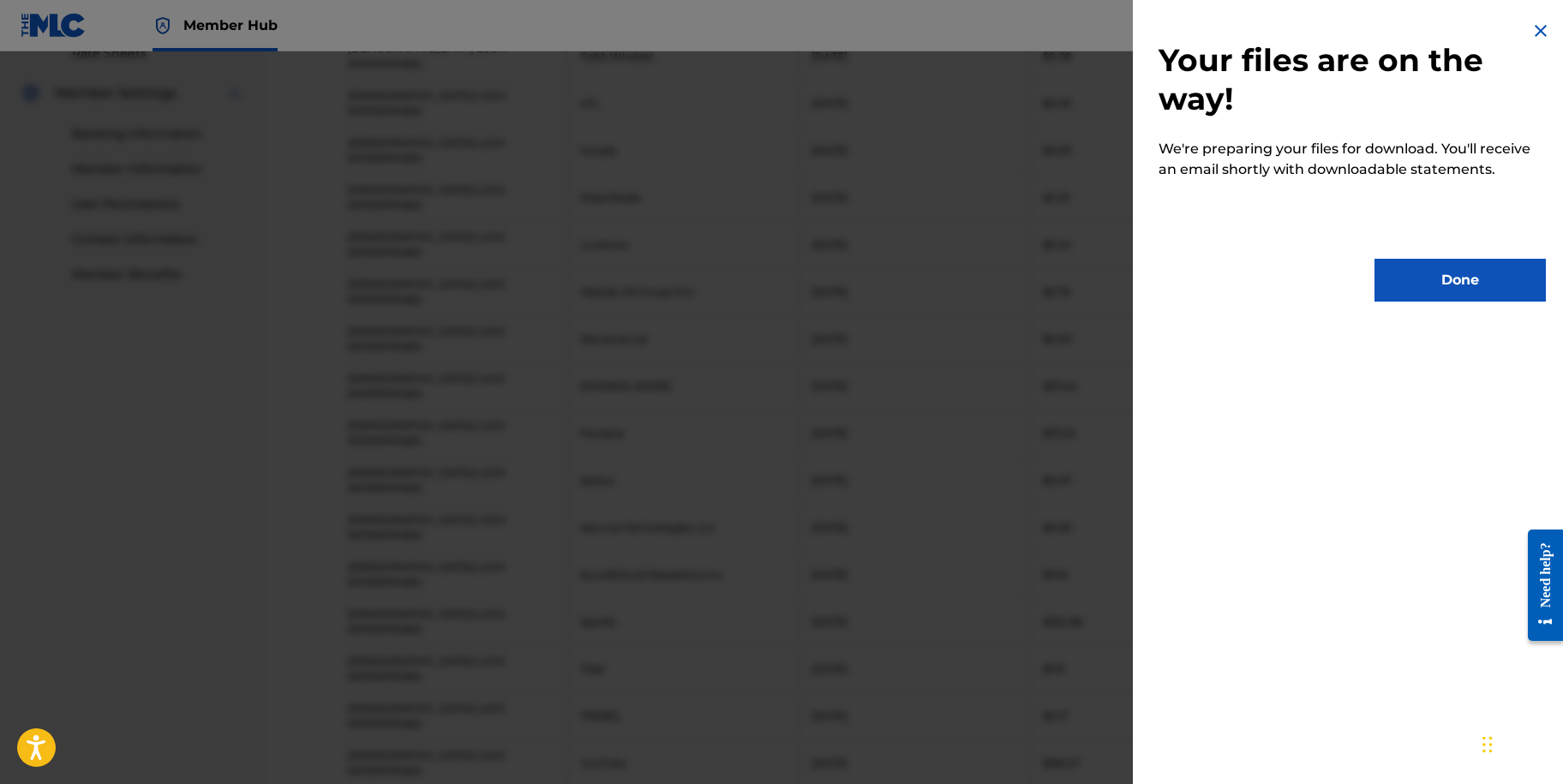
click at [1408, 301] on div "Your files are on the way! We're preparing your files for download. You'll rece…" at bounding box center [1352, 161] width 438 height 323
click at [1422, 286] on button "Done" at bounding box center [1460, 281] width 172 height 43
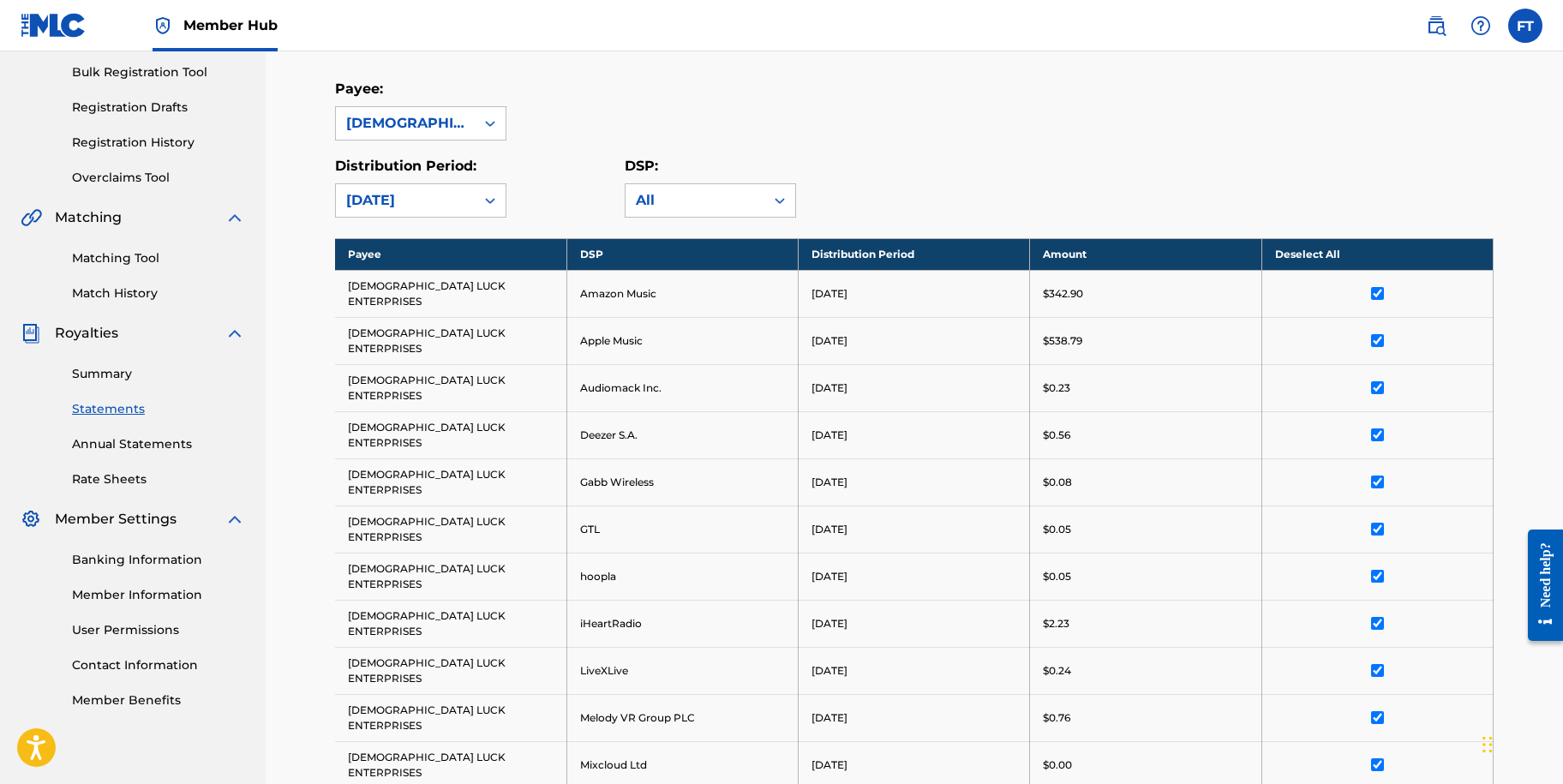
scroll to position [248, 0]
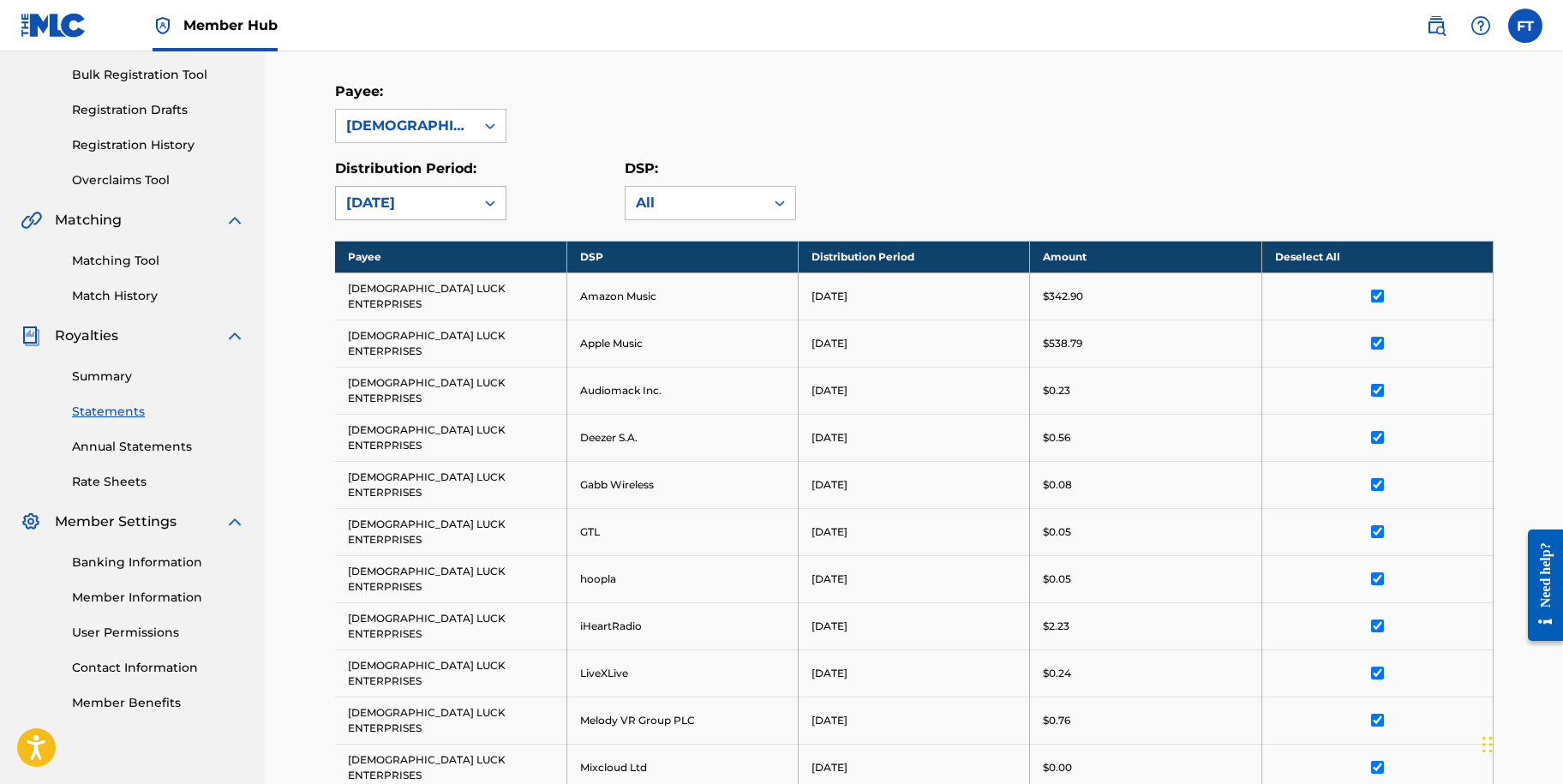
click at [431, 210] on div "[DATE]" at bounding box center [405, 203] width 118 height 21
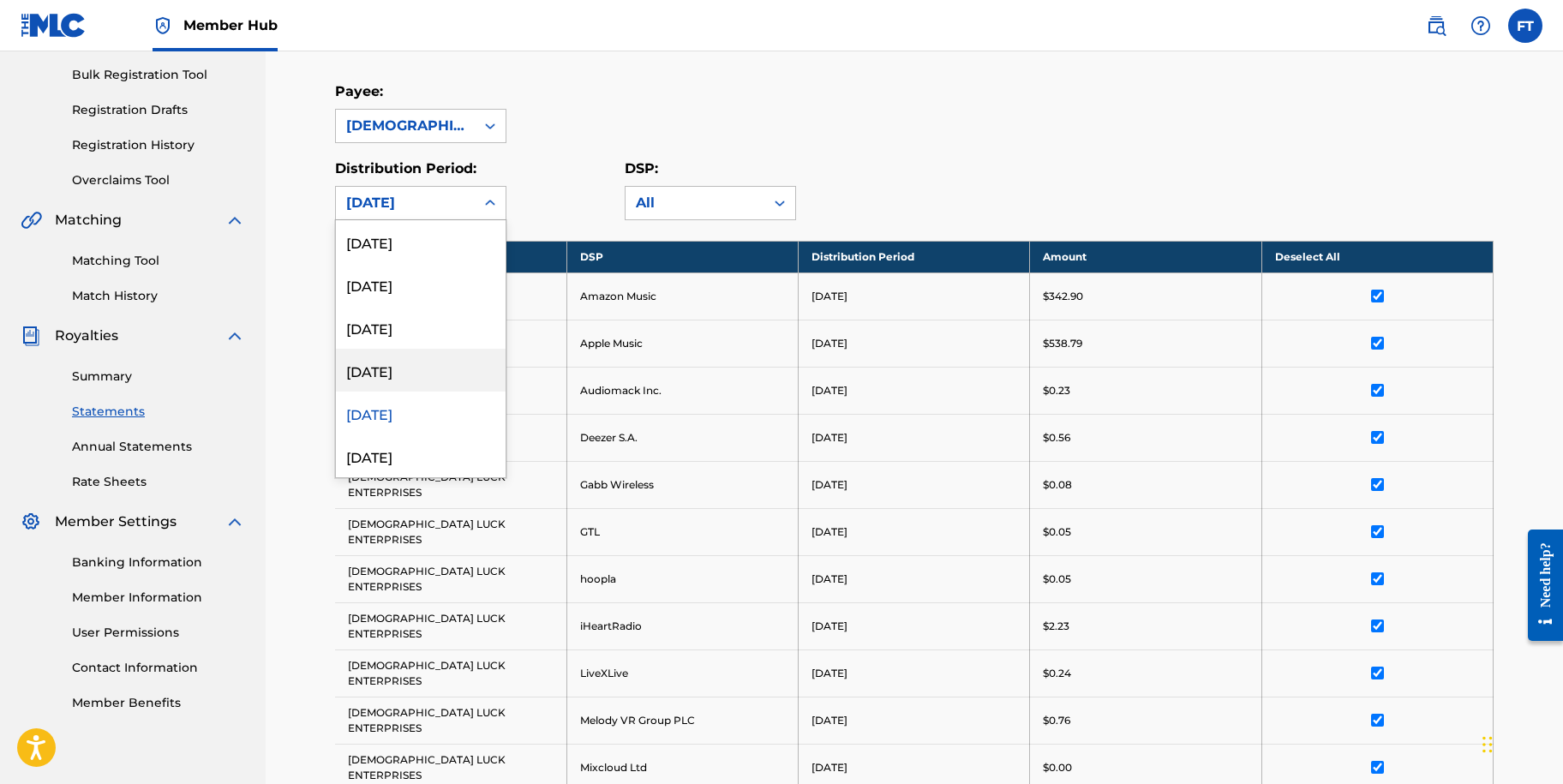
click at [401, 382] on div "[DATE]" at bounding box center [421, 370] width 170 height 43
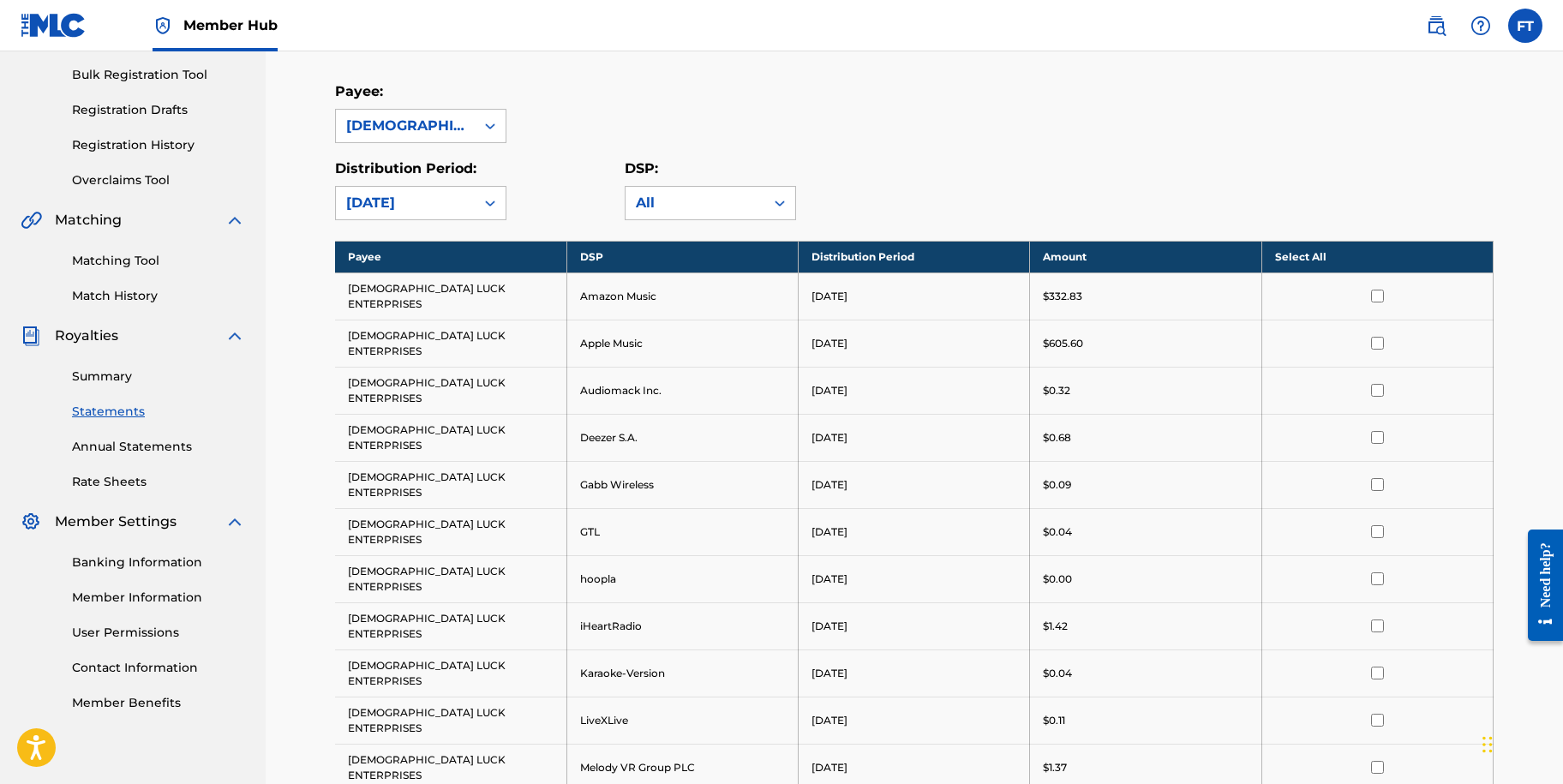
click at [1305, 260] on th "Select All" at bounding box center [1377, 256] width 231 height 32
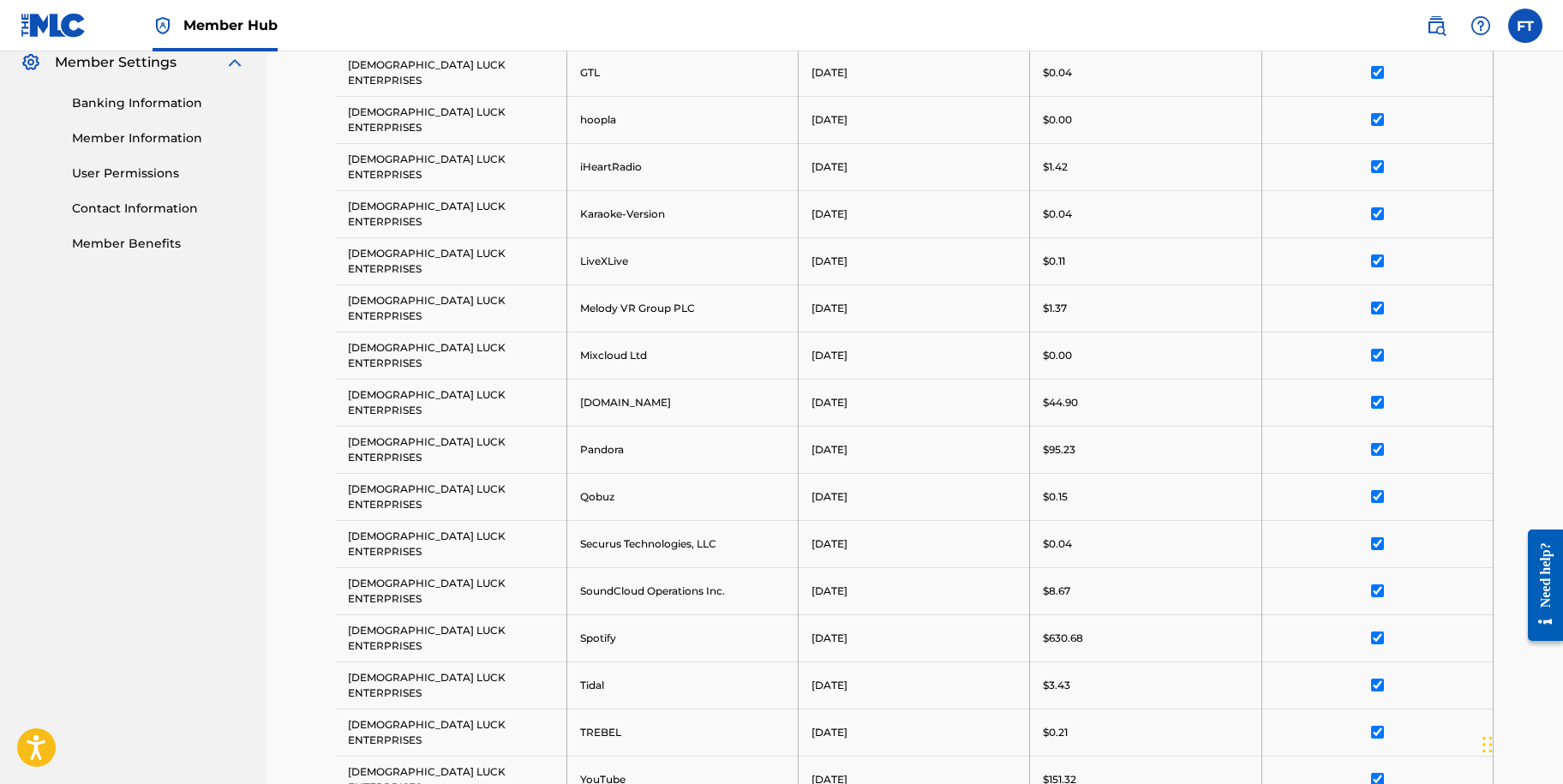
scroll to position [708, 0]
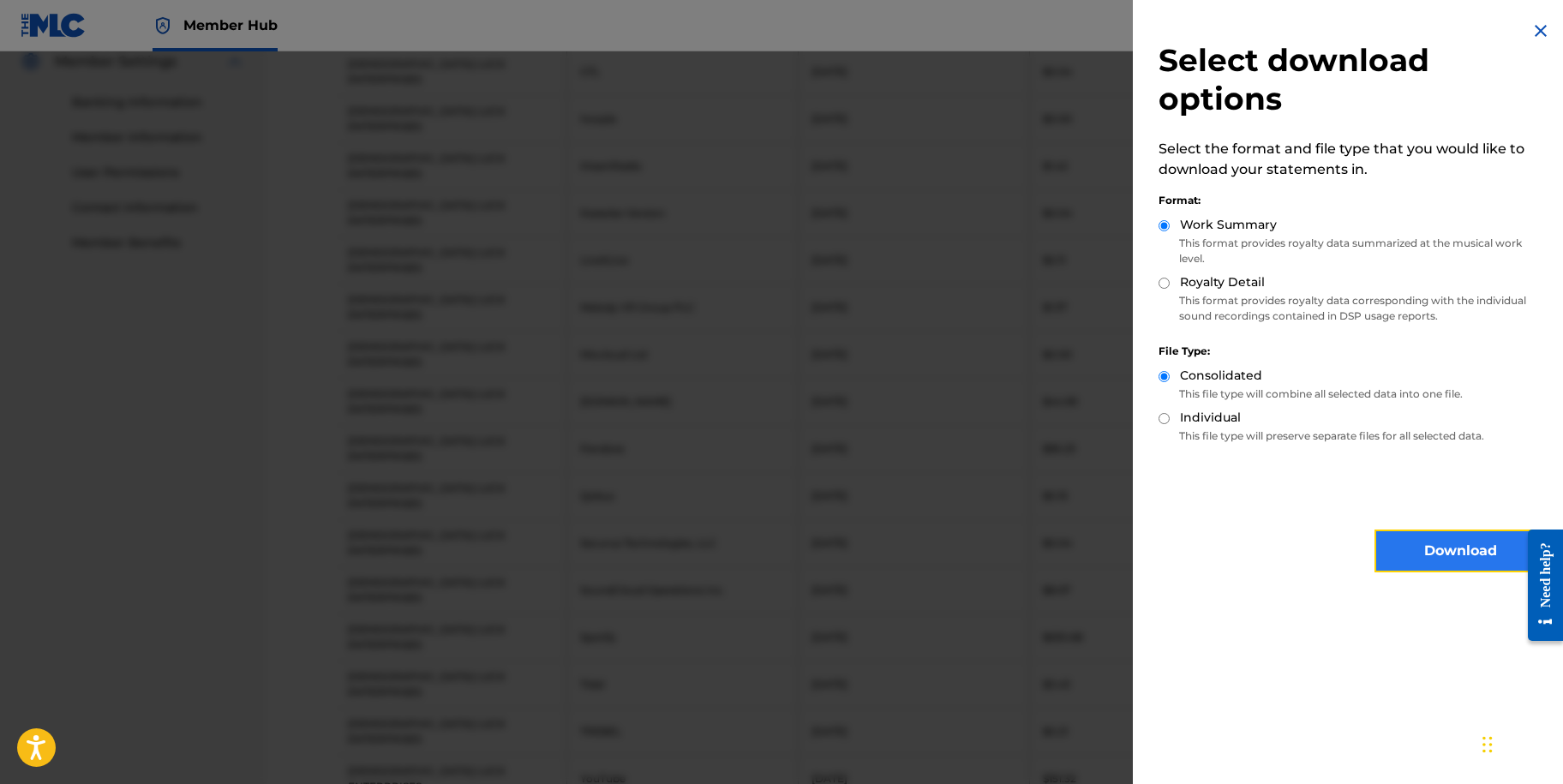
click at [1444, 541] on button "Download" at bounding box center [1460, 551] width 172 height 43
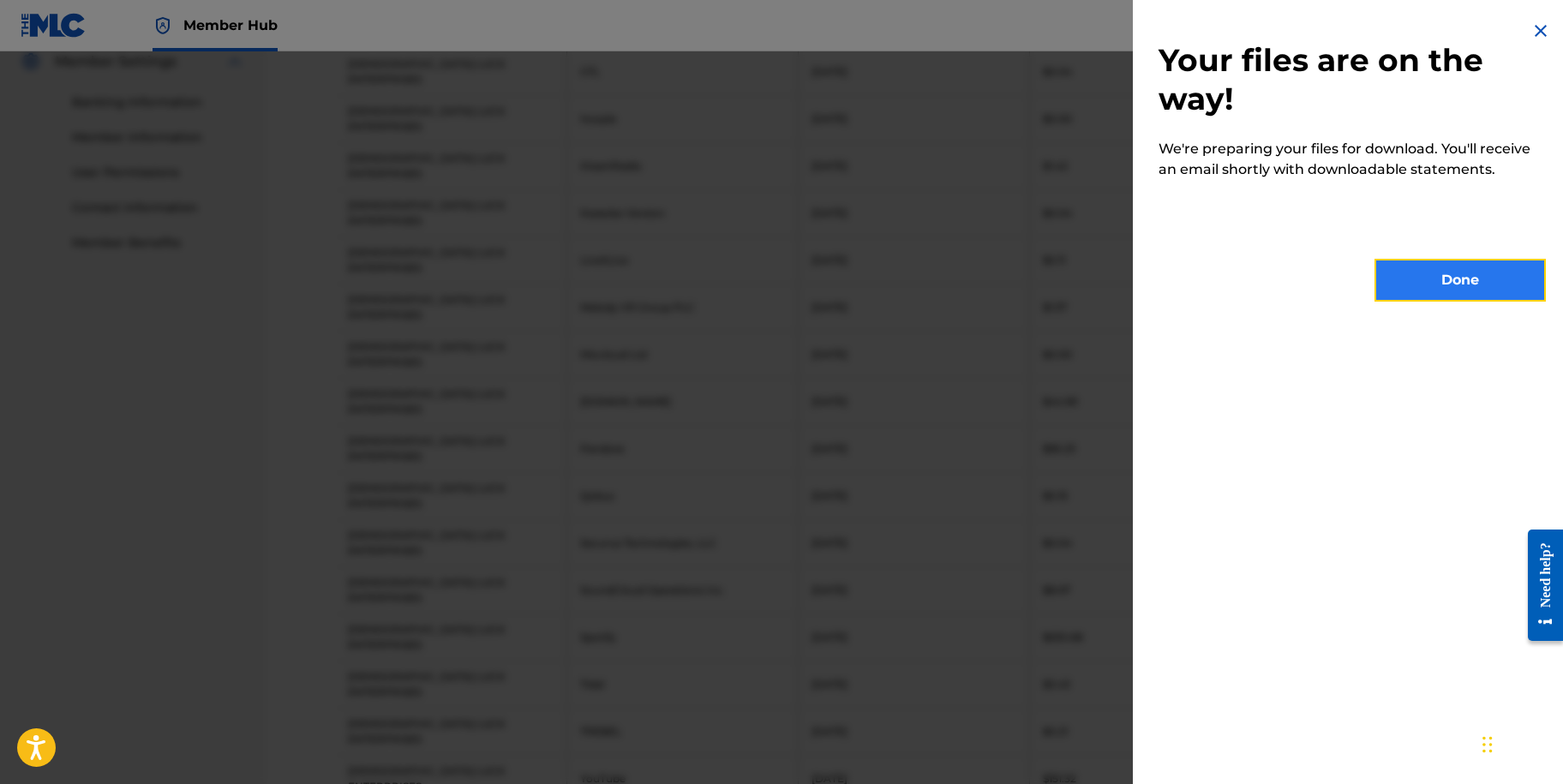
click at [1427, 290] on button "Done" at bounding box center [1460, 281] width 172 height 43
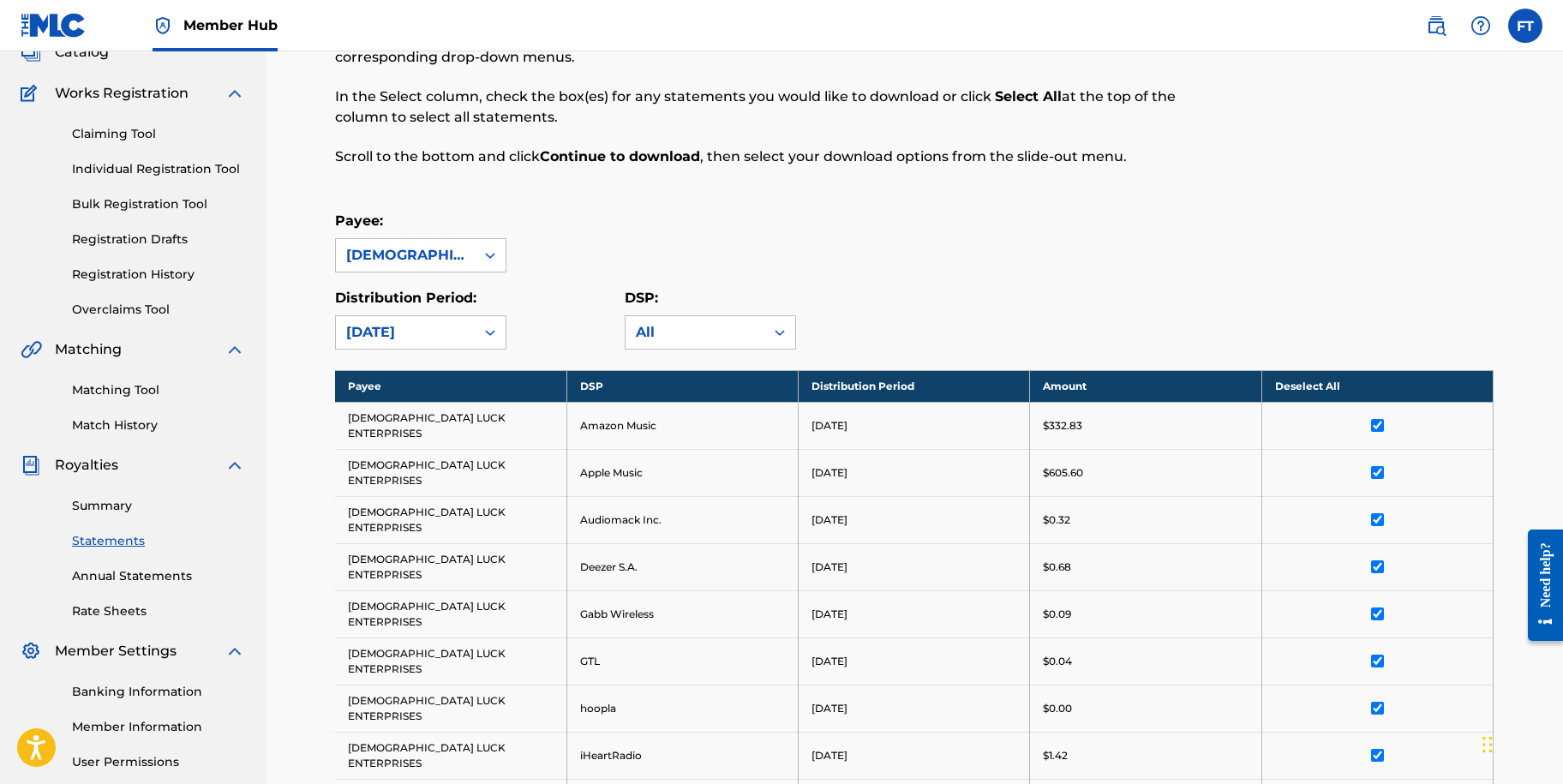
scroll to position [108, 0]
